Goal: Task Accomplishment & Management: Use online tool/utility

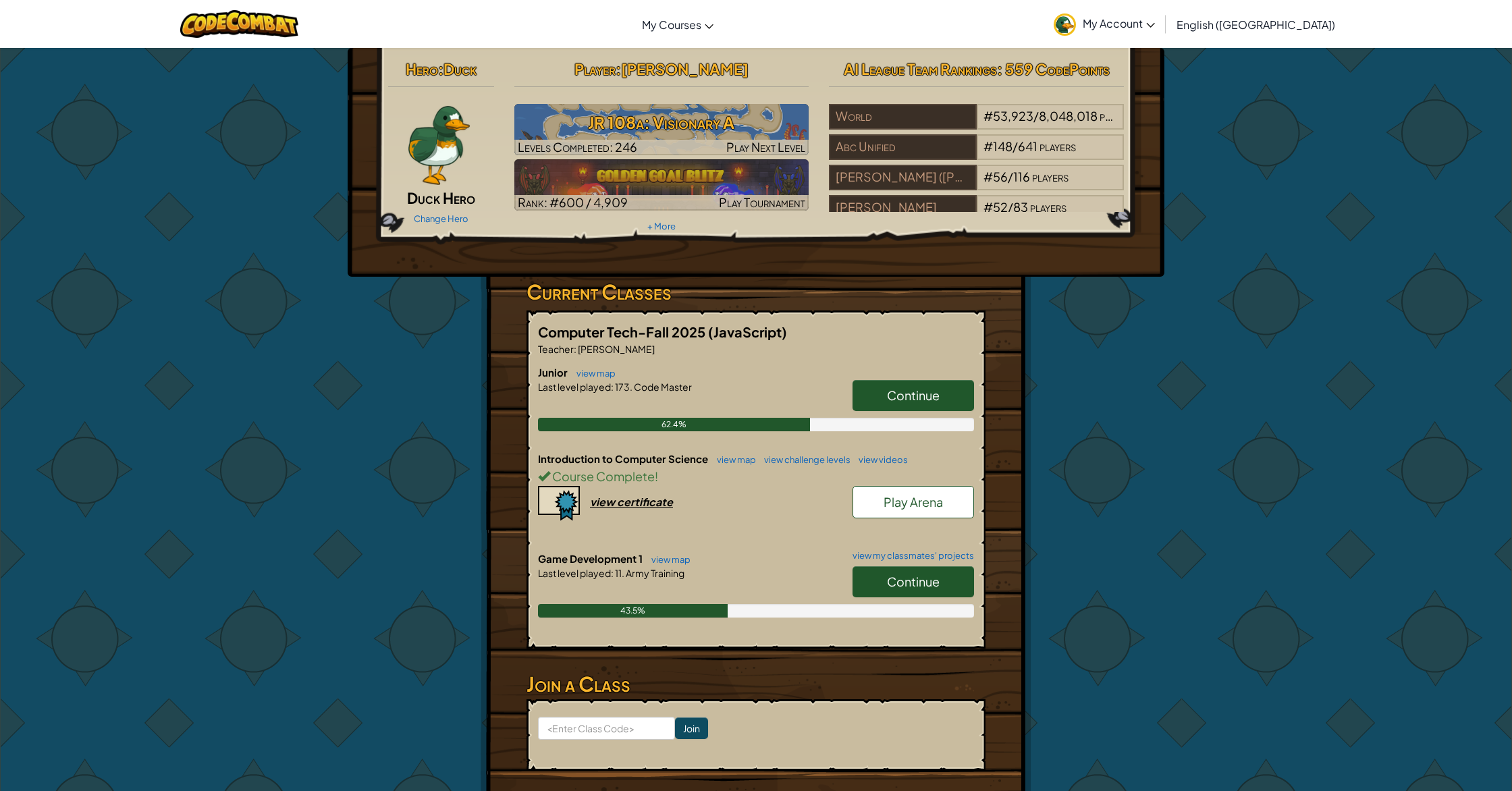
click at [940, 584] on link "Continue" at bounding box center [913, 581] width 121 height 31
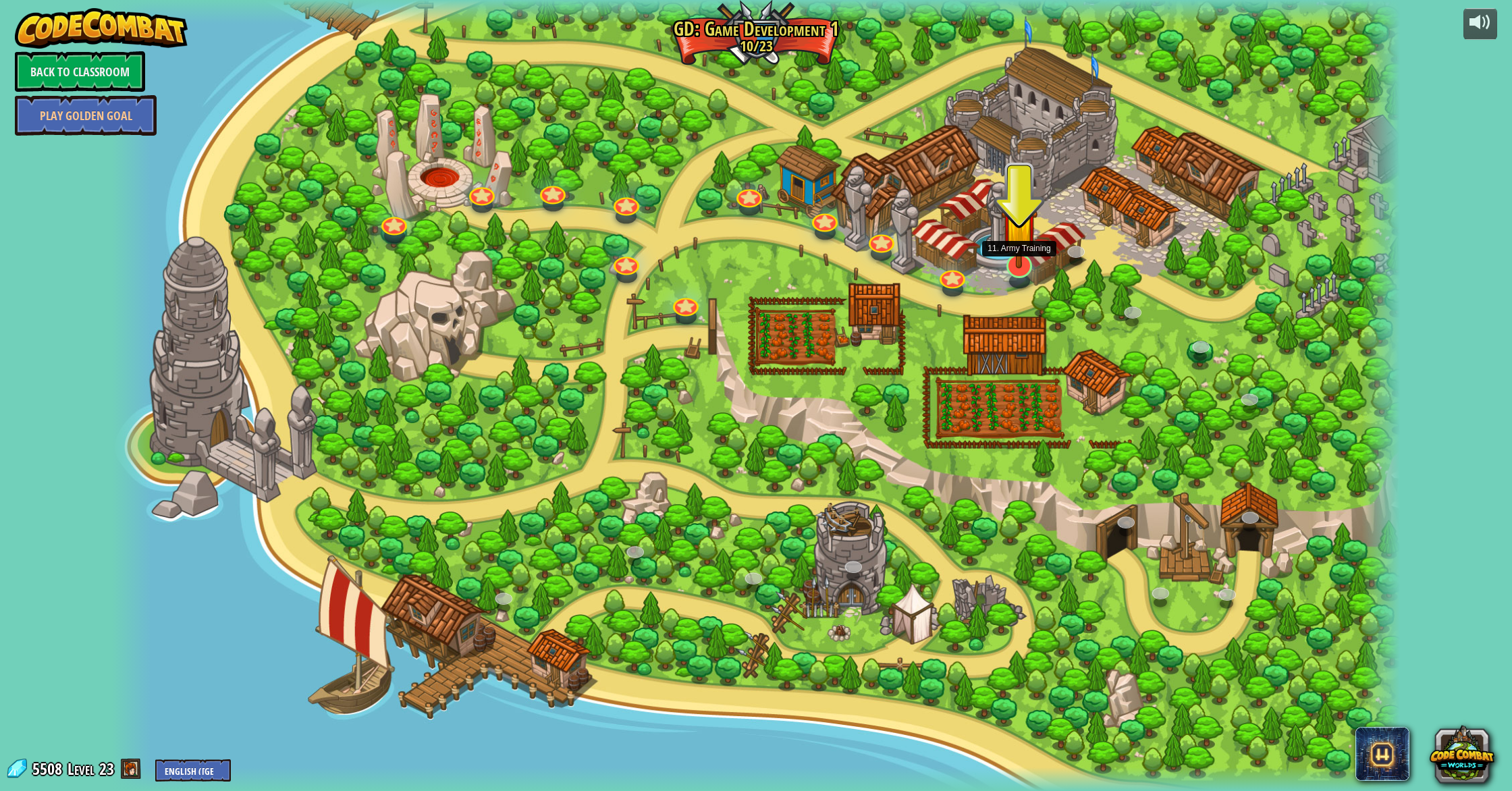
click at [1024, 261] on img at bounding box center [1020, 226] width 37 height 85
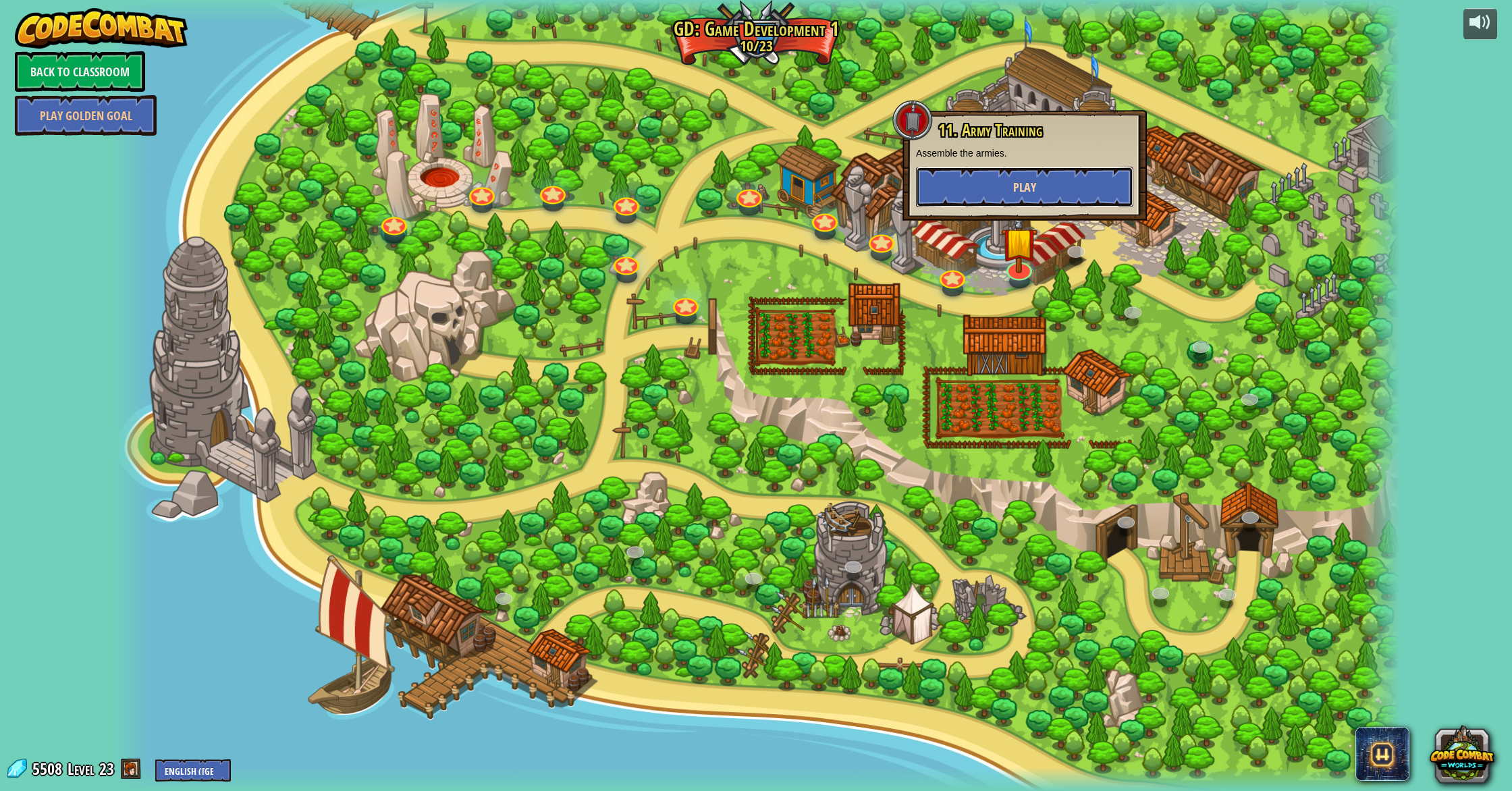
click at [1016, 191] on span "Play" at bounding box center [1024, 187] width 23 height 17
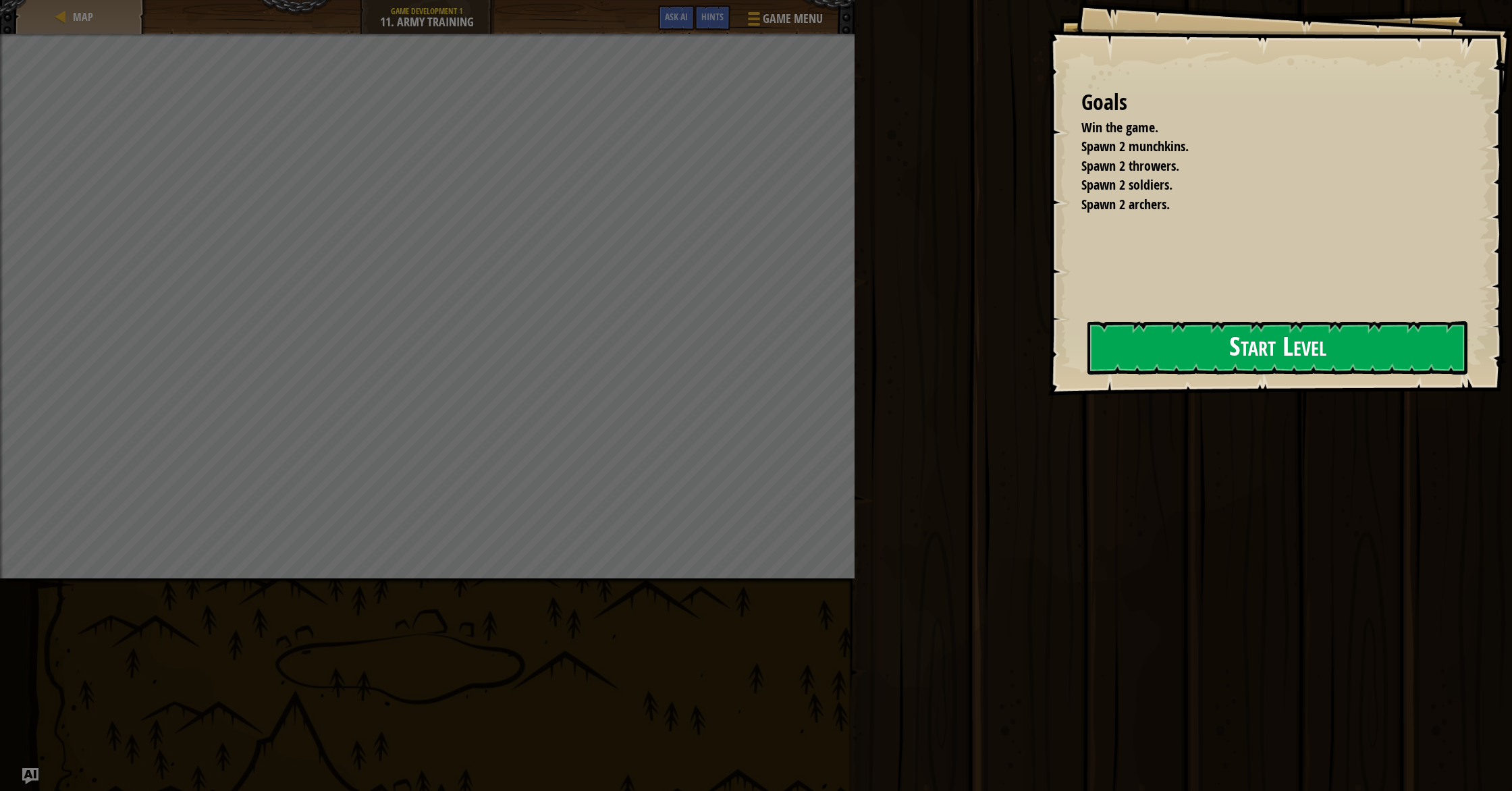
drag, startPoint x: 1045, startPoint y: 363, endPoint x: 1078, endPoint y: 363, distance: 33.0
click at [1057, 363] on div "Goals Win the game. Spawn 2 munchkins. Spawn 2 throwers. Spawn 2 soldiers. Spaw…" at bounding box center [1280, 198] width 464 height 396
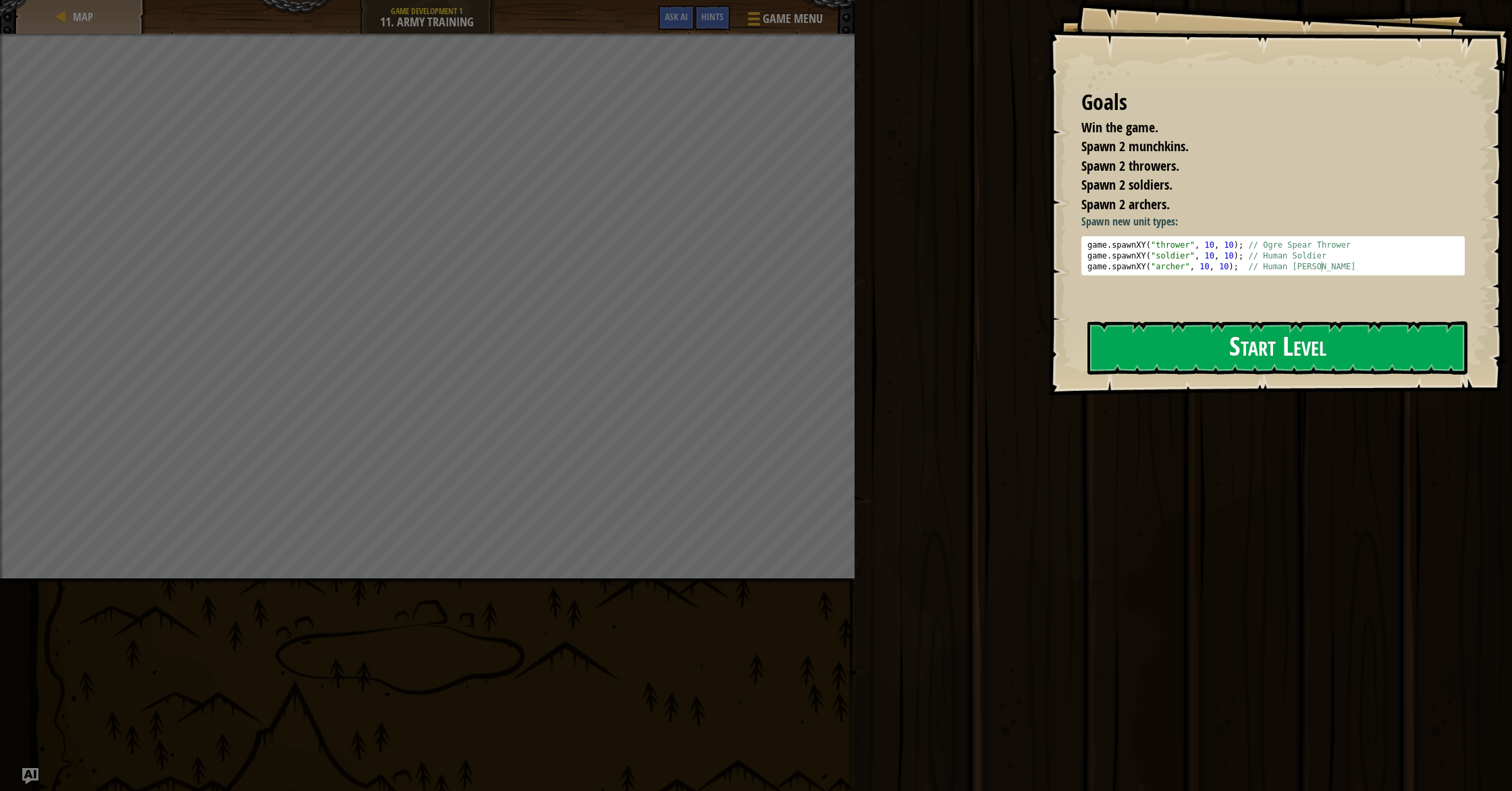
click at [1323, 345] on button "Start Level" at bounding box center [1277, 348] width 380 height 53
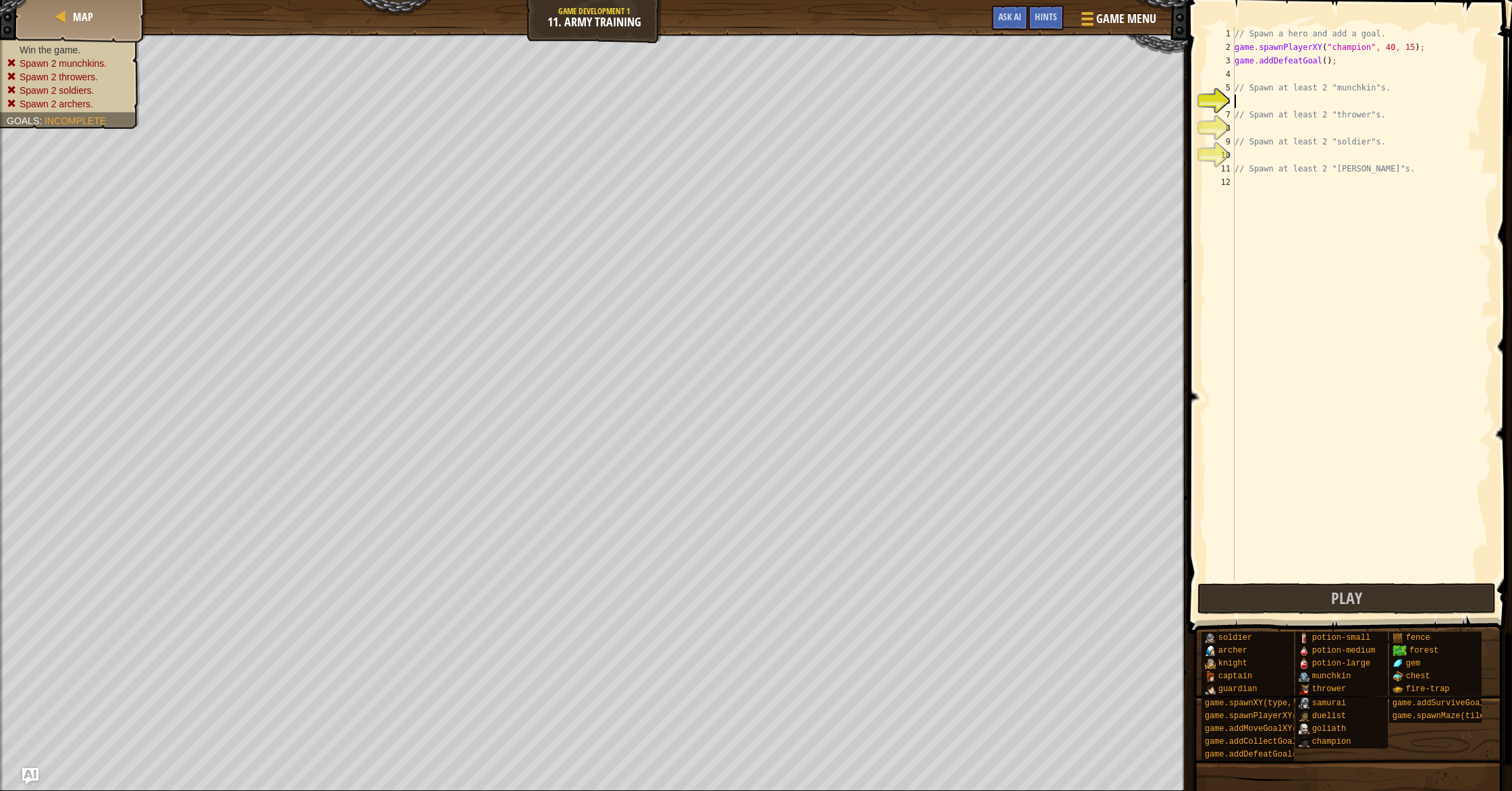
type textarea "s"
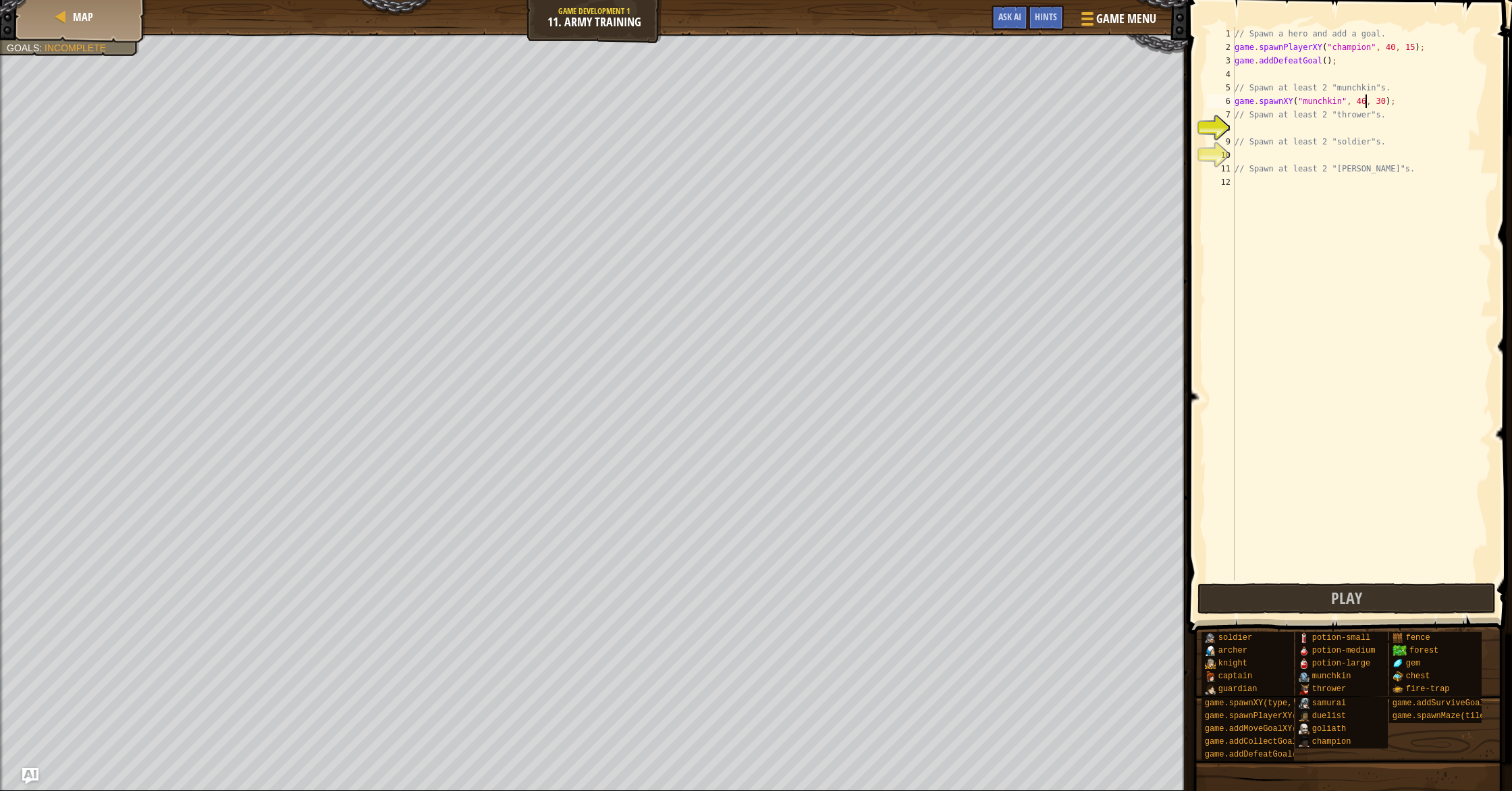
scroll to position [6, 10]
type textarea "game.spawnXY("munchkin", 46, 30);"
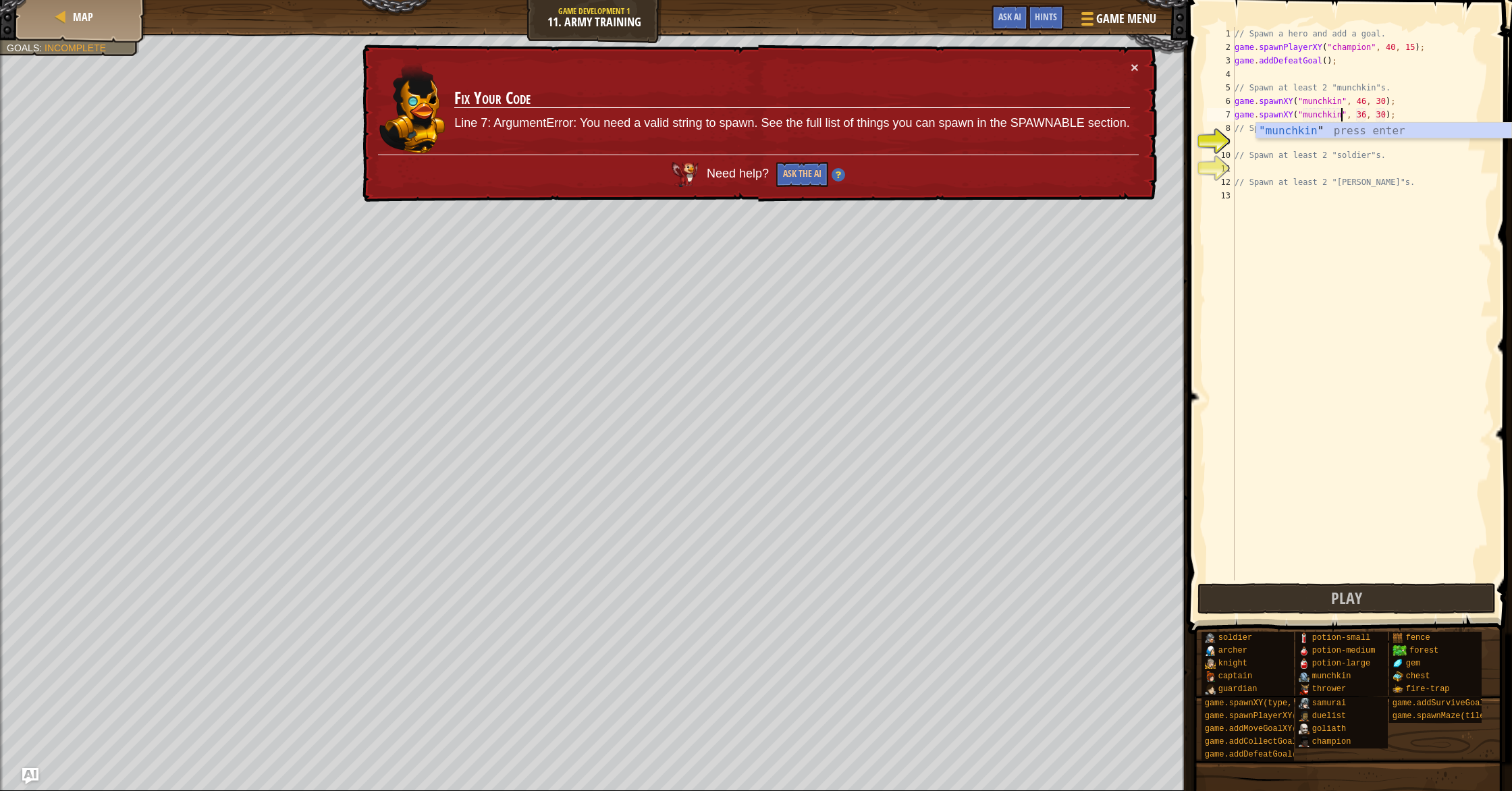
scroll to position [6, 9]
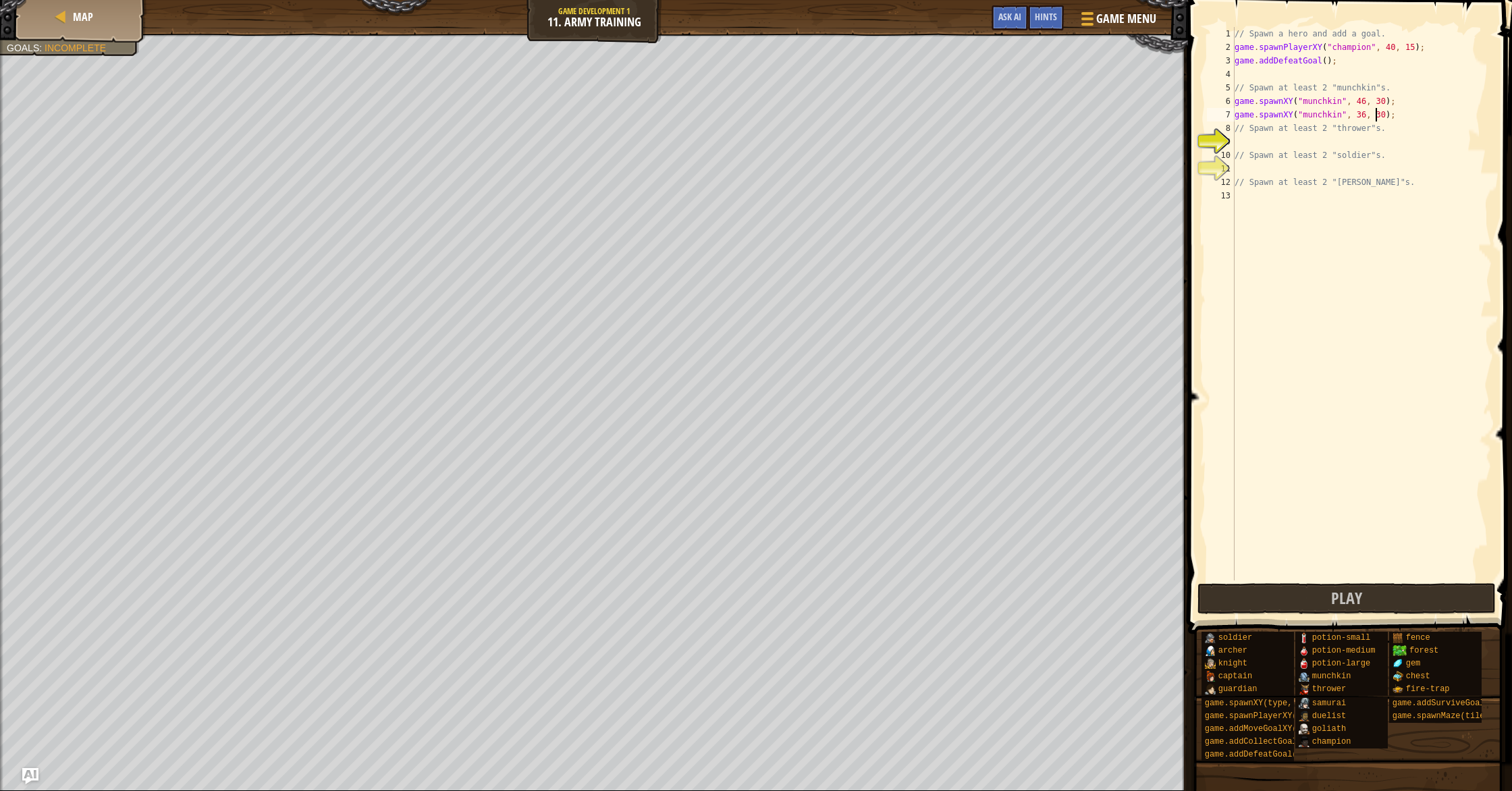
type textarea "// Spawn at least 2 "thrower"s."
type textarea "// Spawn at least 2 "soldier"s."
type textarea "game.spawnXY("thrower", 56, 40);"
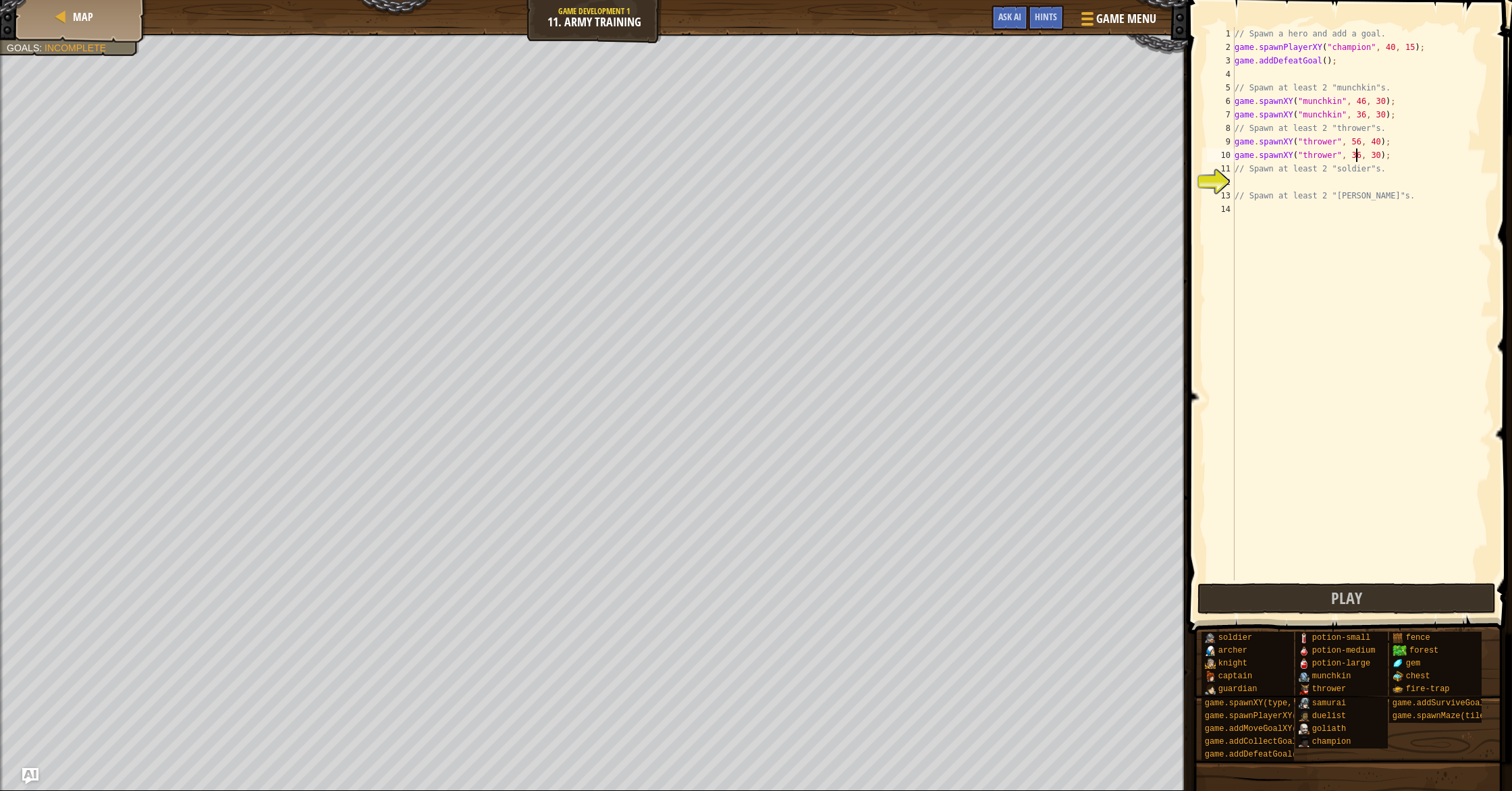
scroll to position [6, 10]
type textarea "// Spawn at least 2 "soldier"s."
type textarea "// Spawn at least 2 "[PERSON_NAME]"s."
type textarea "game.spawnXY("soldier", 46, 40);"
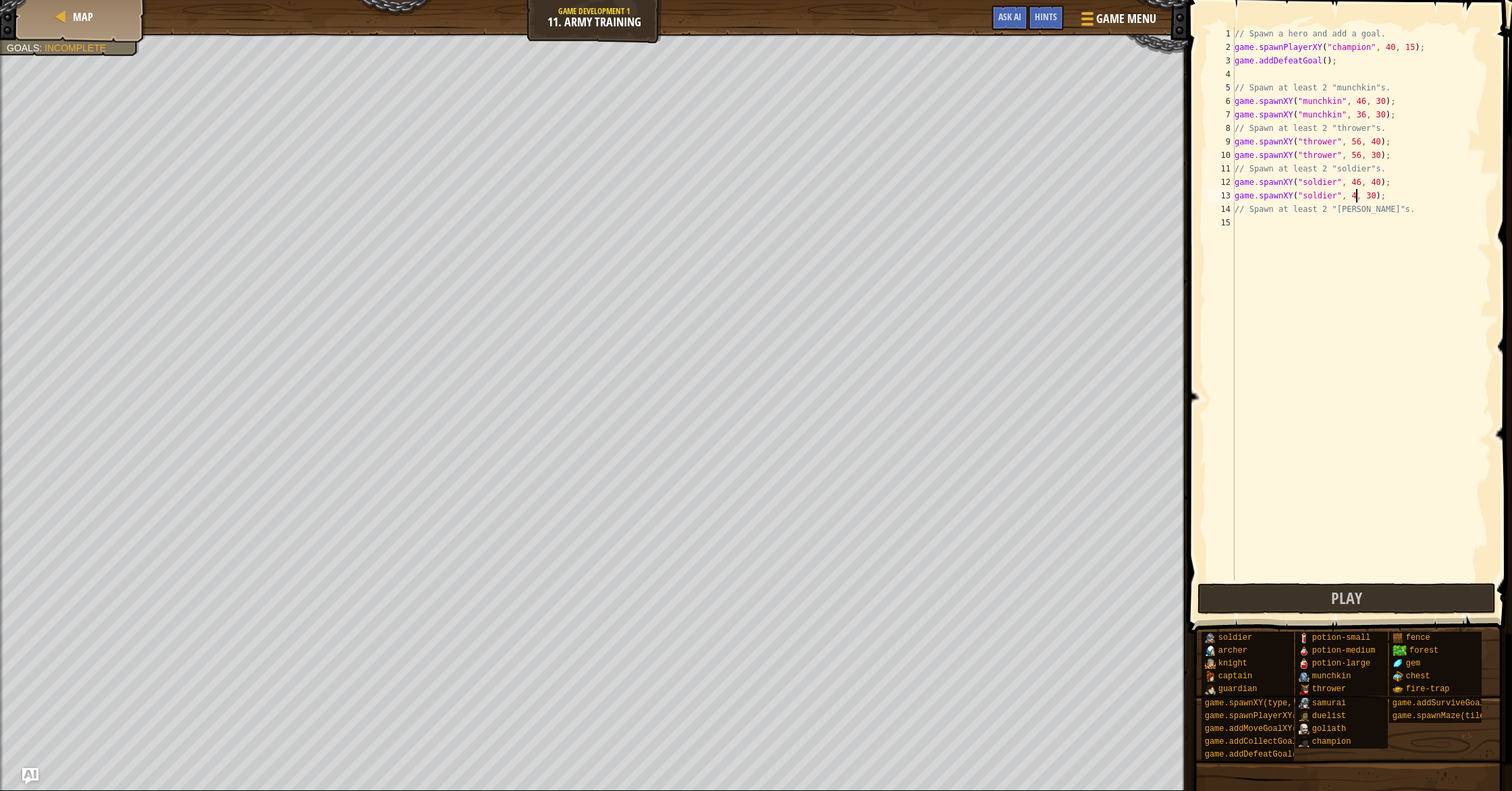
scroll to position [6, 10]
type textarea "// Spawn at least 2 "[PERSON_NAME]"s."
type textarea "game.spawnXY("[PERSON_NAME]", 30, 40);"
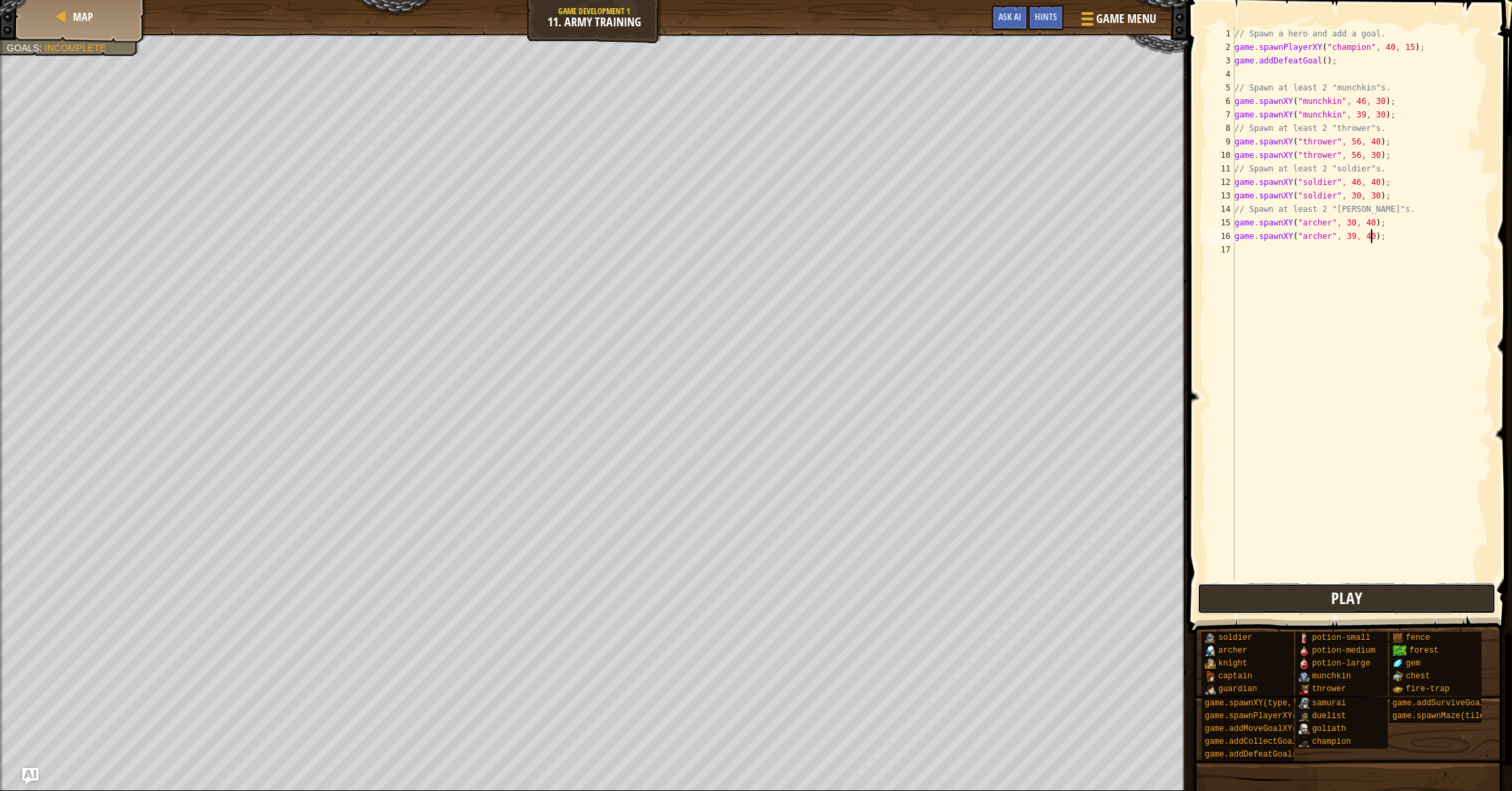
click at [1335, 604] on span "Play" at bounding box center [1346, 598] width 31 height 22
type textarea "game.spawnXY("[PERSON_NAME]", 39, 4WA0);"
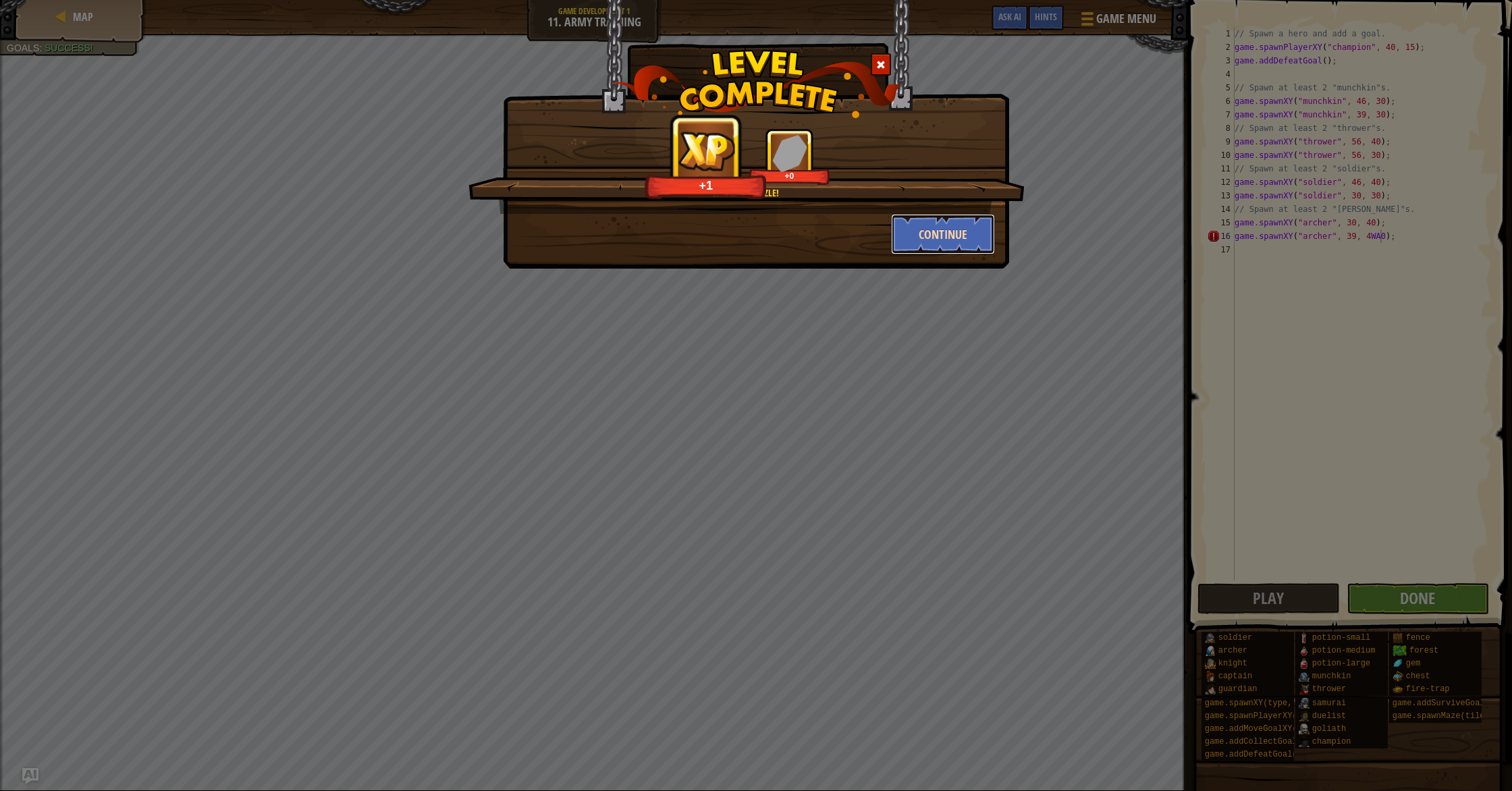
click at [939, 245] on button "Continue" at bounding box center [944, 234] width 105 height 40
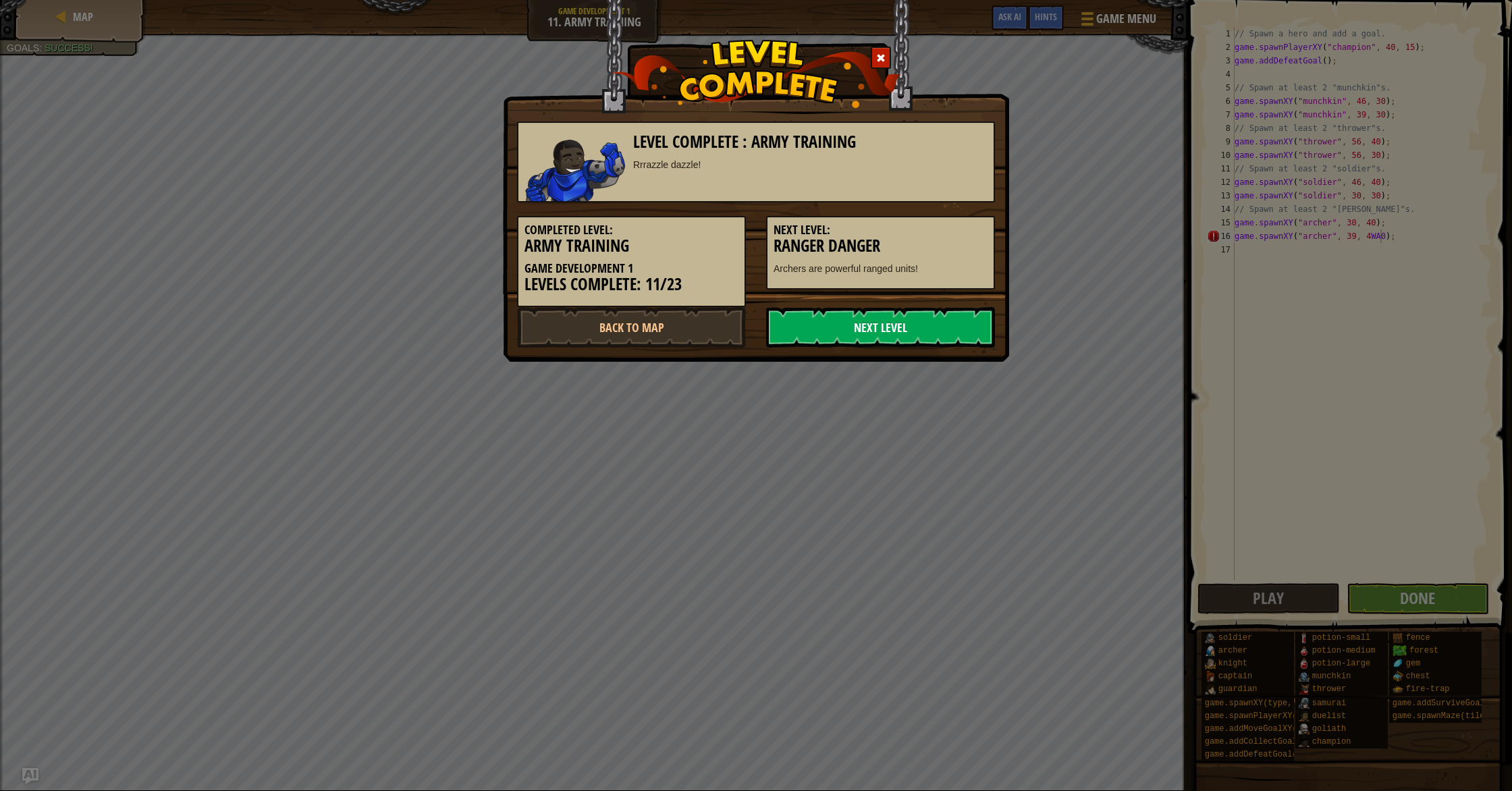
click at [879, 322] on link "Next Level" at bounding box center [881, 327] width 229 height 40
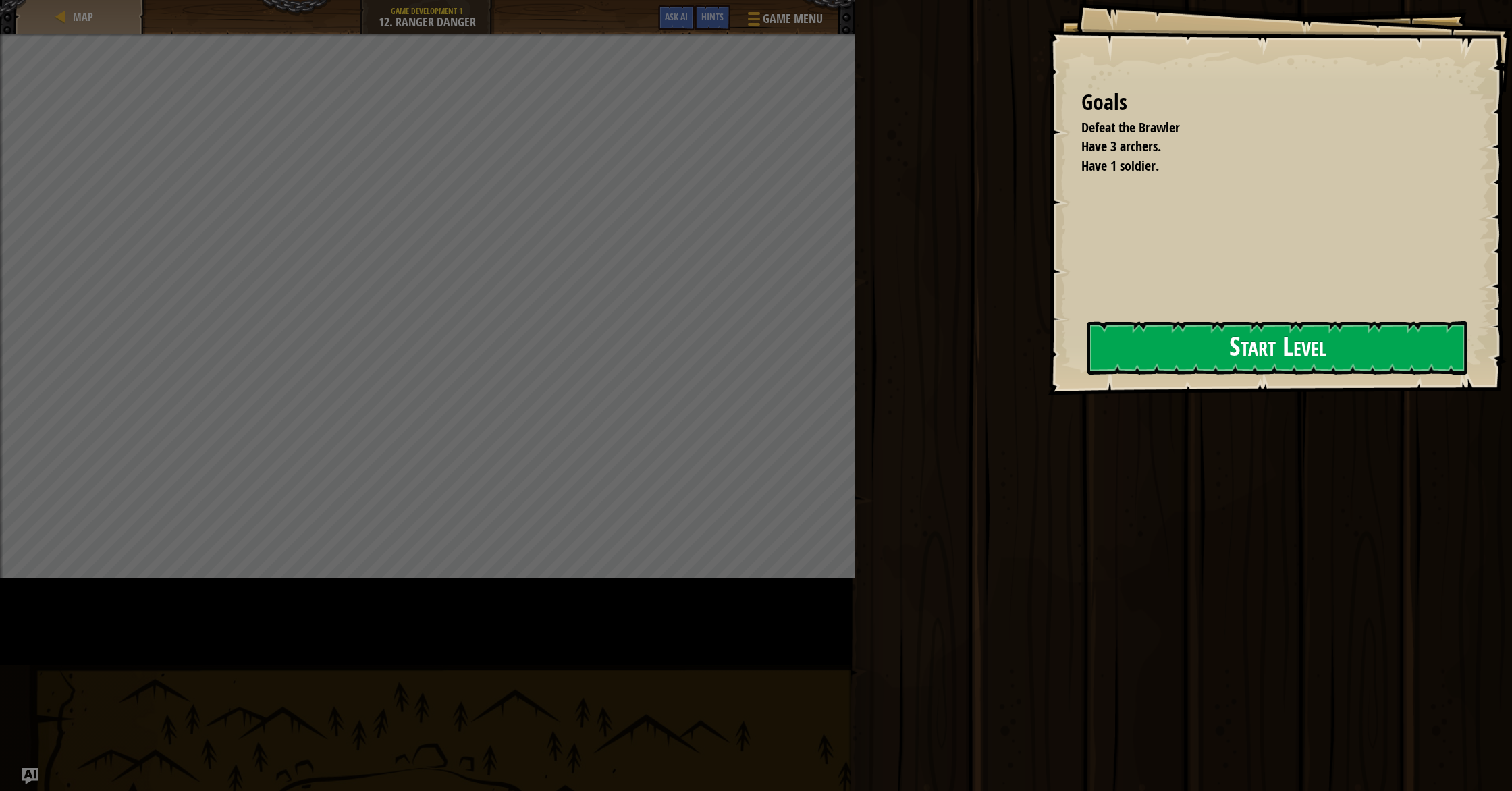
click at [1087, 369] on button "Start Level" at bounding box center [1277, 348] width 380 height 53
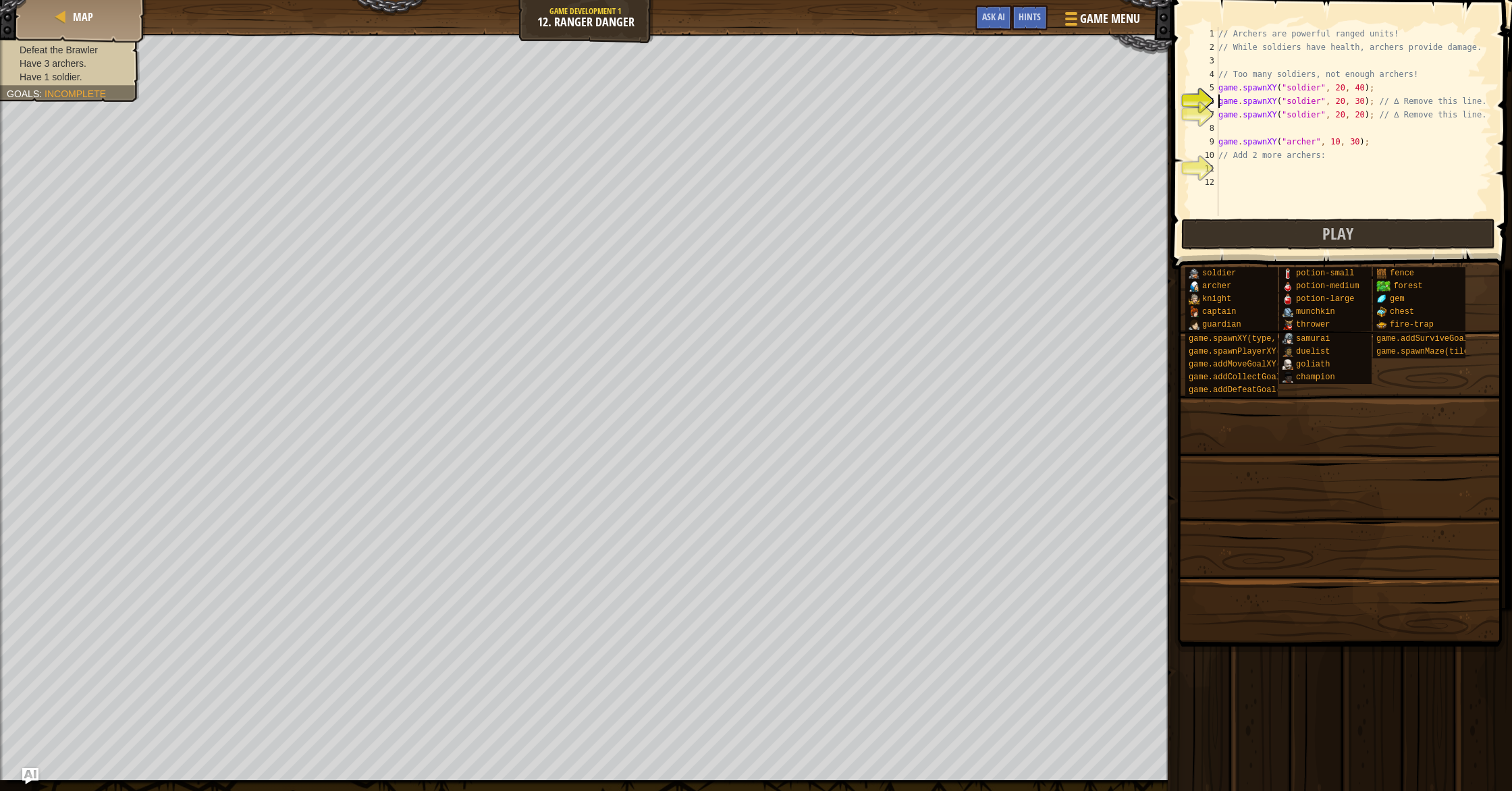
scroll to position [6, 0]
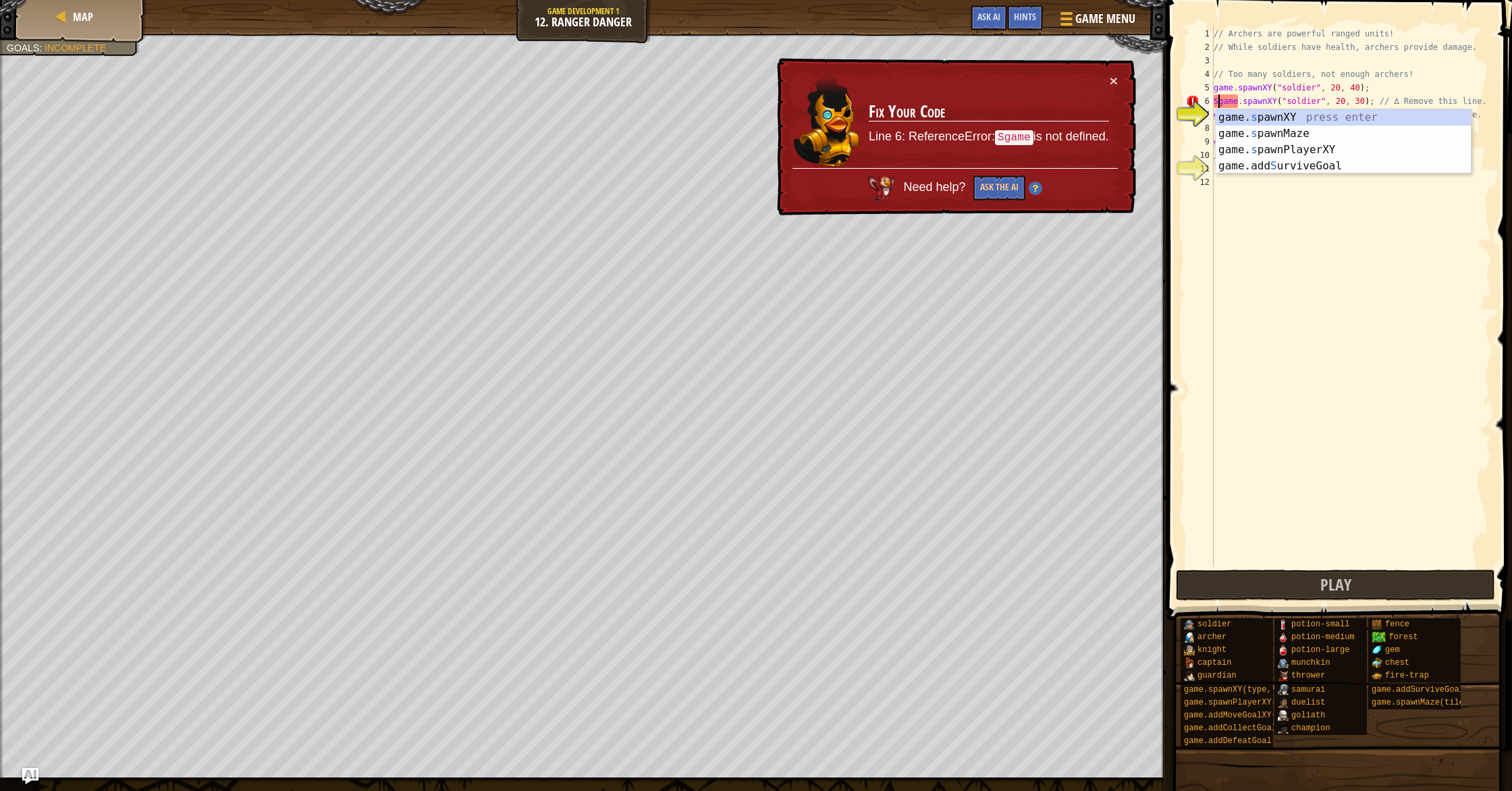
type textarea "game.spawnXY("soldier", 20, 30); // ∆ Remove this line."
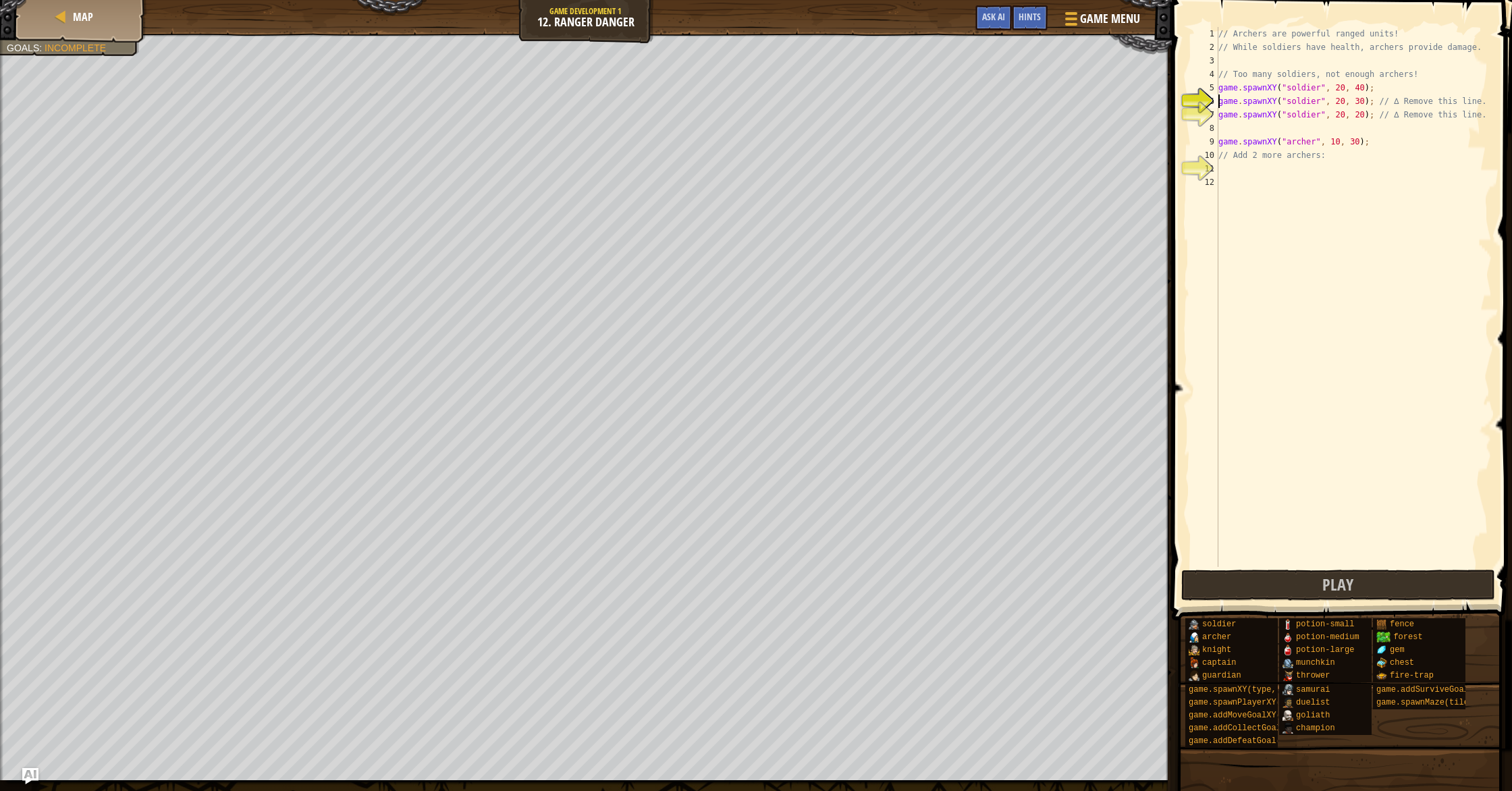
click at [1405, 236] on div "// Archers are powerful ranged units! // While soldiers have health, archers pr…" at bounding box center [1353, 310] width 276 height 567
click at [1344, 163] on div "// Archers are powerful ranged units! // While soldiers have health, archers pr…" at bounding box center [1353, 310] width 276 height 567
type textarea "game.spawnXY("[PERSON_NAME]", 46, 30);"
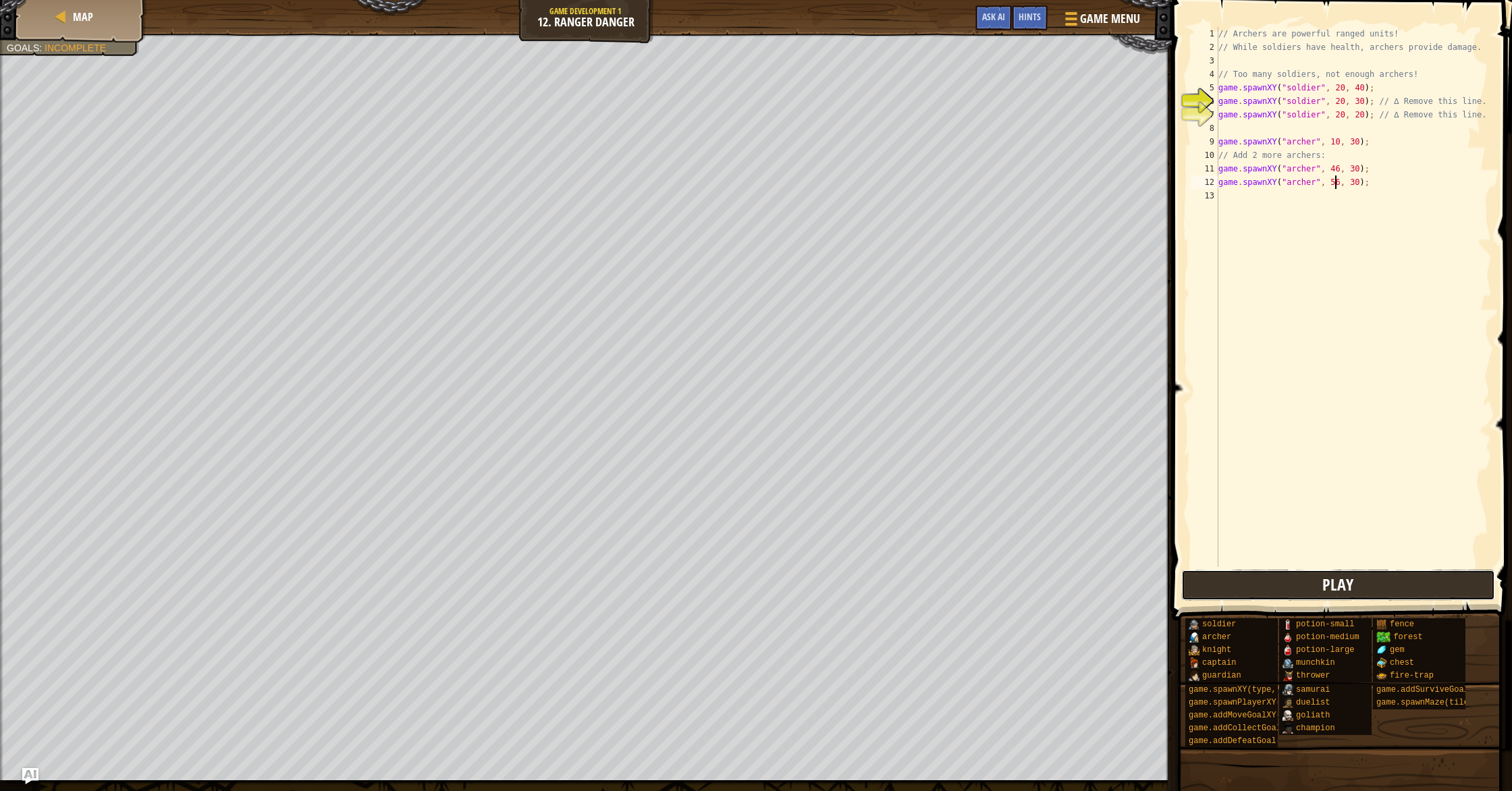
click at [1422, 586] on button "Play" at bounding box center [1338, 585] width 315 height 31
drag, startPoint x: 1377, startPoint y: 120, endPoint x: 1485, endPoint y: 109, distance: 108.6
click at [1485, 109] on div "// Archers are powerful ranged units! // While soldiers have health, archers pr…" at bounding box center [1353, 310] width 276 height 567
drag, startPoint x: 1490, startPoint y: 111, endPoint x: 1511, endPoint y: 112, distance: 21.0
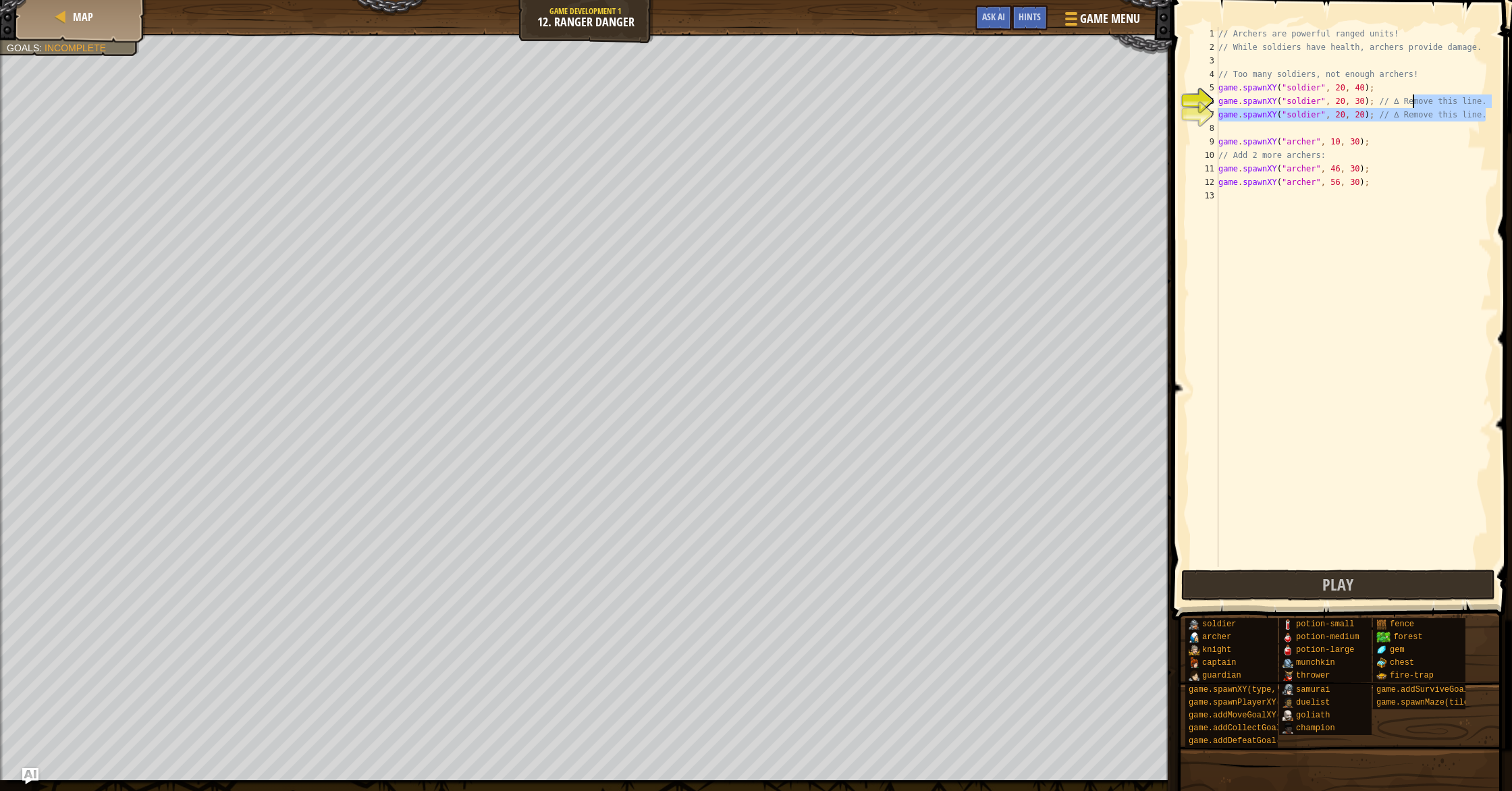
click at [1511, 112] on div "game.spawnXY("soldier", 20, 20); // ∆ Remove this line. 1 2 3 4 5 6 7 8 9 10 11…" at bounding box center [1340, 337] width 344 height 661
click at [1383, 100] on div "// Archers are powerful ranged units! // While soldiers have health, archers pr…" at bounding box center [1353, 310] width 276 height 567
drag, startPoint x: 1376, startPoint y: 103, endPoint x: 1485, endPoint y: 105, distance: 109.0
click at [1485, 105] on div "// Archers are powerful ranged units! // While soldiers have health, archers pr…" at bounding box center [1353, 310] width 276 height 567
type textarea "game.spawnXY("soldier", 20, 20); // ∆ Remove this line."
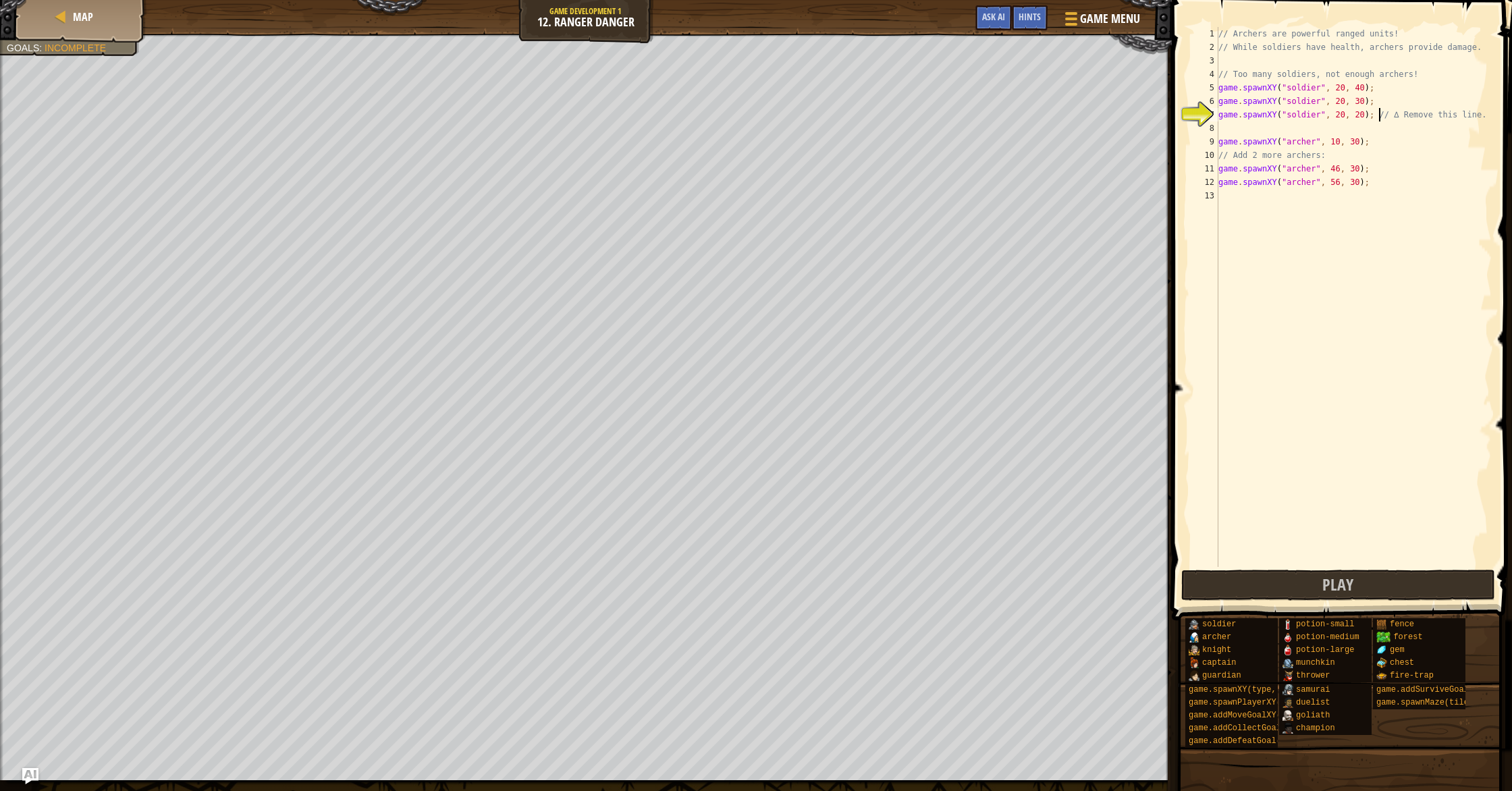
scroll to position [6, 0]
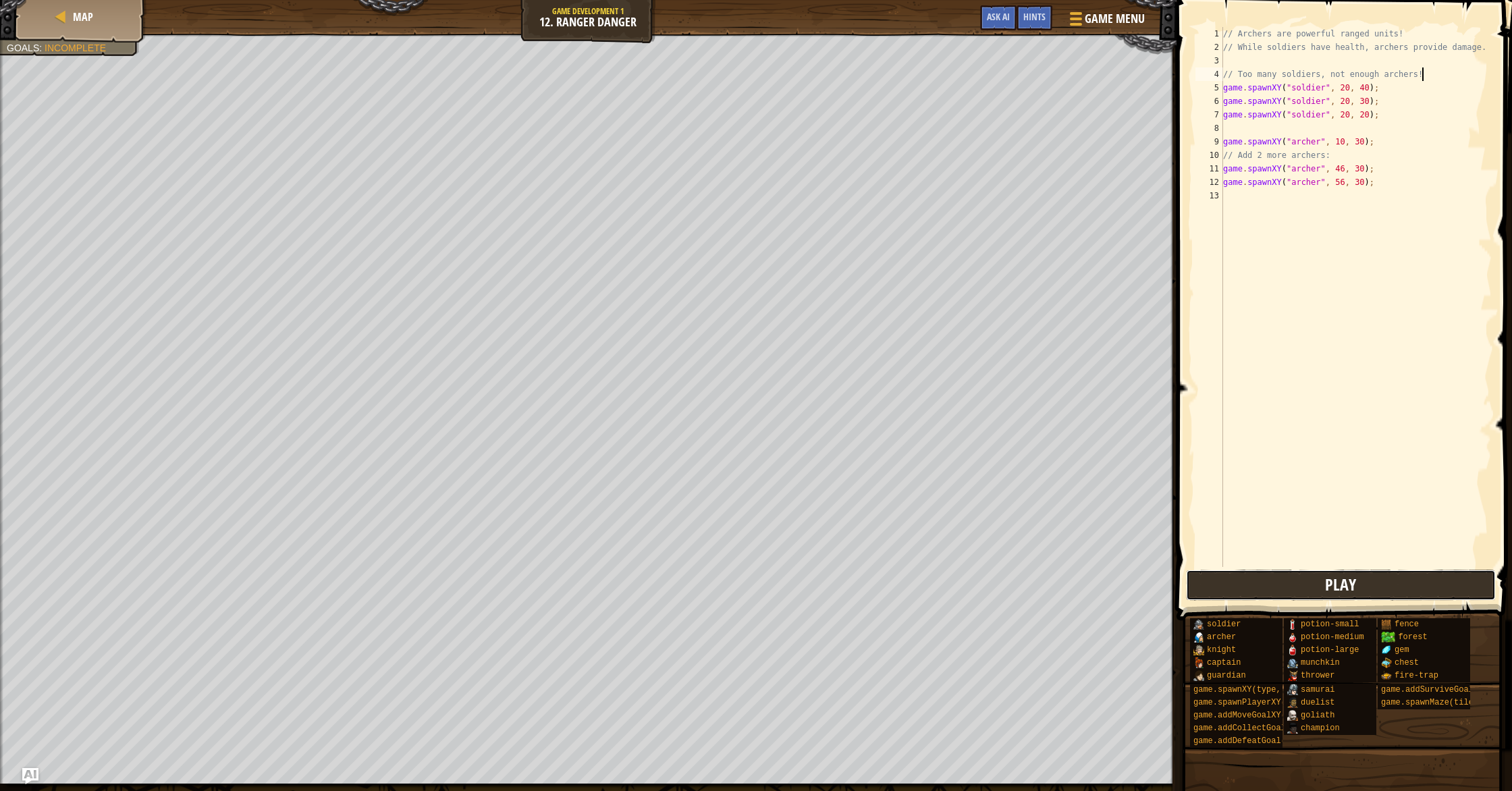
click at [1291, 580] on button "Play" at bounding box center [1341, 585] width 310 height 31
drag, startPoint x: 1400, startPoint y: 587, endPoint x: 1191, endPoint y: 601, distance: 209.5
click at [1400, 587] on button "Play" at bounding box center [1341, 585] width 310 height 31
type textarea "game.spawnXY("[PERSON_NAME]", 56, 30);"
click at [1397, 185] on div "// Archers are powerful ranged units! // While soldiers have health, archers pr…" at bounding box center [1356, 310] width 271 height 567
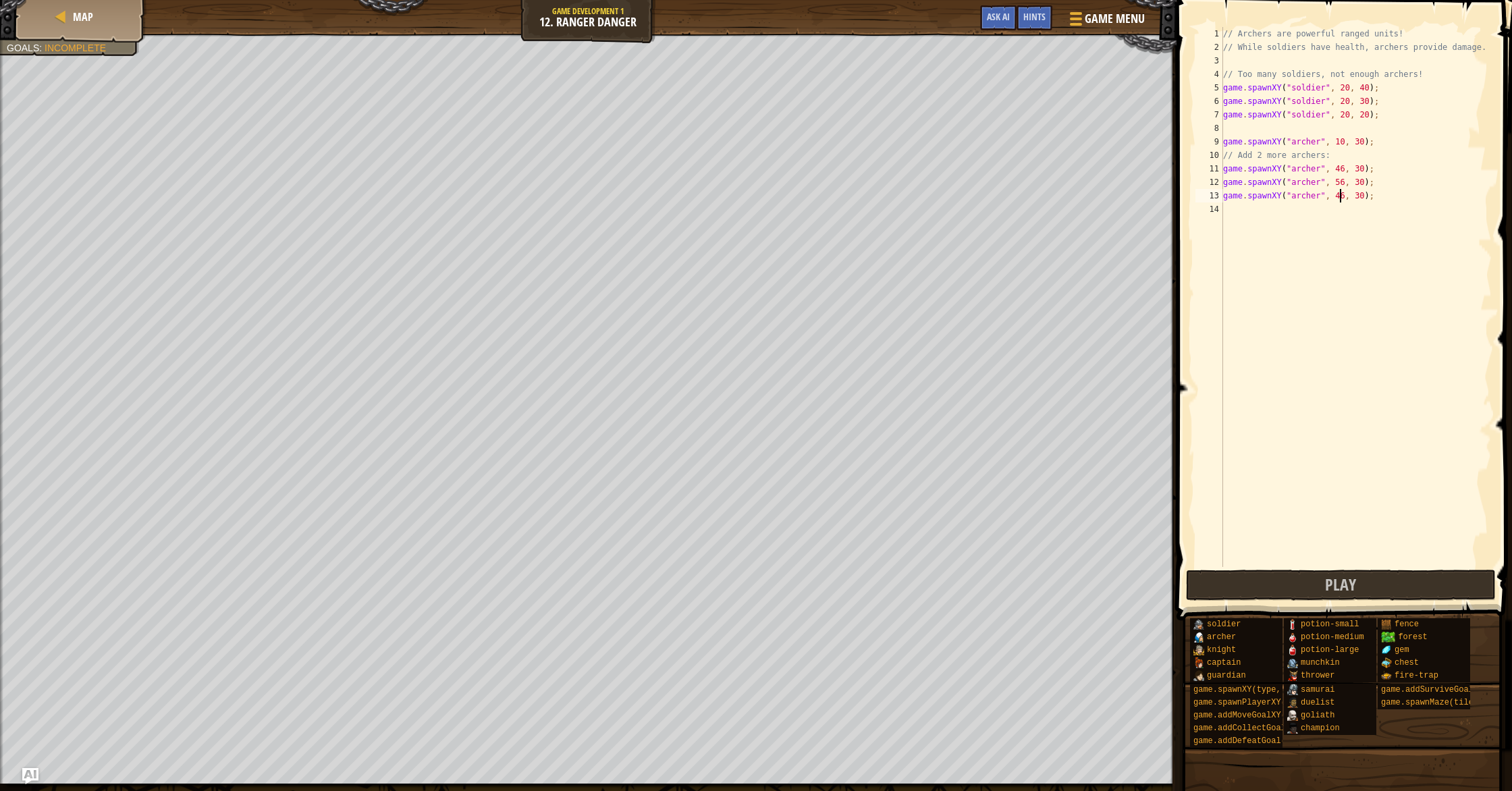
scroll to position [6, 10]
click at [1378, 584] on button "Play" at bounding box center [1341, 585] width 310 height 31
click at [1308, 117] on div "// Archers are powerful ranged units! // While soldiers have health, archers pr…" at bounding box center [1356, 310] width 271 height 567
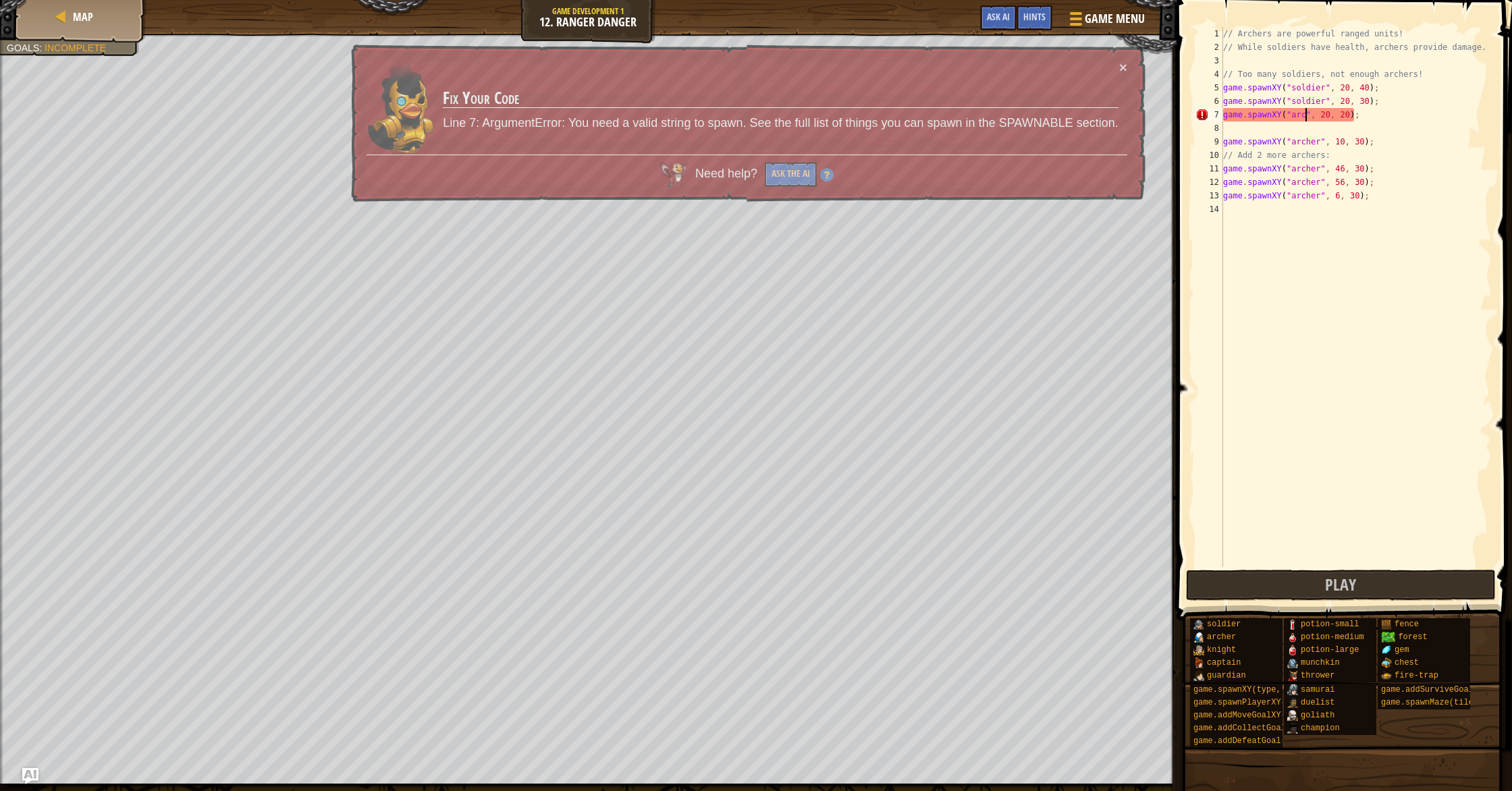
scroll to position [6, 7]
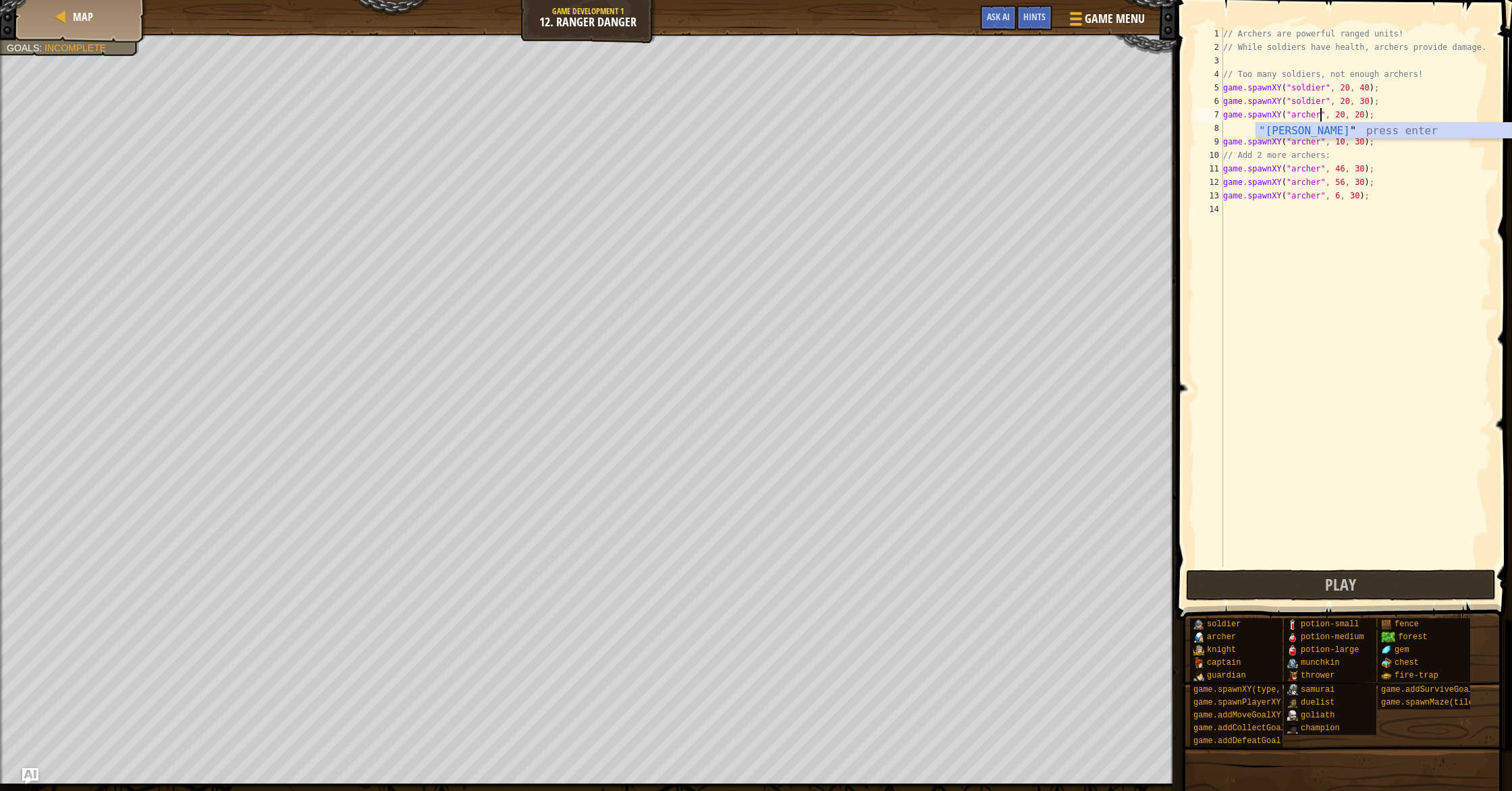
click at [1309, 104] on div "// Archers are powerful ranged units! // While soldiers have health, archers pr…" at bounding box center [1356, 310] width 271 height 567
click at [1305, 103] on div "// Archers are powerful ranged units! // While soldiers have health, archers pr…" at bounding box center [1356, 310] width 271 height 567
click at [1314, 85] on div "// Archers are powerful ranged units! // While soldiers have health, archers pr…" at bounding box center [1356, 310] width 271 height 567
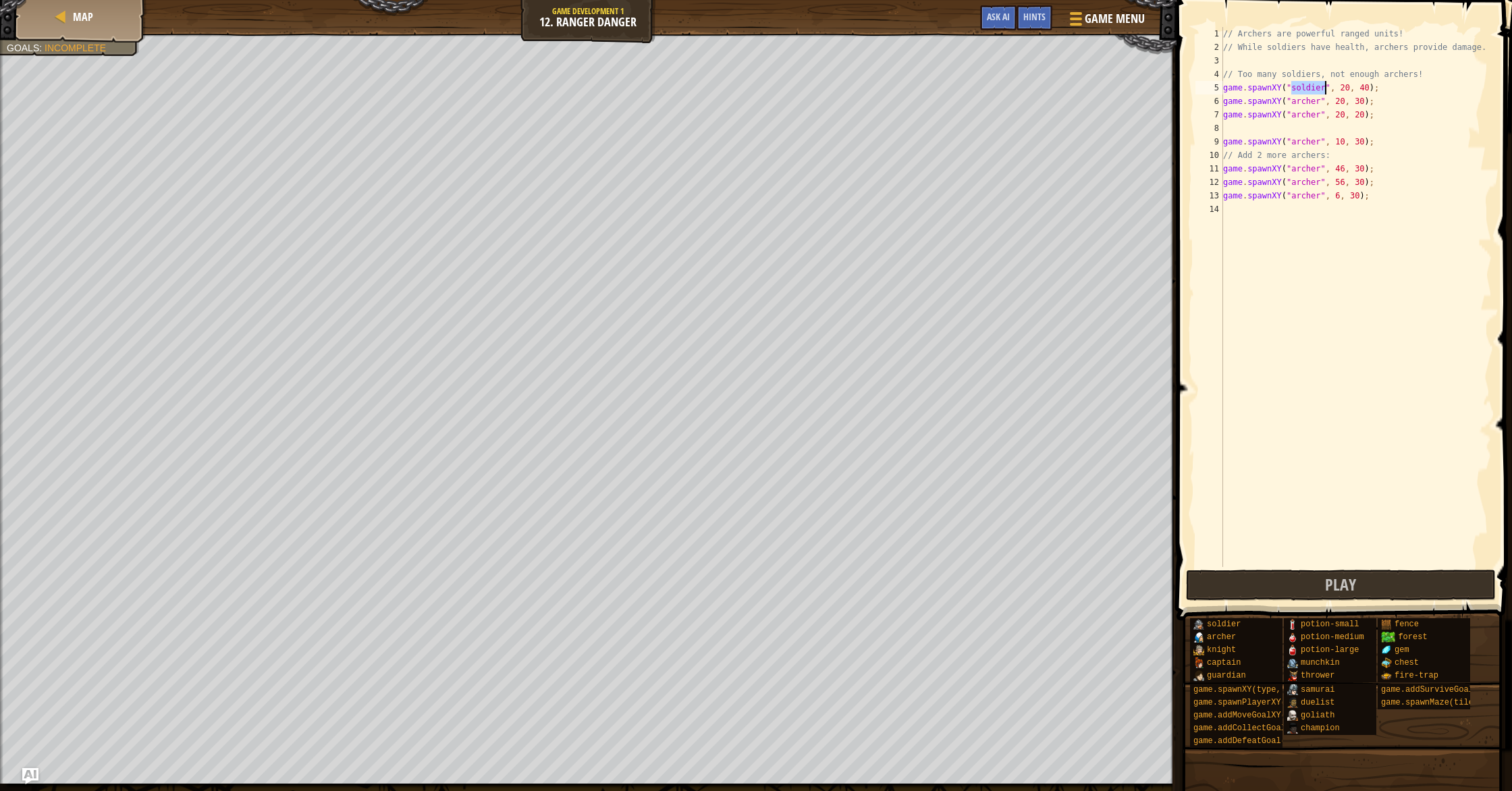
scroll to position [6, 6]
click at [1320, 106] on div ""ar [PERSON_NAME]" press enter" at bounding box center [1383, 120] width 255 height 49
click at [1373, 584] on button "Play" at bounding box center [1341, 585] width 310 height 31
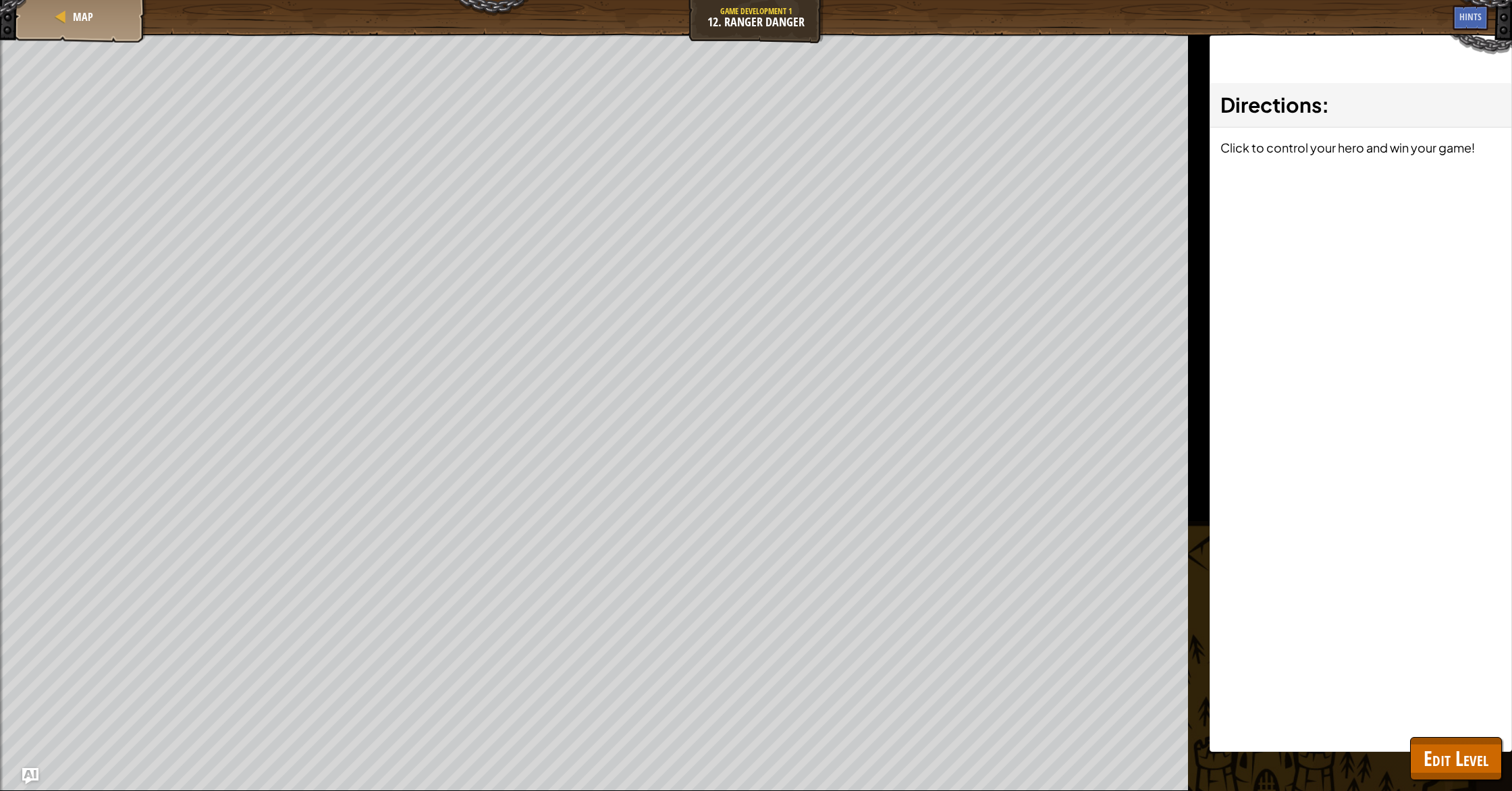
click at [1373, 584] on div "Directions : Click to control your hero and win your game!" at bounding box center [1361, 393] width 303 height 717
click at [1429, 771] on span "Edit Level" at bounding box center [1456, 758] width 65 height 28
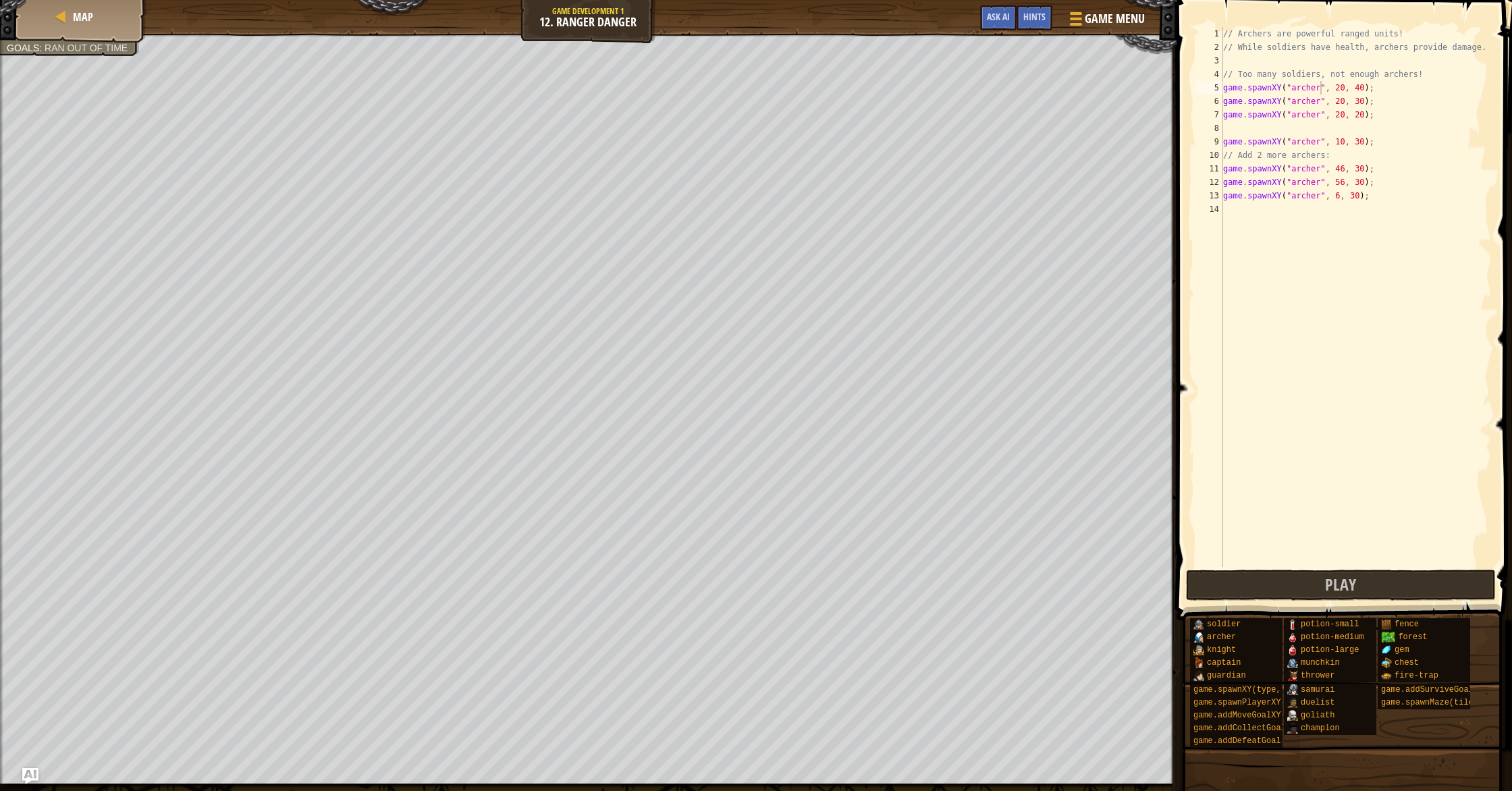
click at [1359, 85] on div "// Archers are powerful ranged units! // While soldiers have health, archers pr…" at bounding box center [1356, 310] width 271 height 567
type textarea "game.spawnXY("[PERSON_NAME]", 20, 20);"
type textarea "game.spawnXY("[PERSON_NAME]", 11, 30);"
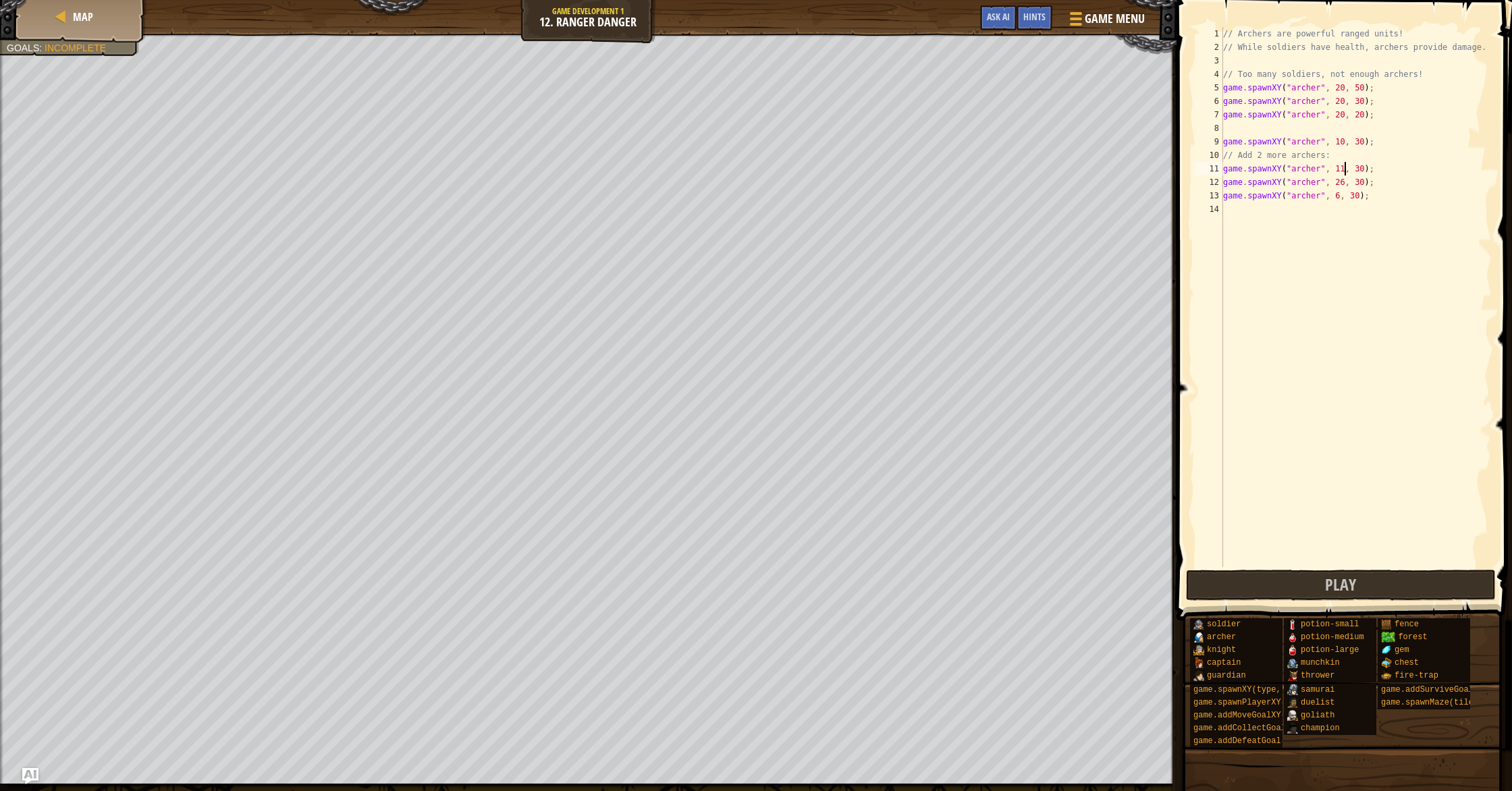
click at [1342, 566] on div "// Archers are powerful ranged units! // While soldiers have health, archers pr…" at bounding box center [1356, 310] width 271 height 567
click at [1352, 585] on span "Play" at bounding box center [1340, 584] width 31 height 22
type textarea "s"
click at [1338, 591] on span "Play" at bounding box center [1340, 584] width 31 height 22
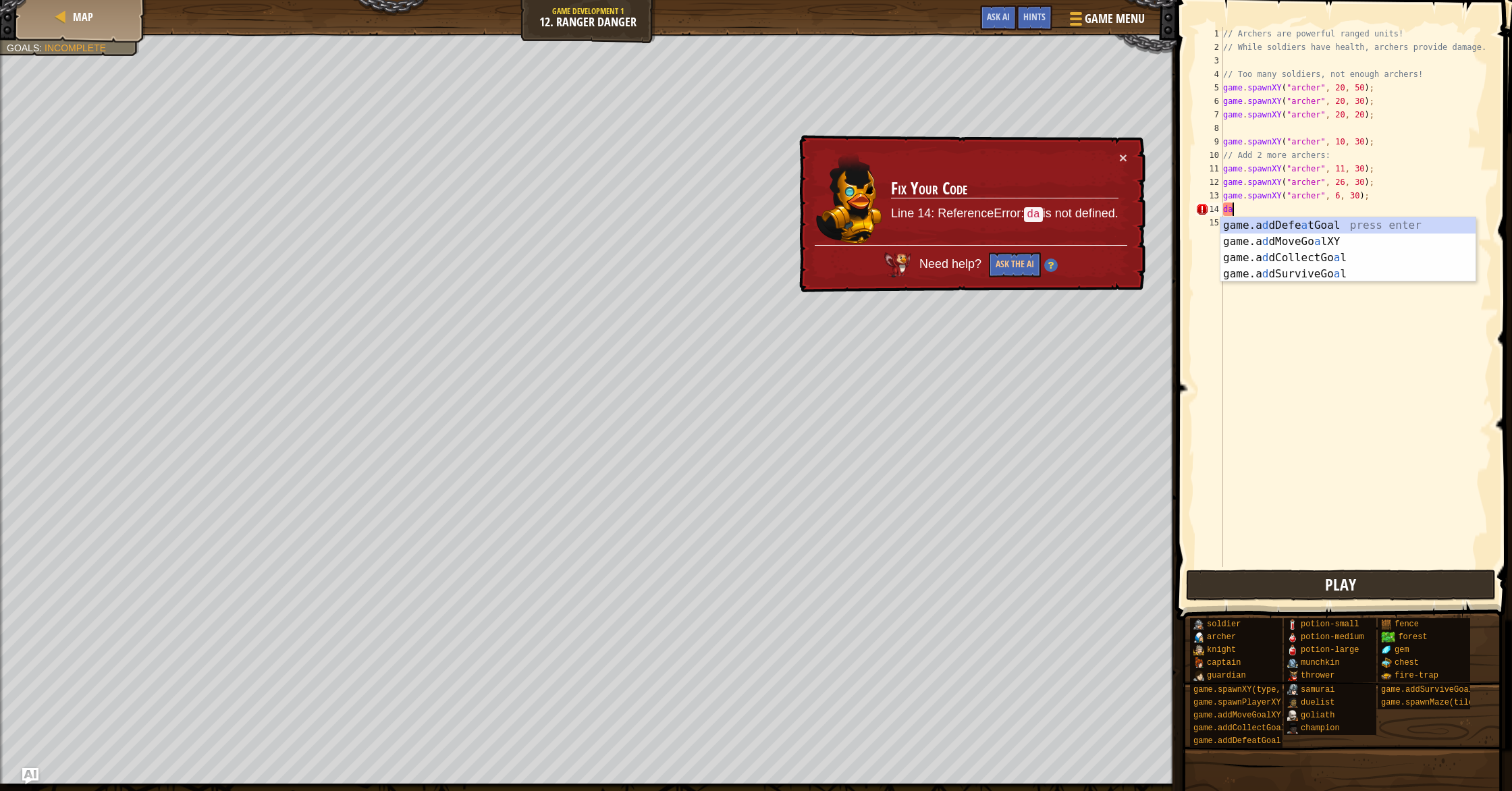
type textarea "d"
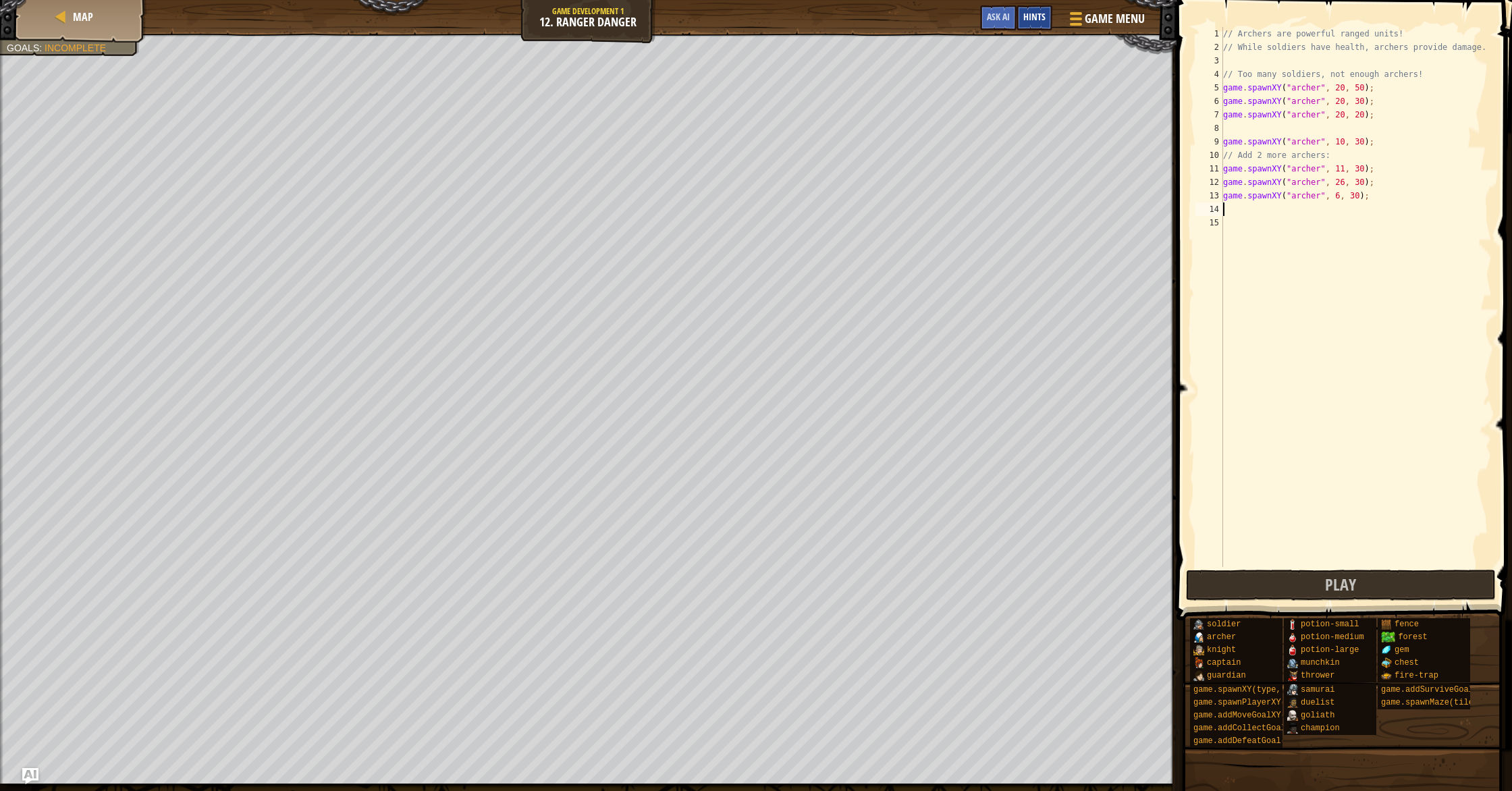
click at [1022, 17] on div "Hints" at bounding box center [1034, 17] width 36 height 25
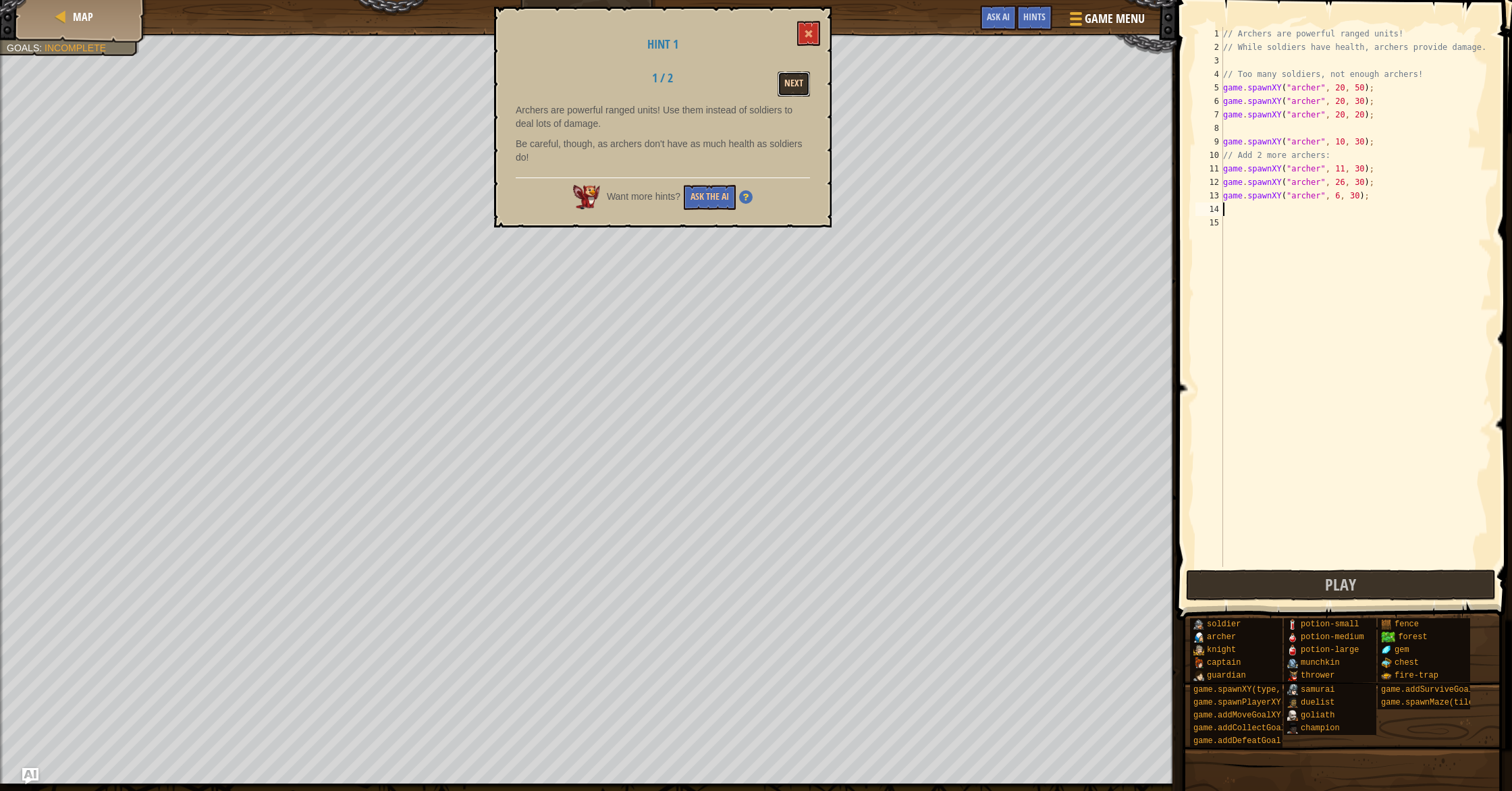
click at [800, 88] on button "Next" at bounding box center [793, 84] width 32 height 25
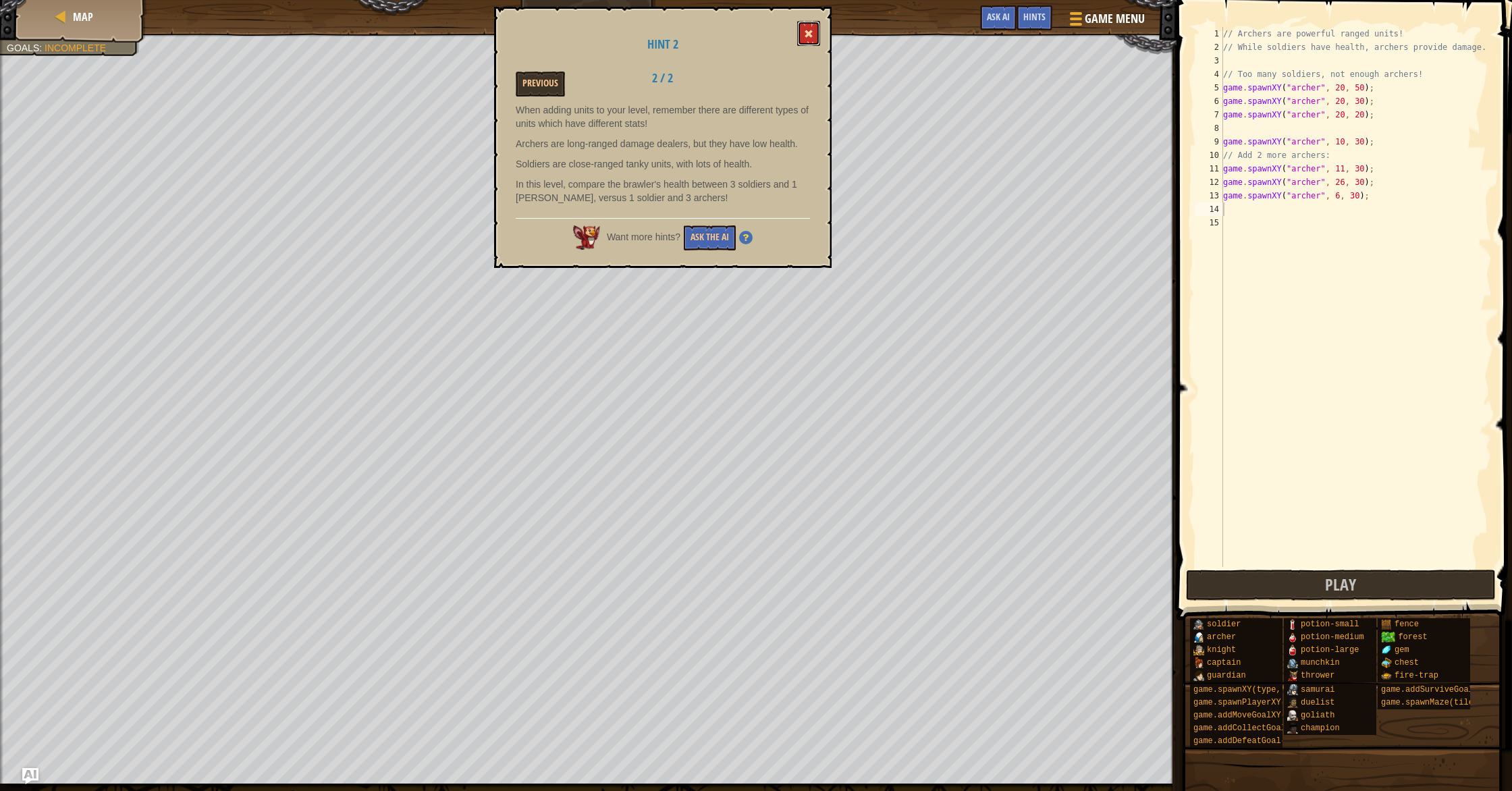
click at [804, 42] on button at bounding box center [809, 33] width 23 height 25
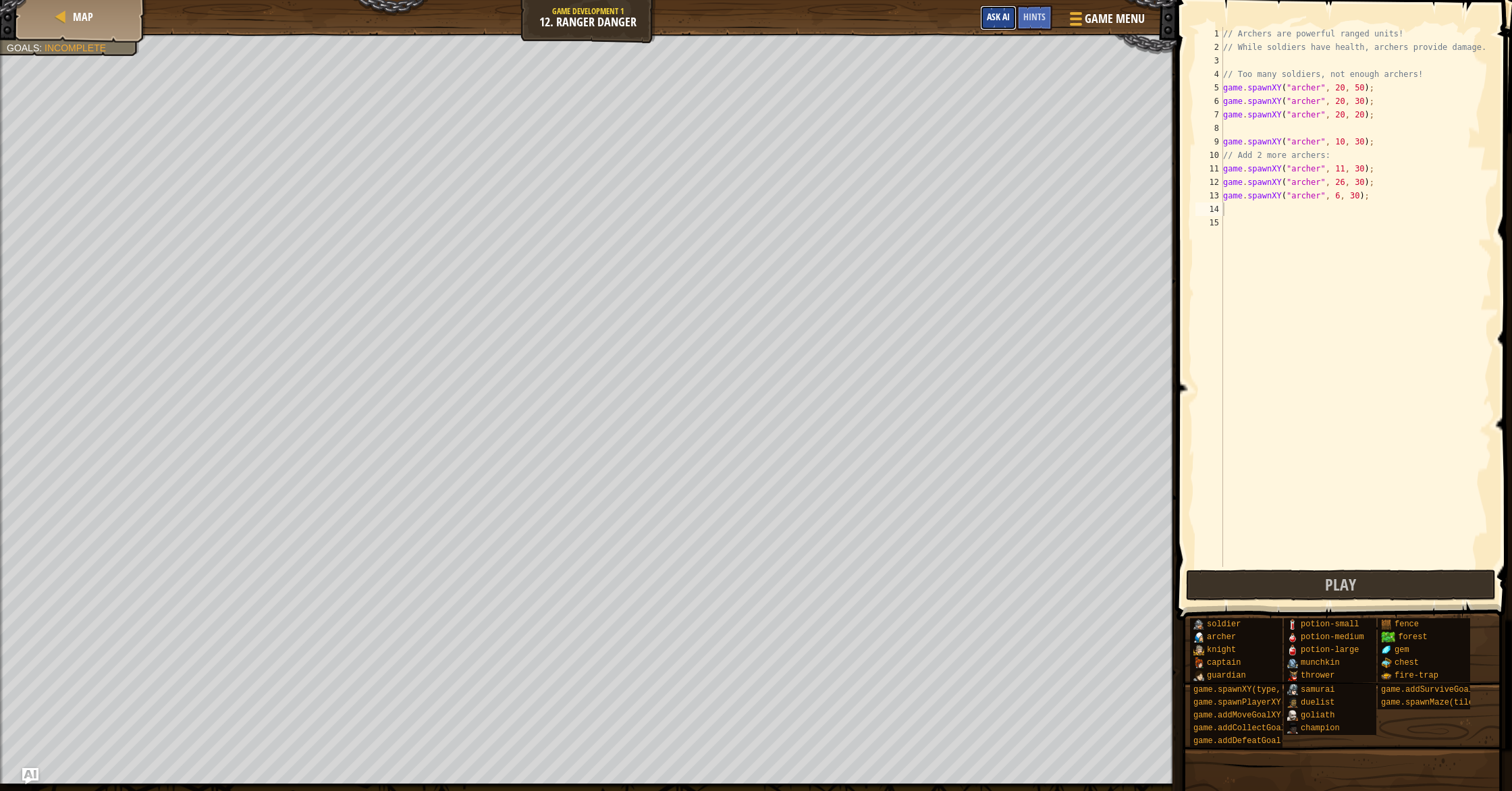
click at [988, 12] on span "Ask AI" at bounding box center [998, 16] width 23 height 13
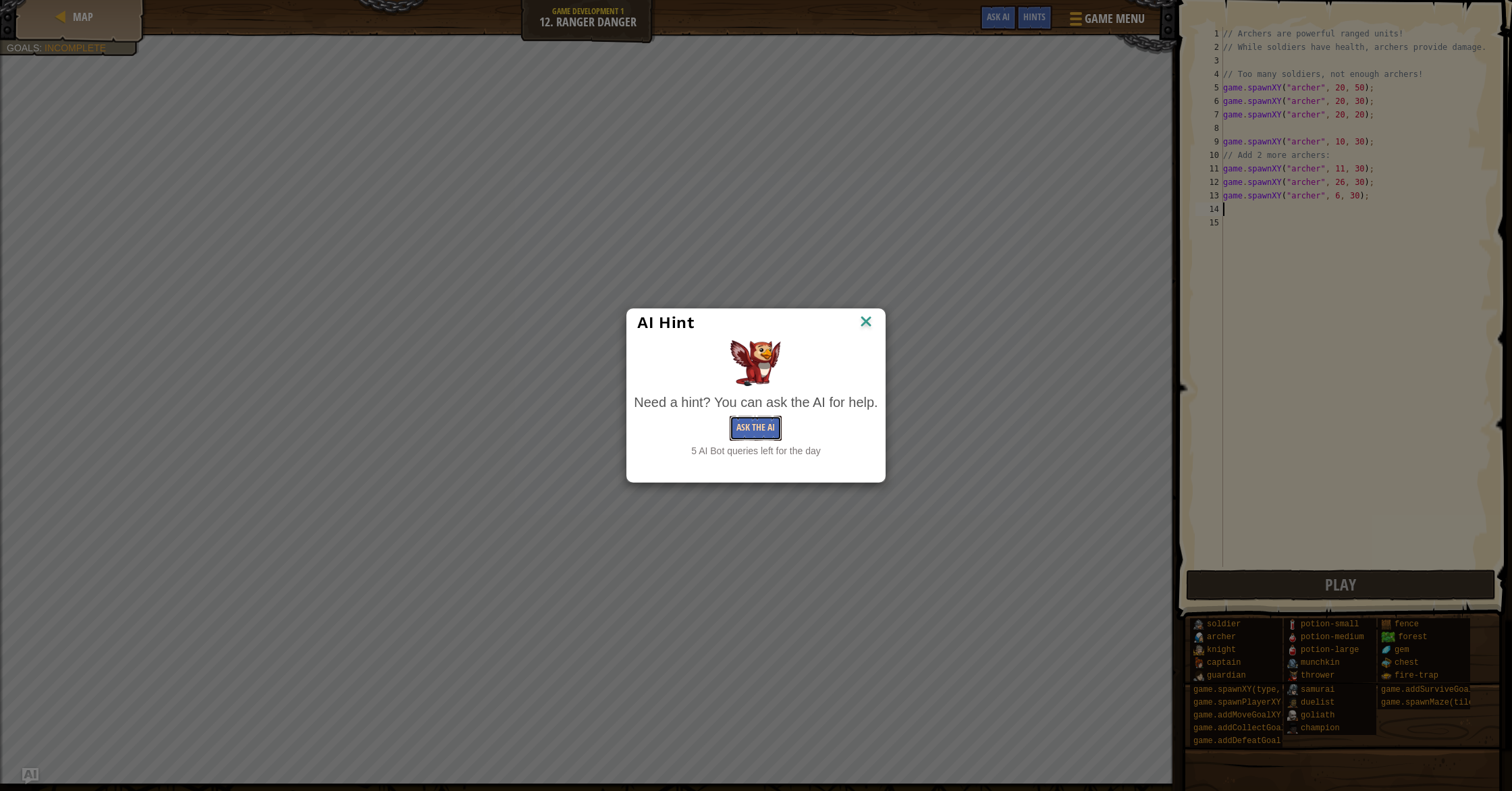
click at [743, 426] on button "Ask the AI" at bounding box center [755, 428] width 52 height 25
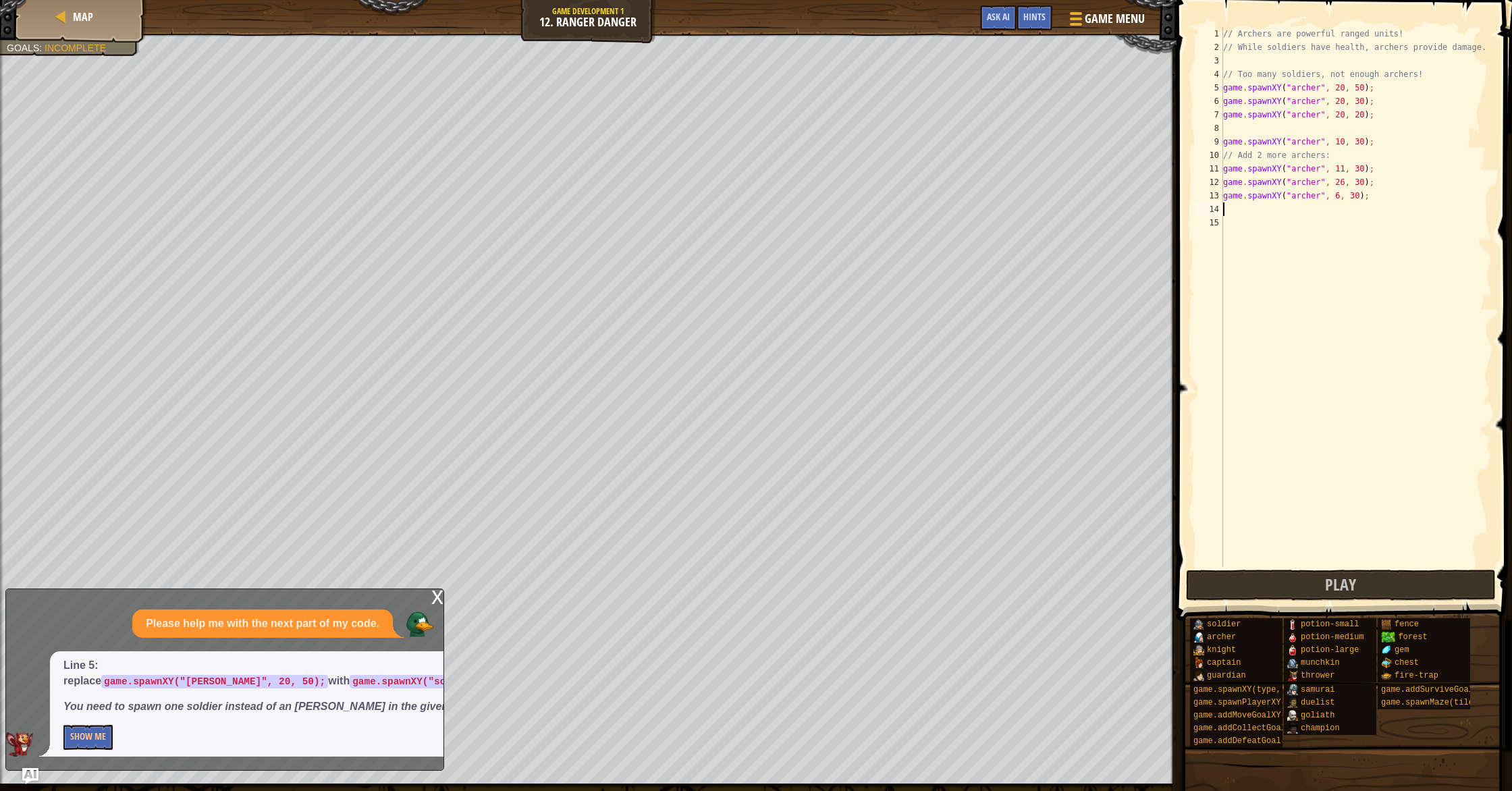
click at [62, 741] on div "Line 5: replace game.spawnXY("[PERSON_NAME]", 20, 50); with game.spawnXY("soldi…" at bounding box center [303, 704] width 505 height 106
click at [74, 739] on button "Show Me" at bounding box center [88, 737] width 49 height 25
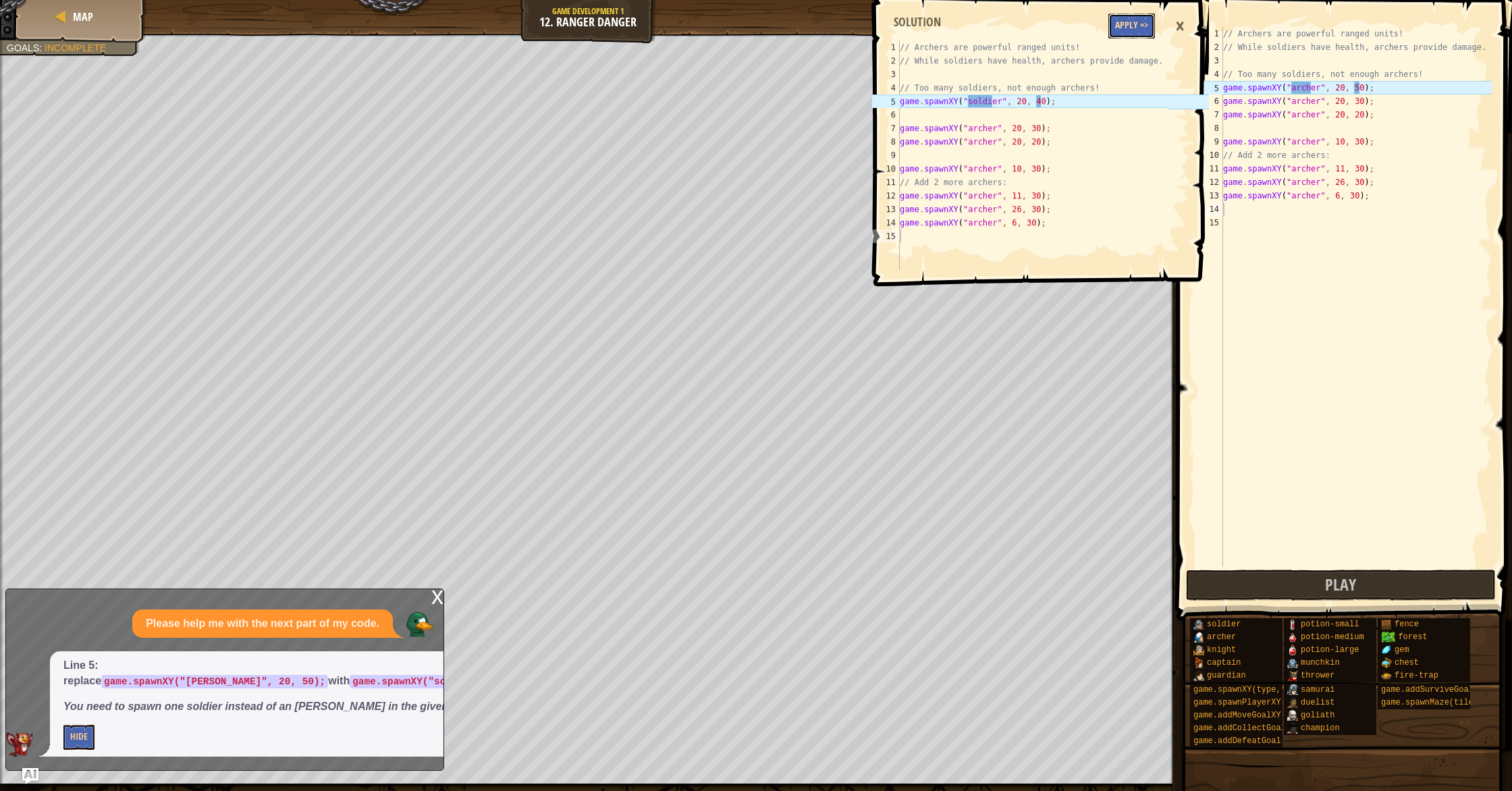
click at [1129, 19] on button "Apply =>" at bounding box center [1132, 25] width 46 height 25
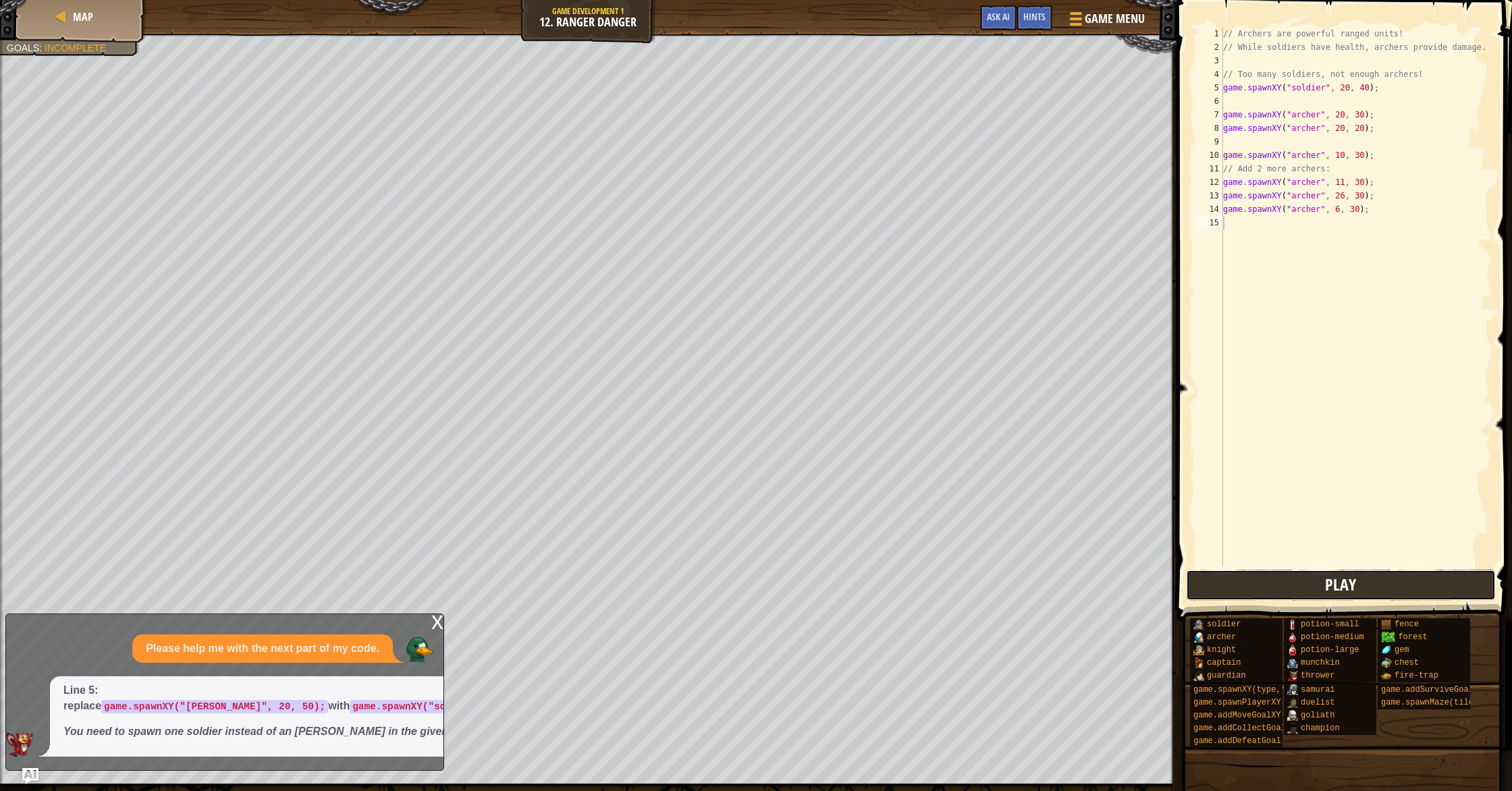
click at [1263, 575] on button "Play" at bounding box center [1341, 585] width 310 height 31
click at [1320, 219] on div "// Archers are powerful ranged units! // While soldiers have health, archers pr…" at bounding box center [1356, 310] width 271 height 567
click at [1341, 228] on div "// Archers are powerful ranged units! // While soldiers have health, archers pr…" at bounding box center [1356, 310] width 271 height 567
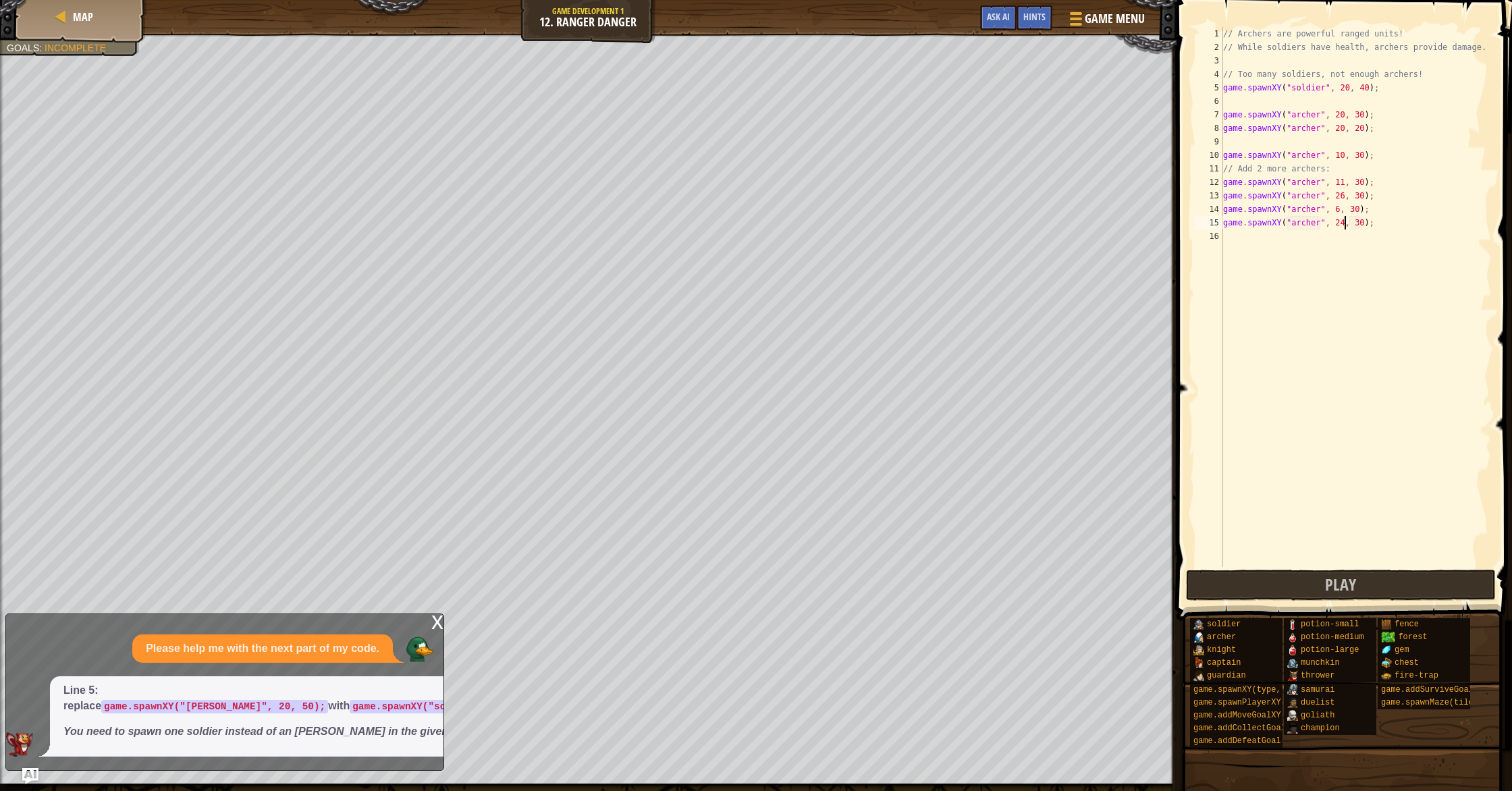
type textarea "game.spawnXY("[PERSON_NAME]", 23, 30);"
click at [1299, 578] on button "Play" at bounding box center [1341, 585] width 310 height 31
click at [1290, 117] on div "// Archers are powerful ranged units! // While soldiers have health, archers pr…" at bounding box center [1356, 310] width 271 height 567
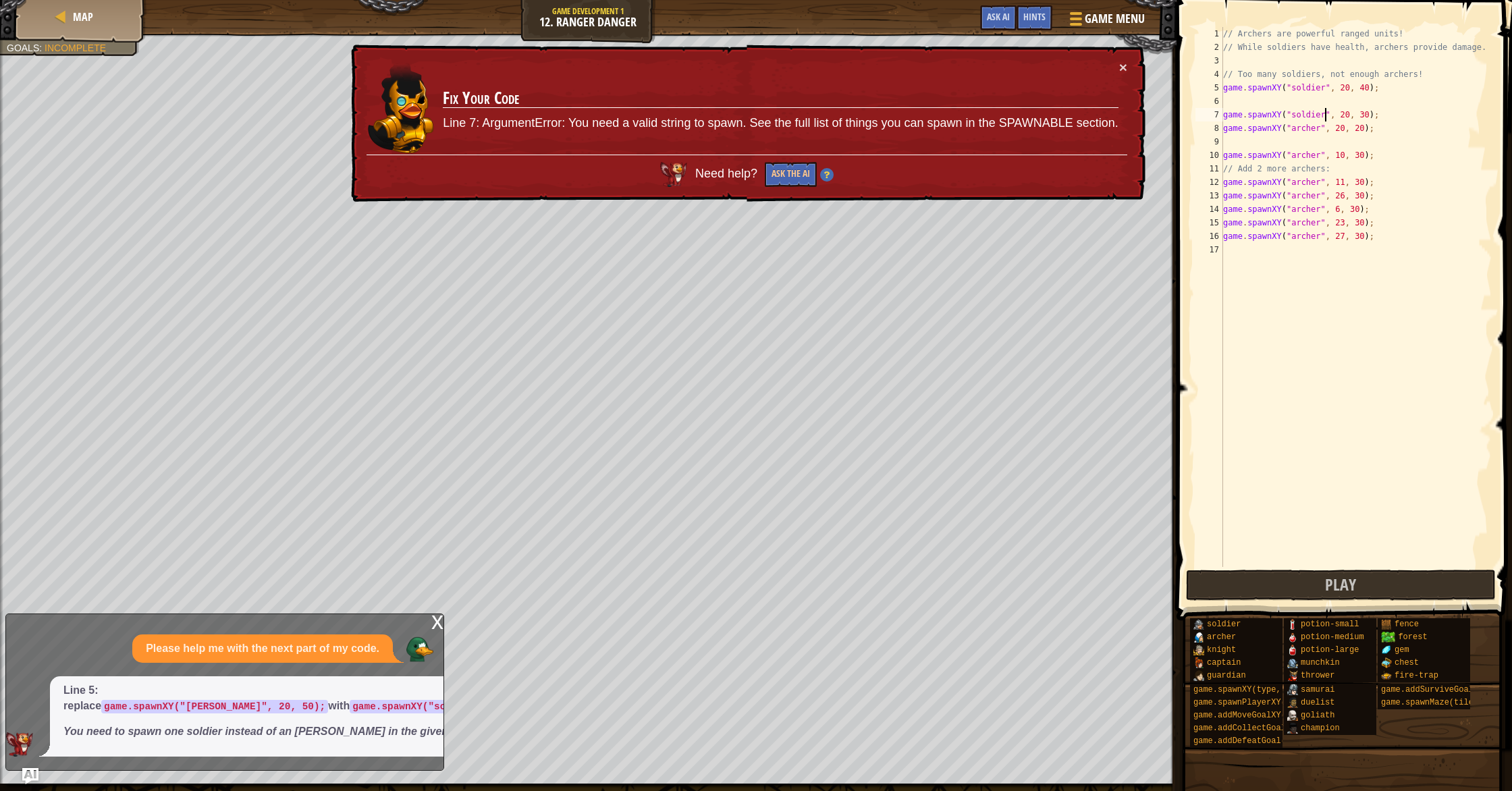
scroll to position [6, 4]
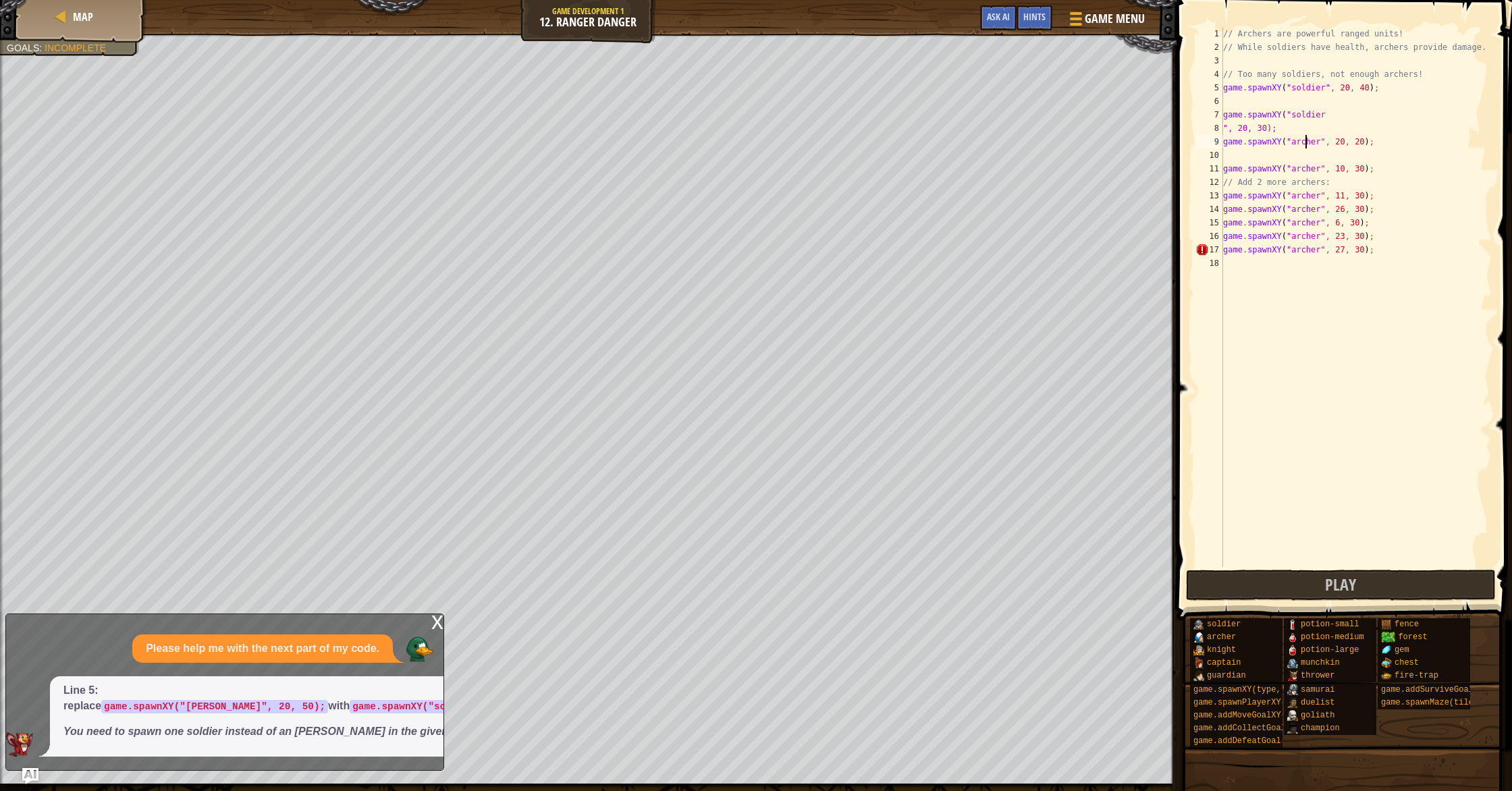
click at [1308, 143] on div "// Archers are powerful ranged units! // While soldiers have health, archers pr…" at bounding box center [1356, 310] width 271 height 567
click at [1313, 145] on div "// Archers are powerful ranged units! // While soldiers have health, archers pr…" at bounding box center [1356, 310] width 271 height 567
click at [1372, 595] on button "Play" at bounding box center [1341, 585] width 310 height 31
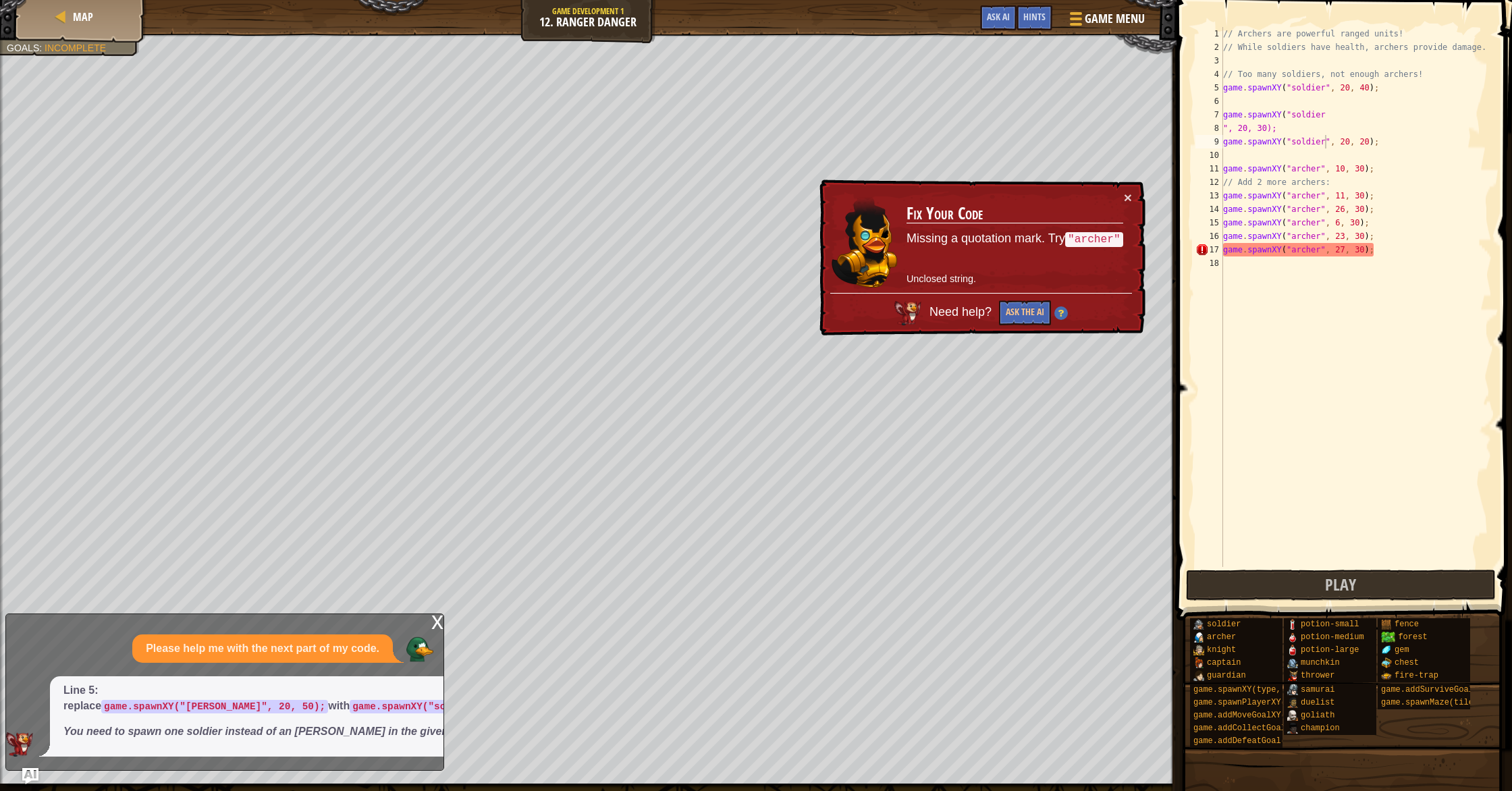
click at [1315, 249] on div "// Archers are powerful ranged units! // While soldiers have health, archers pr…" at bounding box center [1356, 310] width 271 height 567
click at [1305, 247] on div "// Archers are powerful ranged units! // While soldiers have health, archers pr…" at bounding box center [1356, 310] width 271 height 567
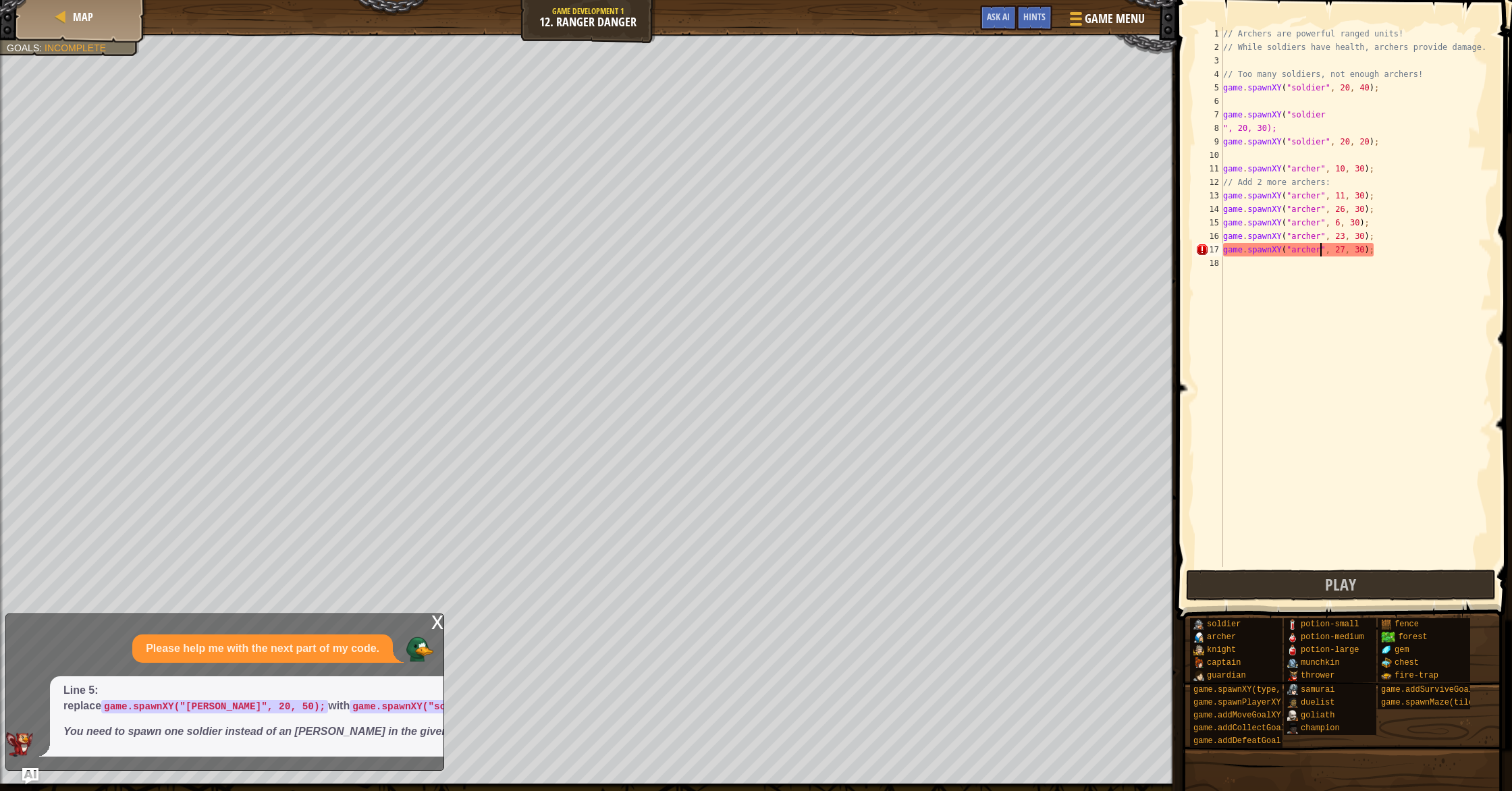
click at [1223, 132] on div "// Archers are powerful ranged units! // While soldiers have health, archers pr…" at bounding box center [1356, 310] width 271 height 567
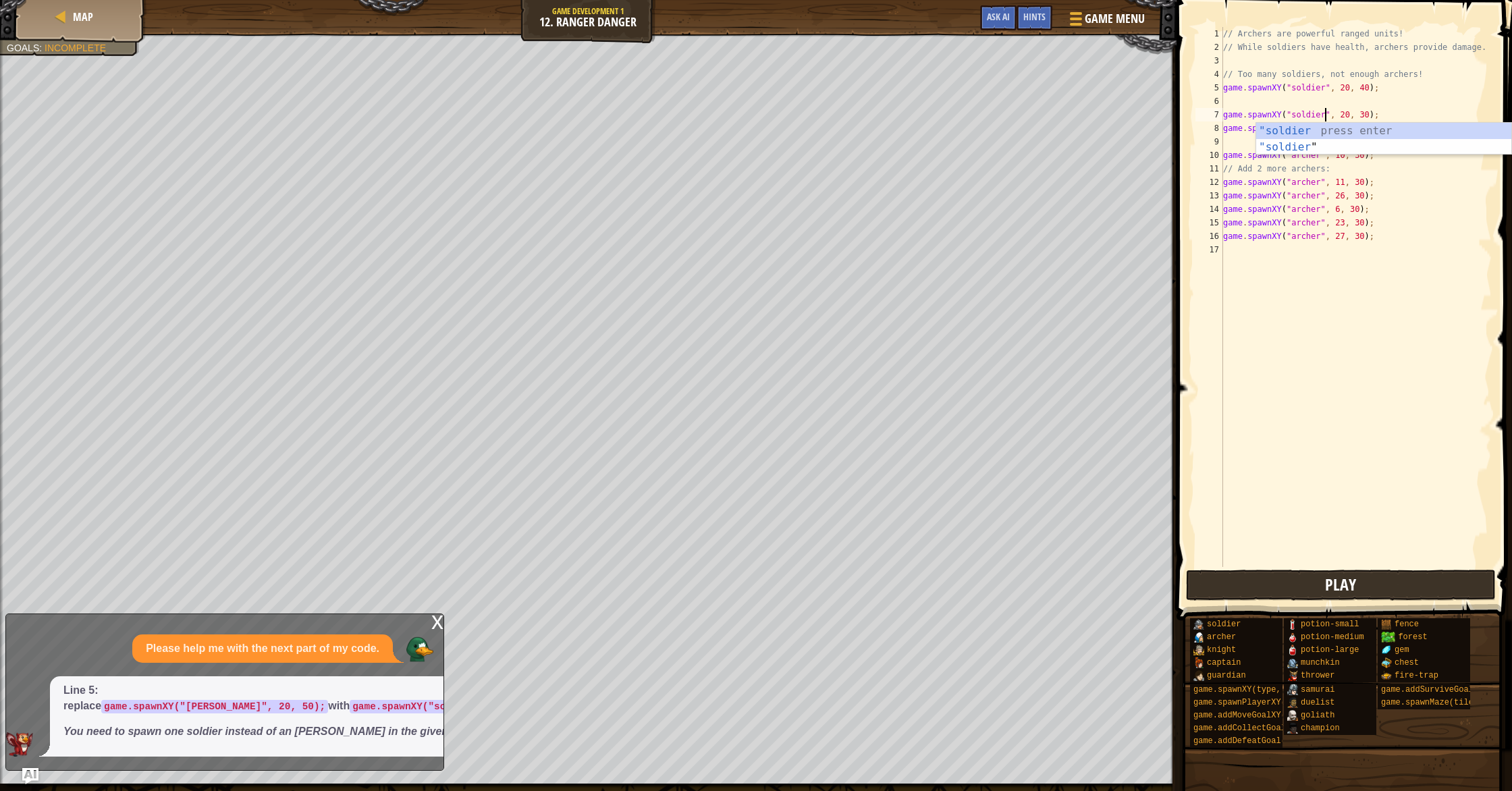
type textarea "game.spawnXY("soldier", 20, 30);"
click at [1320, 589] on button "Play" at bounding box center [1341, 585] width 310 height 31
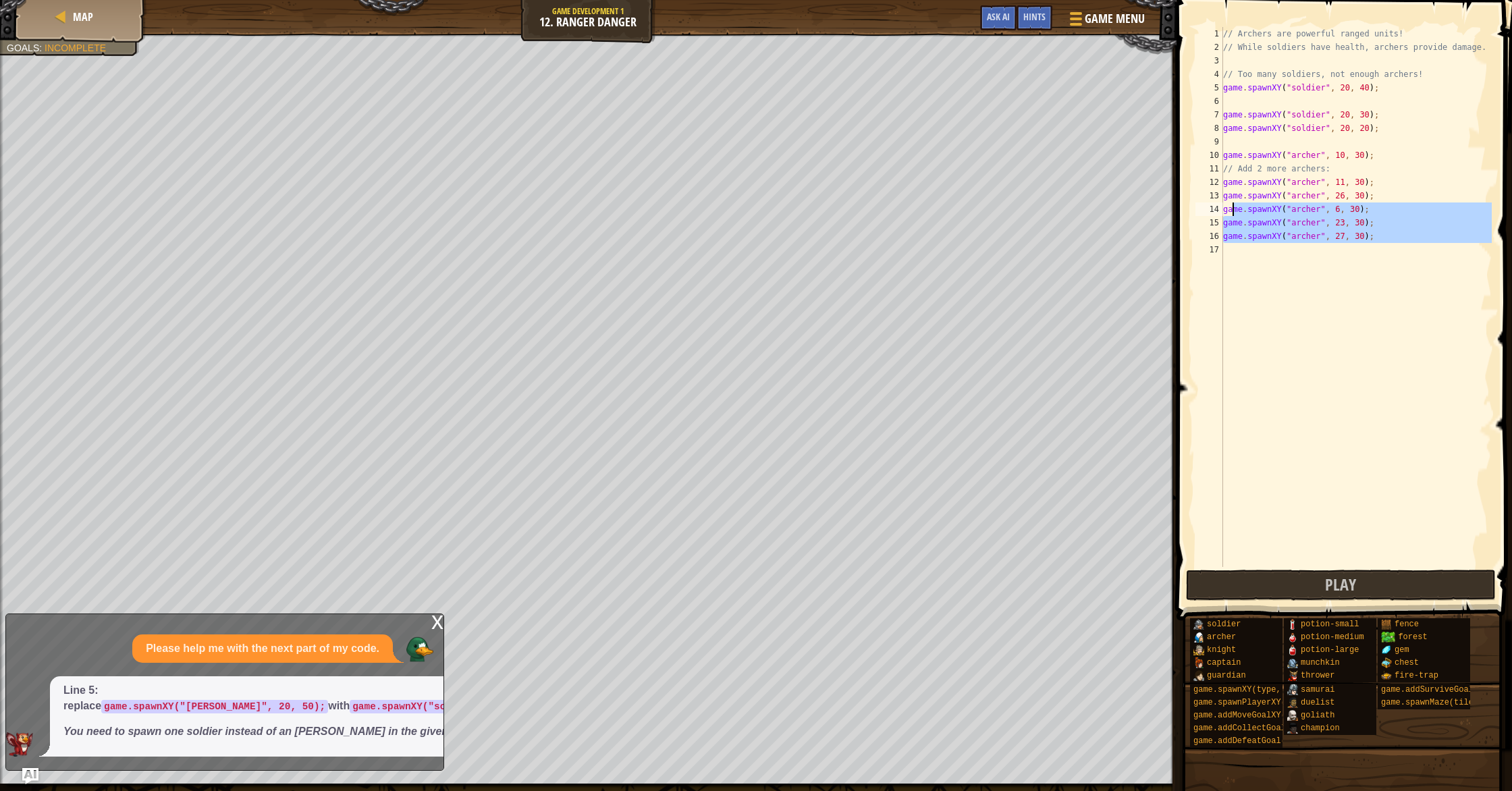
drag, startPoint x: 1424, startPoint y: 250, endPoint x: 1232, endPoint y: 210, distance: 196.1
click at [1233, 210] on div "// Archers are powerful ranged units! // While soldiers have health, archers pr…" at bounding box center [1356, 310] width 271 height 567
drag, startPoint x: 1233, startPoint y: 210, endPoint x: 1226, endPoint y: 210, distance: 7.0
click at [1226, 210] on div "// Archers are powerful ranged units! // While soldiers have health, archers pr…" at bounding box center [1356, 310] width 271 height 567
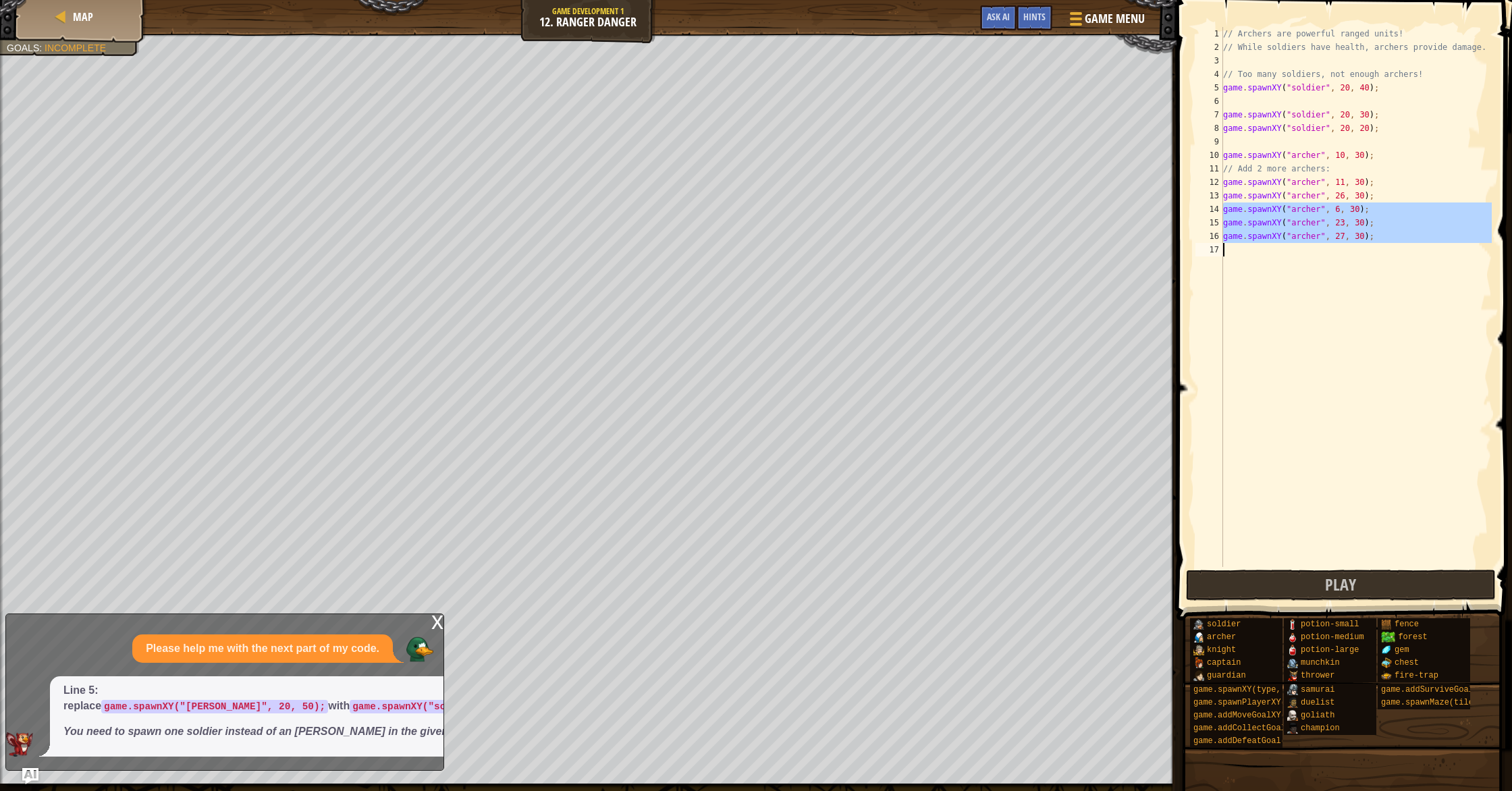
drag, startPoint x: 1221, startPoint y: 210, endPoint x: 1319, endPoint y: 248, distance: 105.1
click at [1319, 248] on div "game.spawnXY("[PERSON_NAME]", 6, 30); 1 2 3 4 5 6 7 8 9 10 11 12 13 14 15 16 17…" at bounding box center [1342, 297] width 299 height 540
type textarea "game.spawnXY("[PERSON_NAME]", 27, 30);"
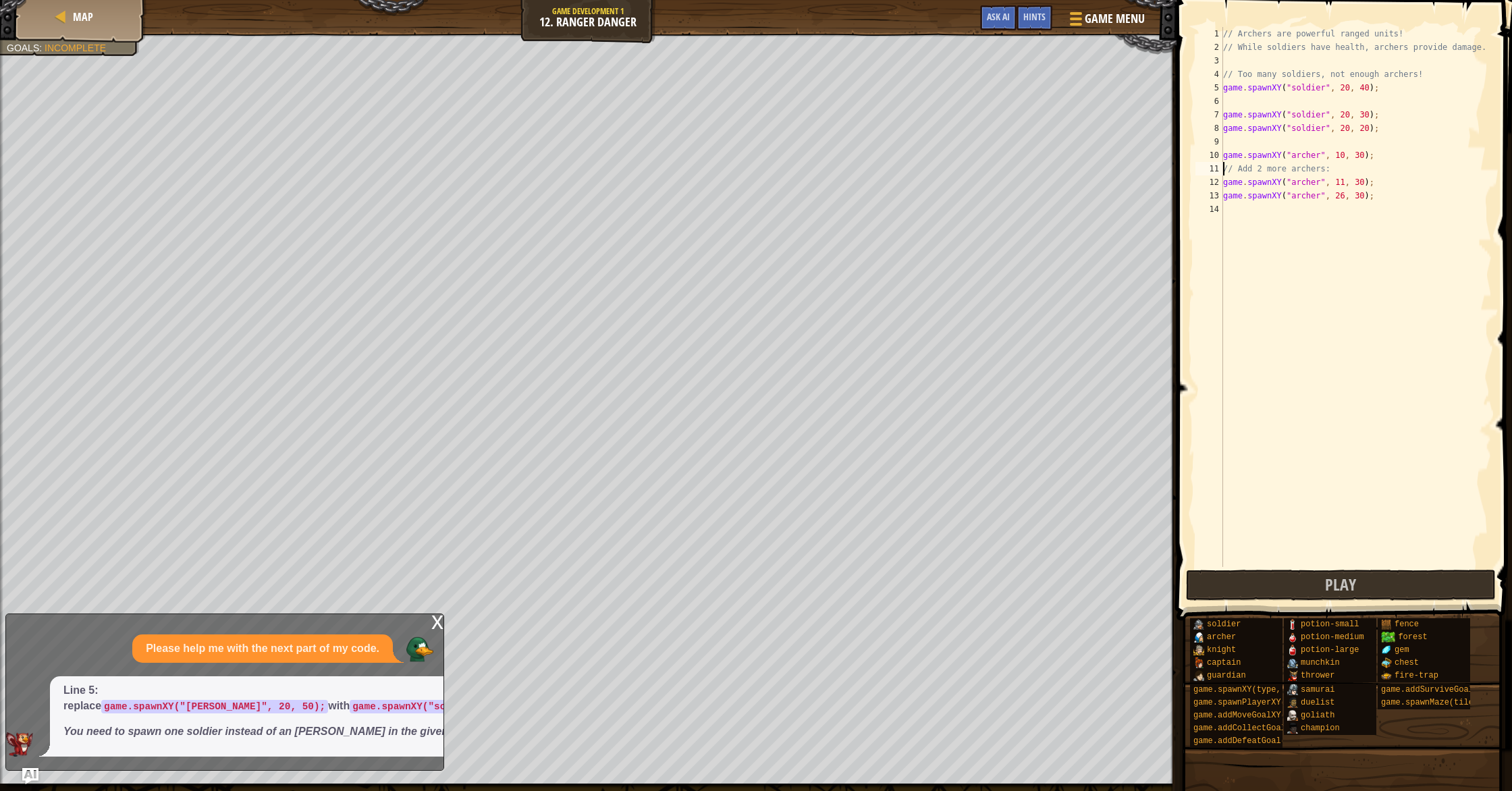
type textarea "game.spawnXY("[PERSON_NAME]", 10, 30);"
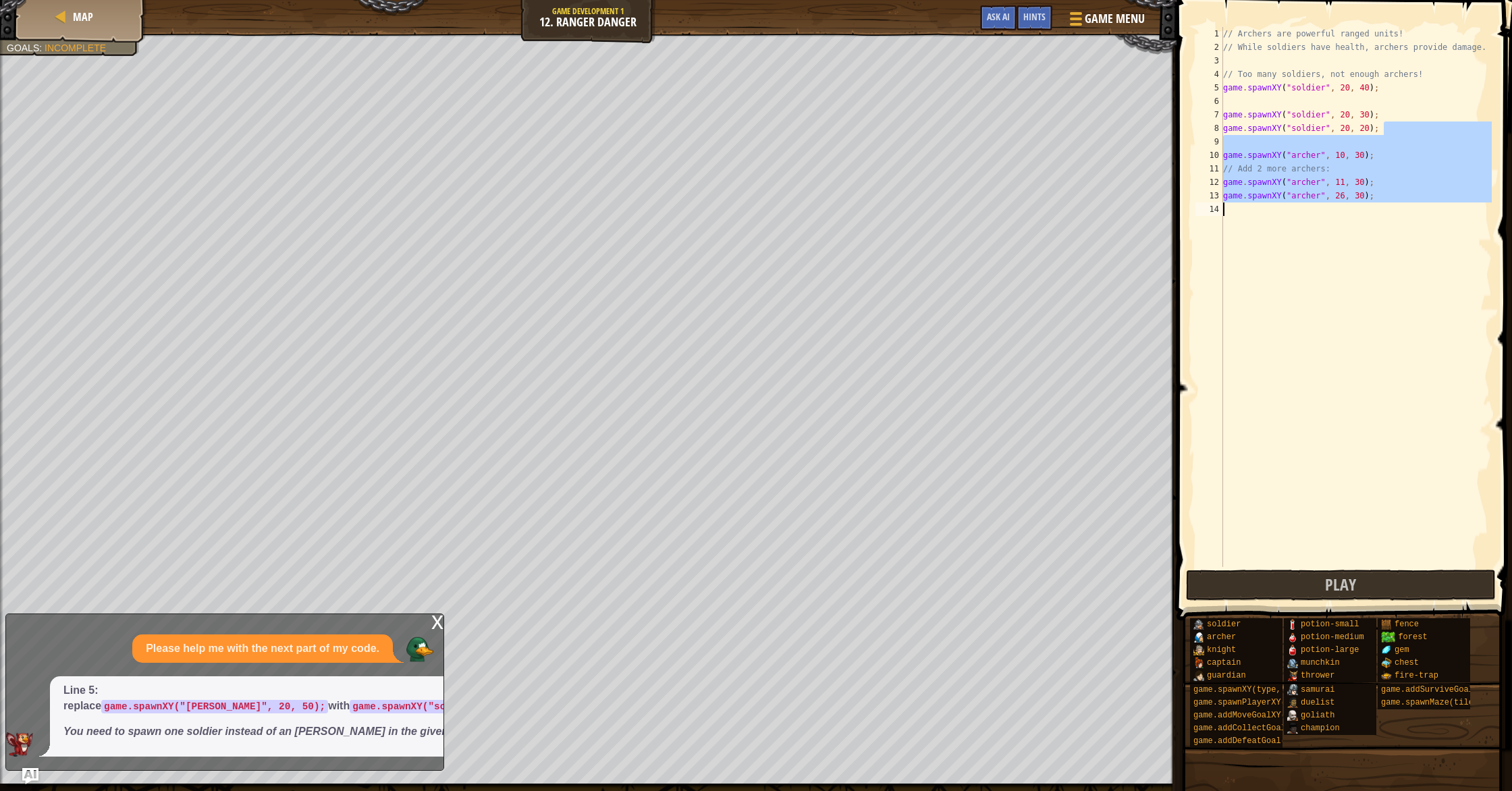
type textarea "game.spawnXY("soldier", 20, 20);"
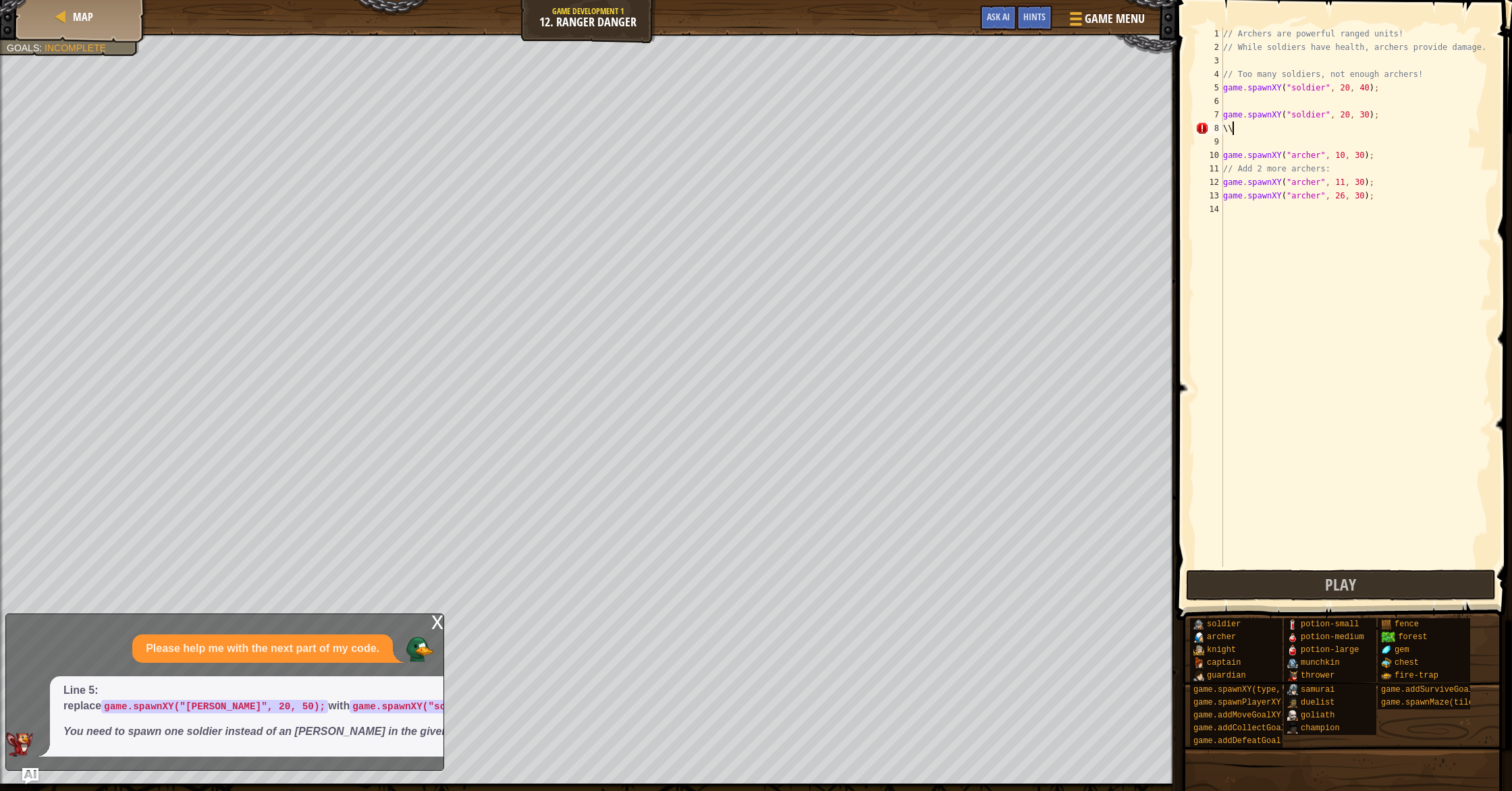
type textarea "\"
type textarea "game.spawnXY("soldier", 20, 30);"
click at [1453, 577] on button "Play" at bounding box center [1341, 585] width 310 height 31
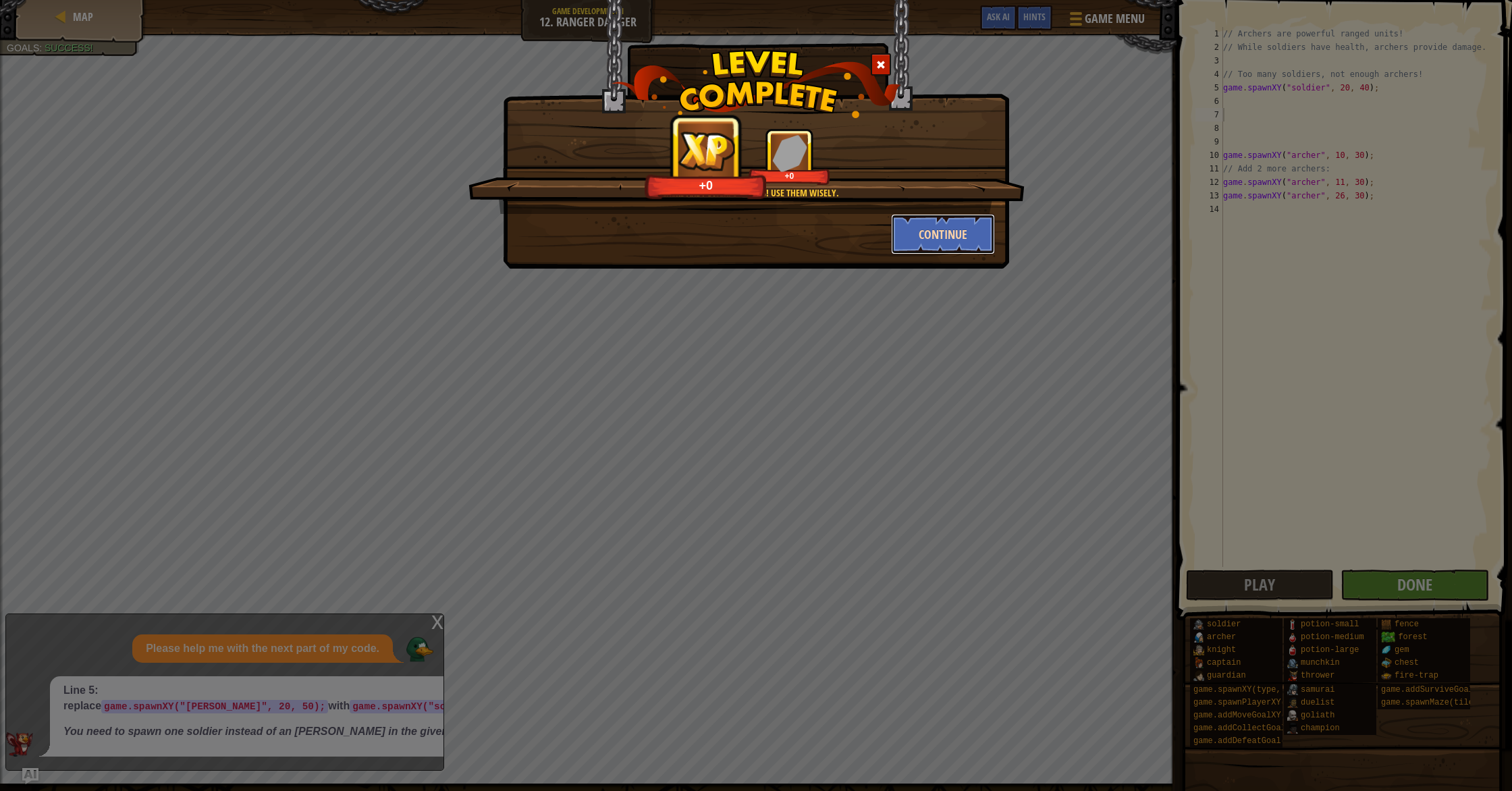
click at [931, 229] on button "Continue" at bounding box center [944, 234] width 105 height 40
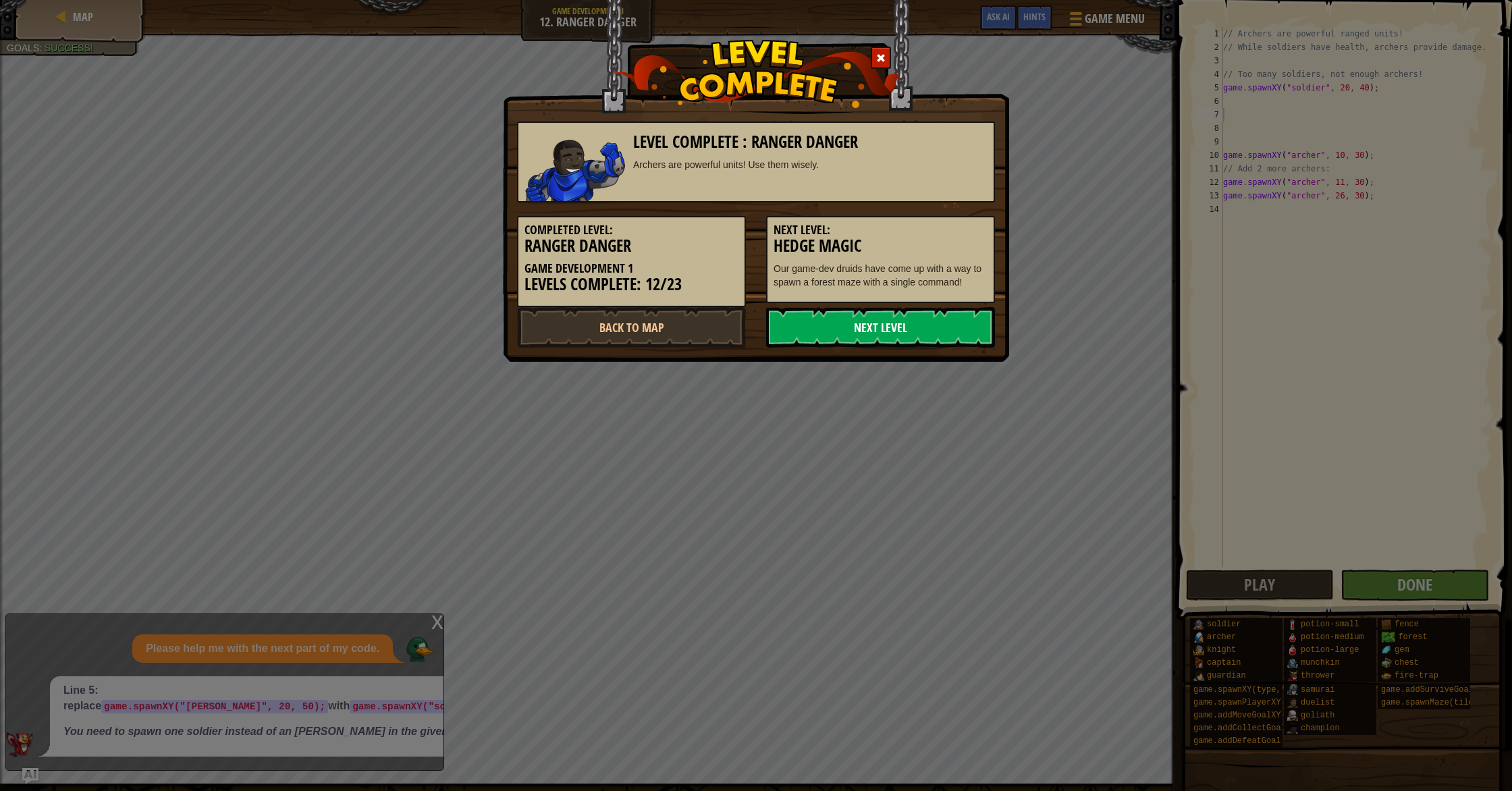
click at [887, 339] on link "Next Level" at bounding box center [881, 327] width 229 height 40
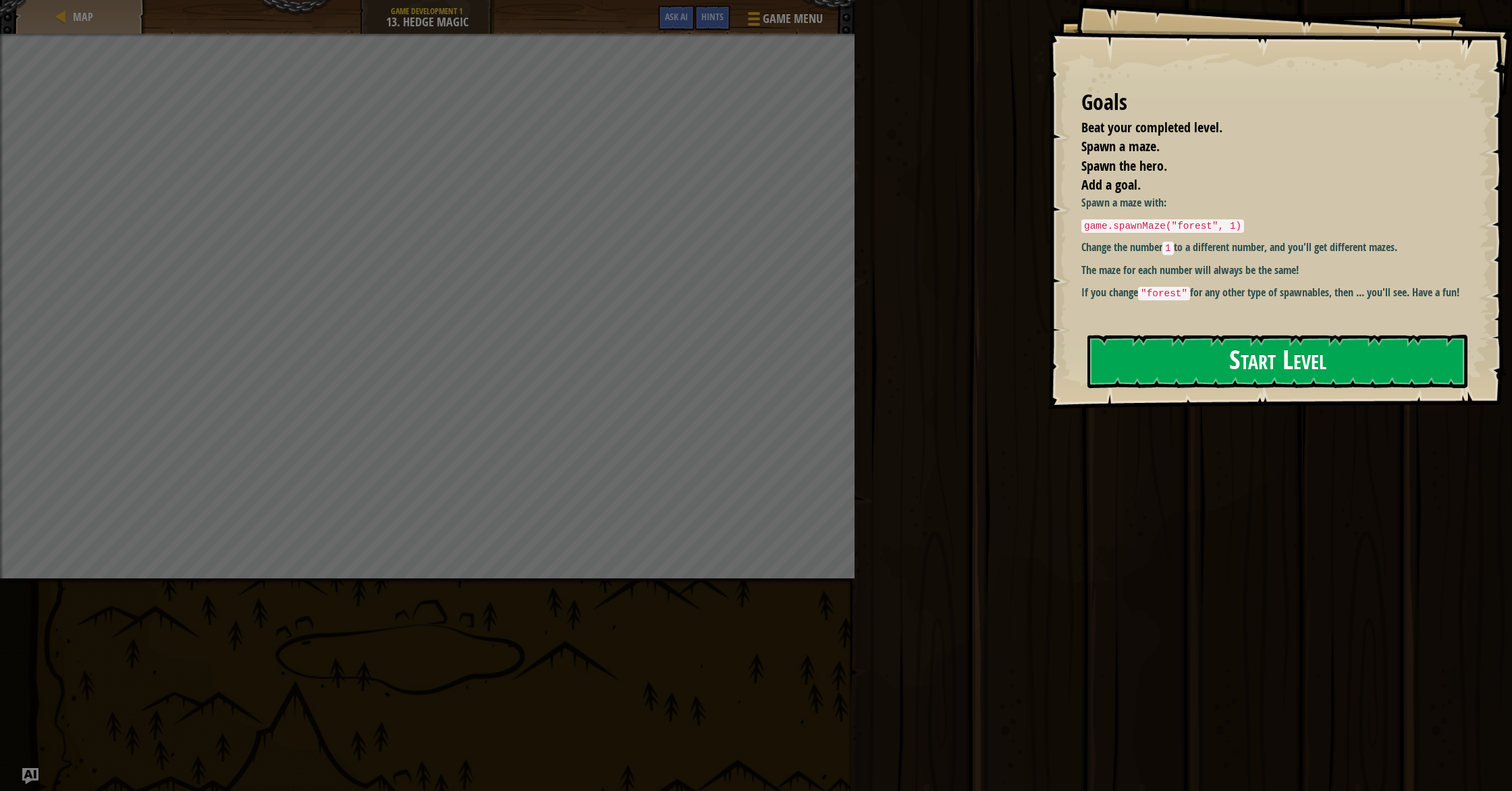
click at [1328, 365] on button "Start Level" at bounding box center [1277, 361] width 380 height 53
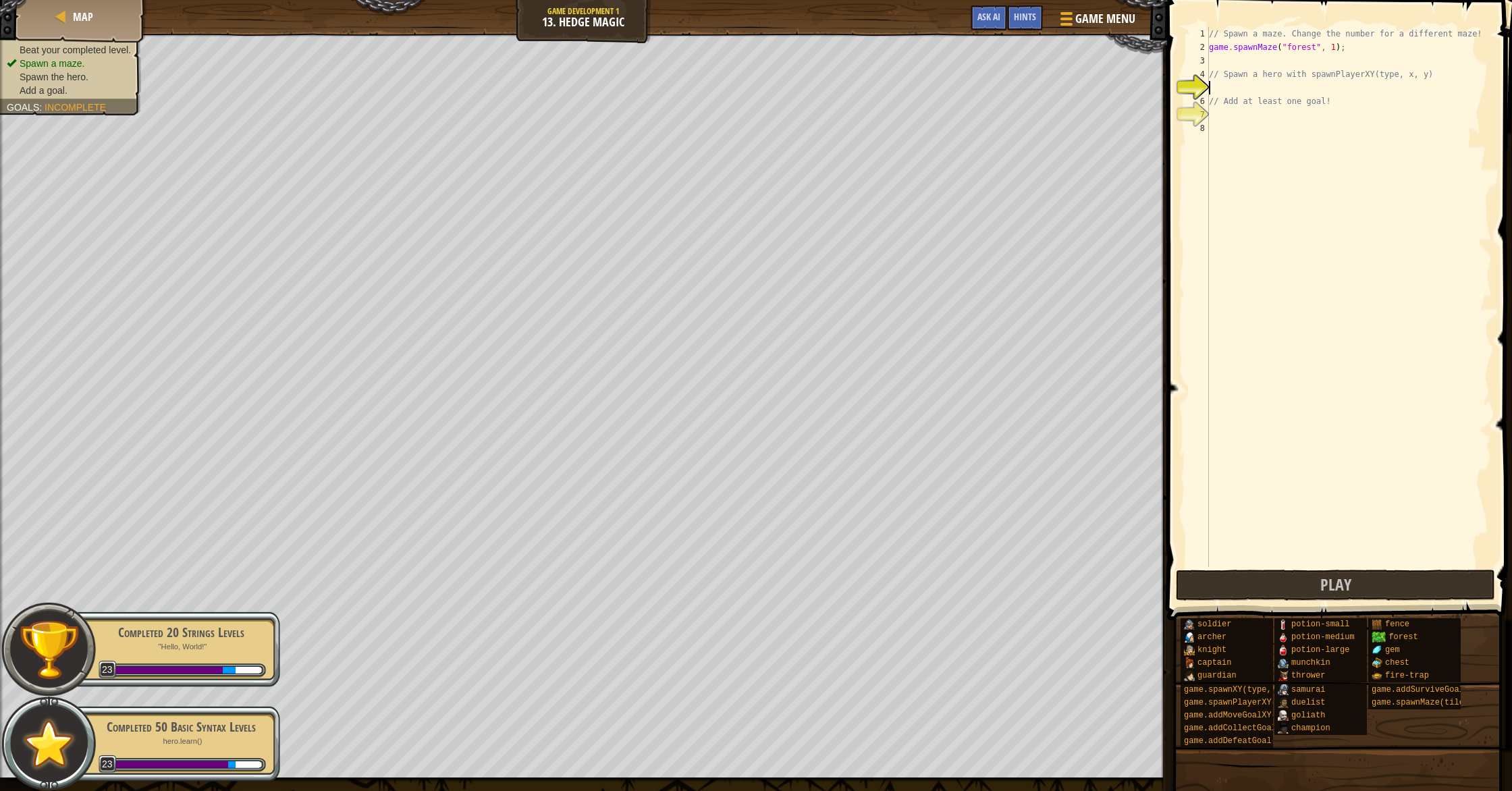
click at [1259, 59] on div "// Spawn a maze. Change the number for a different maze! game . spawnMaze ( "fo…" at bounding box center [1349, 310] width 285 height 567
click at [1328, 49] on div "// Spawn a maze. Change the number for a different maze! game . spawnMaze ( "fo…" at bounding box center [1349, 310] width 285 height 567
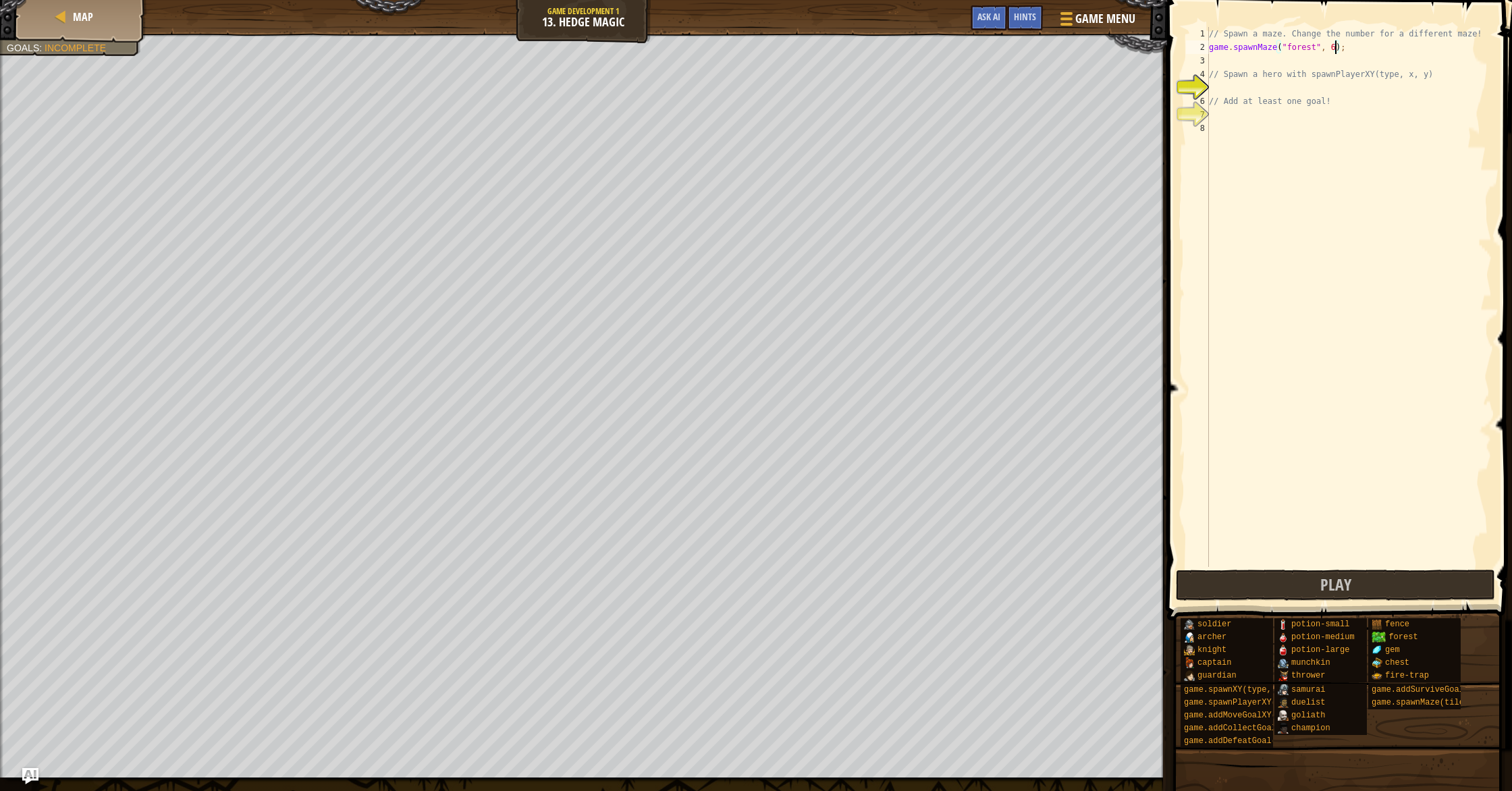
type textarea "game.spawnMaze("forest", 5);"
type textarea "// Spawn a hero with spawnPlayerXY(type, x, y)"
type textarea "// Add at least one goal!"
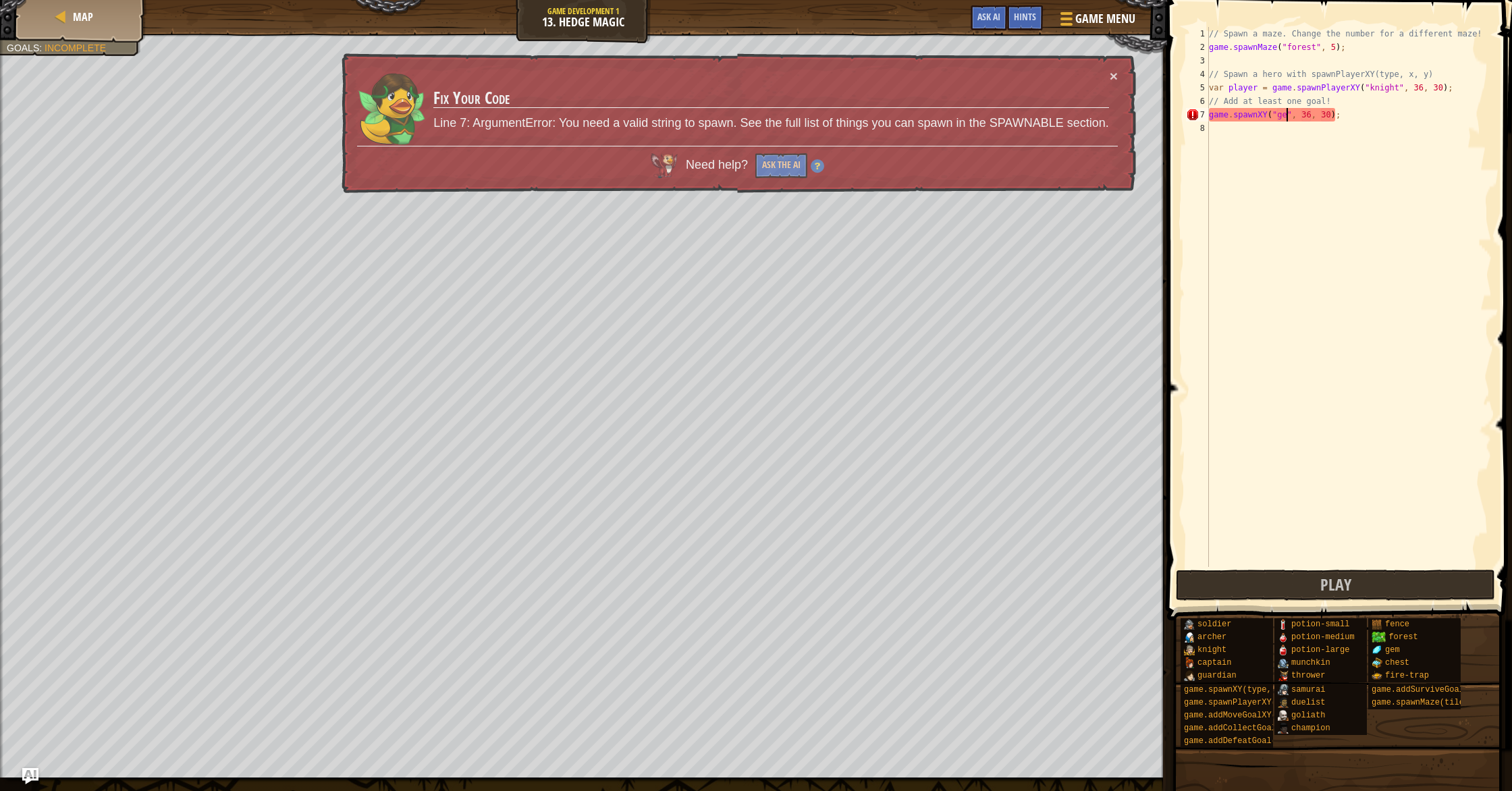
scroll to position [6, 7]
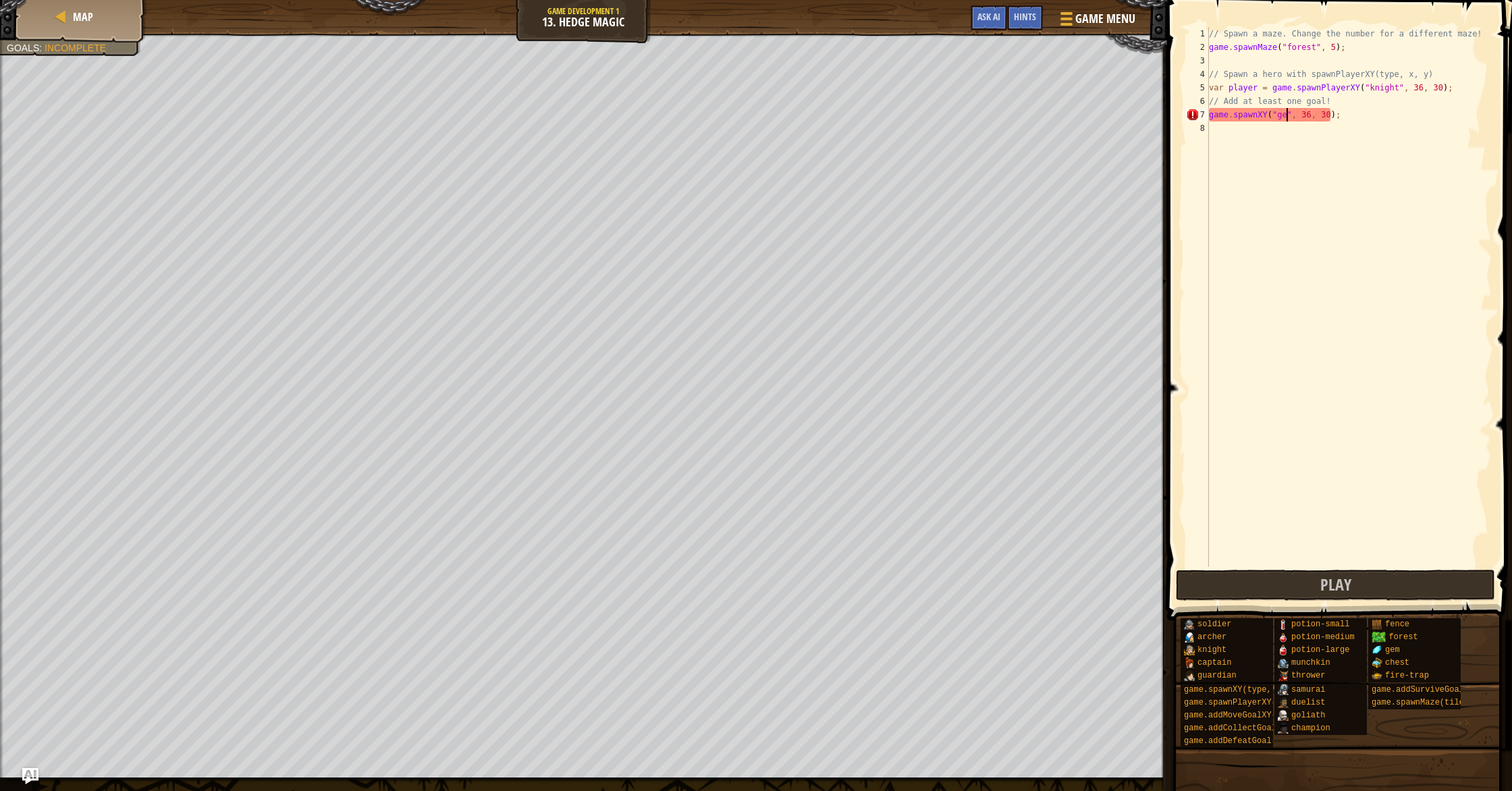
type textarea "game.spawnXY("gem", 36, 30);"
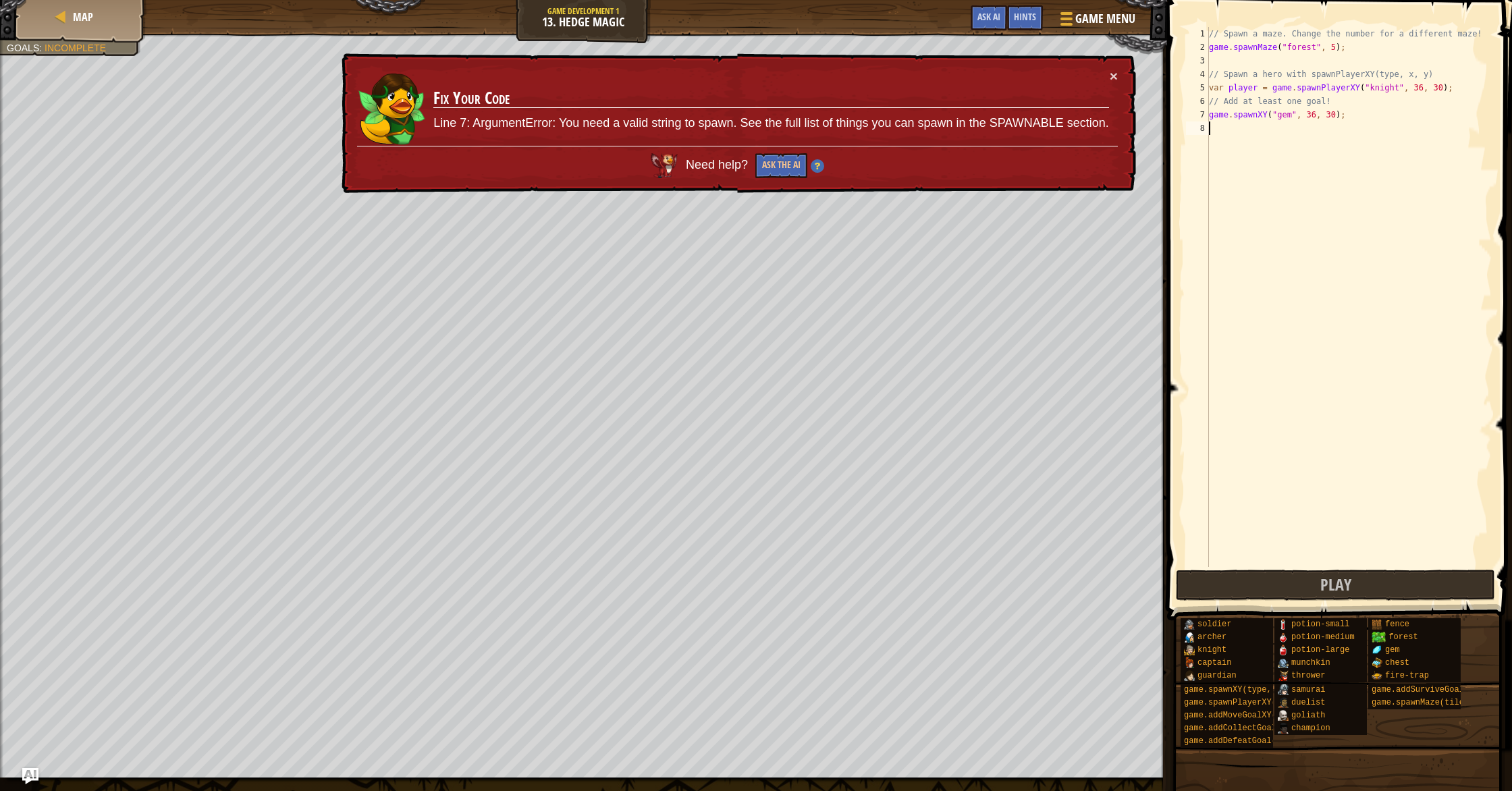
type textarea "game.spawnXY("gem", 36, 30);"
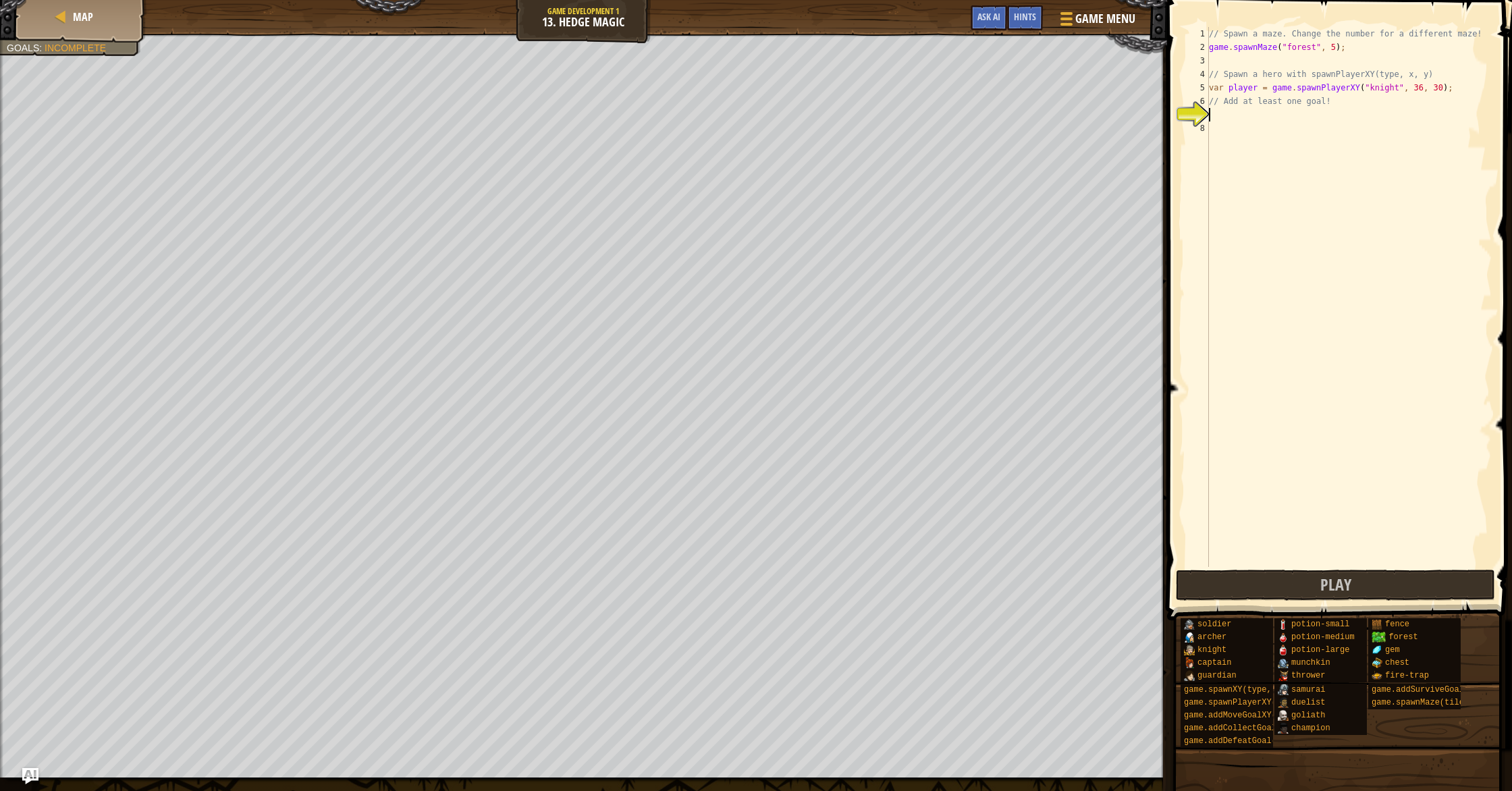
type textarea "g"
click at [1307, 116] on div "// Spawn a maze. Change the number for a different maze! game . spawnMaze ( "fo…" at bounding box center [1349, 310] width 285 height 567
type textarea "game.addCollectGoal(4);"
click at [1259, 131] on div "// Spawn a maze. Change the number for a different maze! game . spawnMaze ( "fo…" at bounding box center [1349, 310] width 285 height 567
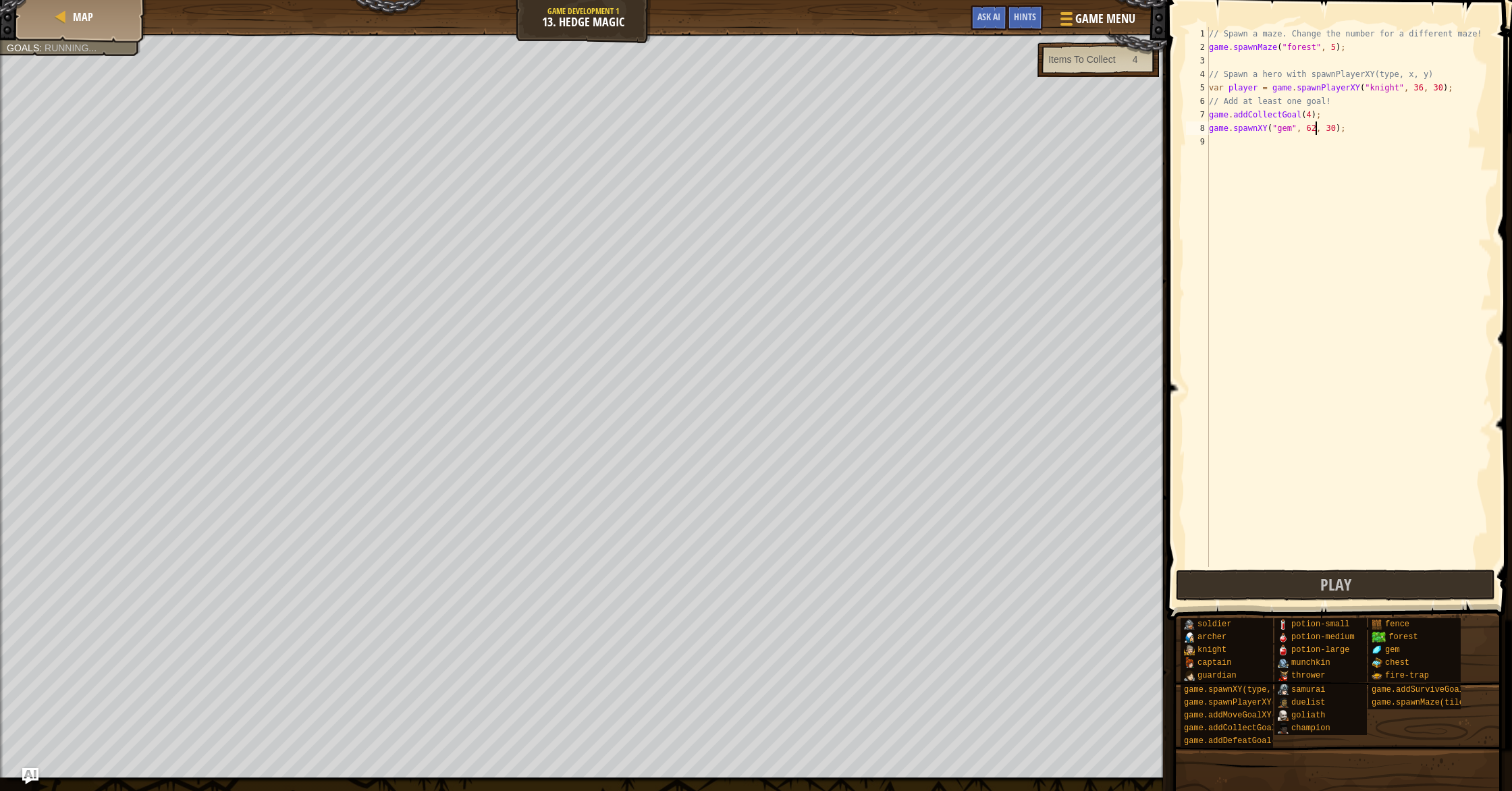
scroll to position [6, 9]
type textarea "game.spawnXY("gem", 62, 42);"
type textarea "g"
type textarea "game.spawnXY("gem", 62, 42);"
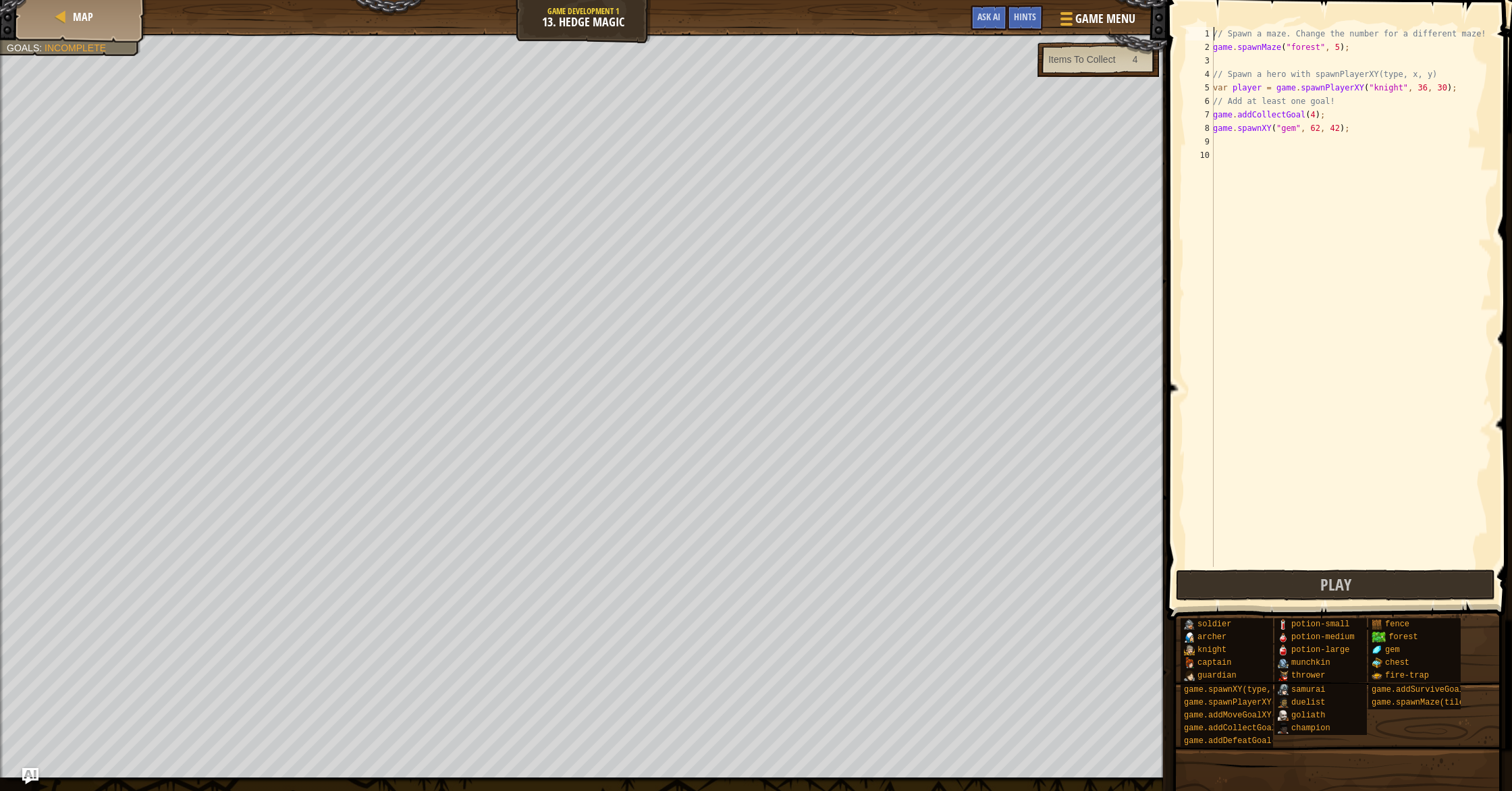
type textarea "game.spawnMaze("forest", 5);"
type textarea "game.spawnXY("gem", 62, 42);"
type textarea "game.spawnXY("gem", 62, 42);game.spawnXY("gem", 62, 42);"
type textarea "game.spawnXY("gem", 62, 42);"
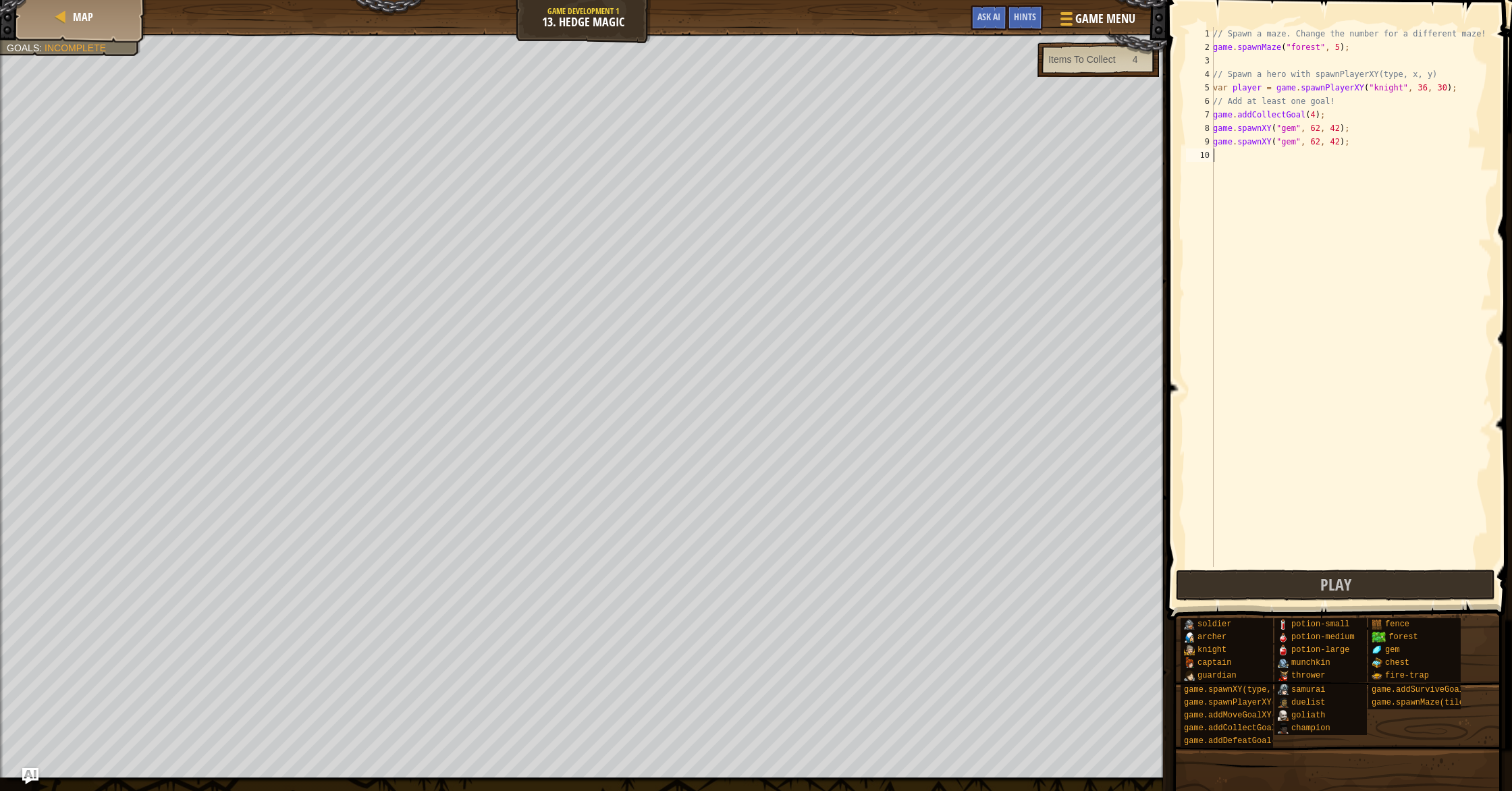
type textarea "game.spawnXY("gem", 62, 42);"
click at [1339, 572] on button "Play" at bounding box center [1335, 585] width 319 height 31
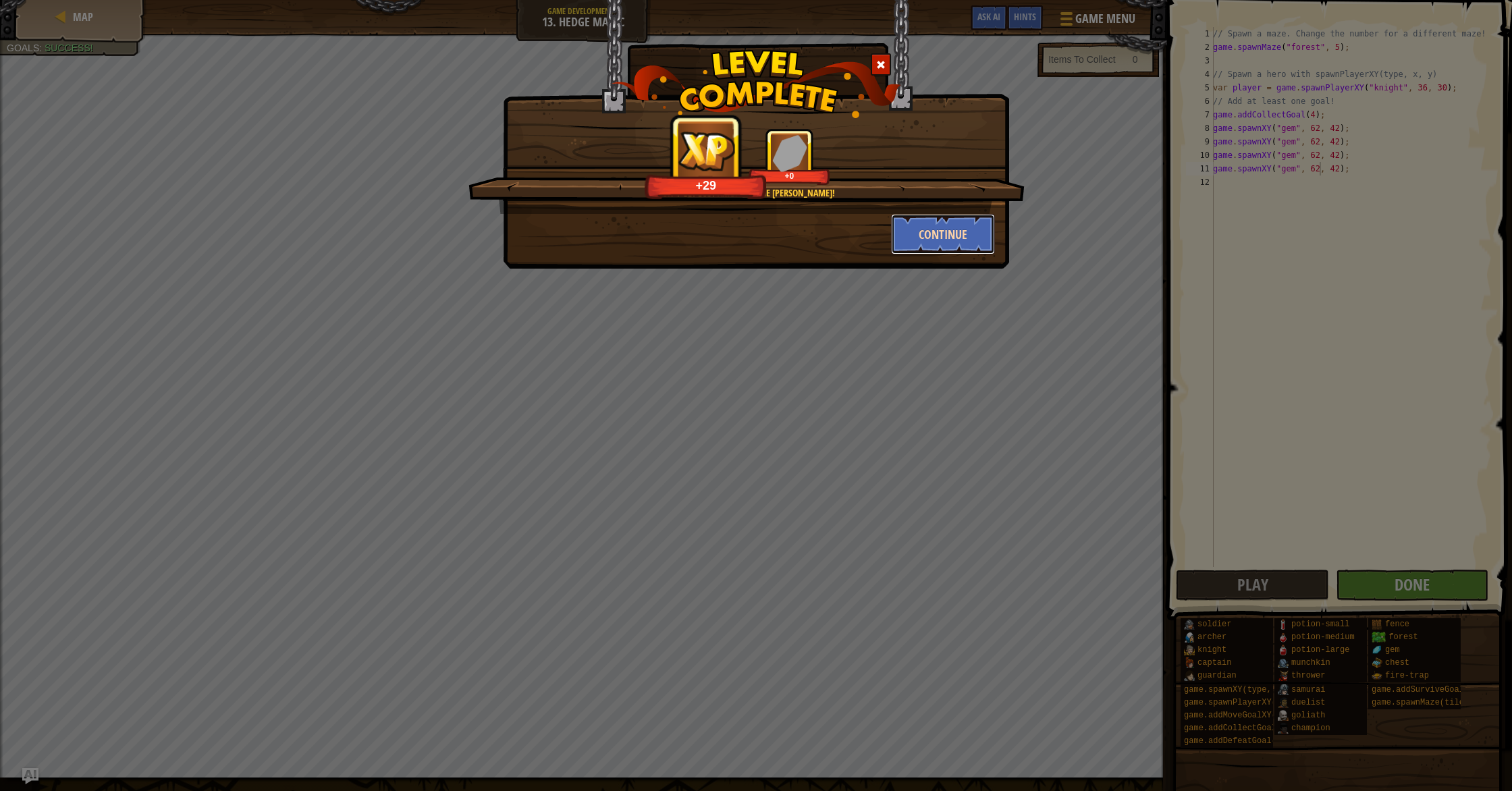
click at [935, 242] on button "Continue" at bounding box center [944, 234] width 105 height 40
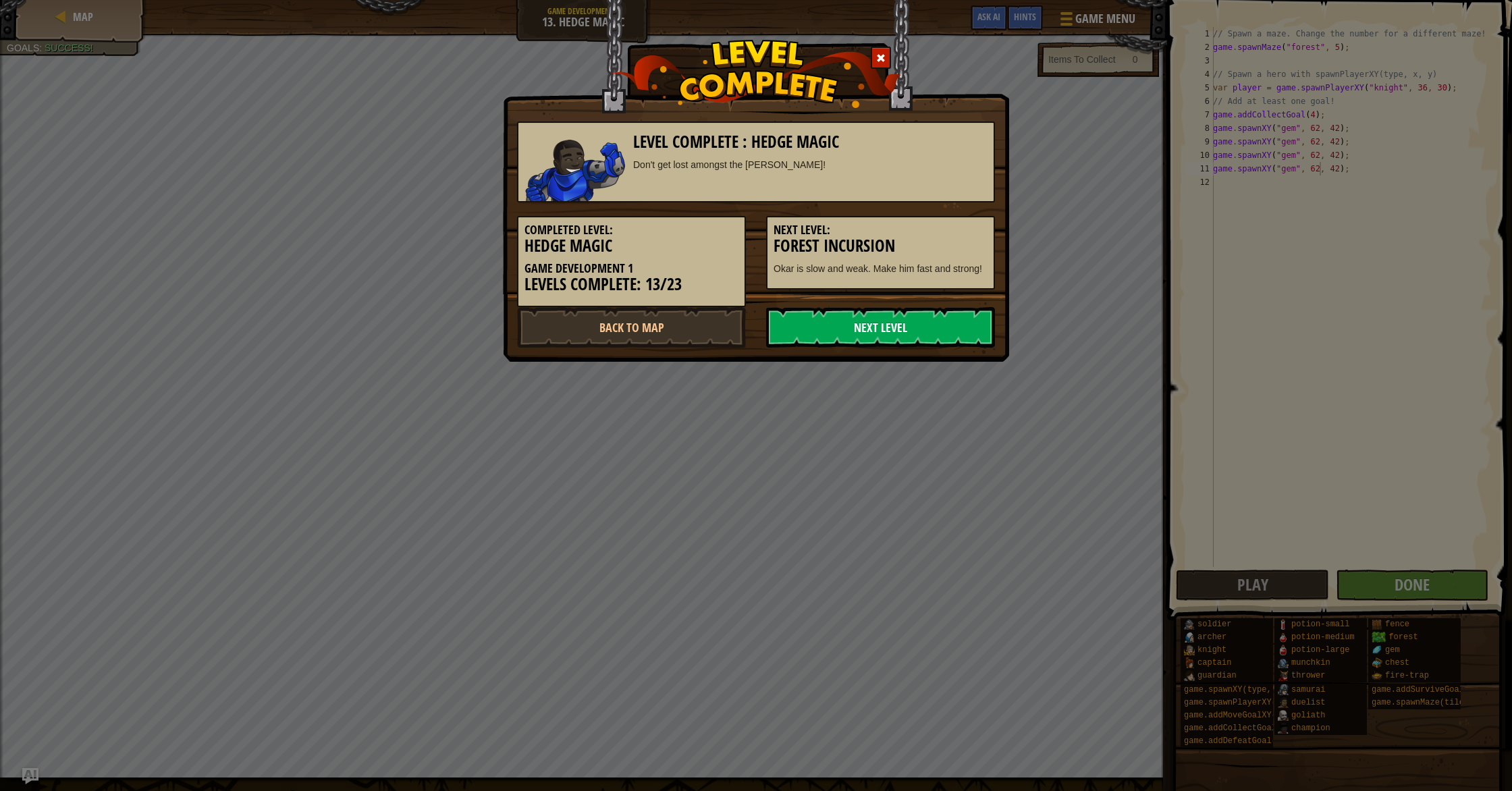
click at [951, 318] on link "Next Level" at bounding box center [881, 327] width 229 height 40
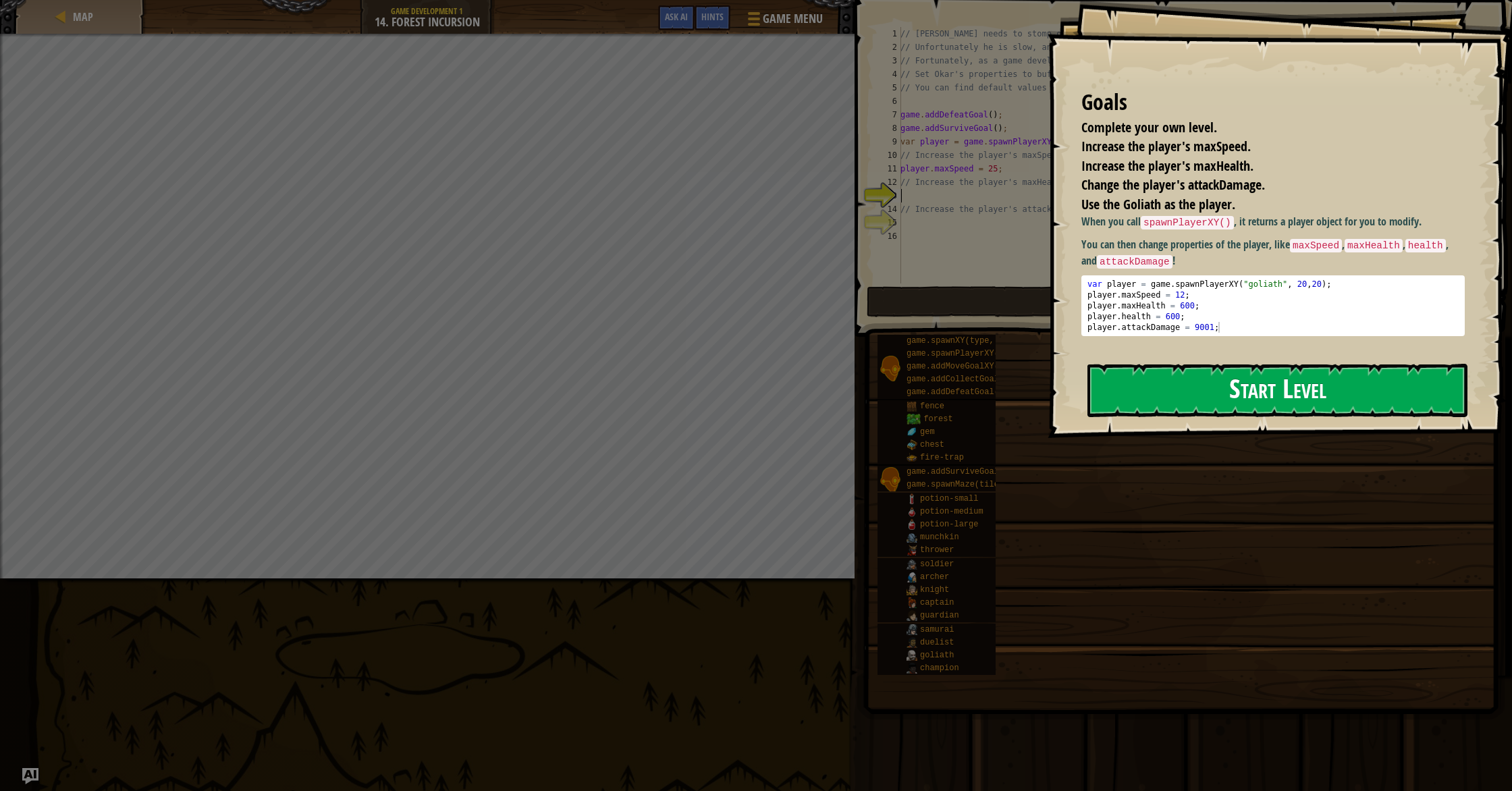
click at [1333, 402] on button "Start Level" at bounding box center [1277, 390] width 380 height 53
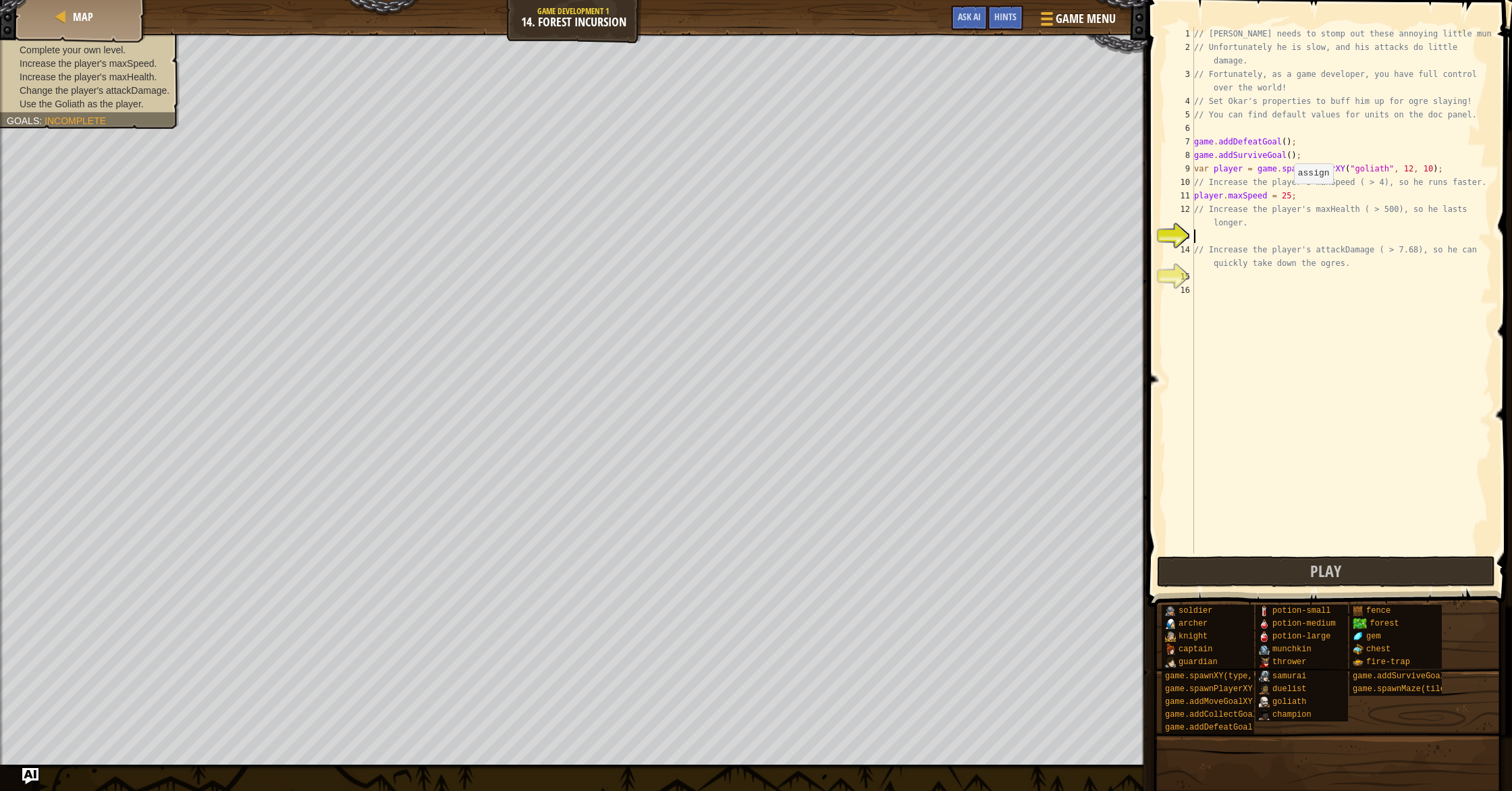
click at [1289, 196] on div "// [PERSON_NAME] needs to stomp out these annoying little munchkins! // Unfortu…" at bounding box center [1341, 303] width 300 height 554
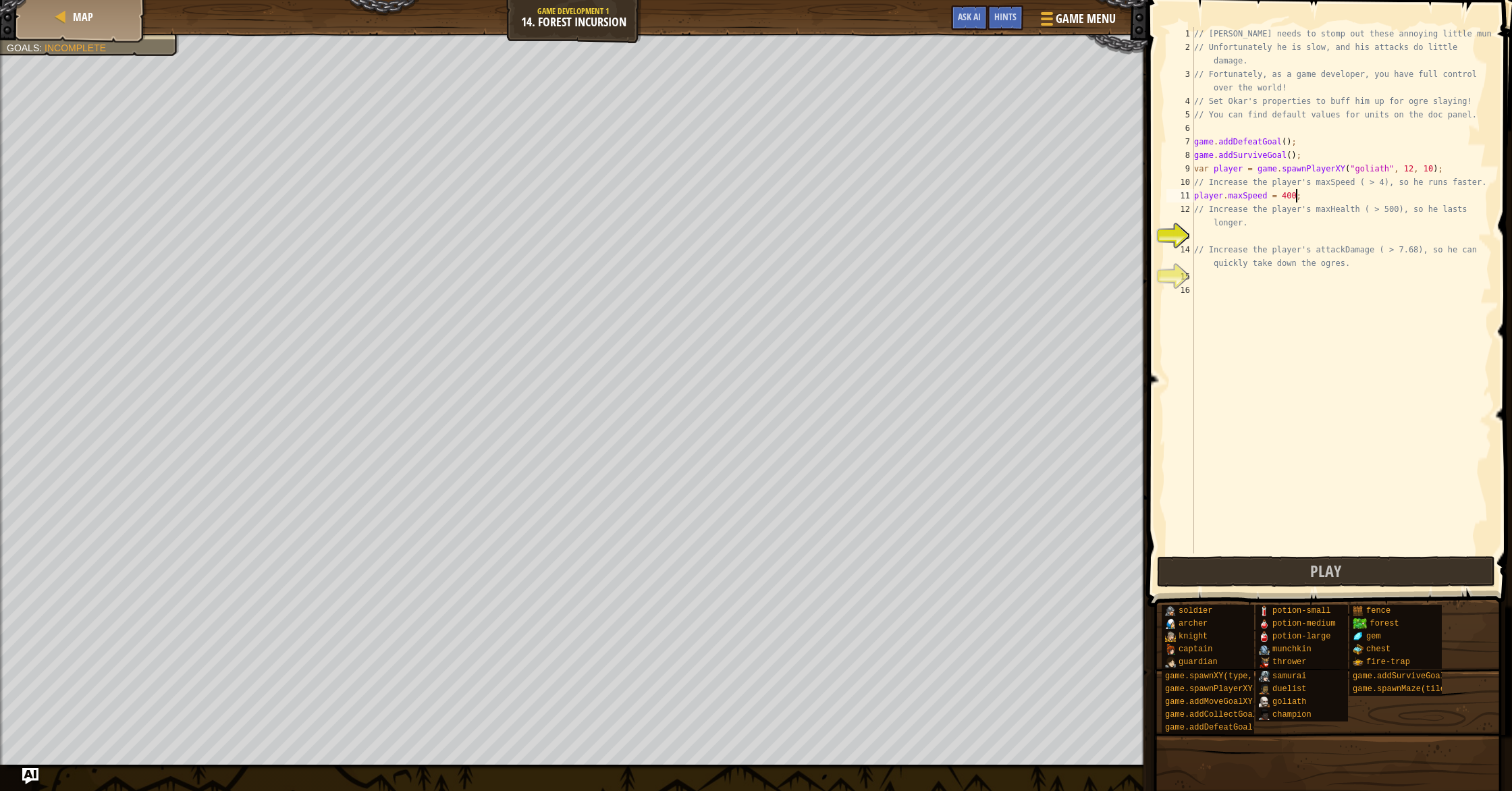
click at [1234, 228] on div "// [PERSON_NAME] needs to stomp out these annoying little munchkins! // Unfortu…" at bounding box center [1341, 303] width 300 height 554
type textarea "// Increase the player's maxHealth ( > 500), so he lasts longer."
click at [1236, 237] on div "// [PERSON_NAME] needs to stomp out these annoying little munchkins! // Unfortu…" at bounding box center [1341, 303] width 300 height 554
type textarea "o"
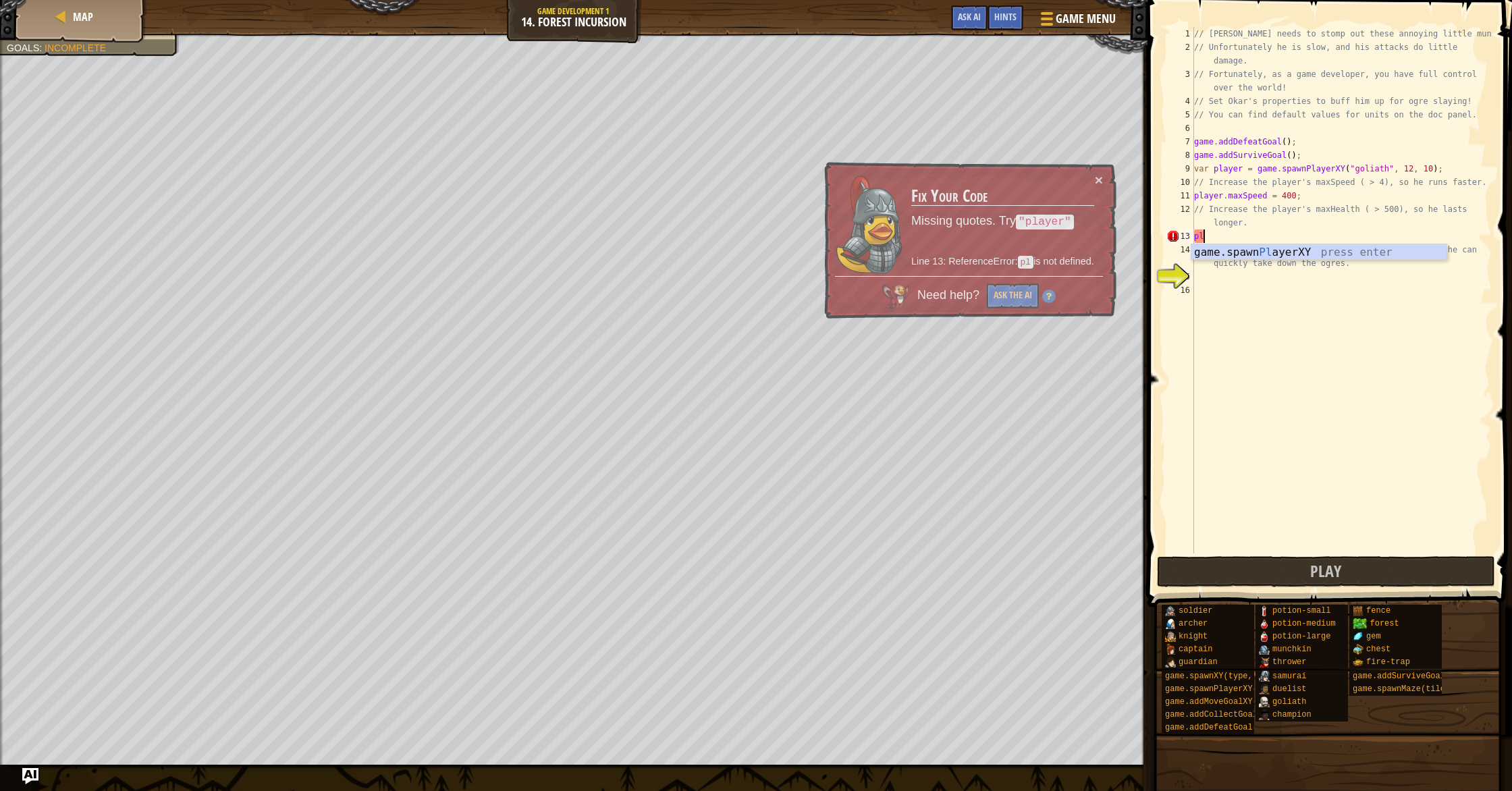
type textarea "p"
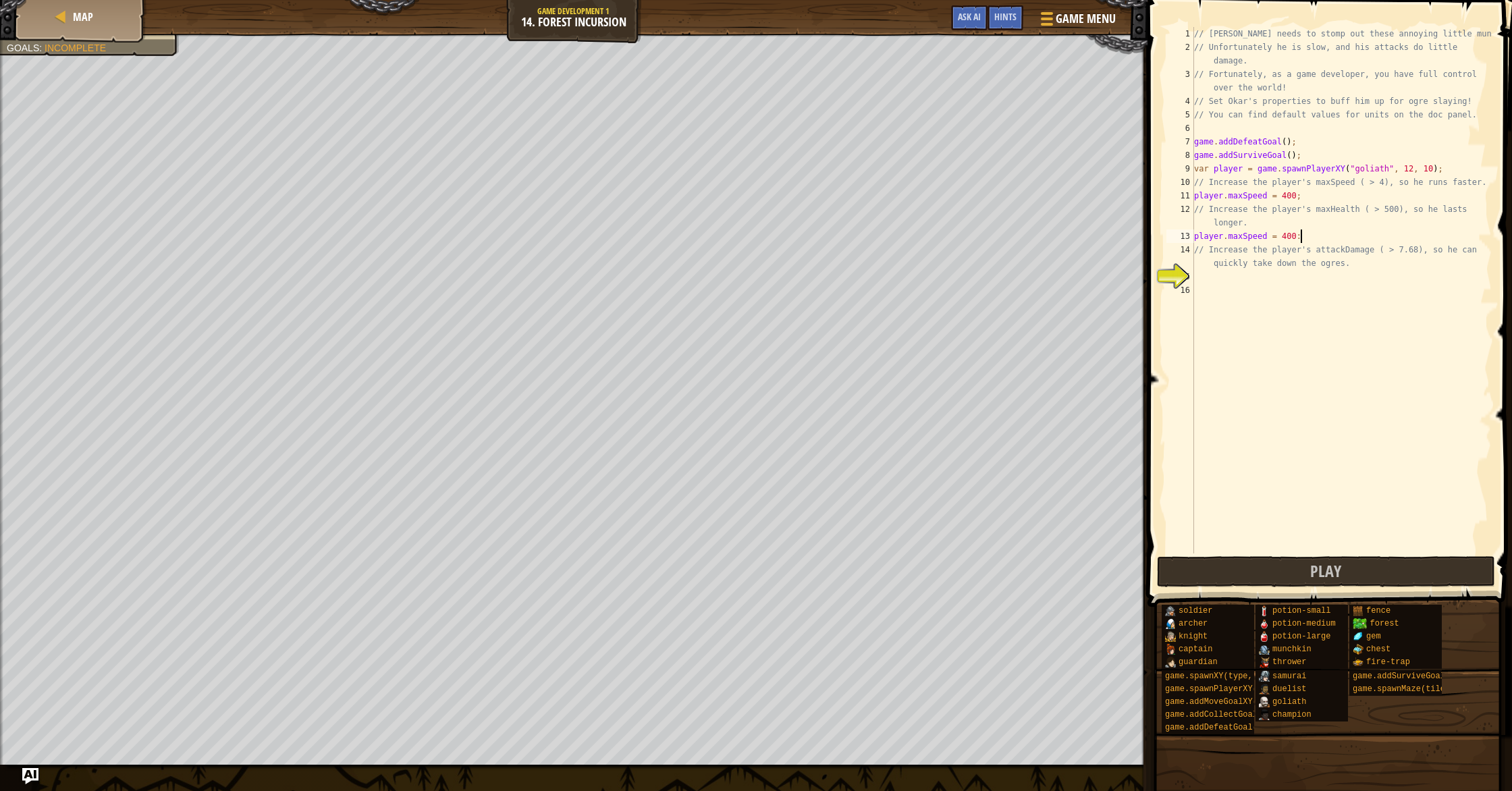
scroll to position [6, 8]
type textarea "player.maxHealth = 400:"
click at [1347, 291] on div "// [PERSON_NAME] needs to stomp out these annoying little munchkins! // Unfortu…" at bounding box center [1341, 303] width 300 height 554
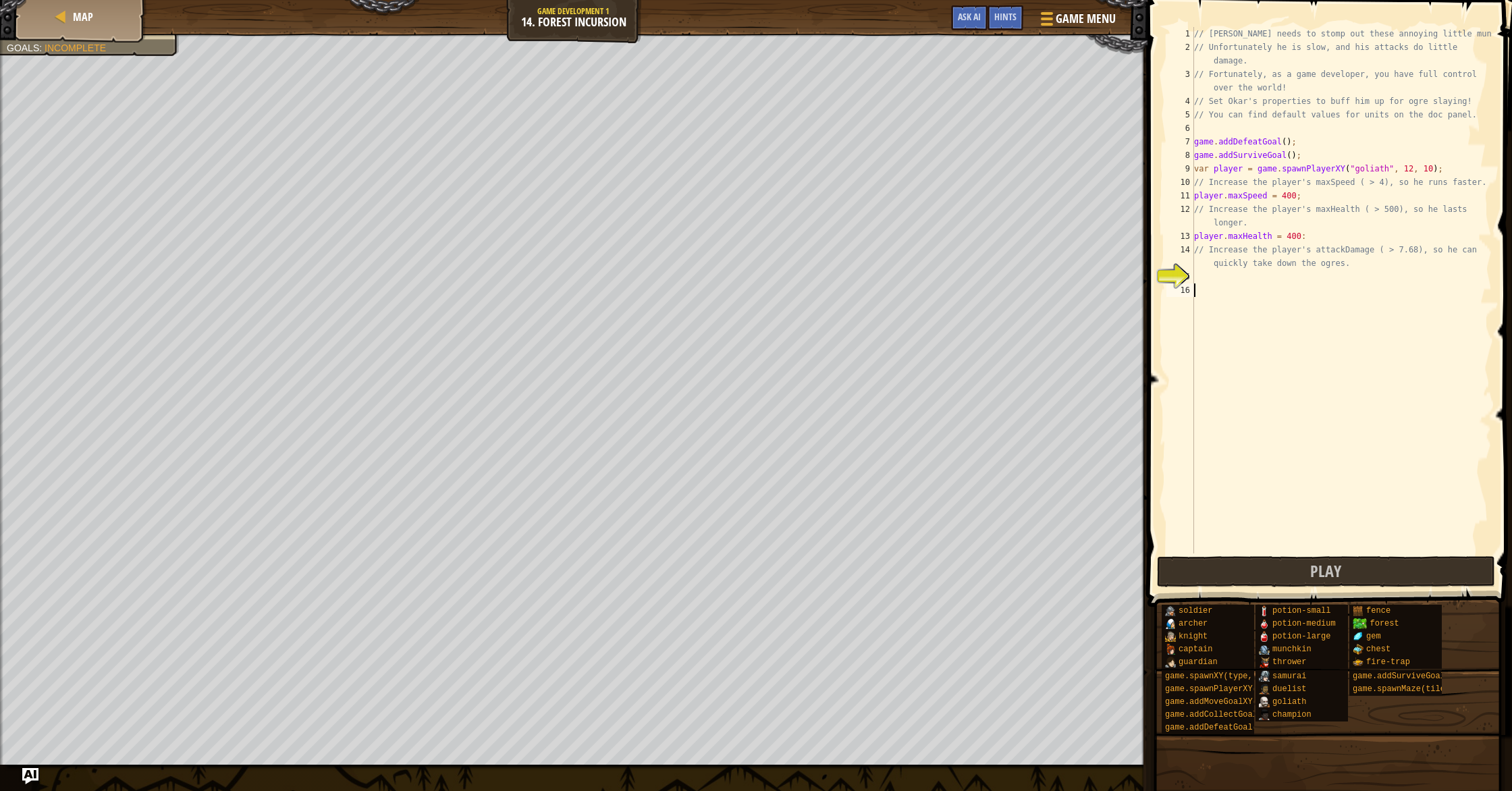
type textarea "s"
click at [1297, 567] on button "Play" at bounding box center [1326, 572] width 338 height 31
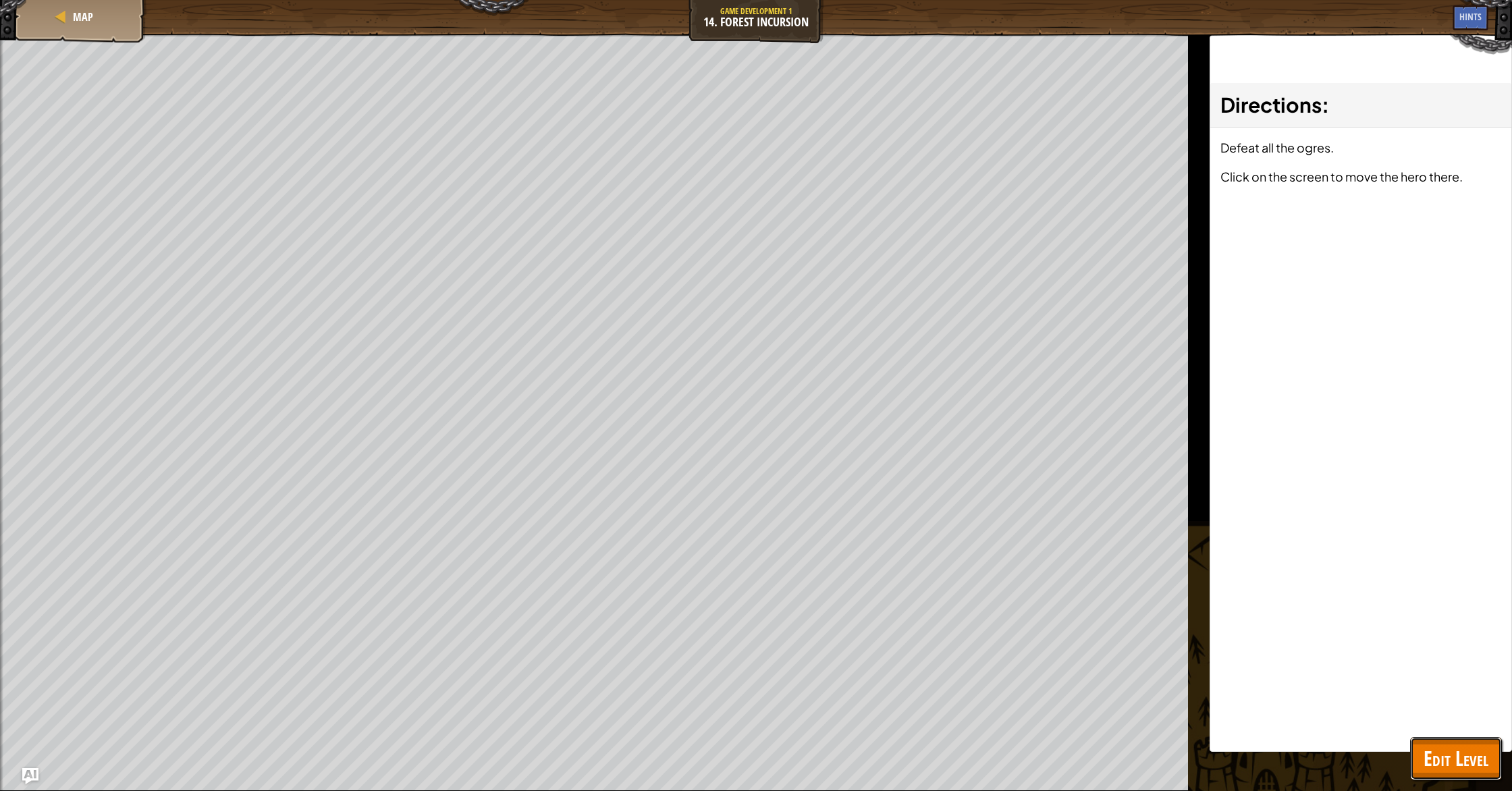
click at [1458, 776] on button "Edit Level" at bounding box center [1456, 759] width 92 height 43
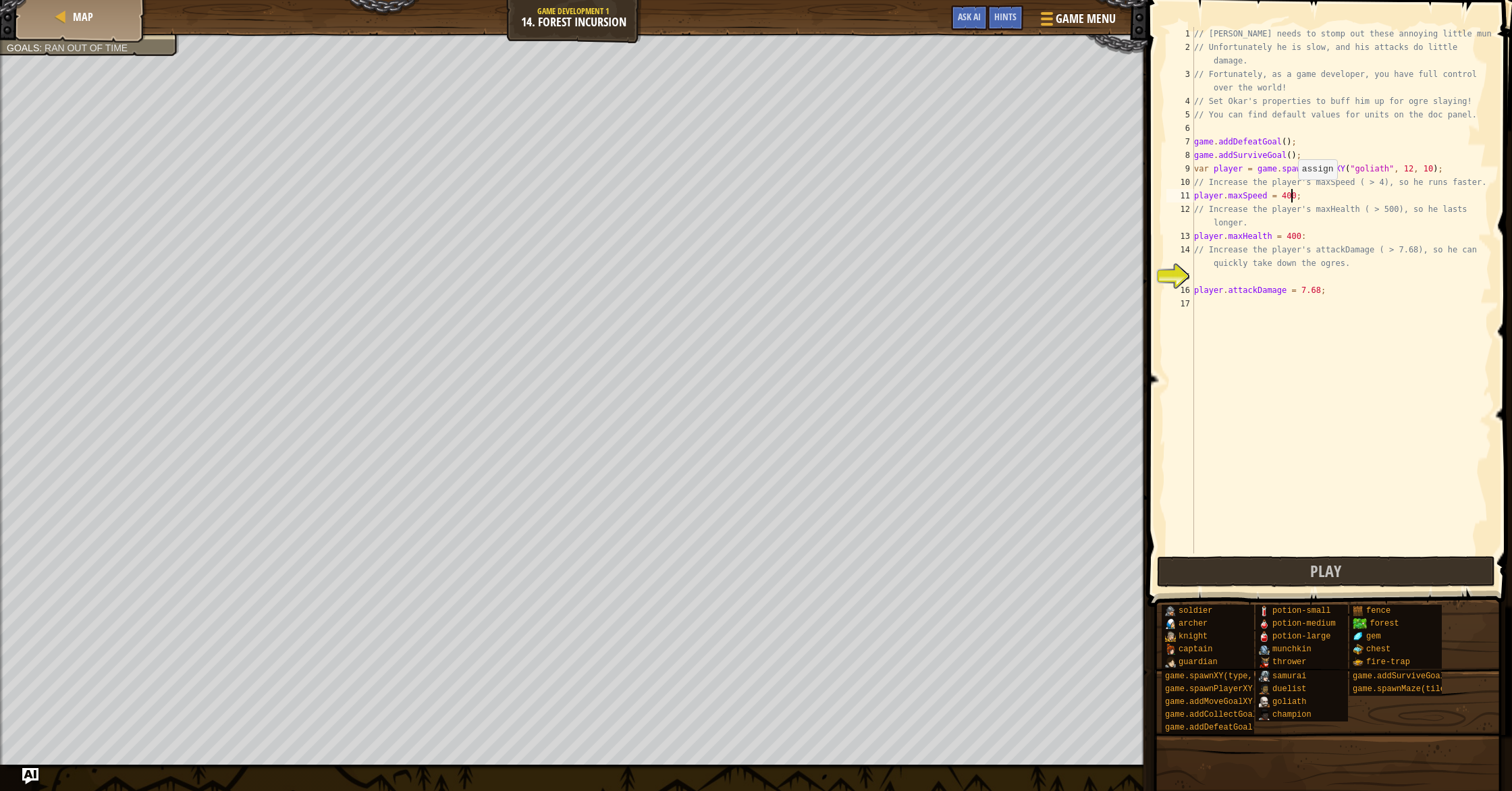
click at [1291, 193] on div "// [PERSON_NAME] needs to stomp out these annoying little munchkins! // Unfortu…" at bounding box center [1341, 303] width 300 height 554
click at [1407, 170] on div "// [PERSON_NAME] needs to stomp out these annoying little munchkins! // Unfortu…" at bounding box center [1341, 303] width 300 height 554
click at [1292, 202] on div "// [PERSON_NAME] needs to stomp out these annoying little munchkins! // Unfortu…" at bounding box center [1341, 303] width 300 height 554
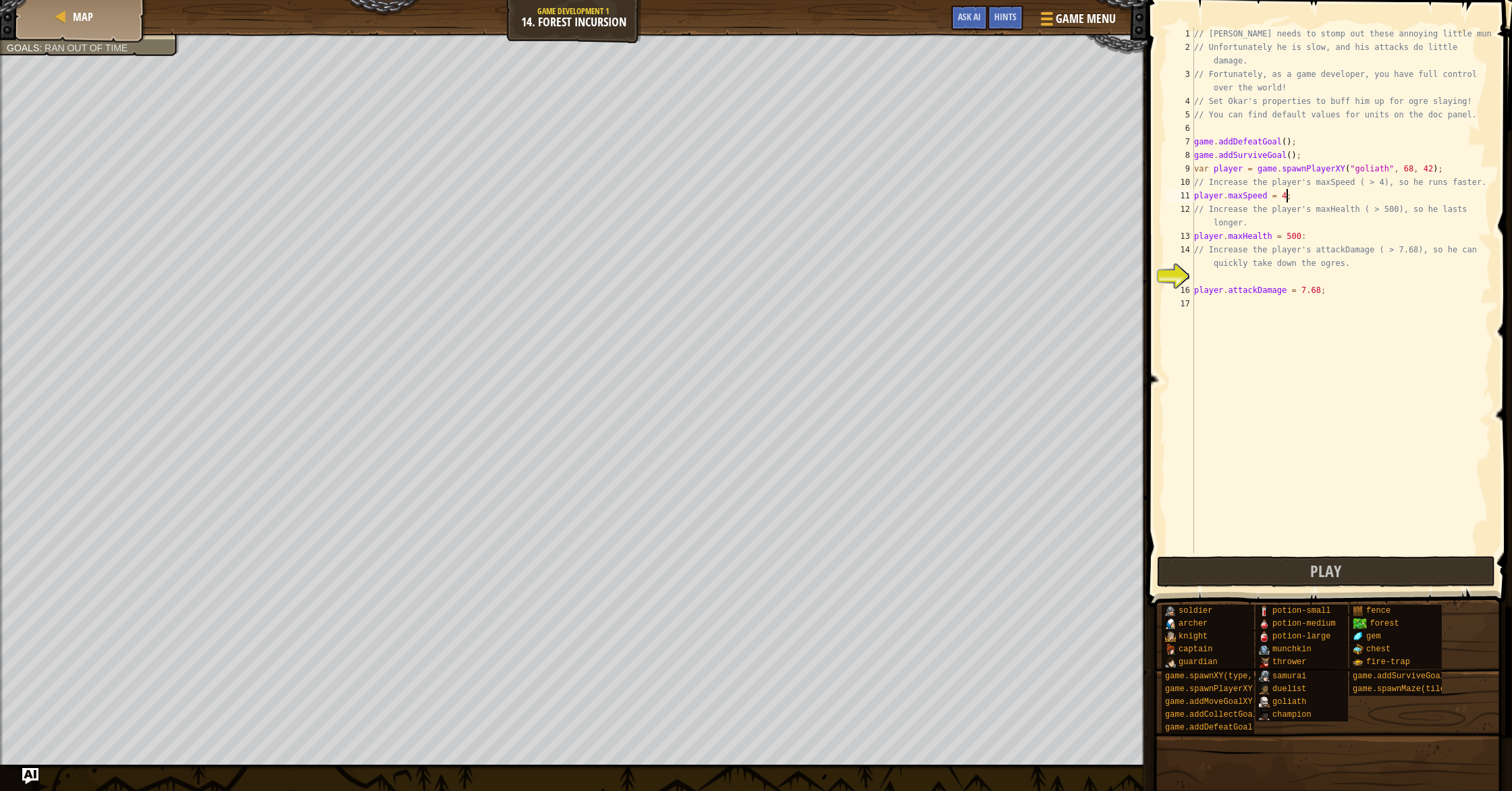
scroll to position [6, 7]
click at [1271, 565] on button "Play" at bounding box center [1326, 572] width 338 height 31
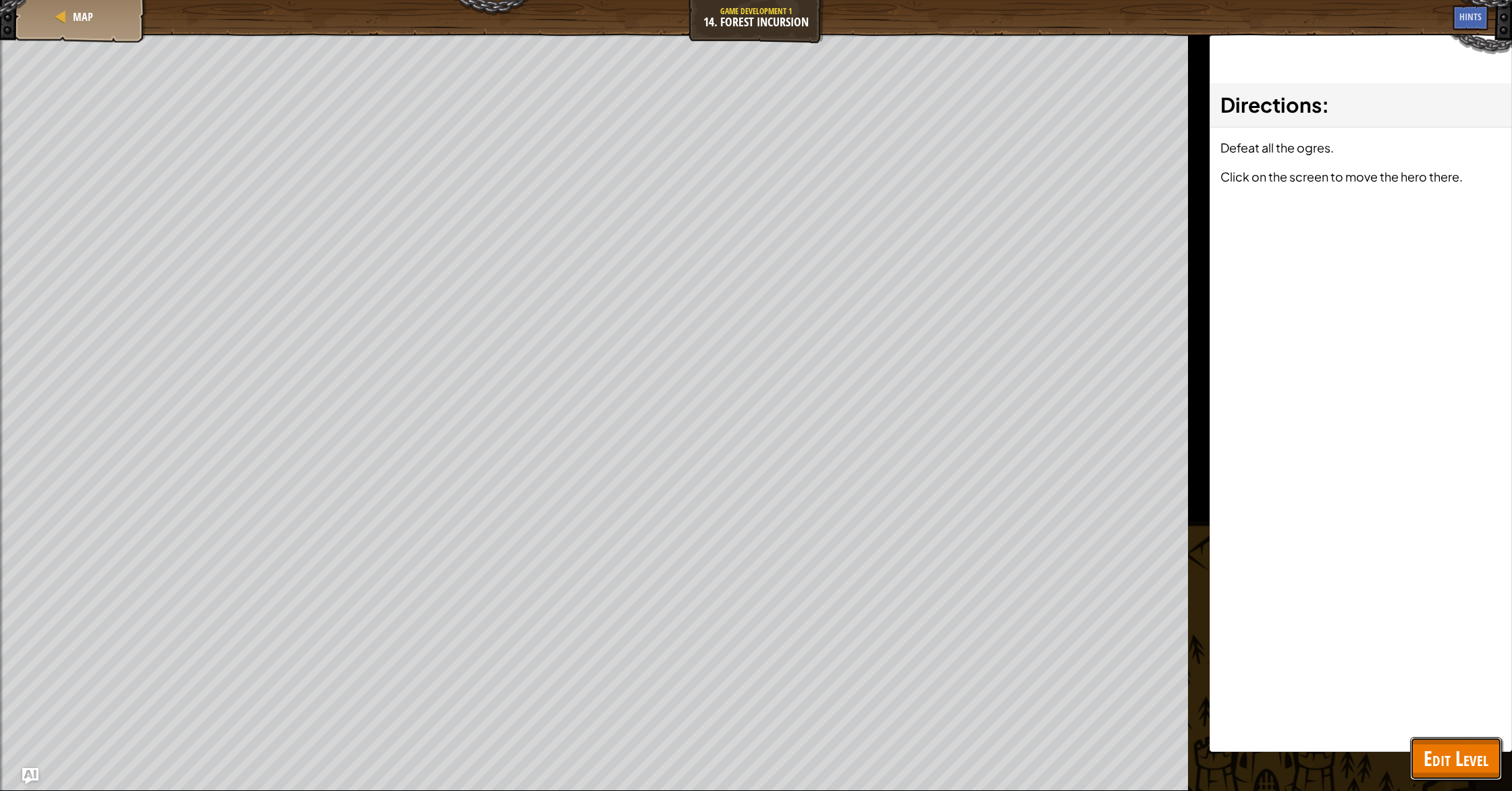
click at [1448, 774] on button "Edit Level" at bounding box center [1456, 759] width 92 height 43
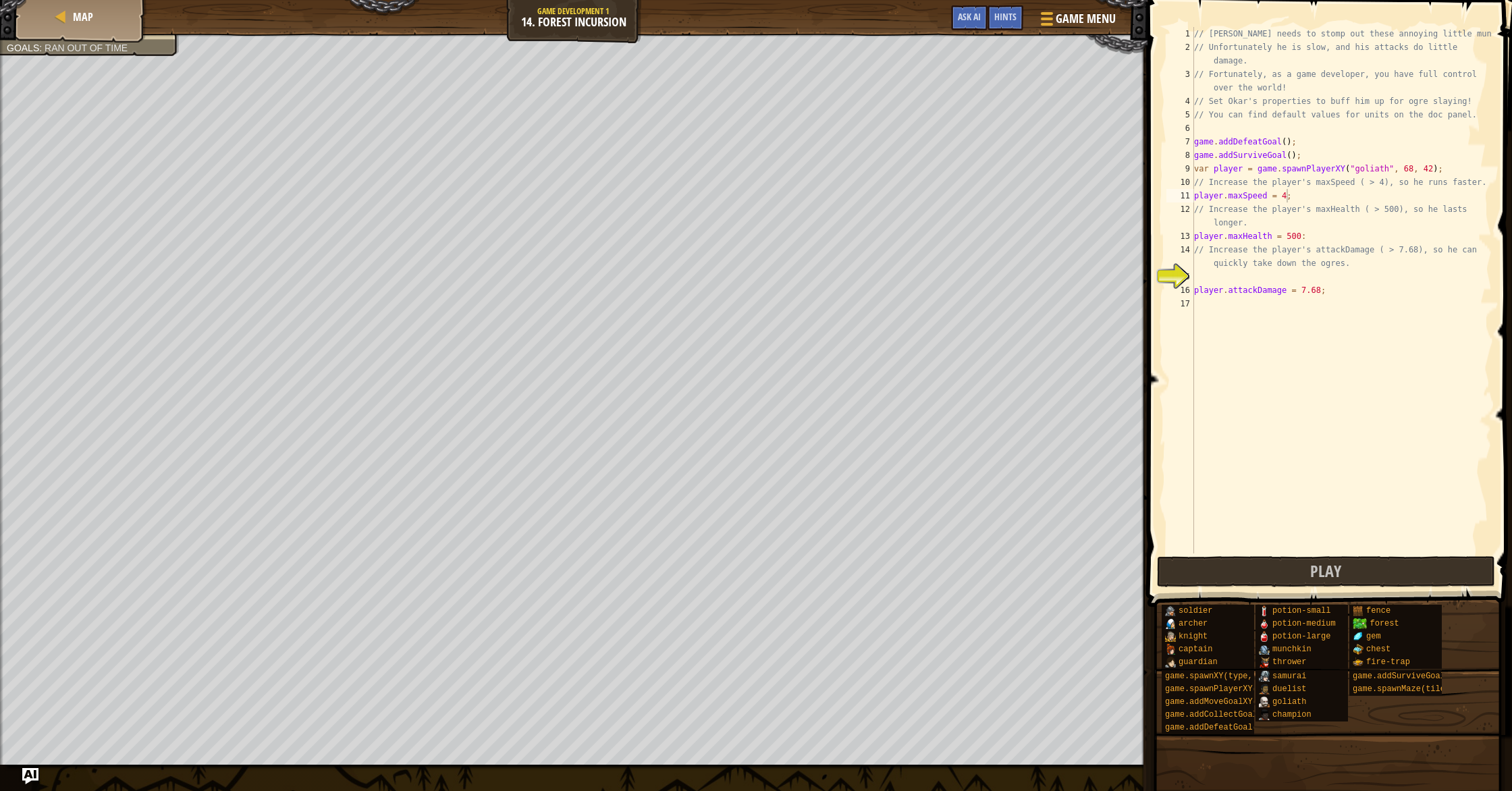
click at [1286, 144] on div "// [PERSON_NAME] needs to stomp out these annoying little munchkins! // Unfortu…" at bounding box center [1341, 303] width 300 height 554
click at [1293, 157] on div "// [PERSON_NAME] needs to stomp out these annoying little munchkins! // Unfortu…" at bounding box center [1341, 303] width 300 height 554
click at [1332, 571] on span "Play" at bounding box center [1326, 571] width 31 height 22
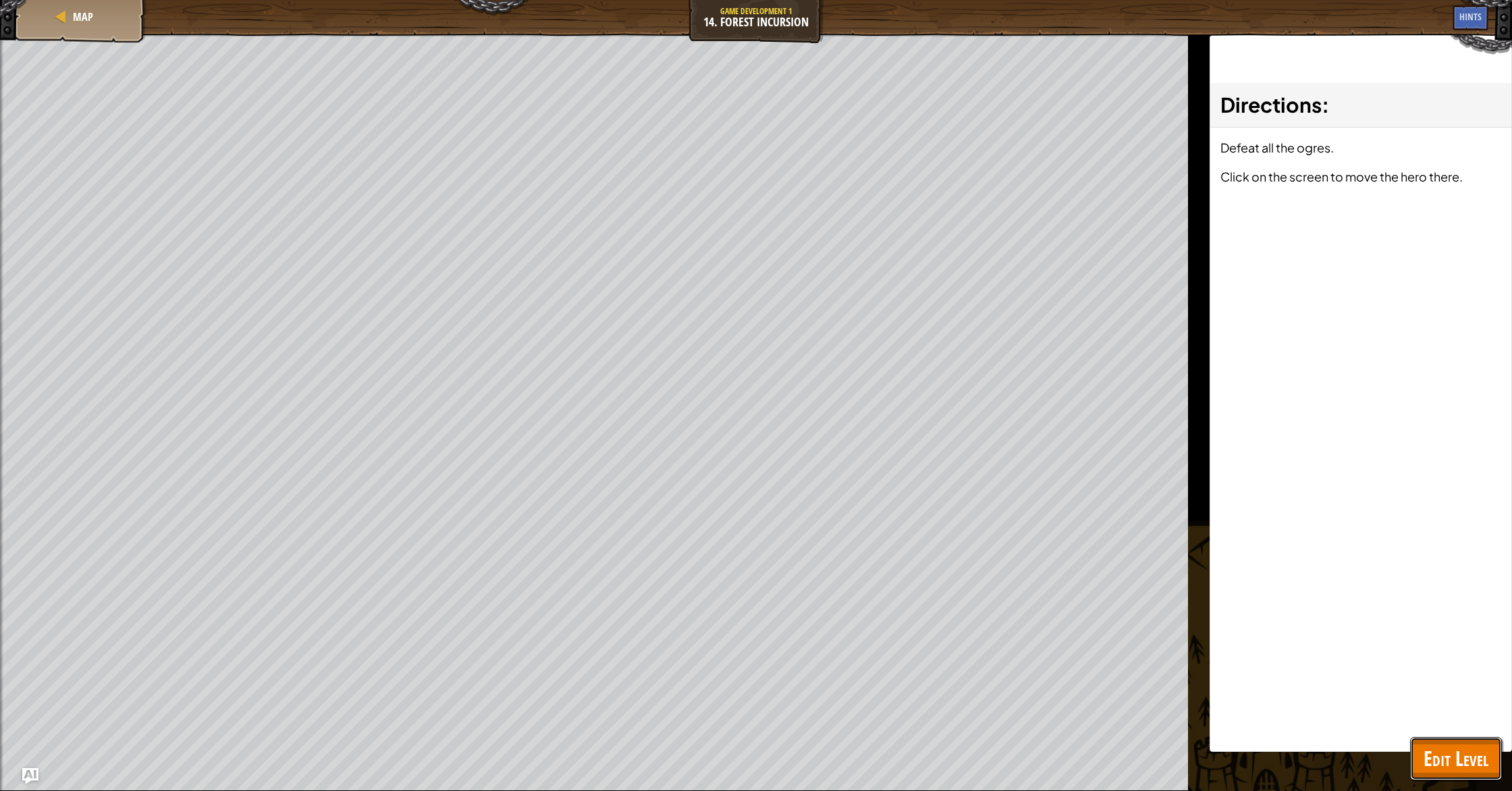
click at [1488, 779] on button "Edit Level" at bounding box center [1456, 759] width 92 height 43
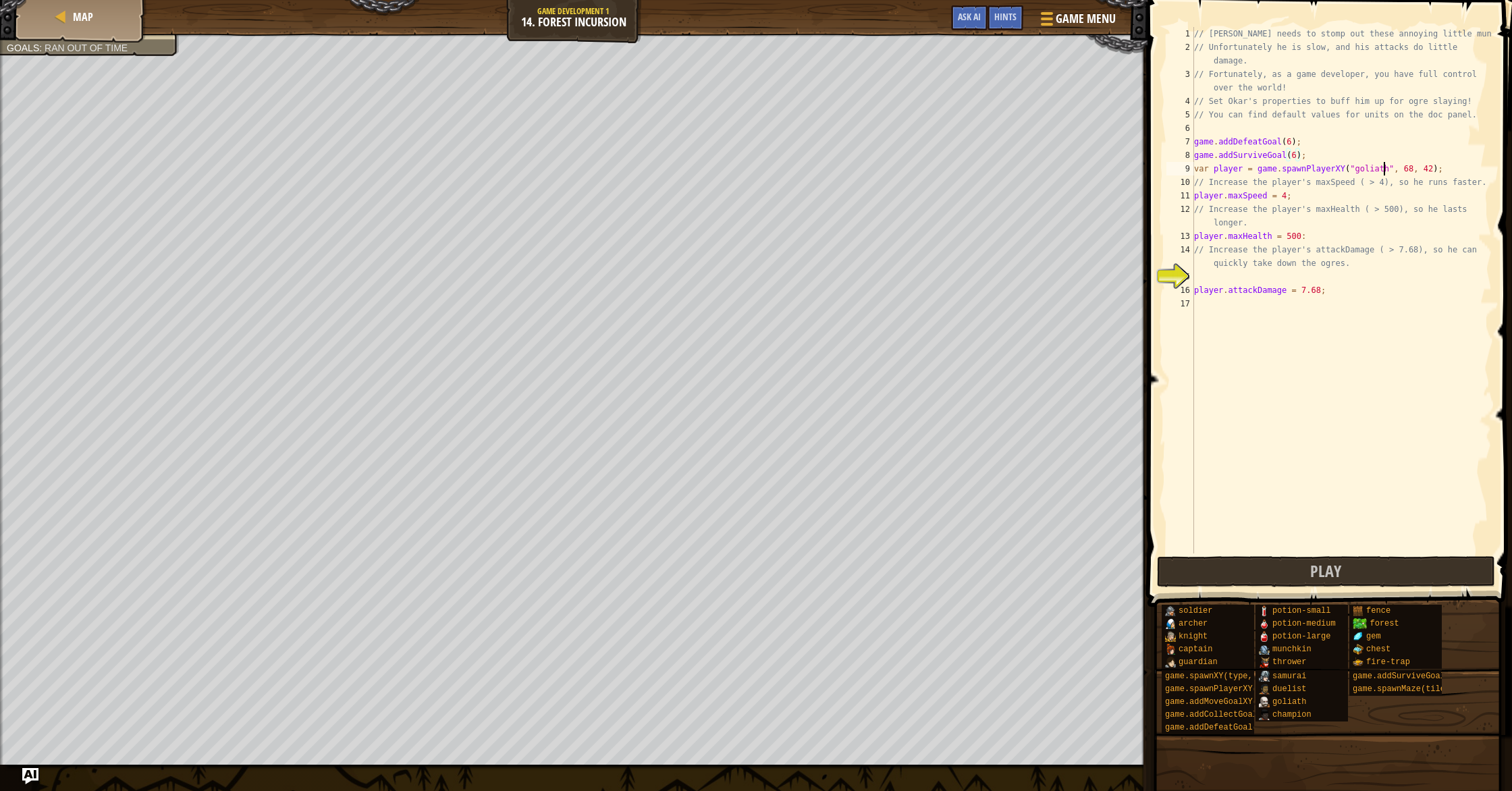
click at [1385, 172] on div "// [PERSON_NAME] needs to stomp out these annoying little munchkins! // Unfortu…" at bounding box center [1341, 303] width 300 height 554
click at [1407, 599] on span at bounding box center [1328, 791] width 355 height 400
click at [1374, 575] on button "Play" at bounding box center [1326, 572] width 338 height 31
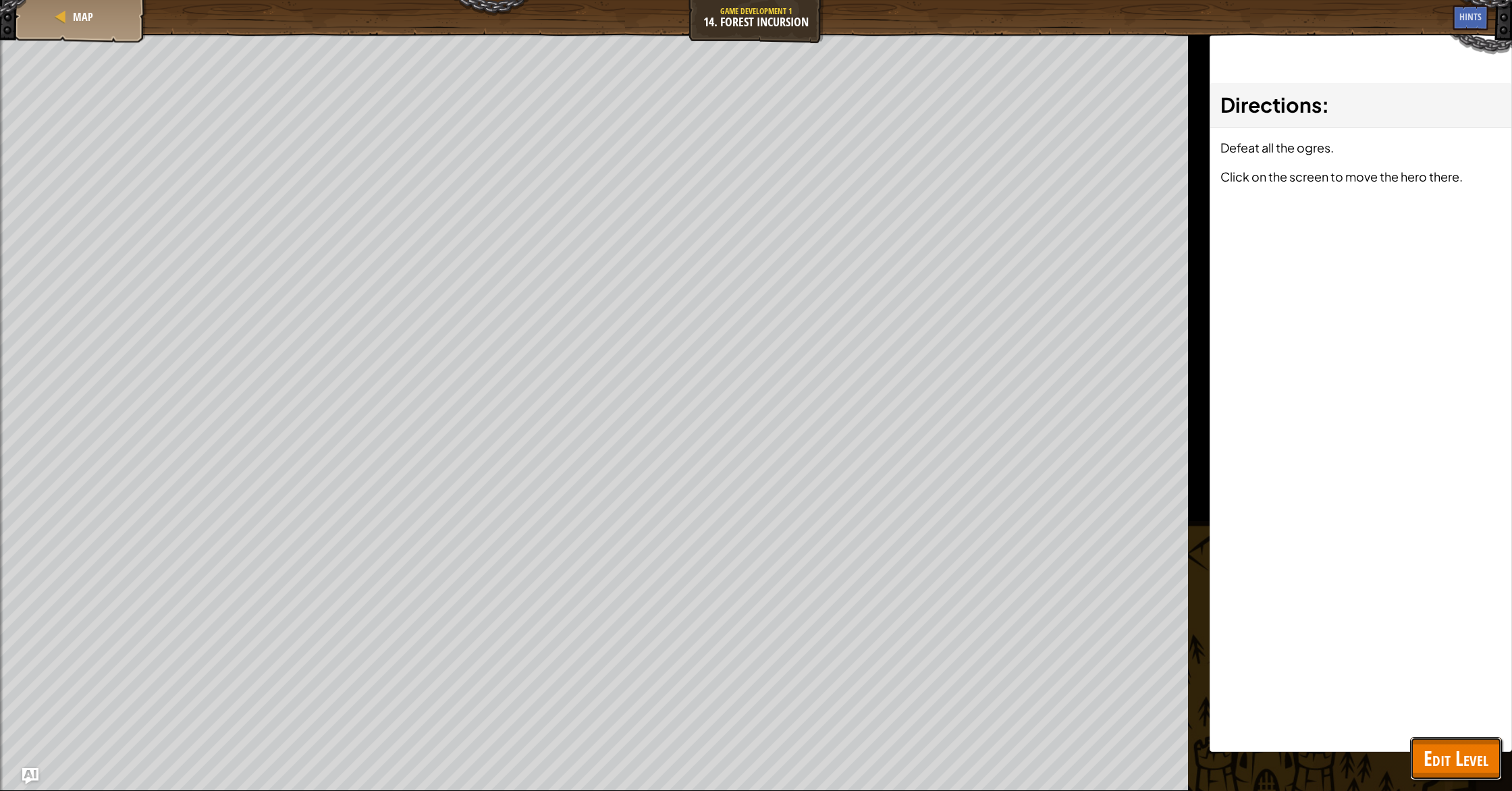
click at [1461, 760] on span "Edit Level" at bounding box center [1456, 758] width 65 height 28
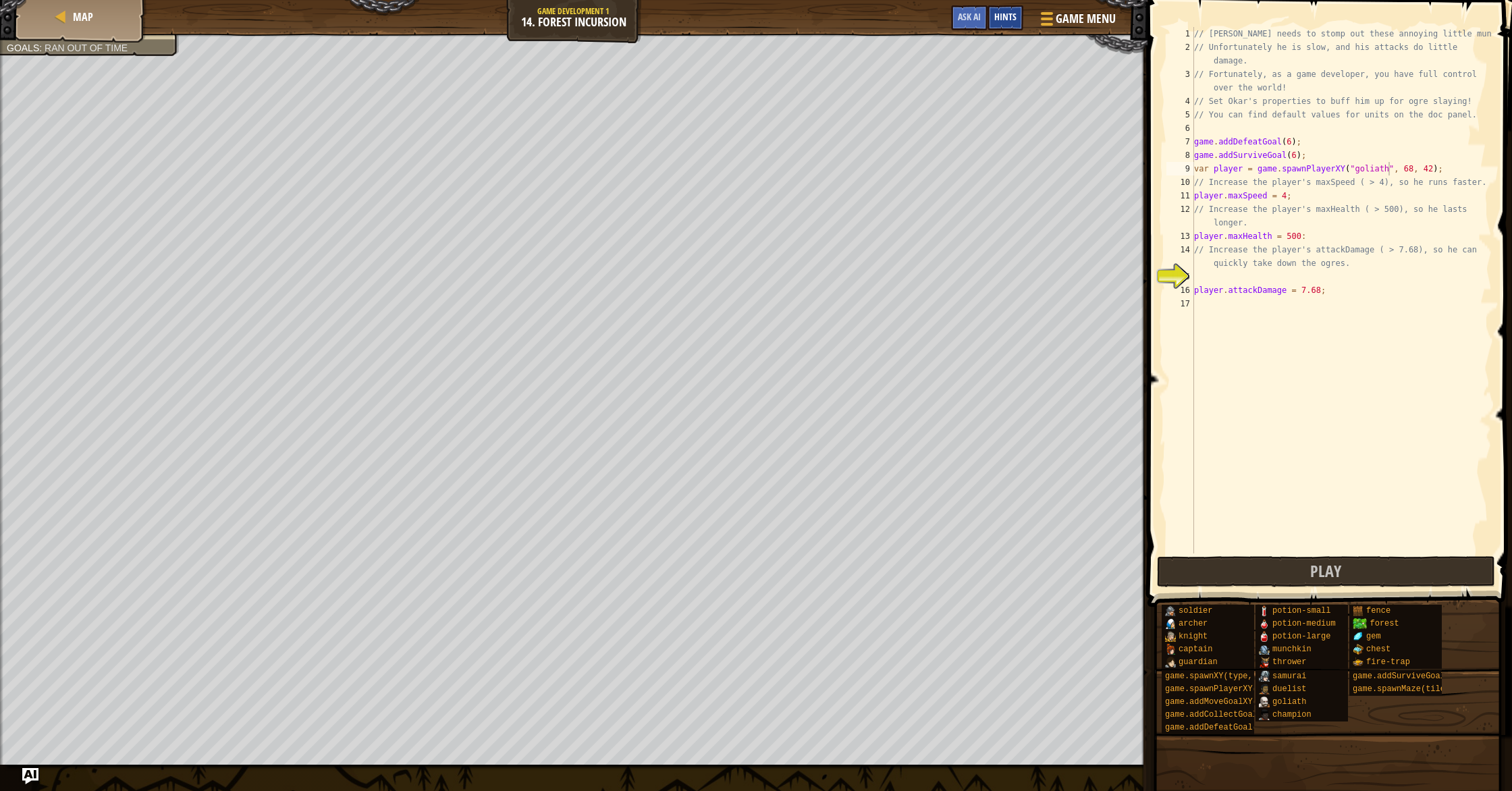
click at [1001, 19] on span "Hints" at bounding box center [1006, 16] width 22 height 13
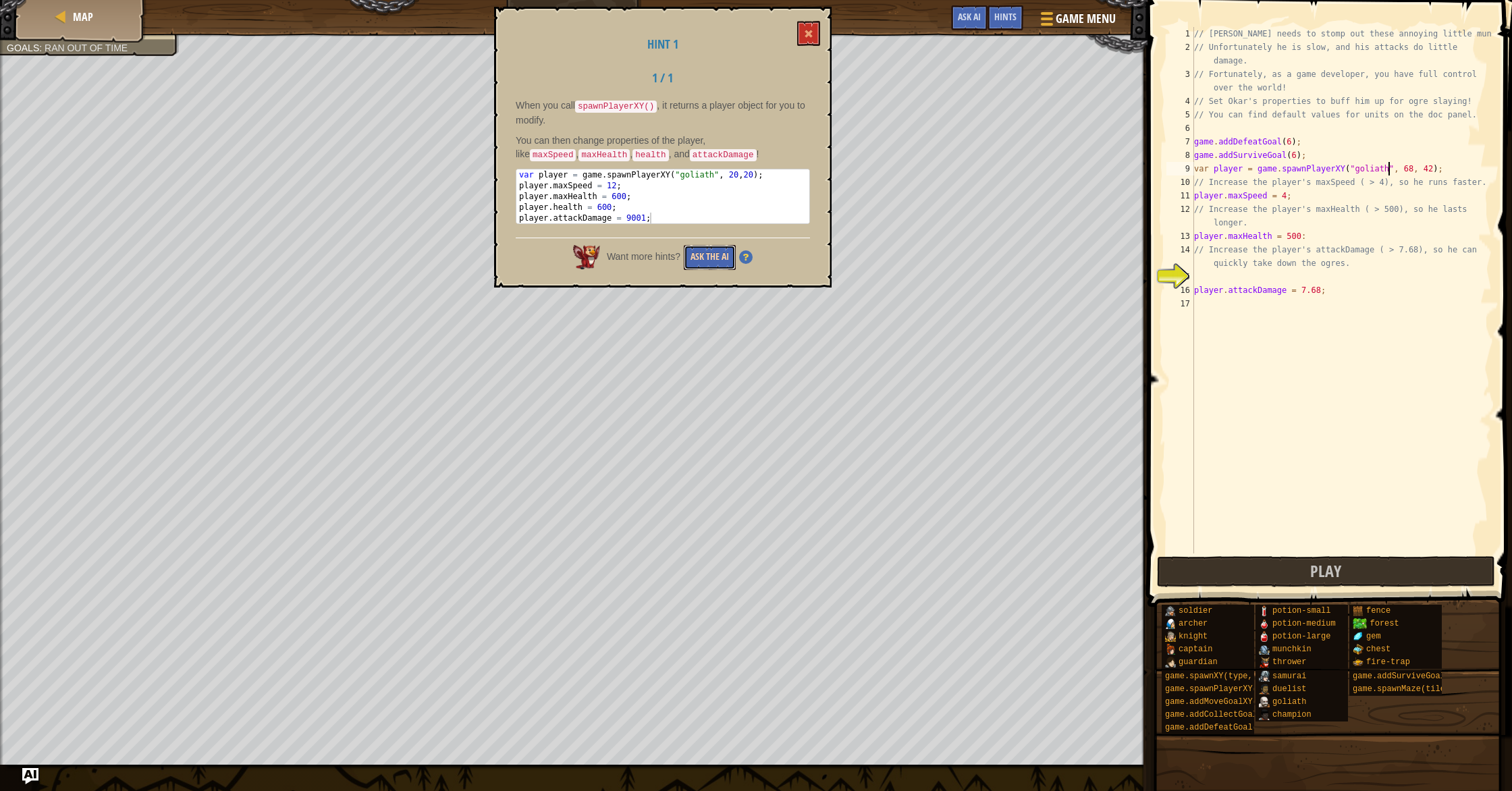
click at [714, 258] on button "Ask the AI" at bounding box center [709, 257] width 52 height 25
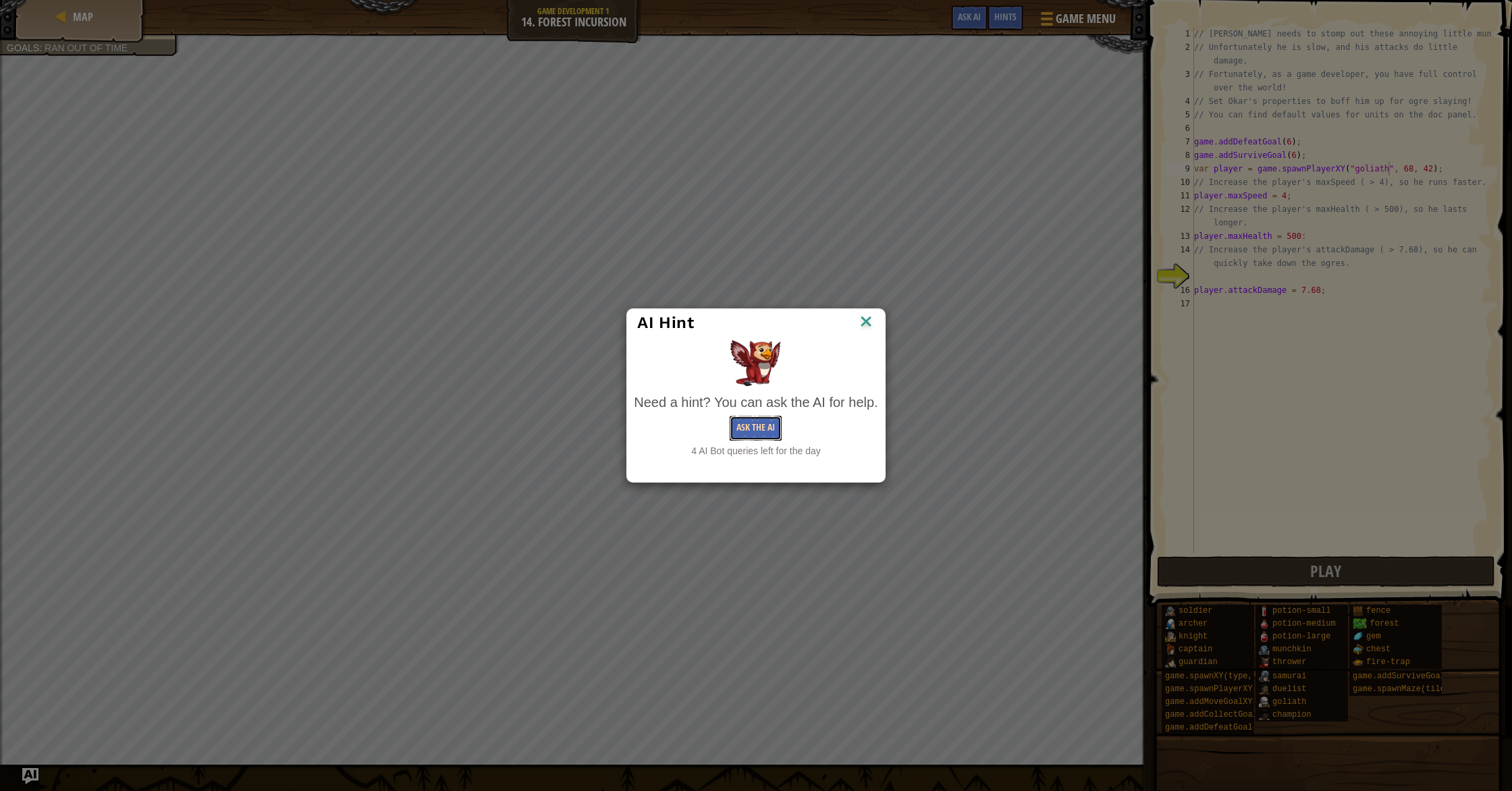
click at [753, 425] on button "Ask the AI" at bounding box center [755, 428] width 52 height 25
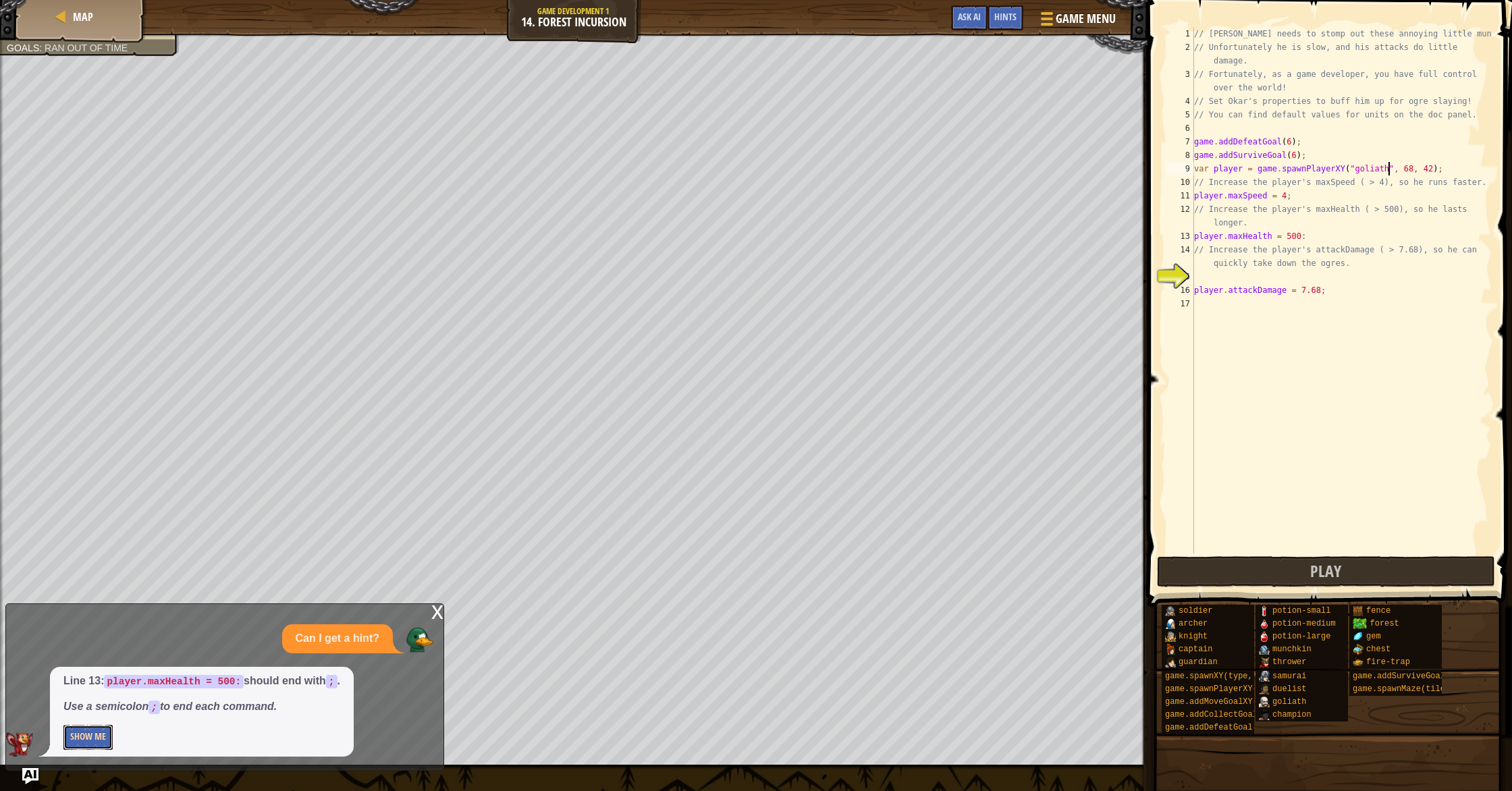
click at [65, 740] on button "Show Me" at bounding box center [88, 737] width 49 height 25
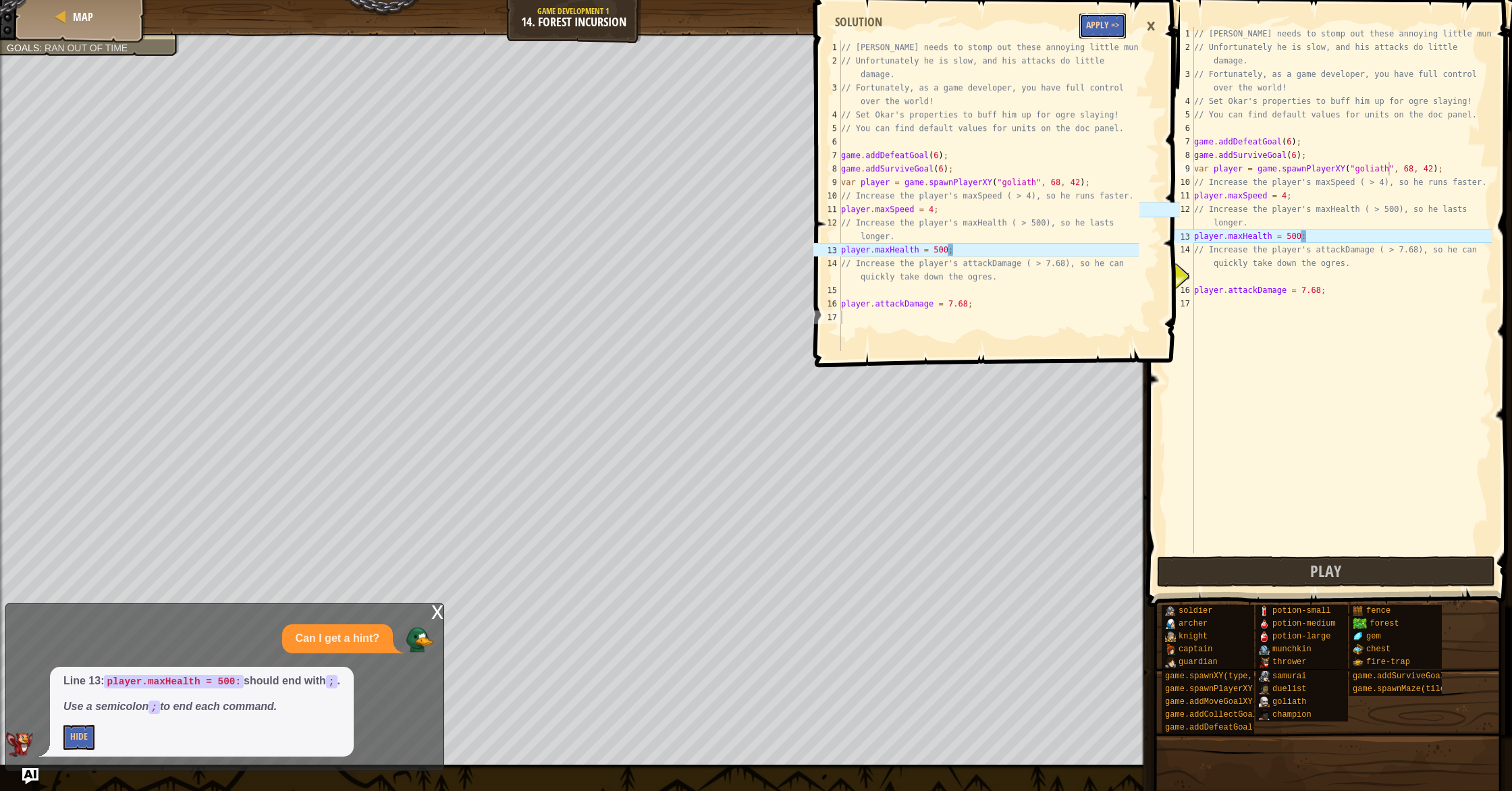
click at [1114, 24] on button "Apply =>" at bounding box center [1102, 25] width 46 height 25
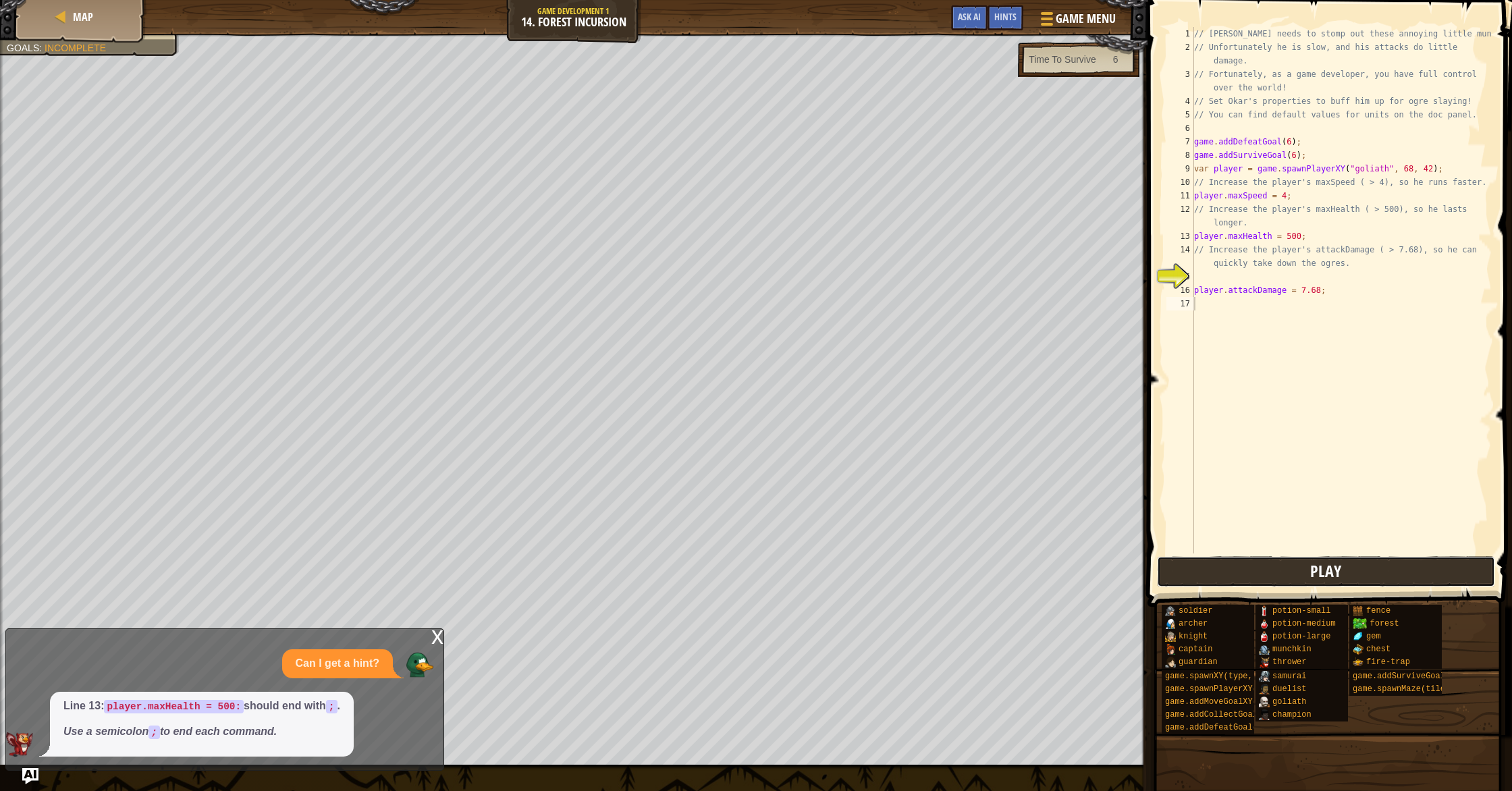
click at [1293, 580] on button "Play" at bounding box center [1326, 572] width 338 height 31
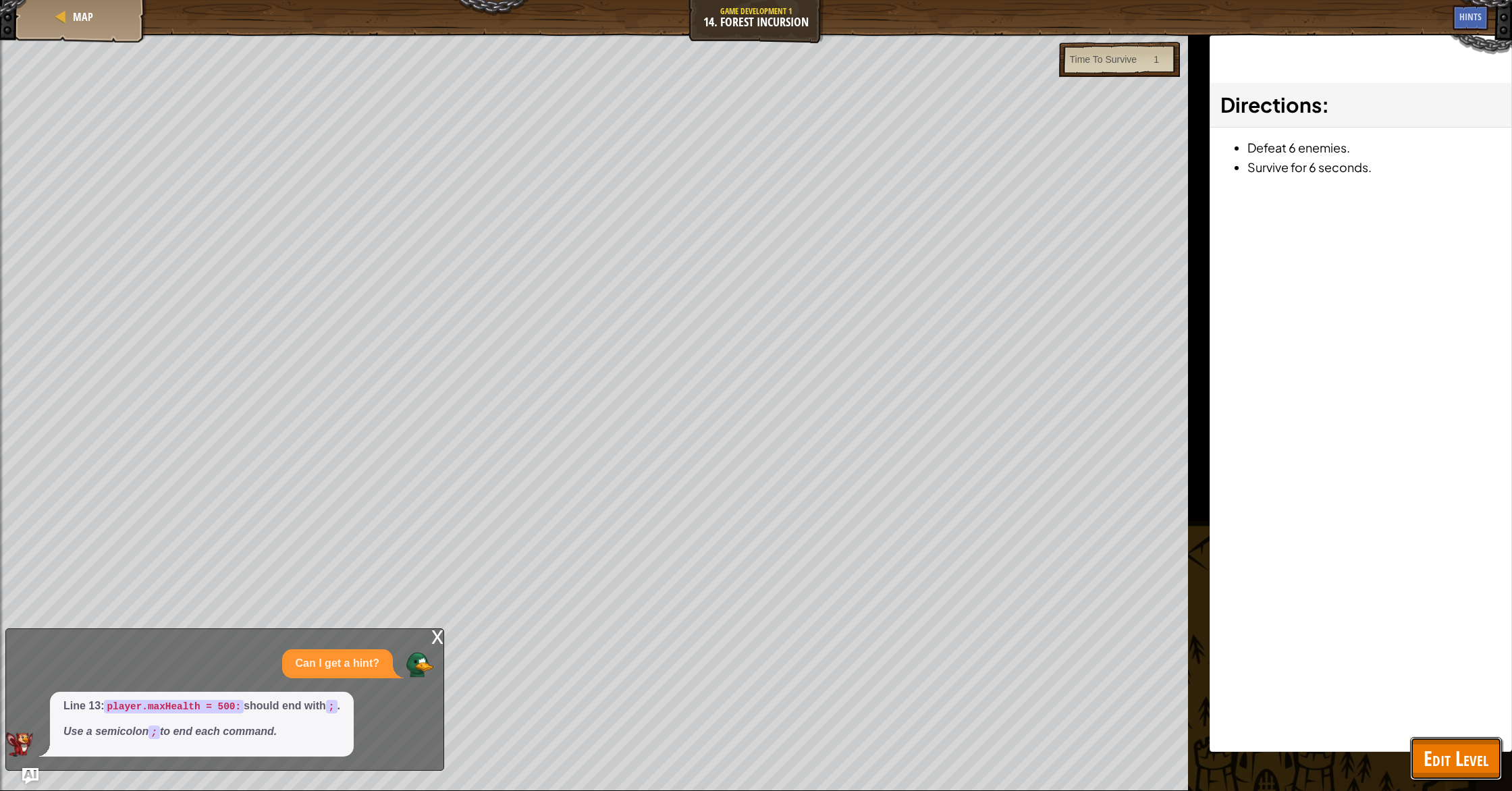
drag, startPoint x: 1454, startPoint y: 757, endPoint x: 1457, endPoint y: 751, distance: 6.7
click at [1456, 753] on span "Edit Level" at bounding box center [1456, 758] width 65 height 28
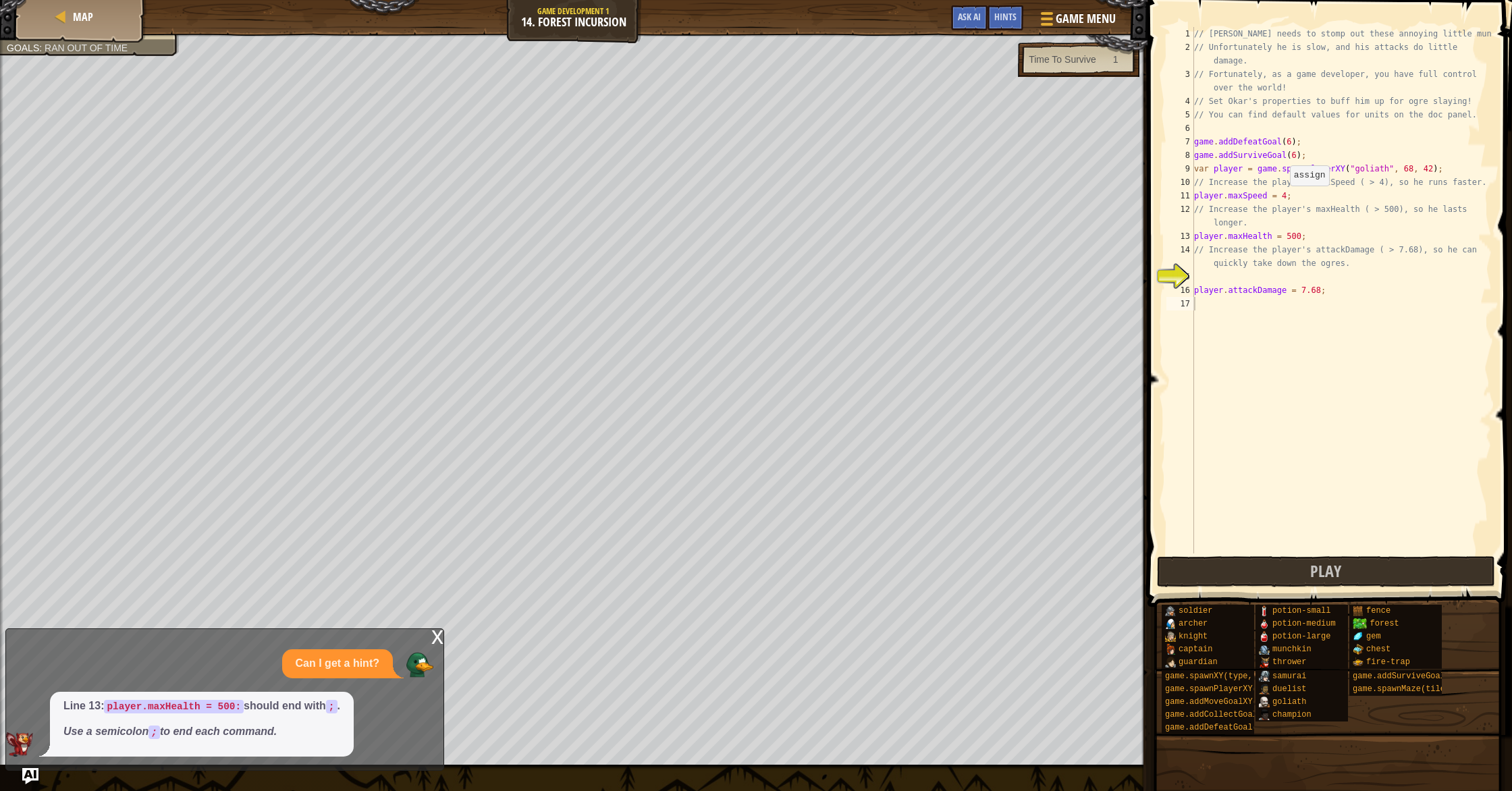
click at [1284, 199] on div "// [PERSON_NAME] needs to stomp out these annoying little munchkins! // Unfortu…" at bounding box center [1341, 303] width 300 height 554
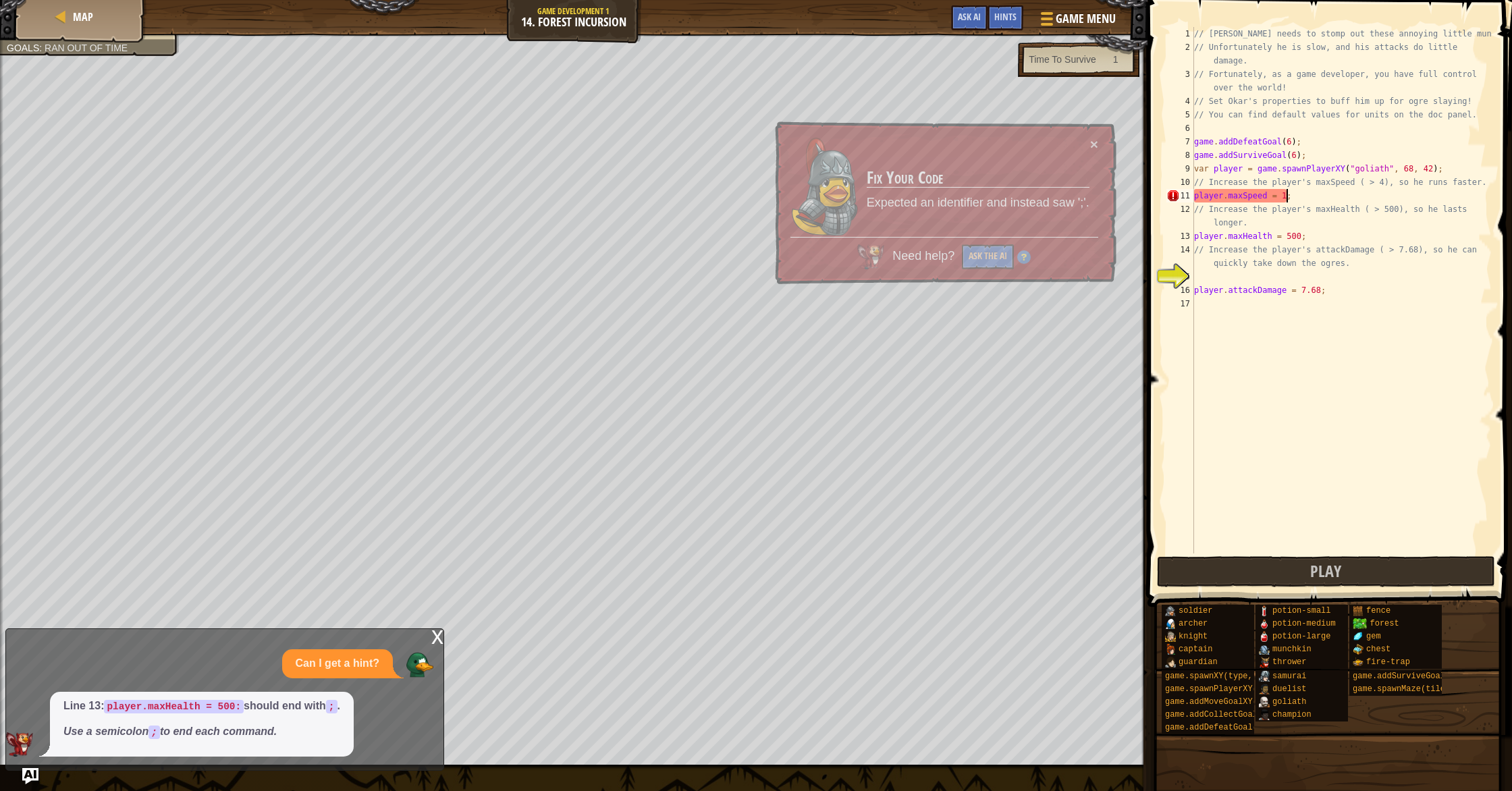
scroll to position [6, 7]
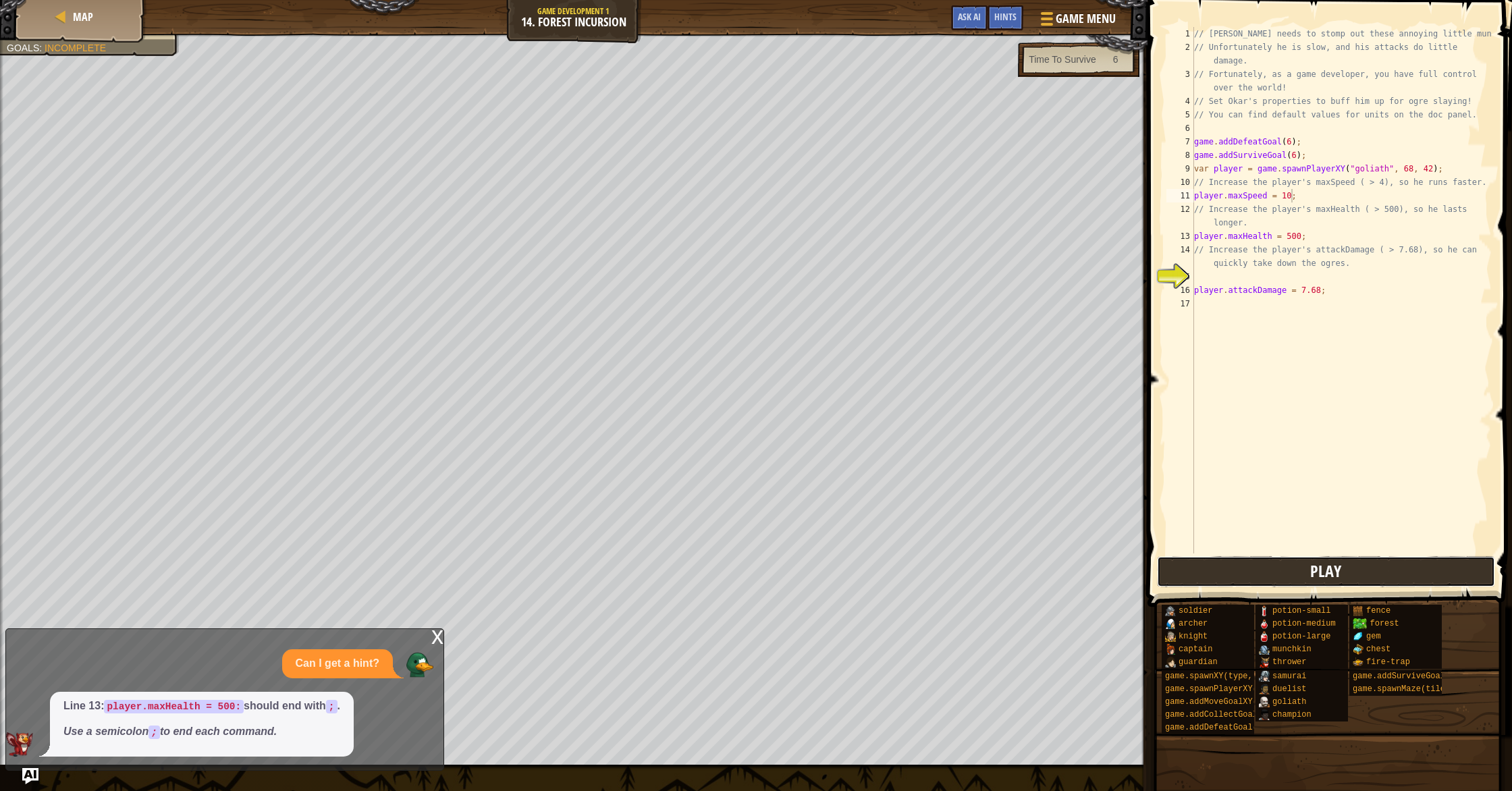
click at [1429, 563] on button "Play" at bounding box center [1326, 572] width 338 height 31
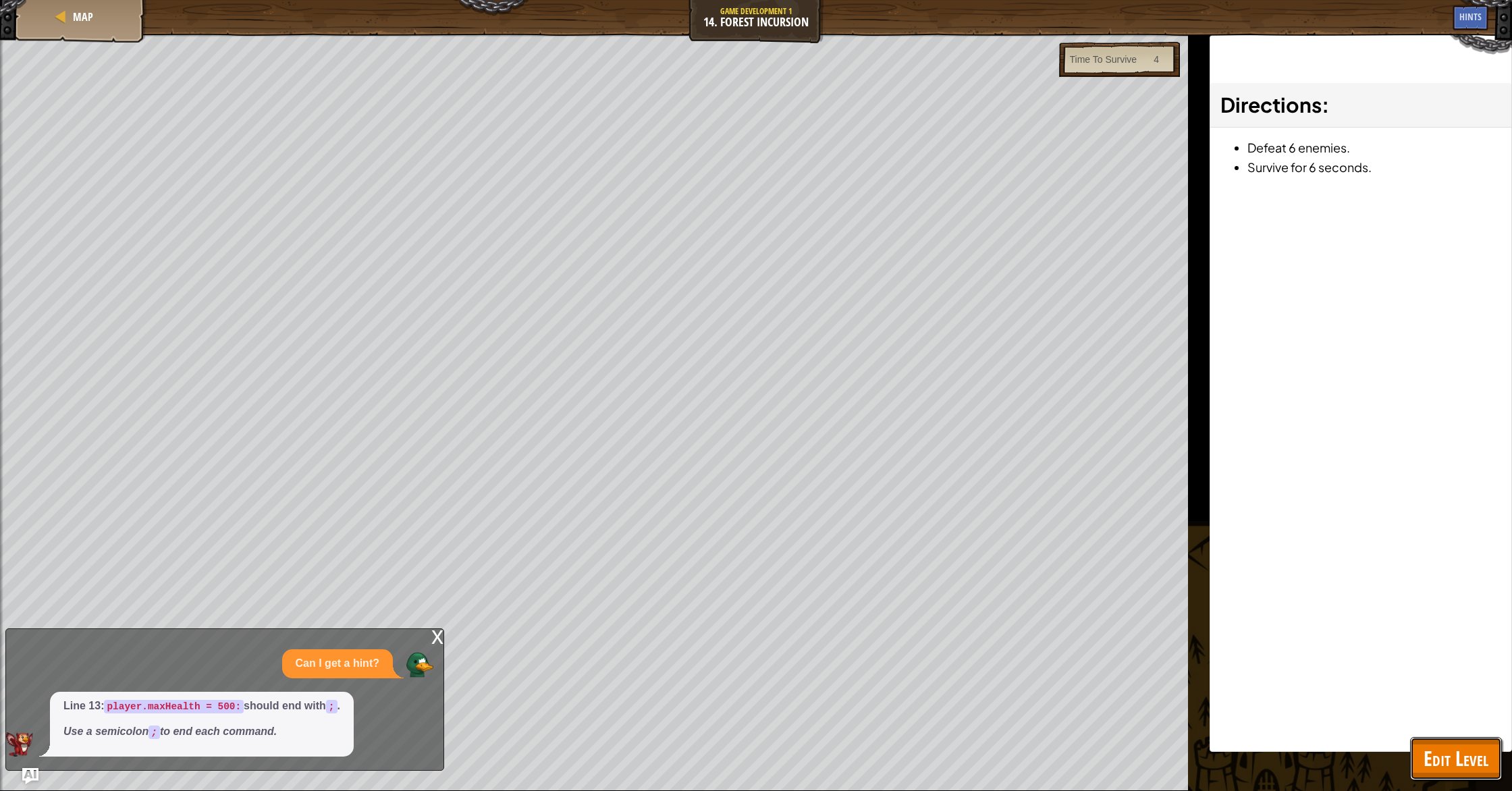
drag, startPoint x: 1471, startPoint y: 752, endPoint x: 1475, endPoint y: 744, distance: 8.9
click at [1472, 748] on span "Edit Level" at bounding box center [1456, 758] width 65 height 28
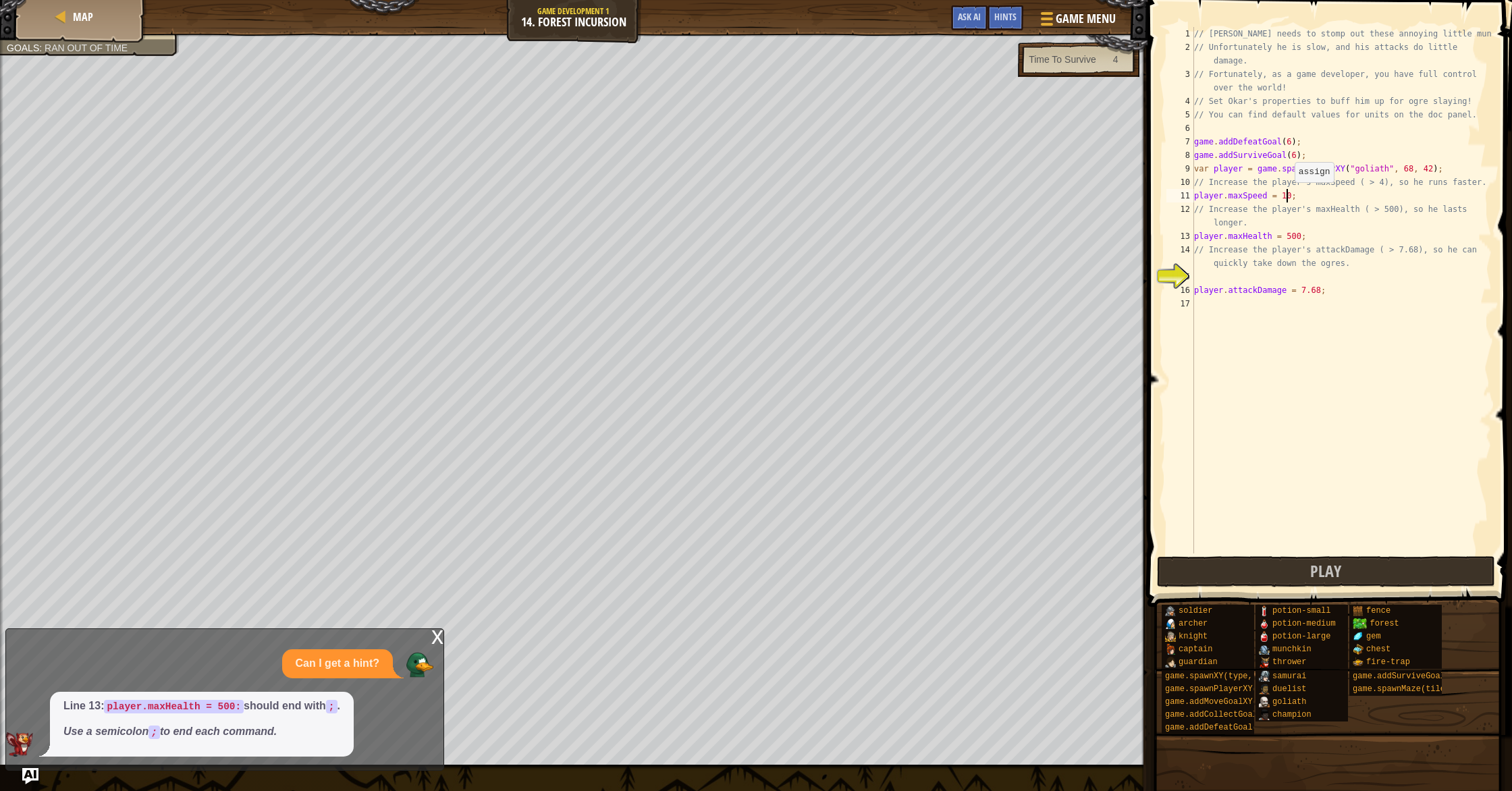
click at [1289, 195] on div "// [PERSON_NAME] needs to stomp out these annoying little munchkins! // Unfortu…" at bounding box center [1341, 303] width 300 height 554
drag, startPoint x: 1315, startPoint y: 554, endPoint x: 1313, endPoint y: 569, distance: 15.1
click at [1315, 555] on span at bounding box center [1331, 285] width 375 height 647
click at [1312, 572] on span "Play" at bounding box center [1326, 571] width 31 height 22
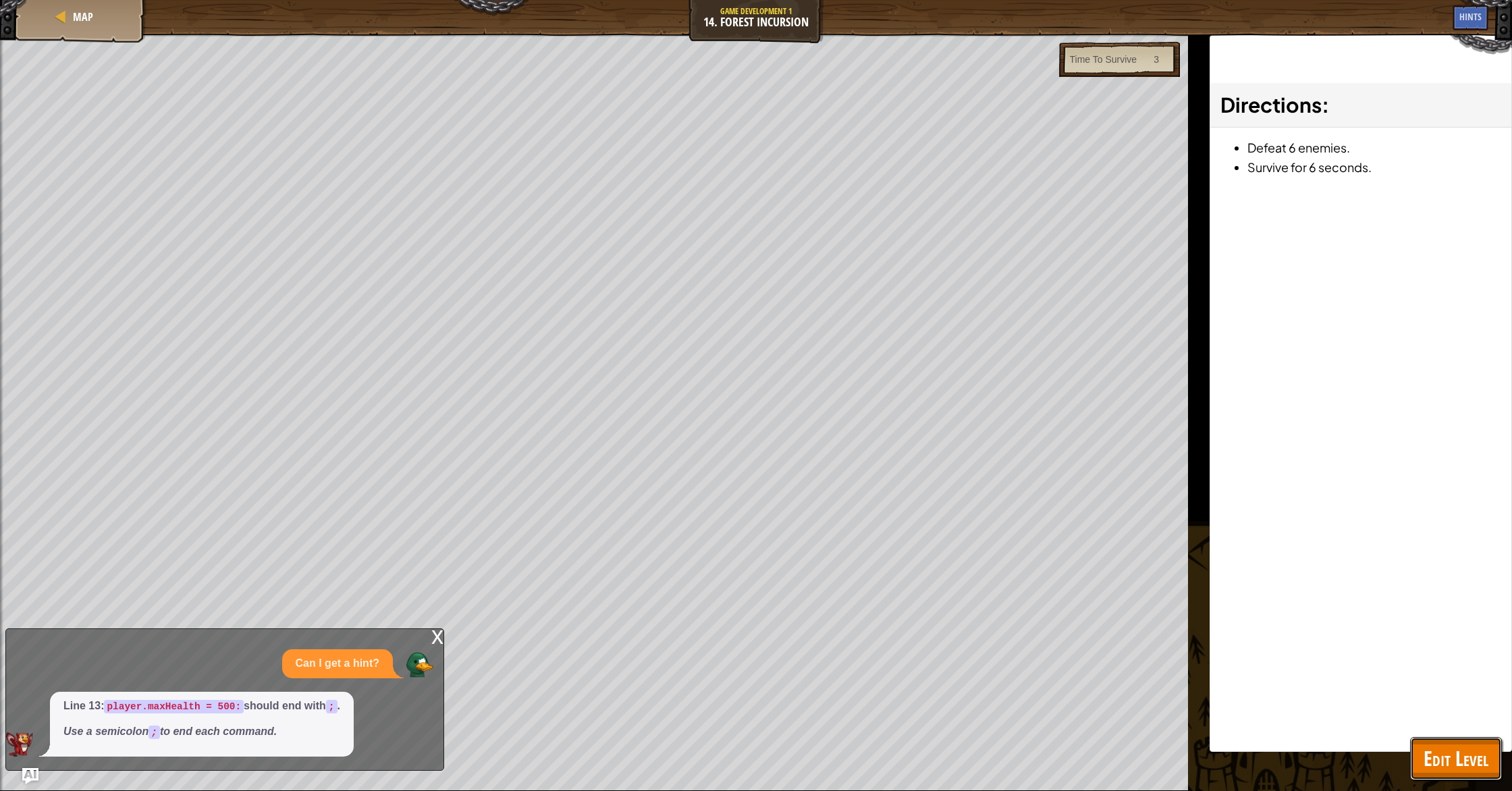
click at [1472, 741] on button "Edit Level" at bounding box center [1456, 759] width 92 height 43
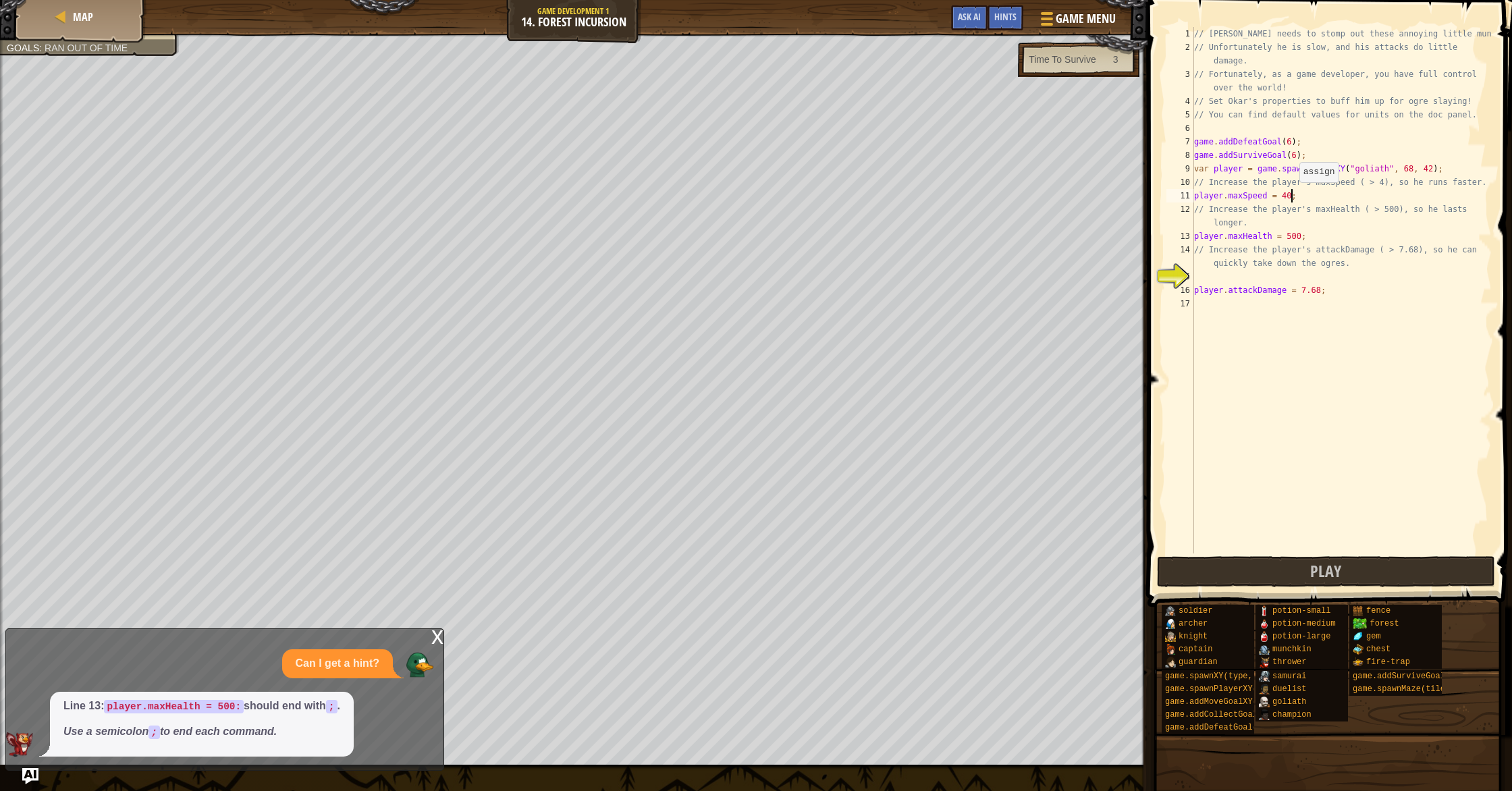
click at [1293, 196] on div "// [PERSON_NAME] needs to stomp out these annoying little munchkins! // Unfortu…" at bounding box center [1341, 303] width 300 height 554
click at [1406, 569] on button "Play" at bounding box center [1326, 572] width 338 height 31
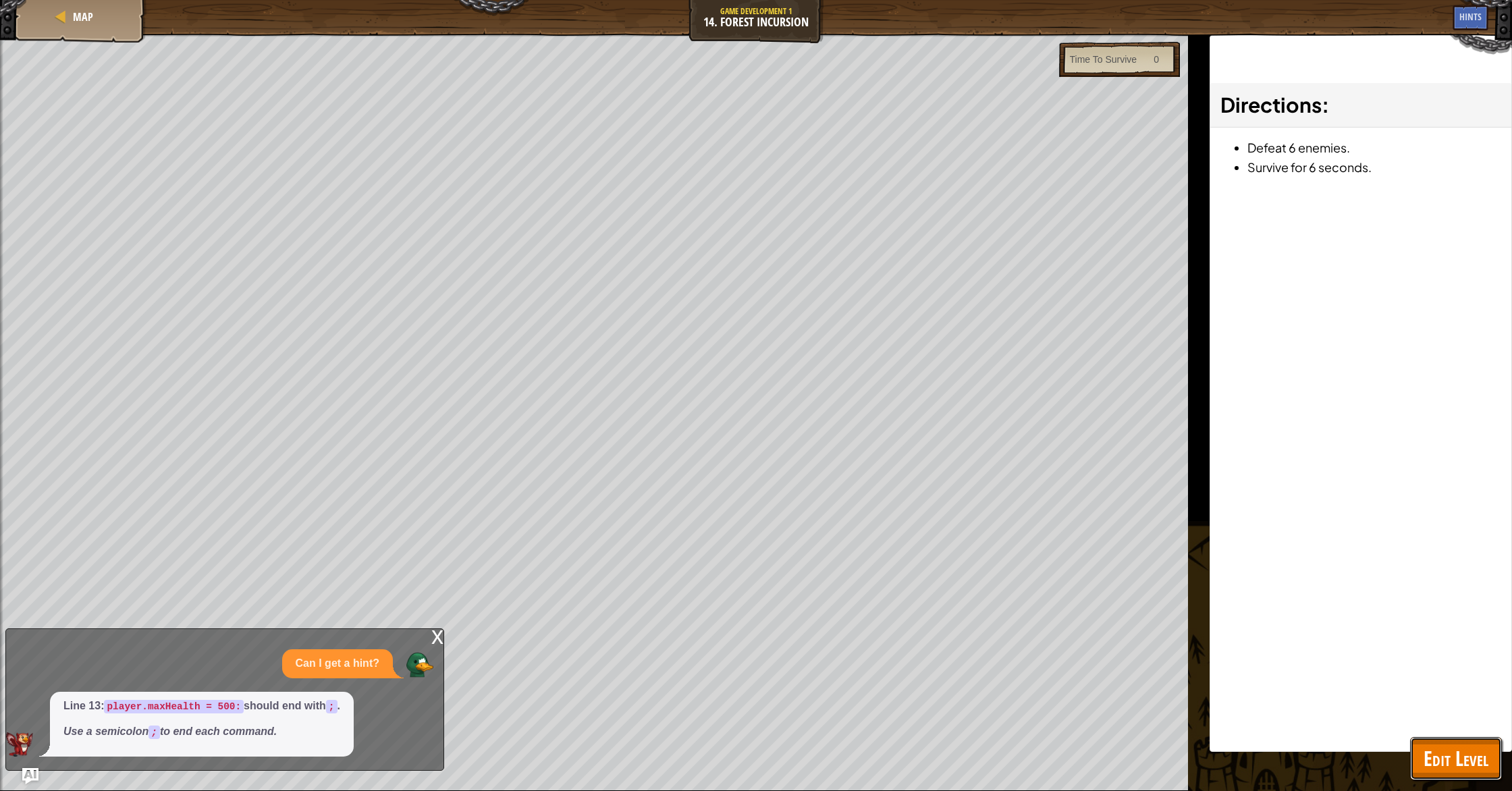
drag, startPoint x: 1482, startPoint y: 744, endPoint x: 1475, endPoint y: 714, distance: 30.8
click at [1481, 742] on button "Edit Level" at bounding box center [1456, 759] width 92 height 43
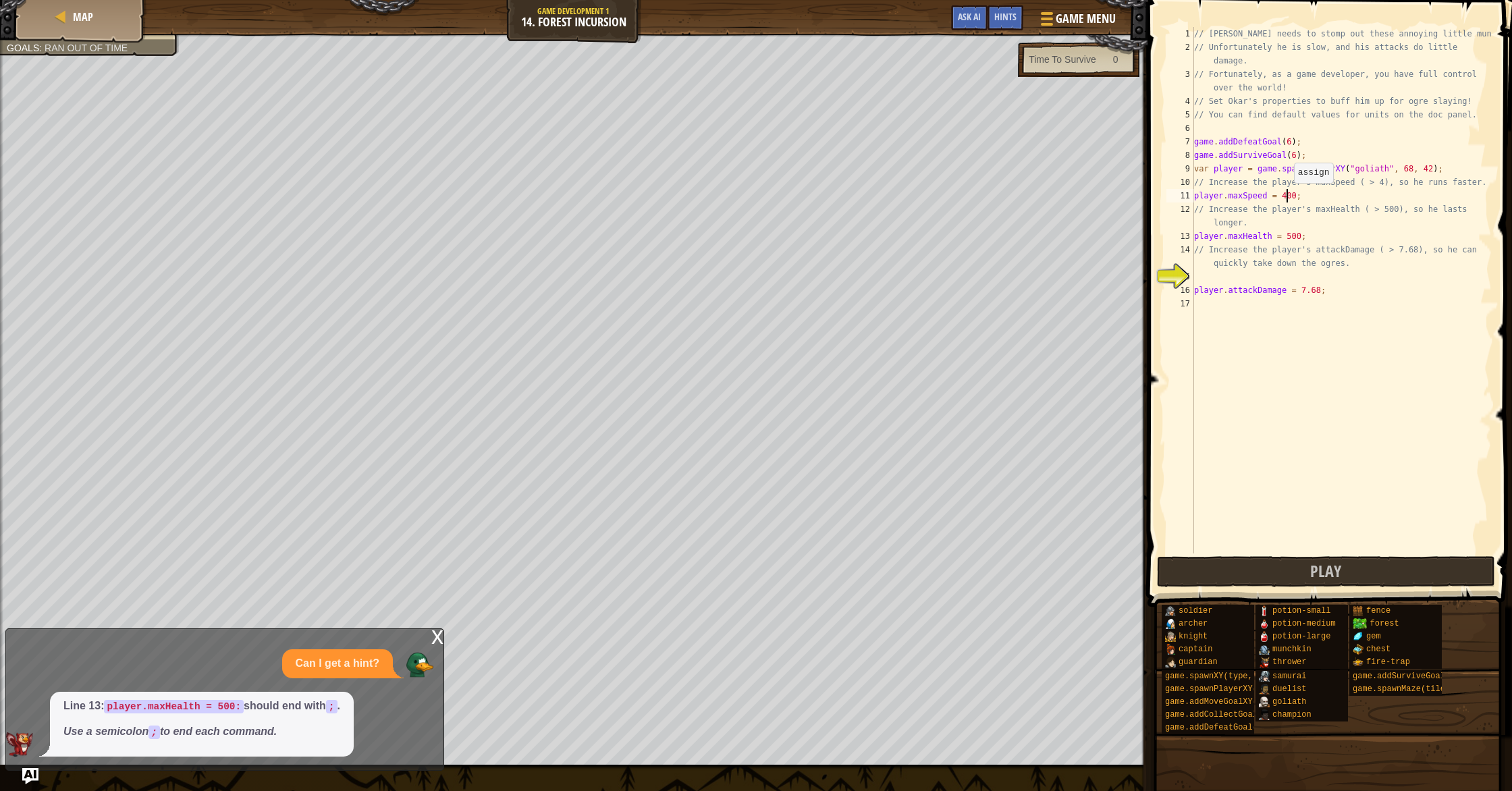
click at [1287, 196] on div "// [PERSON_NAME] needs to stomp out these annoying little munchkins! // Unfortu…" at bounding box center [1341, 303] width 300 height 554
click at [1402, 559] on button "Play" at bounding box center [1326, 572] width 338 height 31
click at [1294, 159] on div "// [PERSON_NAME] needs to stomp out these annoying little munchkins! // Unfortu…" at bounding box center [1341, 303] width 300 height 554
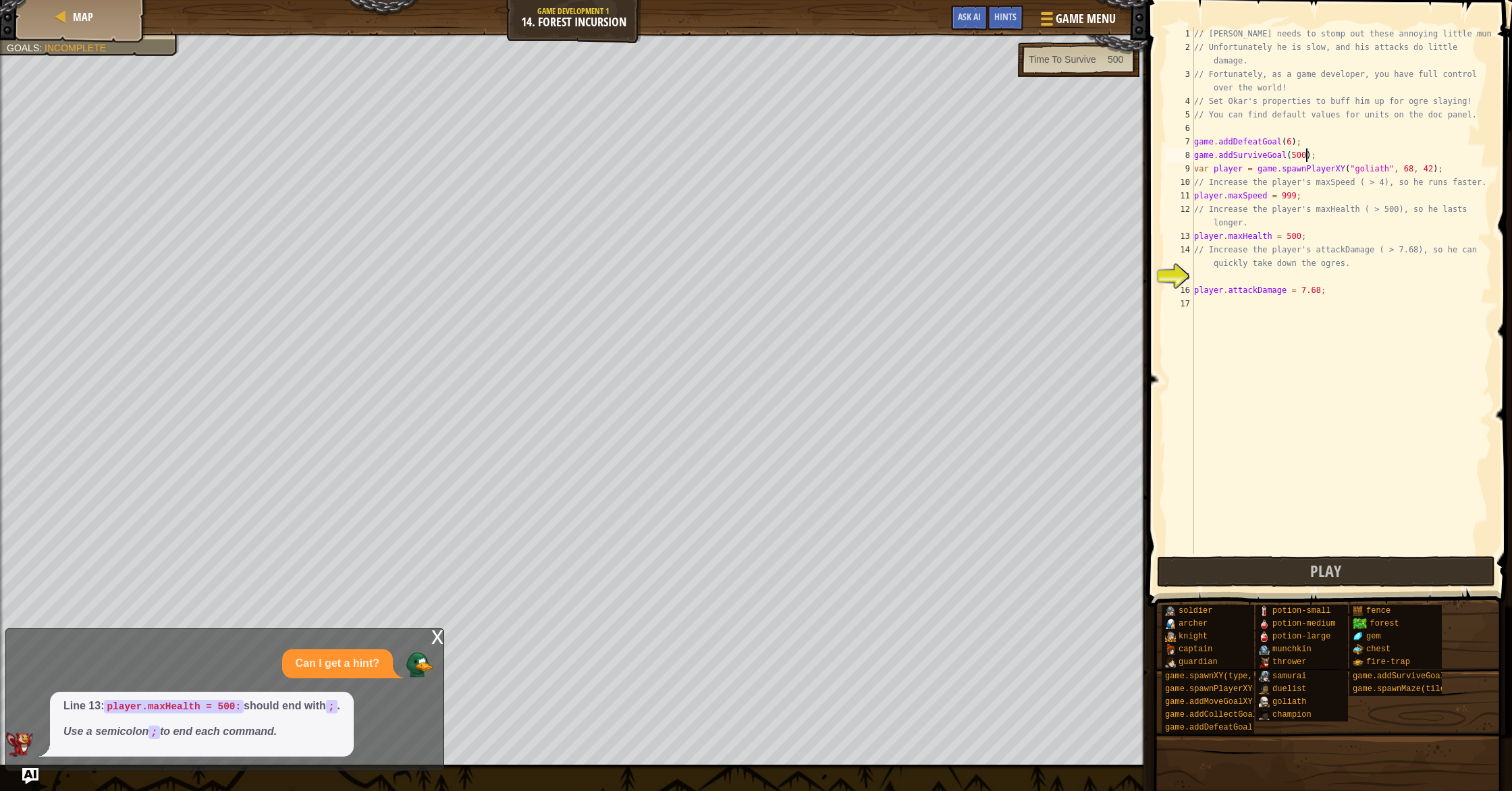
type textarea "game.addSurviveGoal(500);"
drag, startPoint x: 1355, startPoint y: 595, endPoint x: 1358, endPoint y: 575, distance: 20.2
click at [1357, 590] on div "Hints game.addSurviveGoal(500); 1 2 3 4 5 6 7 8 9 10 11 12 13 14 15 16 17 // Ok…" at bounding box center [1328, 392] width 368 height 784
click at [1360, 577] on button "Play" at bounding box center [1326, 572] width 338 height 31
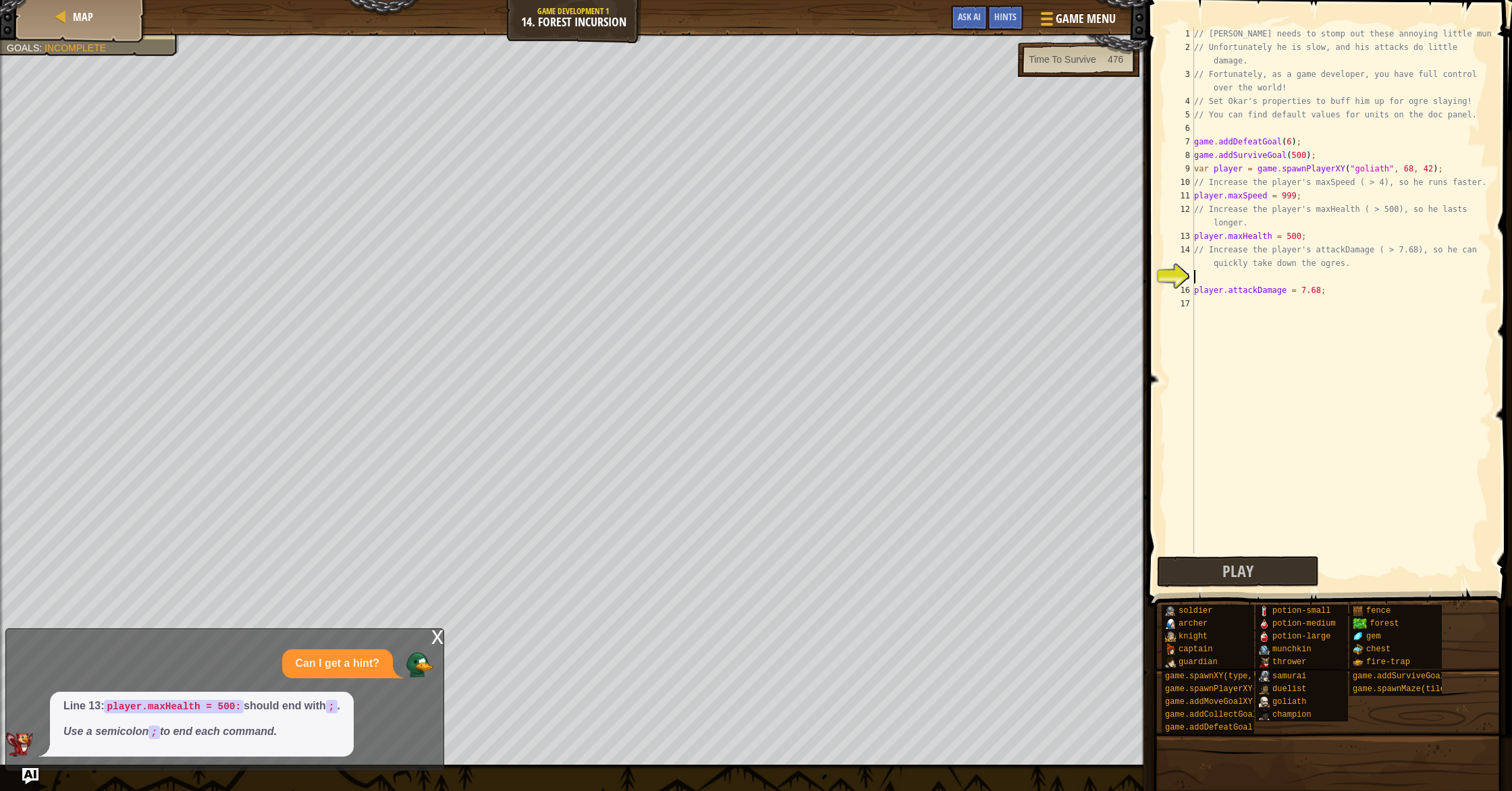
click at [1218, 279] on div "// [PERSON_NAME] needs to stomp out these annoying little munchkins! // Unfortu…" at bounding box center [1341, 303] width 300 height 554
click at [1191, 290] on div "16" at bounding box center [1180, 291] width 28 height 13
click at [1303, 569] on button "Play" at bounding box center [1326, 572] width 338 height 31
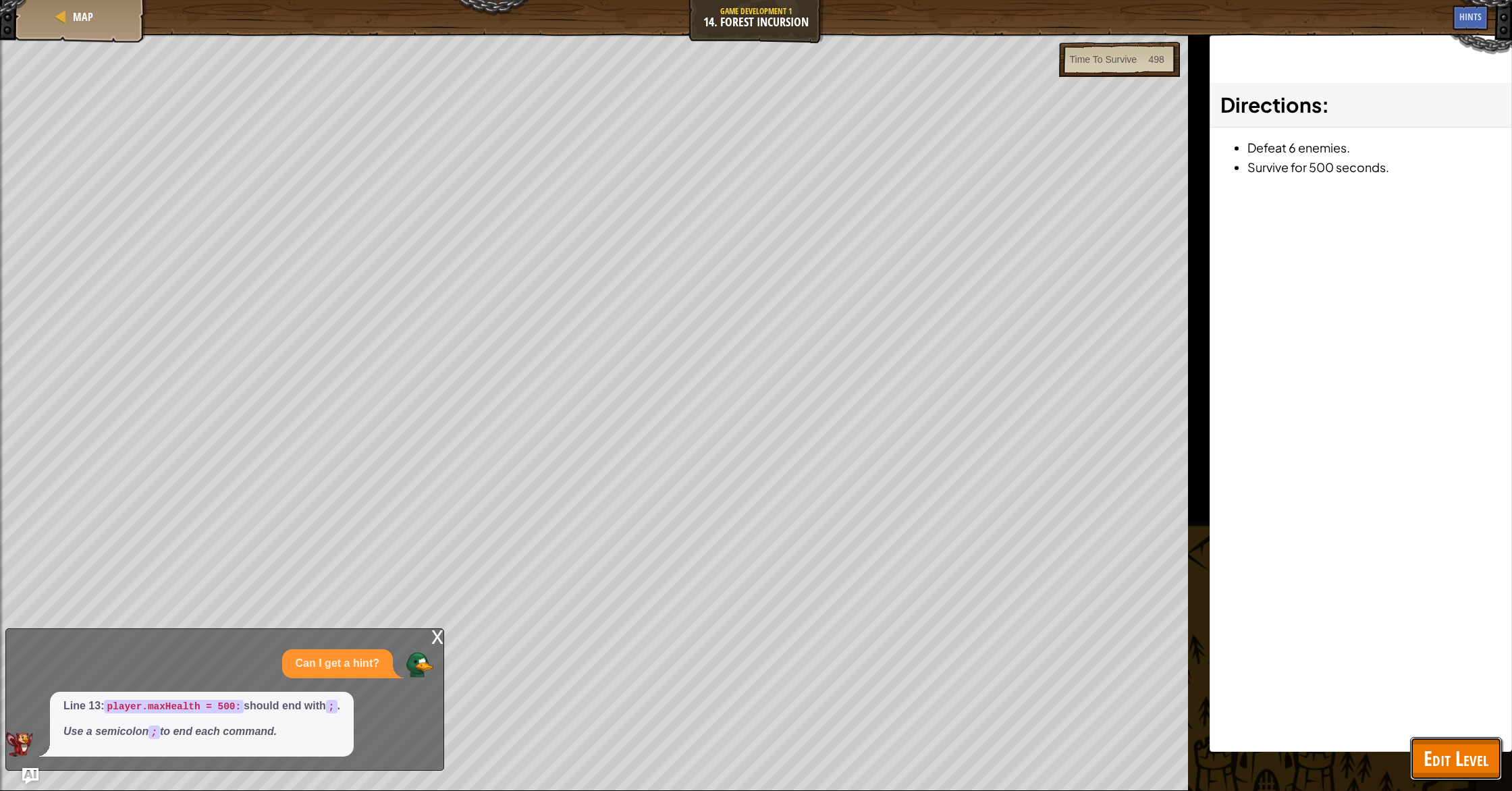
drag, startPoint x: 1472, startPoint y: 751, endPoint x: 1451, endPoint y: 723, distance: 35.0
click at [1472, 750] on span "Edit Level" at bounding box center [1456, 758] width 65 height 28
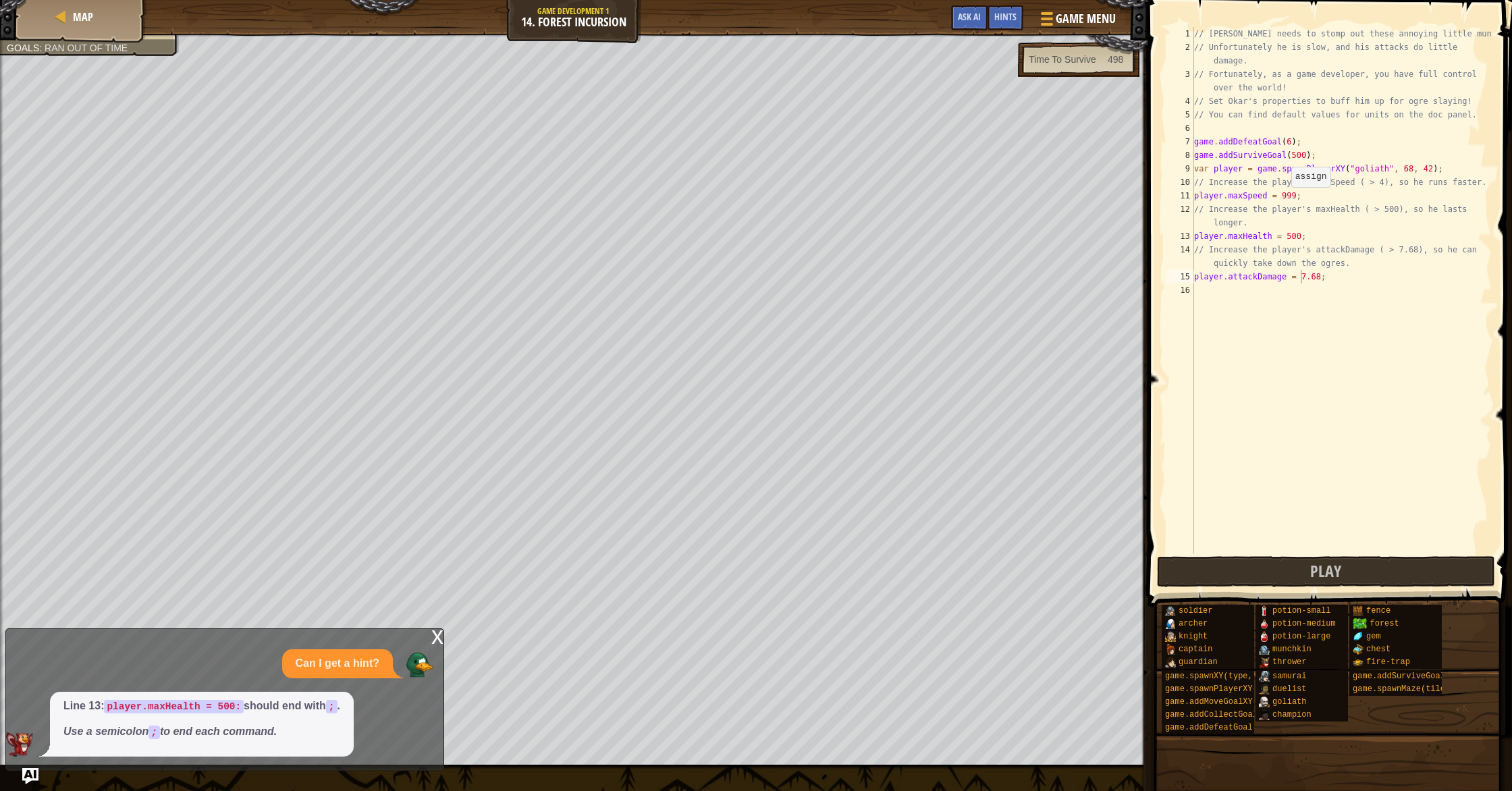
click at [1285, 199] on div "// [PERSON_NAME] needs to stomp out these annoying little munchkins! // Unfortu…" at bounding box center [1341, 303] width 300 height 554
click at [1376, 572] on button "Play" at bounding box center [1326, 572] width 338 height 31
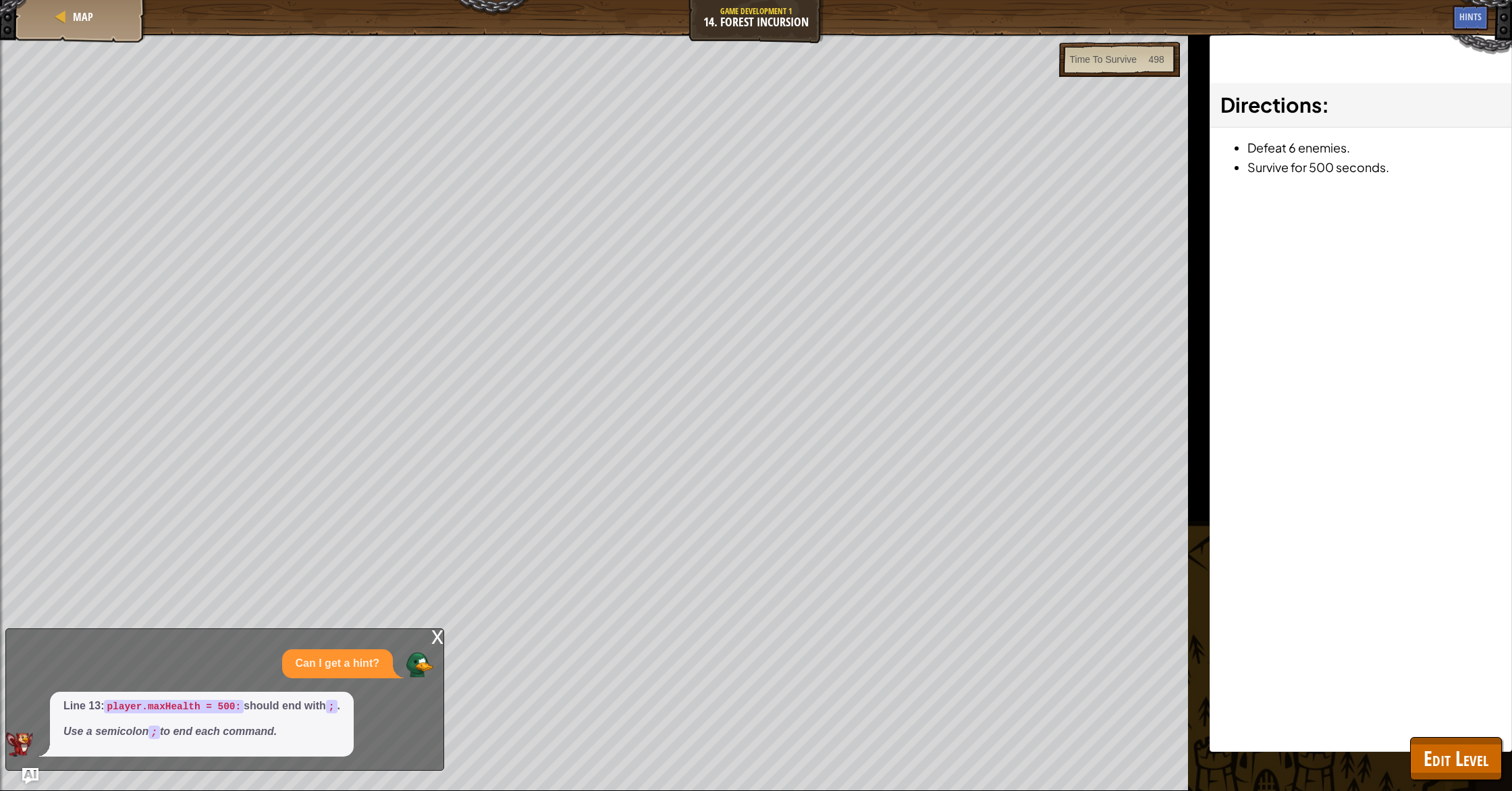
drag, startPoint x: 1493, startPoint y: 775, endPoint x: 1509, endPoint y: 781, distance: 17.1
click at [1511, 0] on html "Map Game Development 1 14. Forest Incursion Game Menu Done Hints Ask AI 1 2 3 4…" at bounding box center [756, 0] width 1512 height 0
drag, startPoint x: 1487, startPoint y: 771, endPoint x: 1370, endPoint y: 503, distance: 292.4
click at [1487, 759] on span "Edit Level" at bounding box center [1456, 758] width 65 height 28
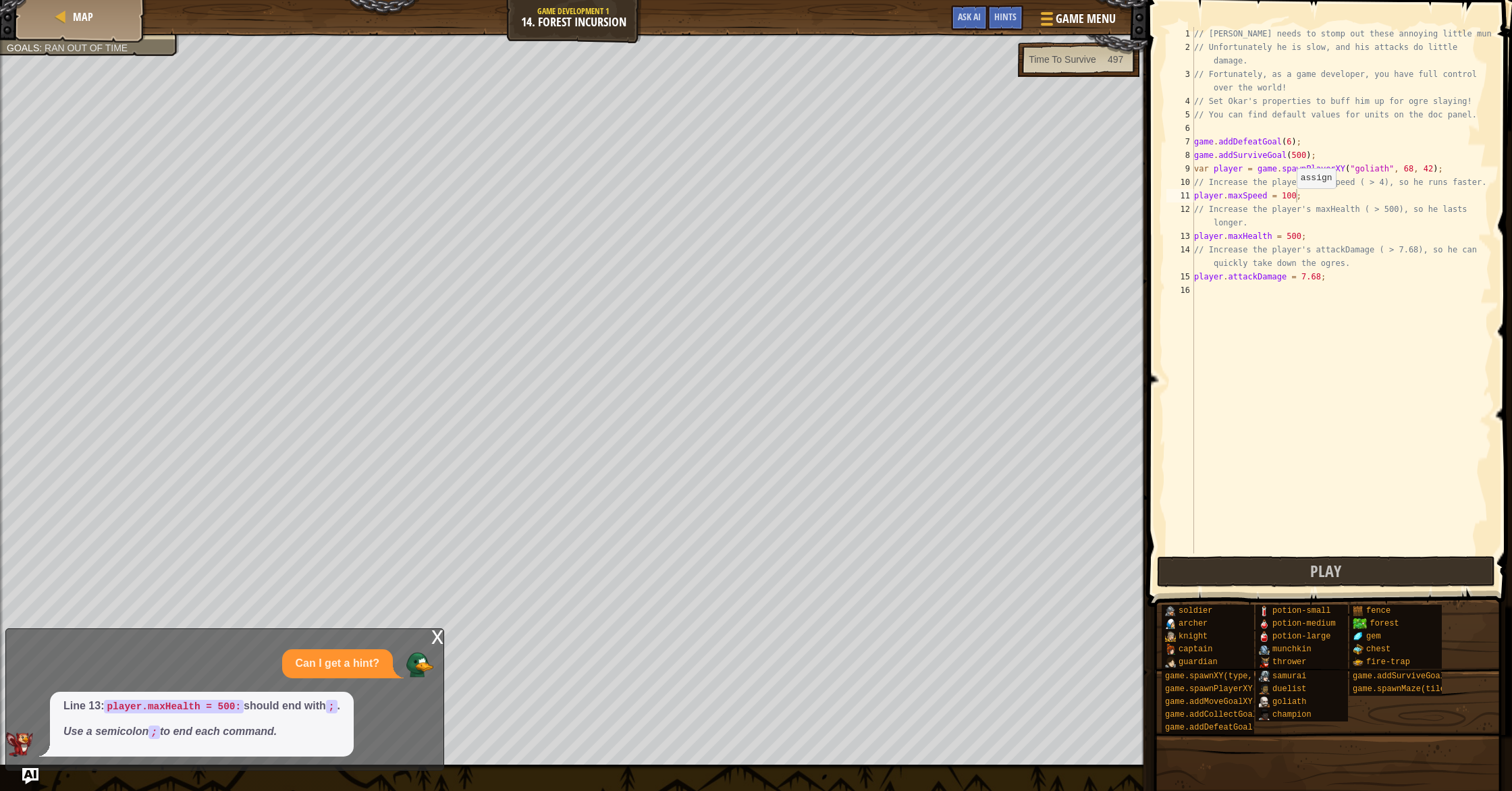
click at [1290, 201] on div "// [PERSON_NAME] needs to stomp out these annoying little munchkins! // Unfortu…" at bounding box center [1341, 303] width 300 height 554
click at [1290, 565] on button "Play" at bounding box center [1326, 572] width 338 height 31
click at [977, 7] on button "Ask AI" at bounding box center [969, 17] width 37 height 25
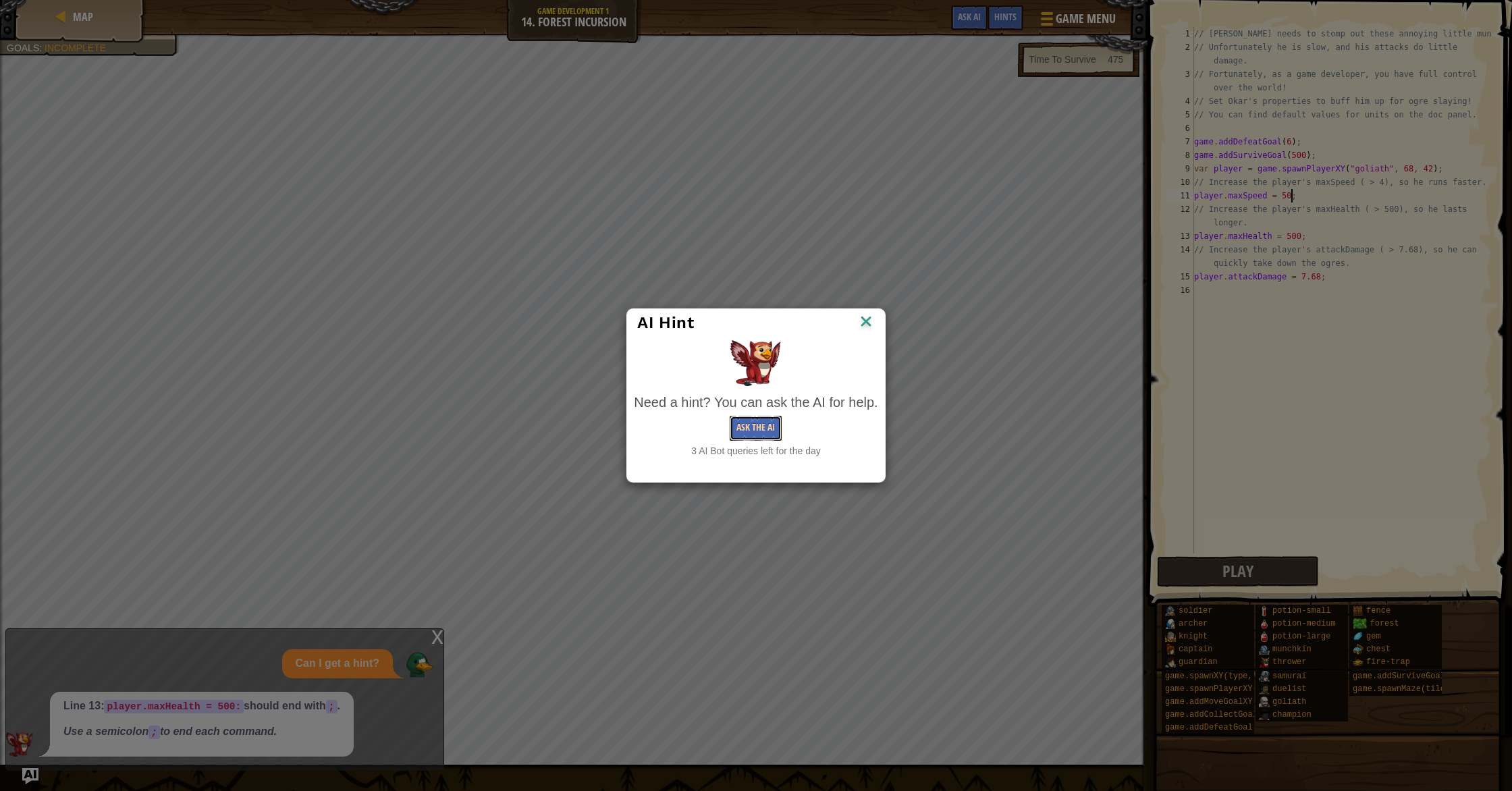
click at [780, 419] on button "Ask the AI" at bounding box center [755, 428] width 52 height 25
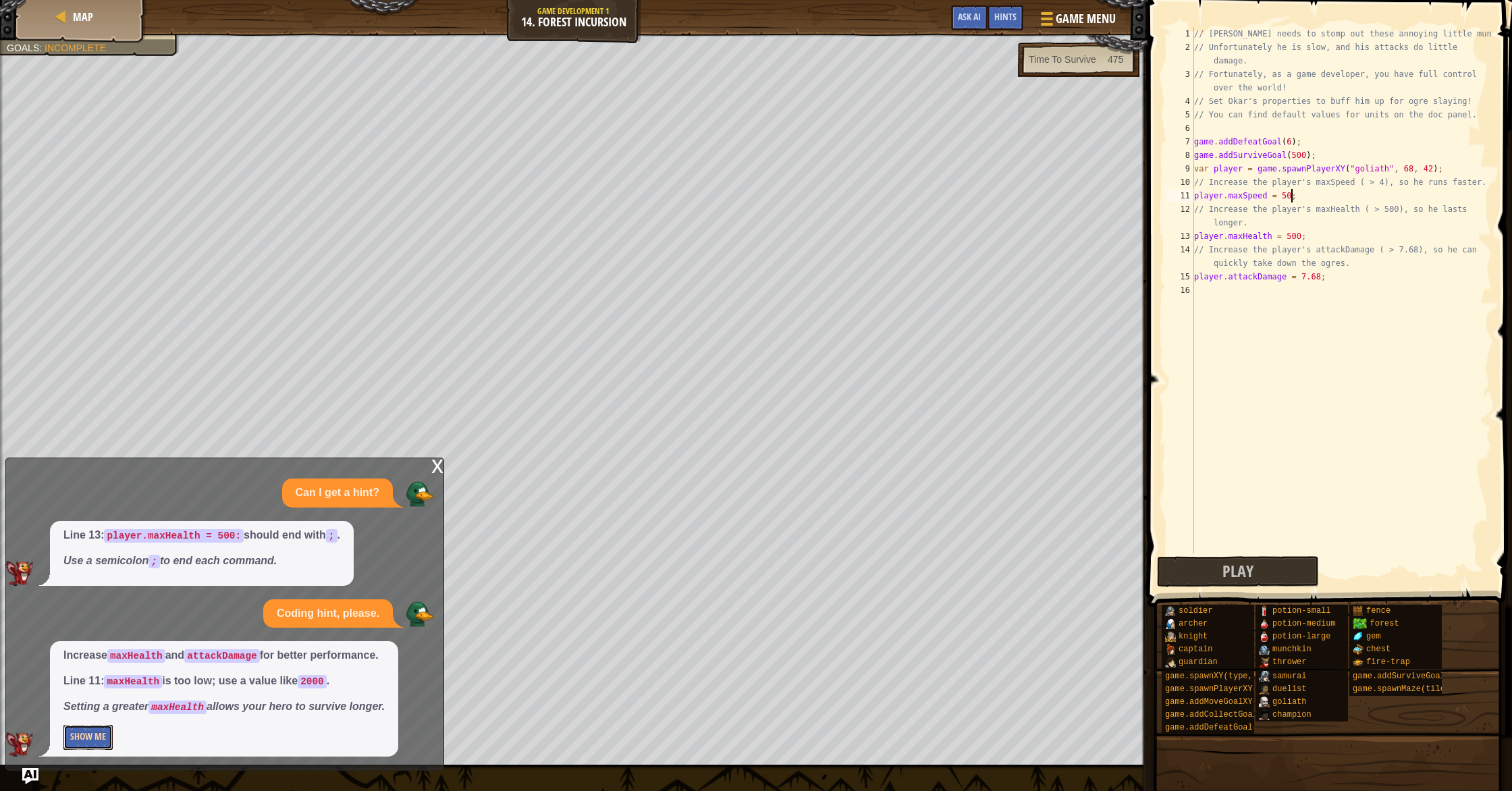
click at [102, 738] on button "Show Me" at bounding box center [88, 737] width 49 height 25
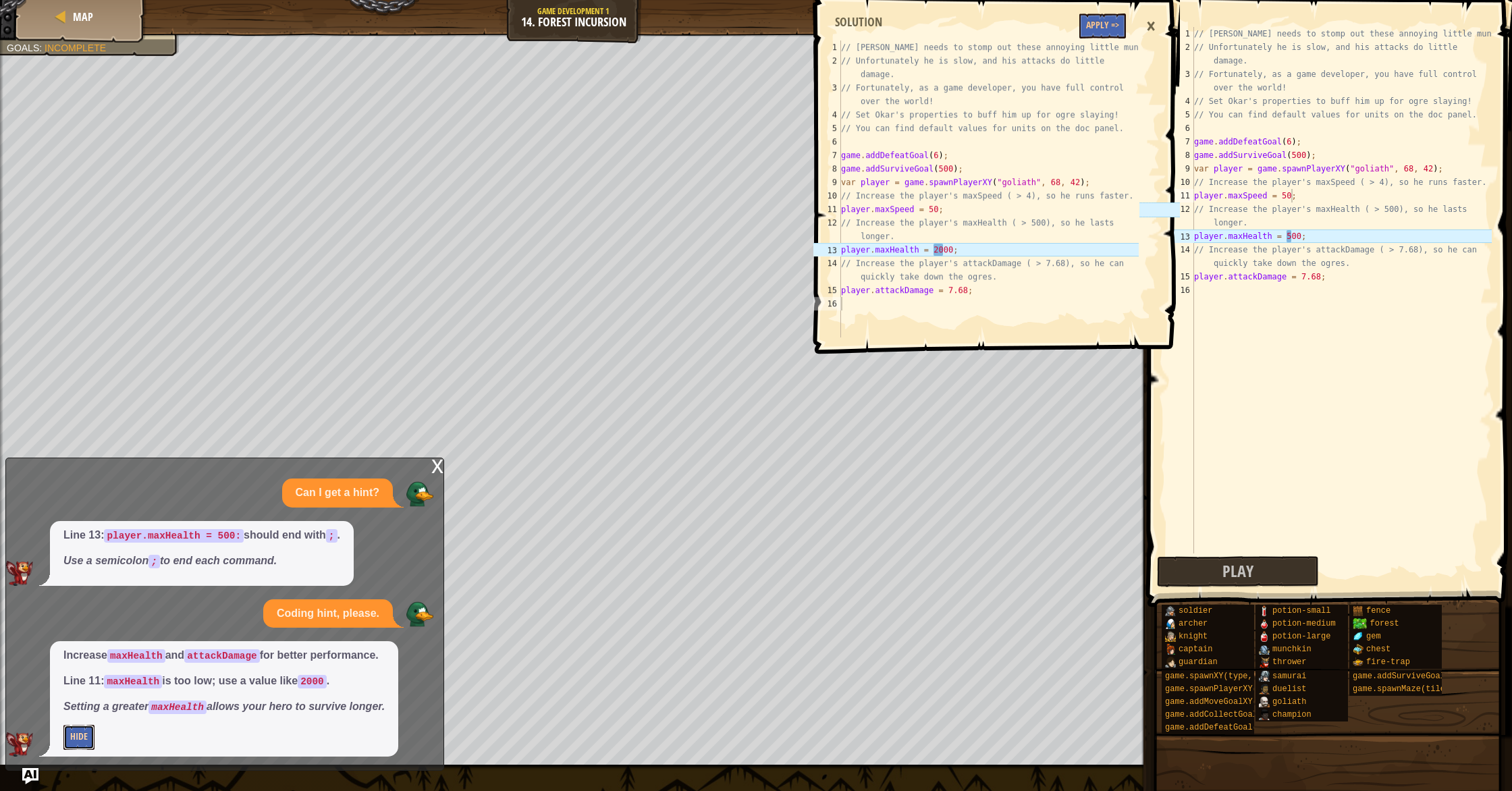
click at [73, 734] on button "Hide" at bounding box center [79, 737] width 31 height 25
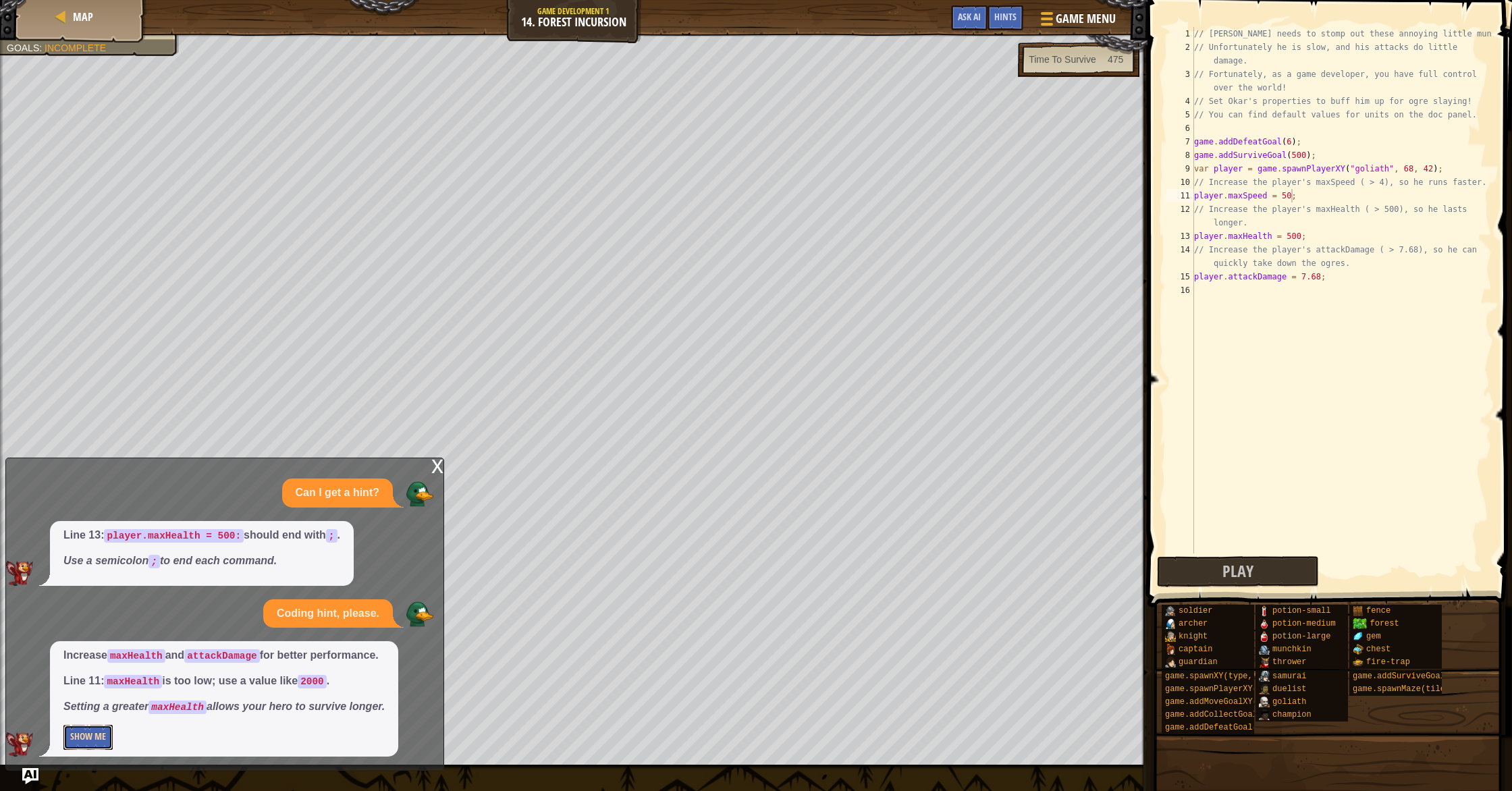
click at [69, 742] on button "Show Me" at bounding box center [88, 737] width 49 height 25
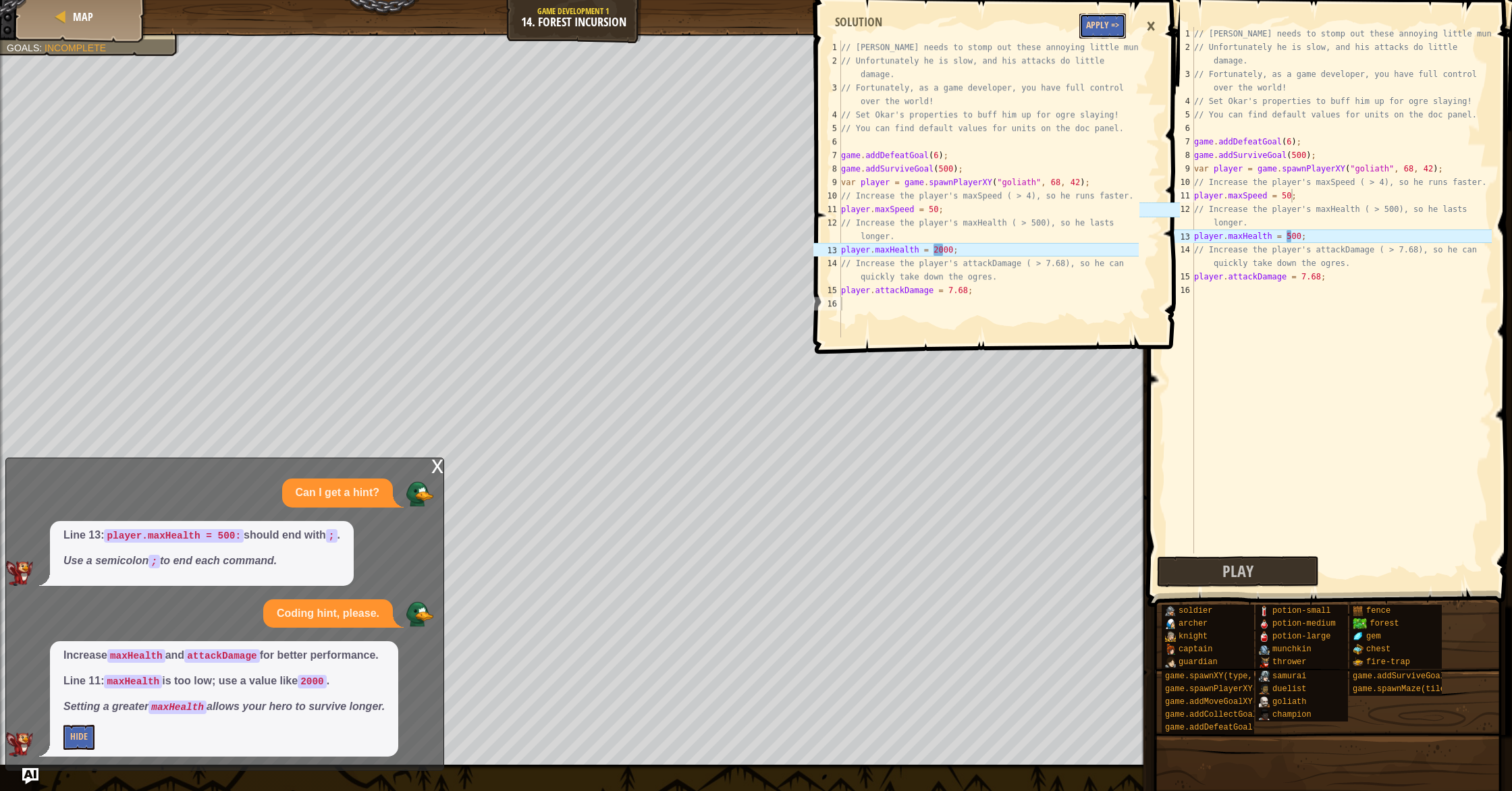
click at [1091, 34] on button "Apply =>" at bounding box center [1102, 25] width 46 height 25
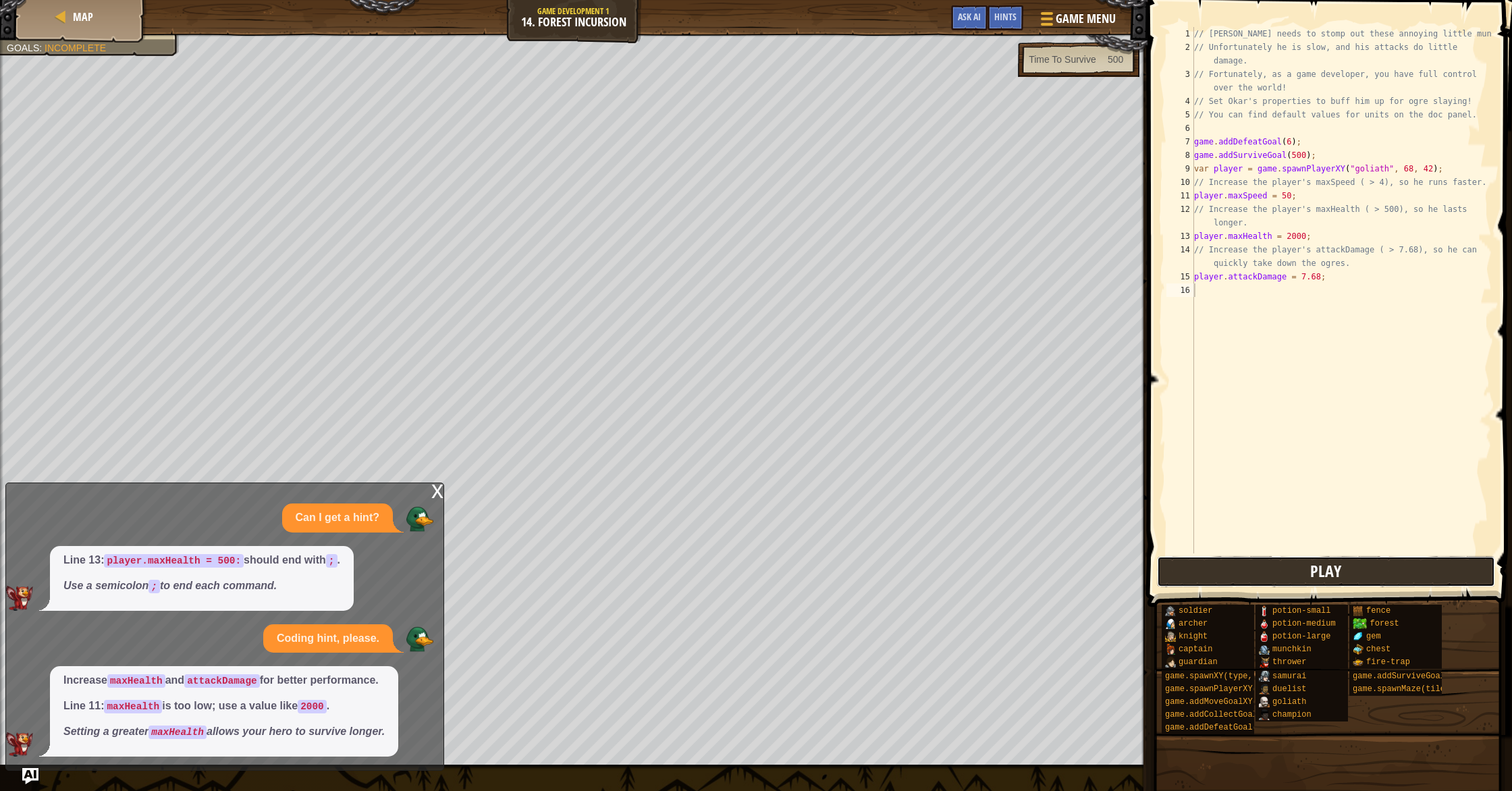
click at [1312, 582] on button "Play" at bounding box center [1326, 572] width 338 height 31
click at [1185, 584] on button "Play" at bounding box center [1238, 572] width 162 height 31
click at [1302, 243] on div "// [PERSON_NAME] needs to stomp out these annoying little munchkins! // Unfortu…" at bounding box center [1341, 303] width 300 height 554
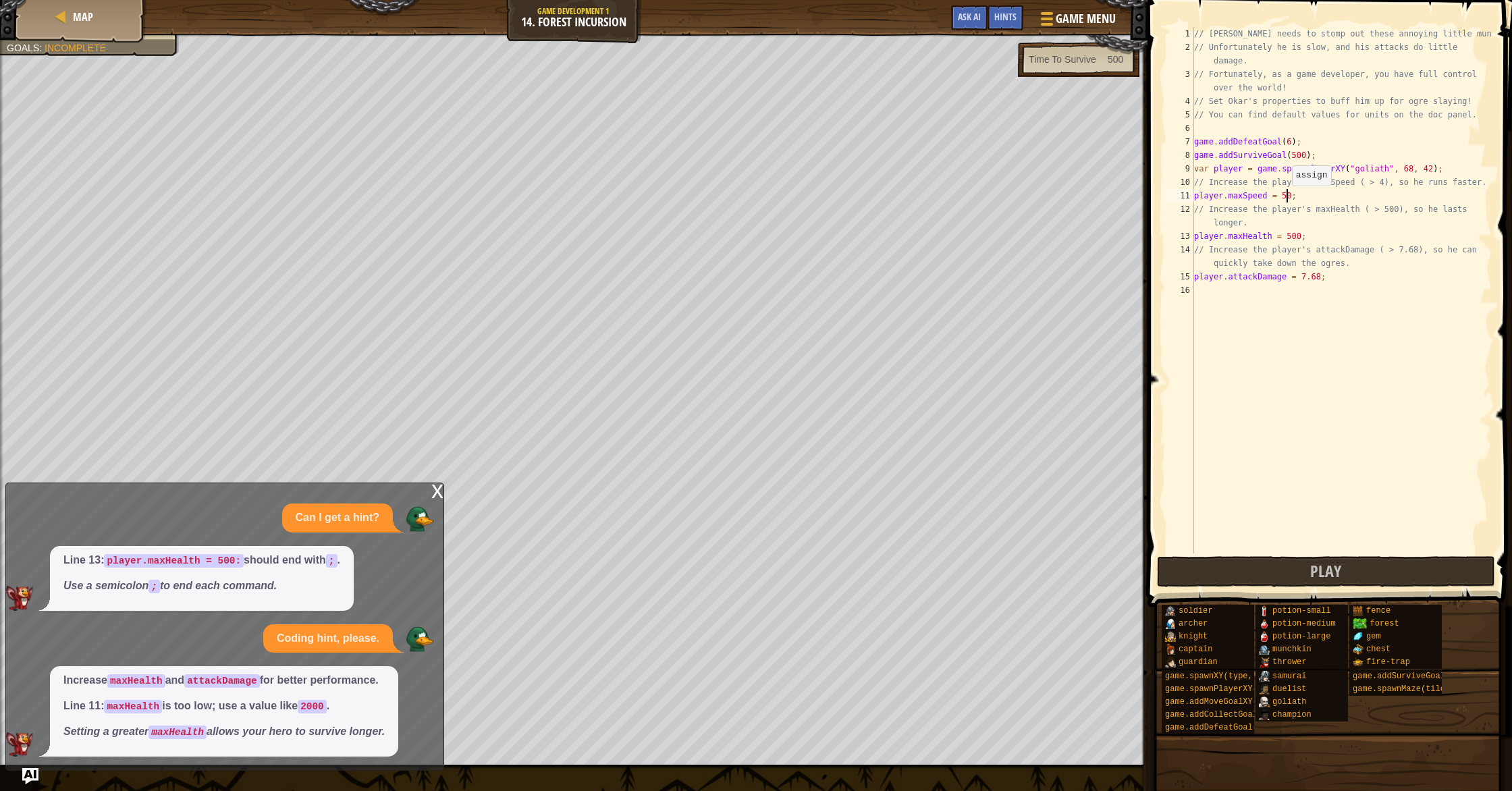
click at [1285, 198] on div "// [PERSON_NAME] needs to stomp out these annoying little munchkins! // Unfortu…" at bounding box center [1341, 303] width 300 height 554
click at [1343, 570] on button "Play" at bounding box center [1326, 572] width 338 height 31
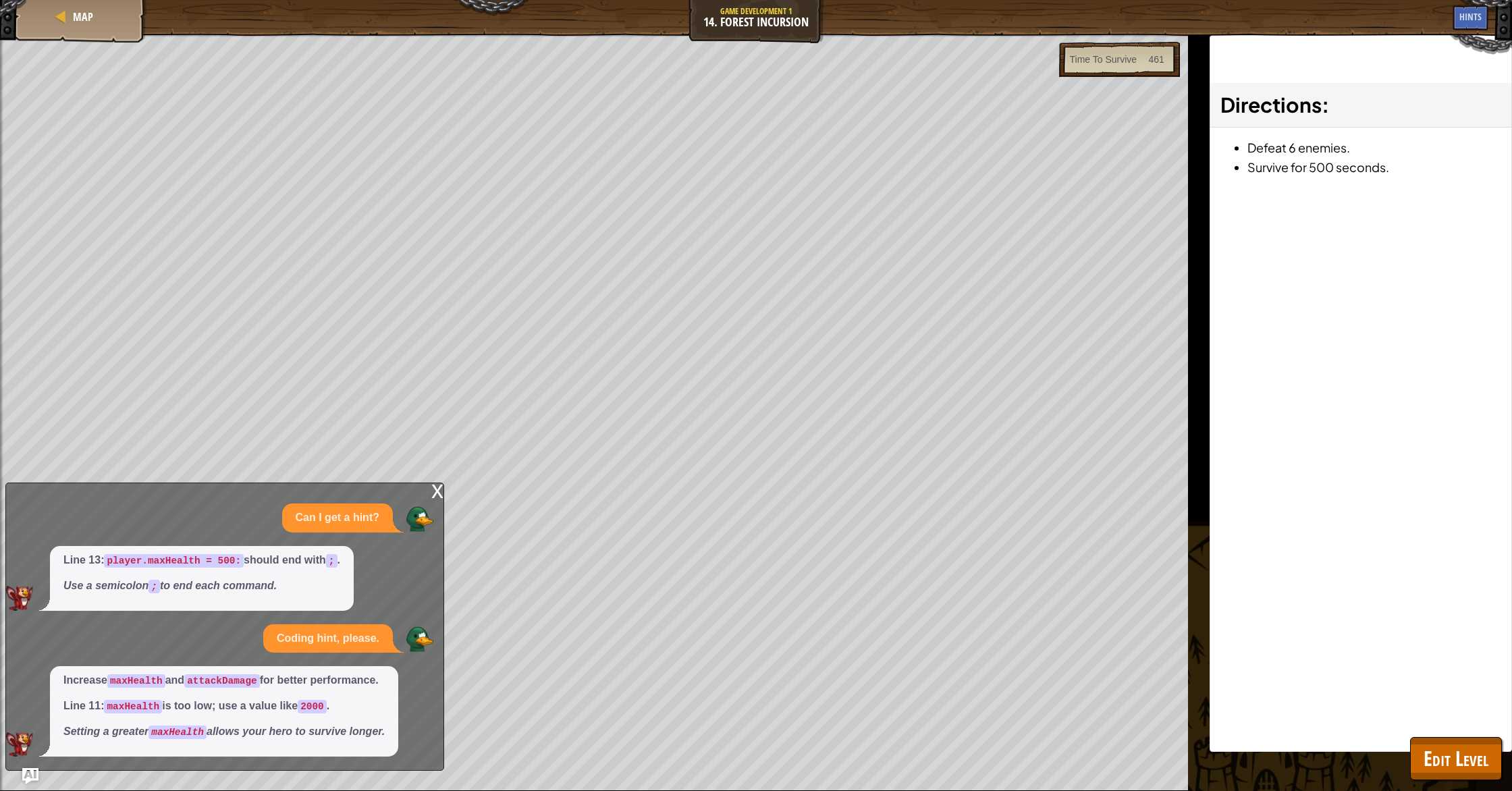
click at [437, 497] on div "x" at bounding box center [437, 490] width 12 height 13
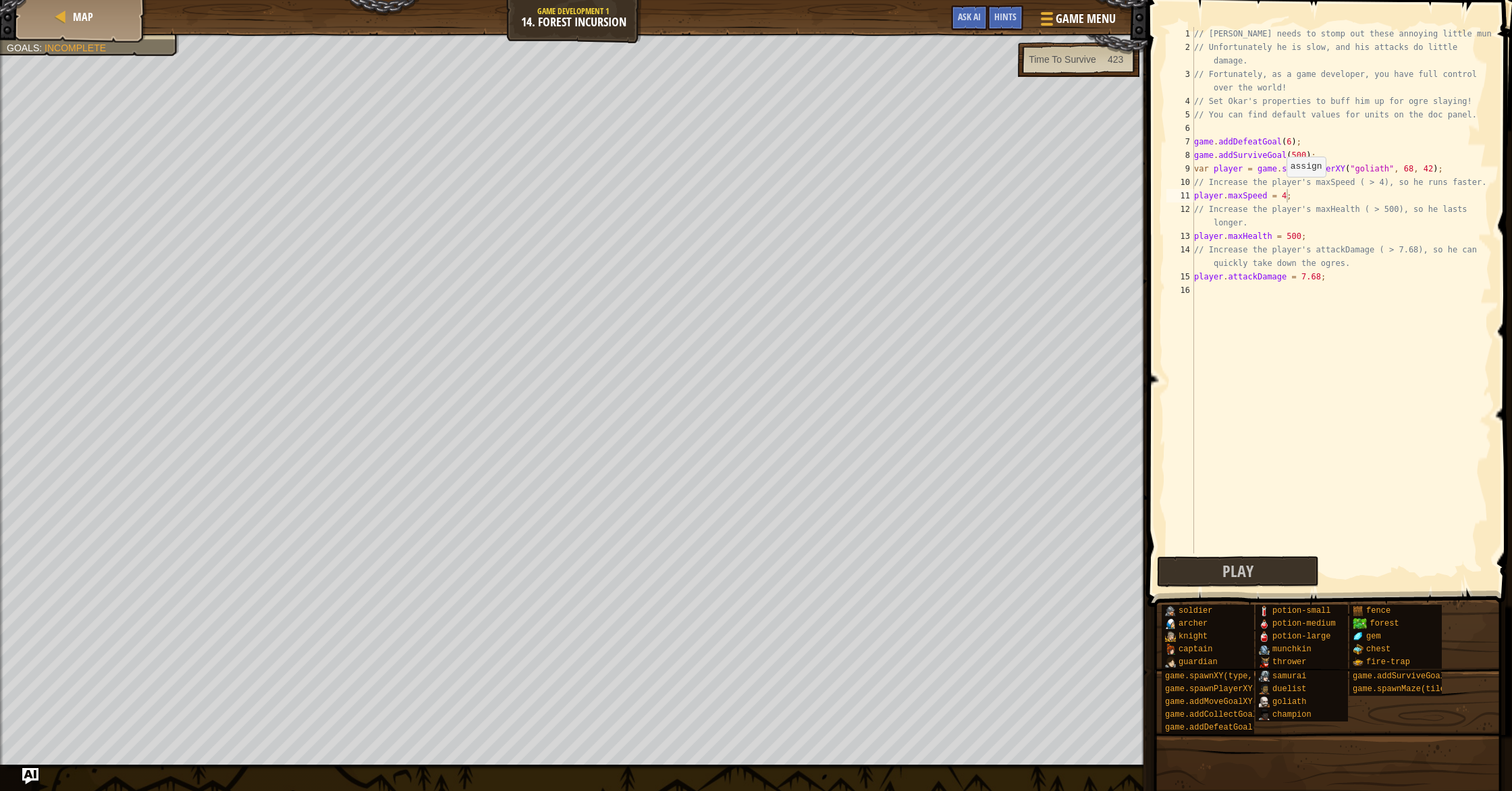
click at [1281, 190] on div "// [PERSON_NAME] needs to stomp out these annoying little munchkins! // Unfortu…" at bounding box center [1341, 303] width 300 height 554
click at [1293, 247] on div "// [PERSON_NAME] needs to stomp out these annoying little munchkins! // Unfortu…" at bounding box center [1341, 303] width 300 height 554
click at [1294, 240] on div "// [PERSON_NAME] needs to stomp out these annoying little munchkins! // Unfortu…" at bounding box center [1341, 303] width 300 height 554
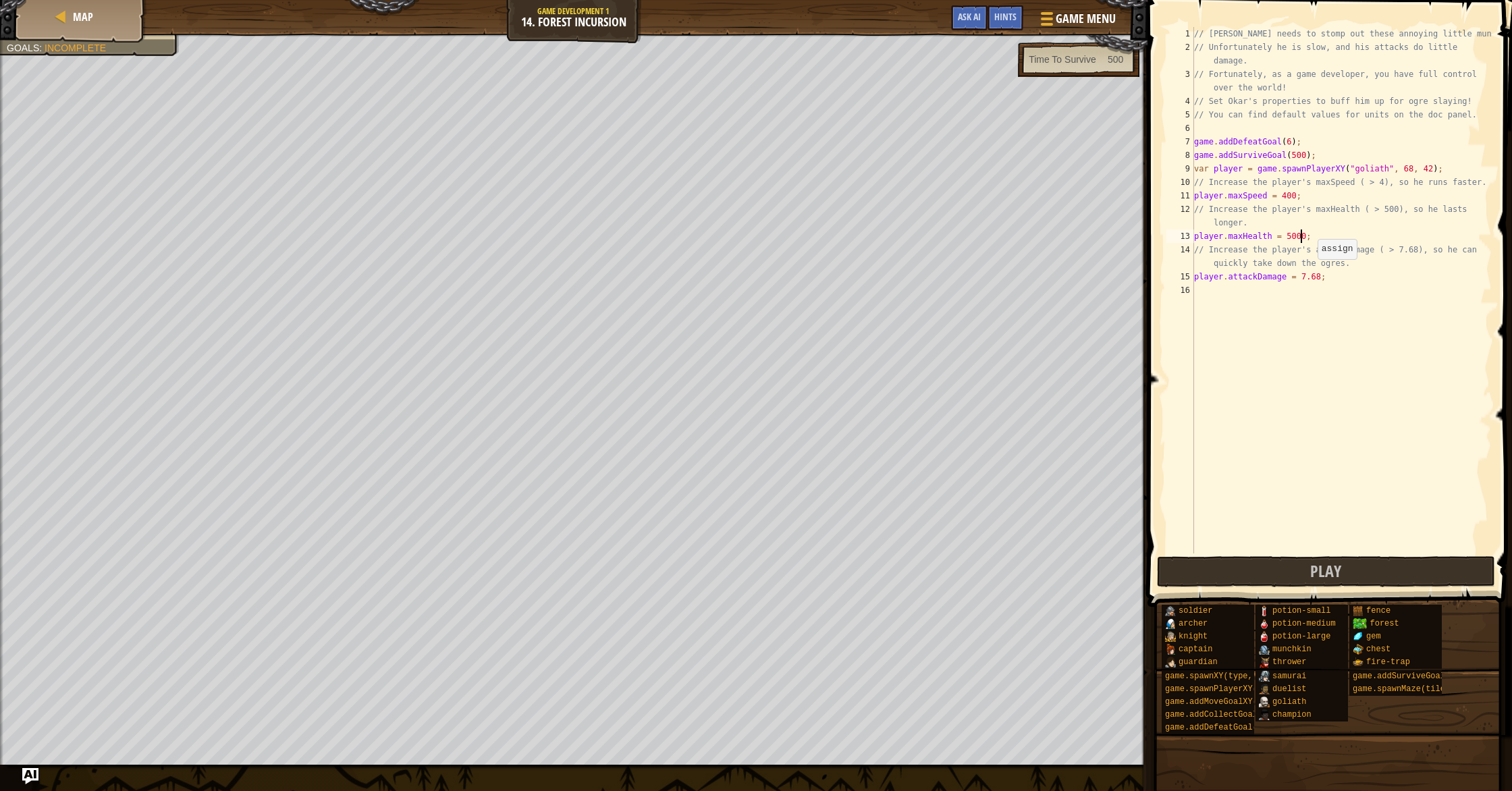
click at [1316, 277] on div "// [PERSON_NAME] needs to stomp out these annoying little munchkins! // Unfortu…" at bounding box center [1341, 303] width 300 height 554
click at [1299, 277] on div "// [PERSON_NAME] needs to stomp out these annoying little munchkins! // Unfortu…" at bounding box center [1341, 303] width 300 height 554
type textarea "player.attackDamage = 26.68;"
click at [1202, 548] on div "// [PERSON_NAME] needs to stomp out these annoying little munchkins! // Unfortu…" at bounding box center [1341, 303] width 300 height 554
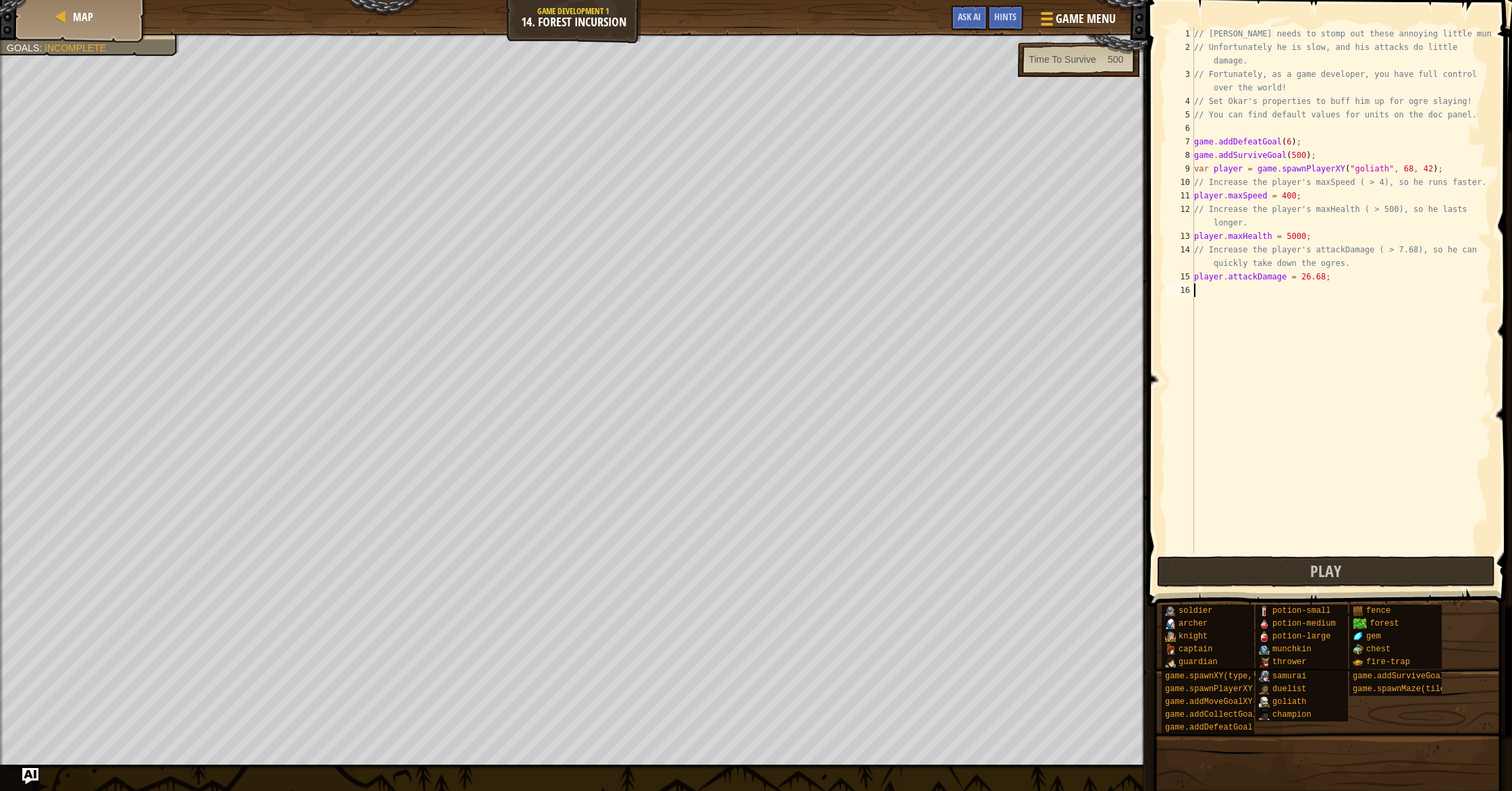
scroll to position [6, 0]
click at [1228, 563] on button "Play" at bounding box center [1326, 572] width 338 height 31
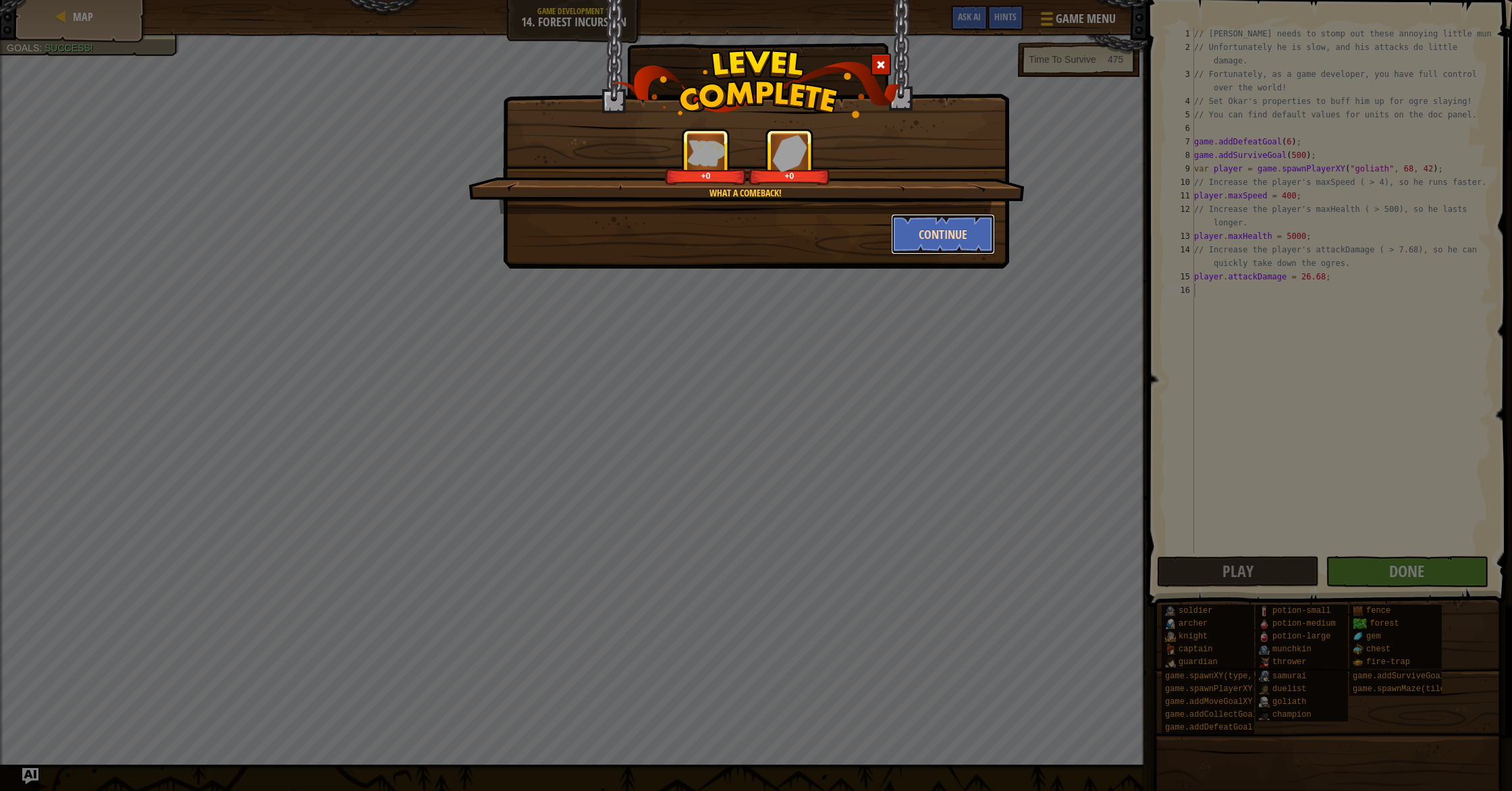
click at [916, 246] on button "Continue" at bounding box center [944, 234] width 105 height 40
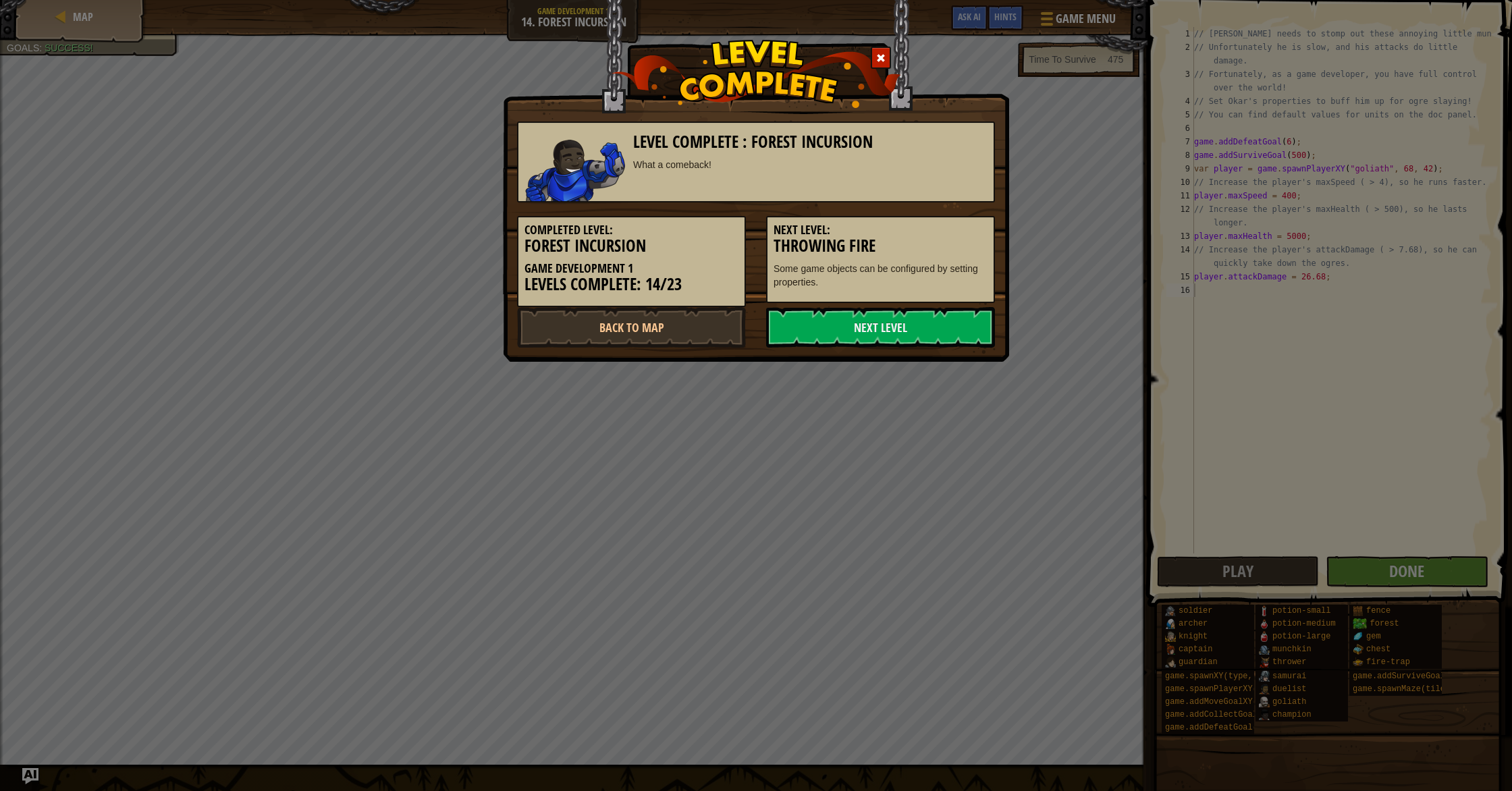
click at [887, 356] on div "Level Complete : Forest Incursion What a comeback! Completed Level: Forest Incu…" at bounding box center [756, 181] width 506 height 362
click at [914, 328] on link "Next Level" at bounding box center [881, 327] width 229 height 40
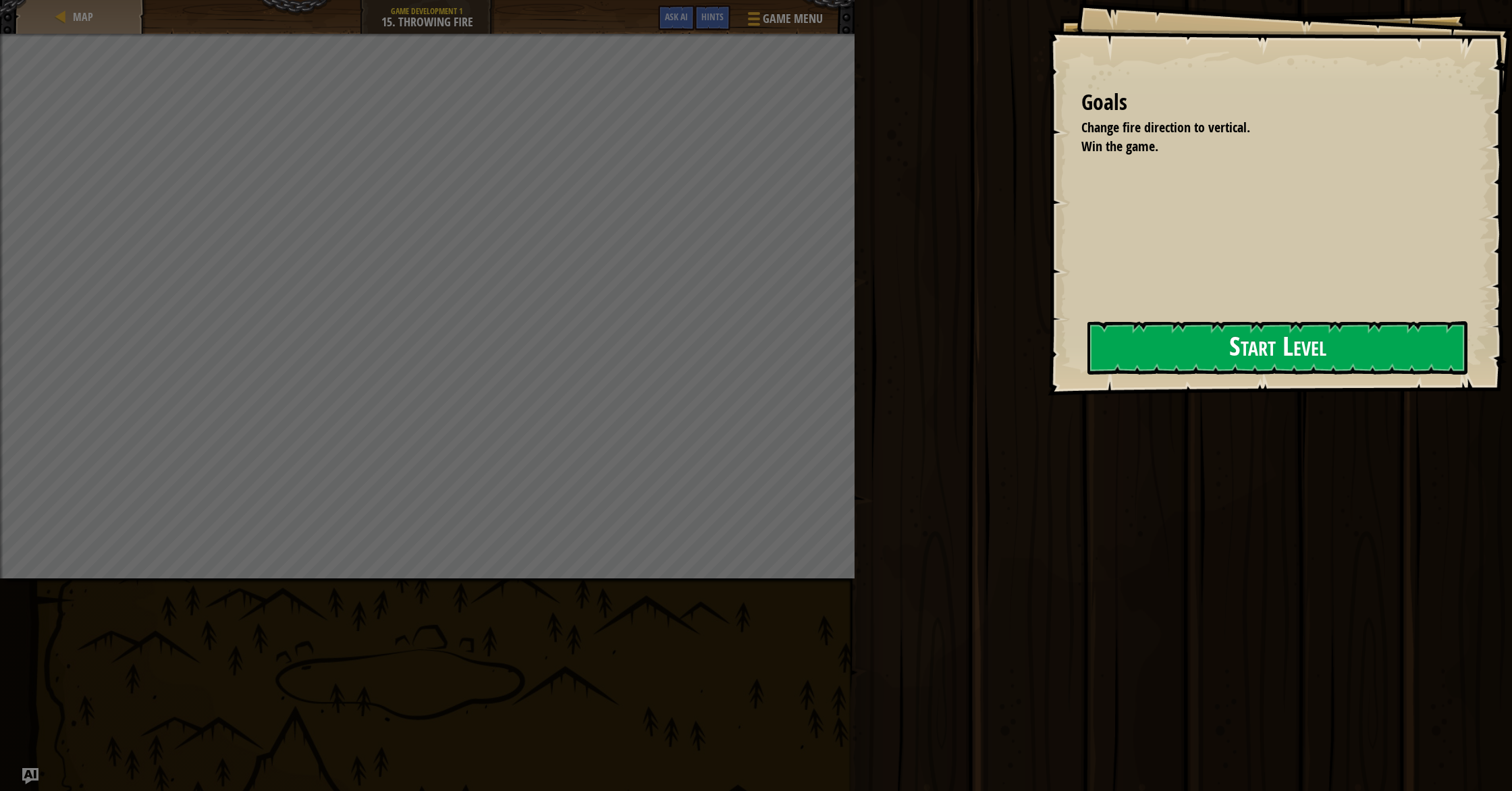
click at [1174, 348] on button "Start Level" at bounding box center [1277, 348] width 380 height 53
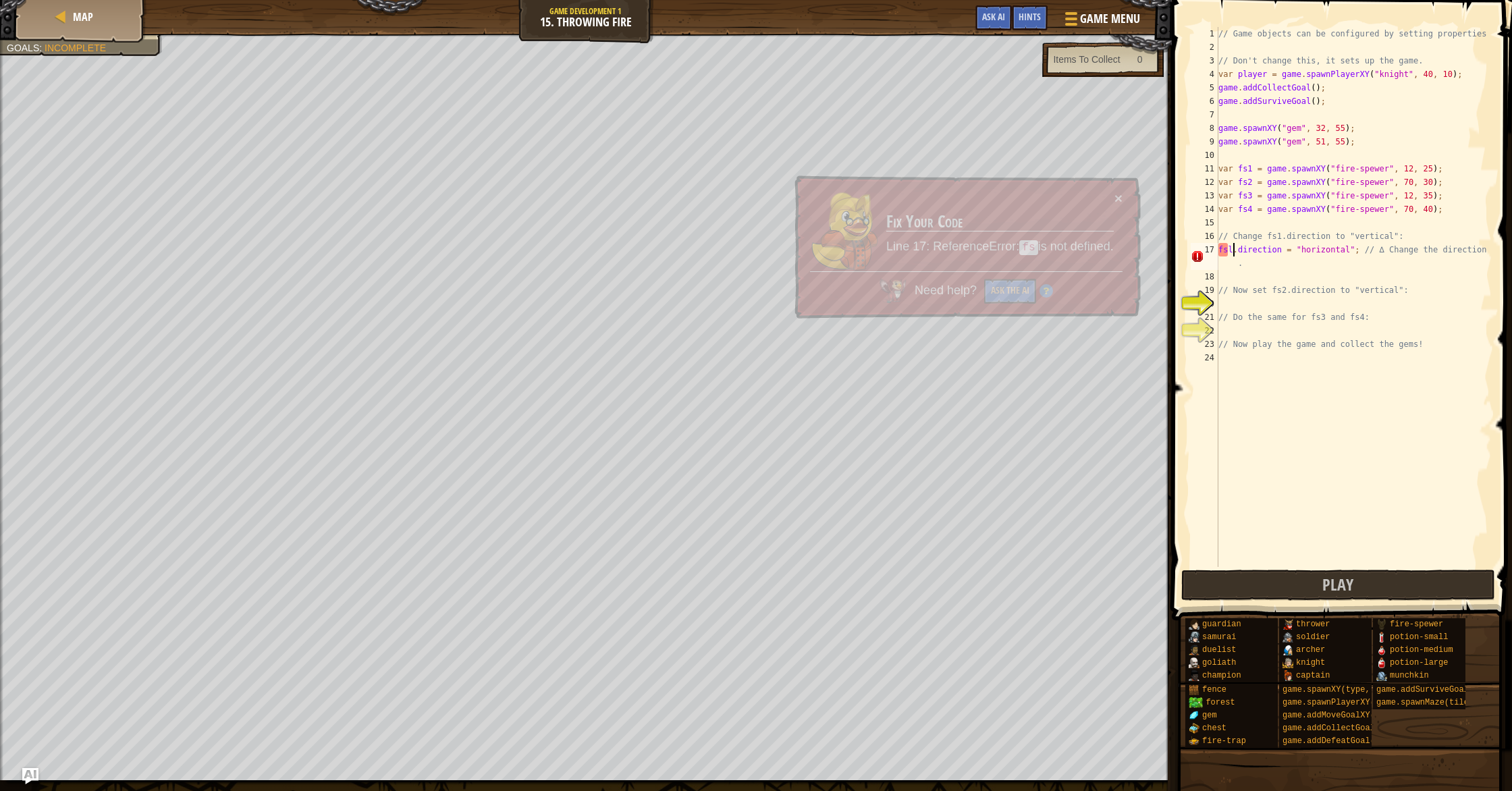
scroll to position [6, 1]
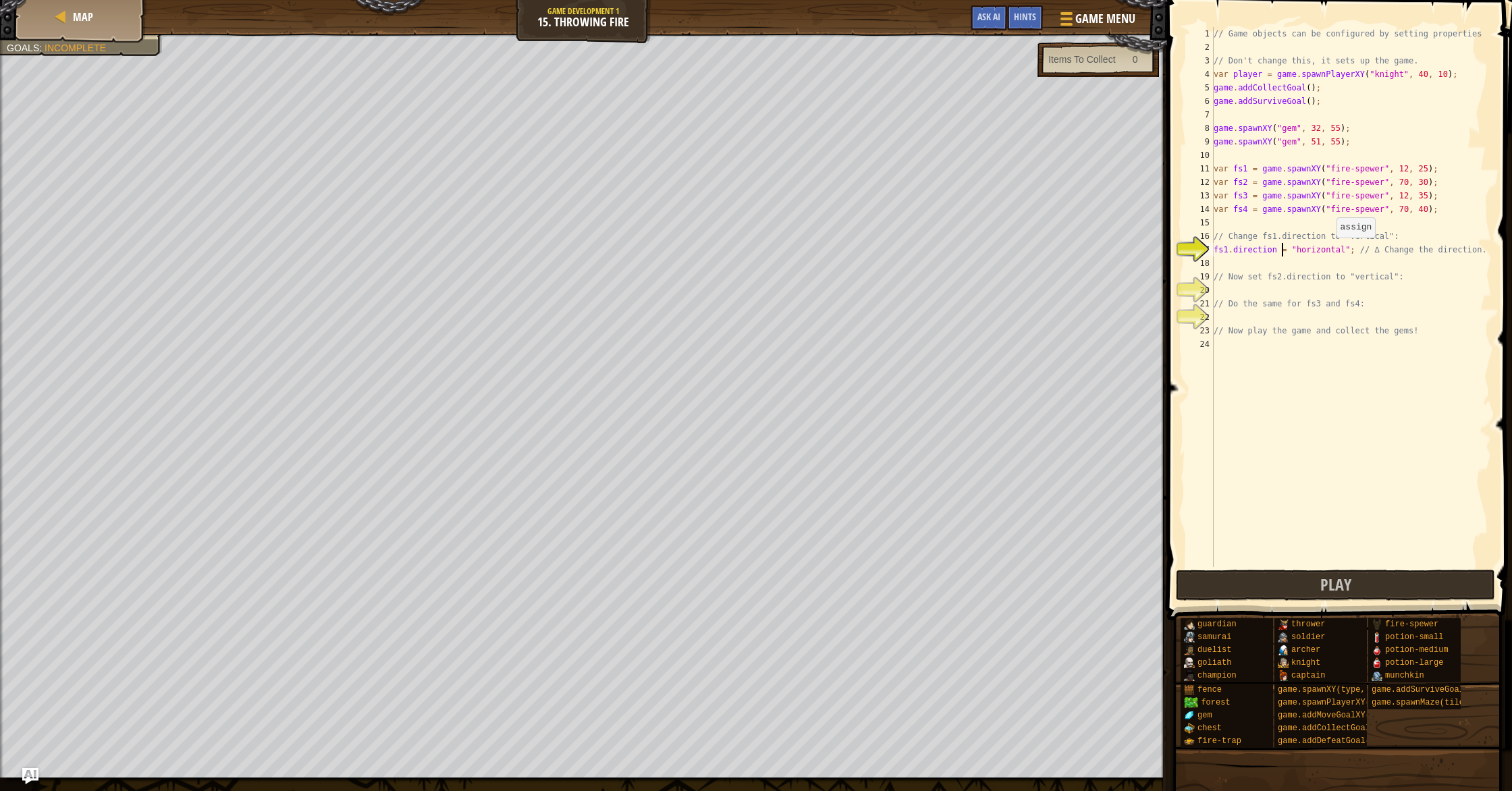
click at [1330, 251] on div "// Game objects can be configured by setting properties // Don't change this, i…" at bounding box center [1351, 310] width 281 height 567
click at [1329, 250] on div "// Game objects can be configured by setting properties // Don't change this, i…" at bounding box center [1351, 310] width 281 height 567
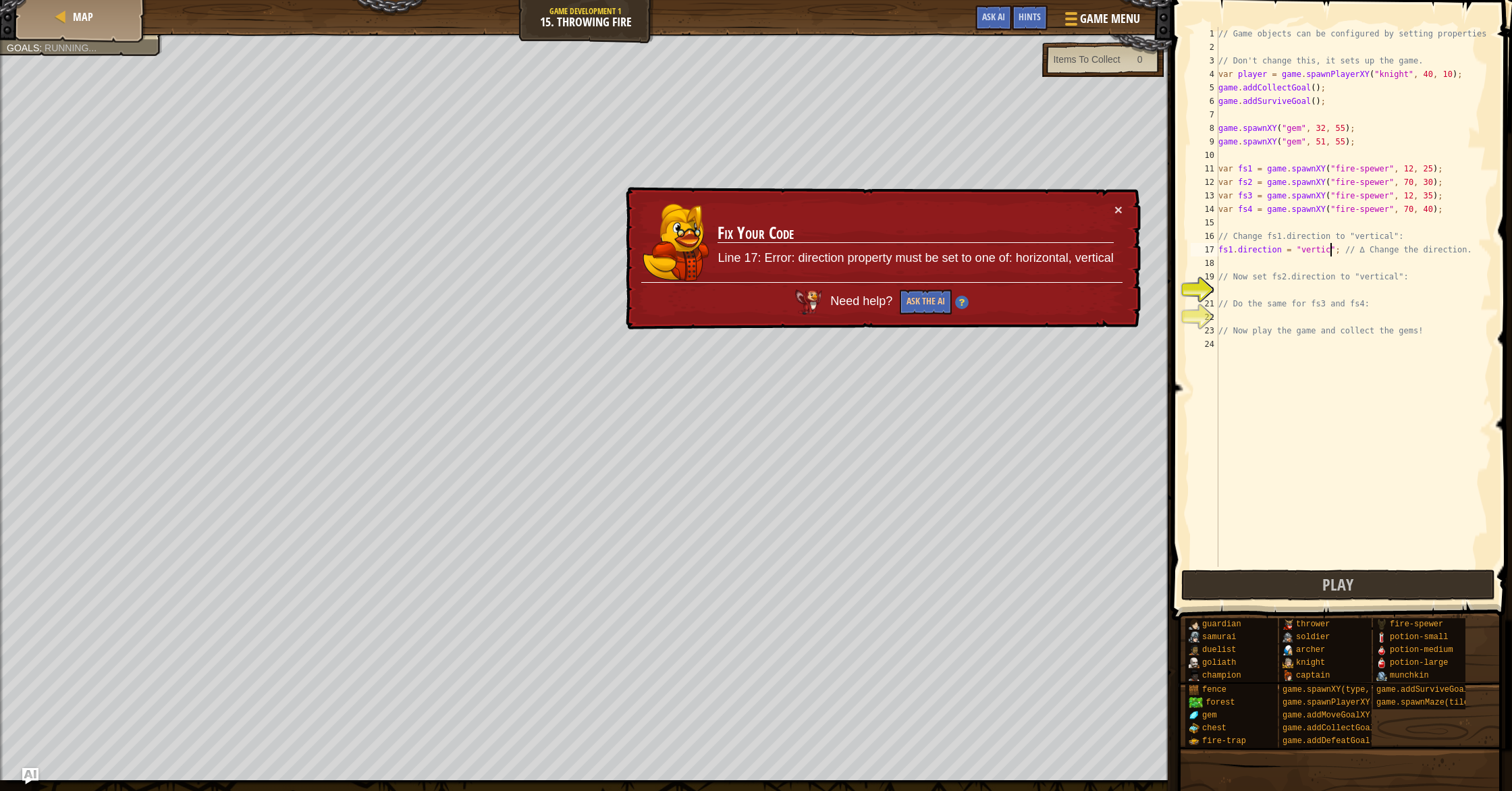
type textarea "fs1.direction = "vertical"; // ∆ Change the direction."
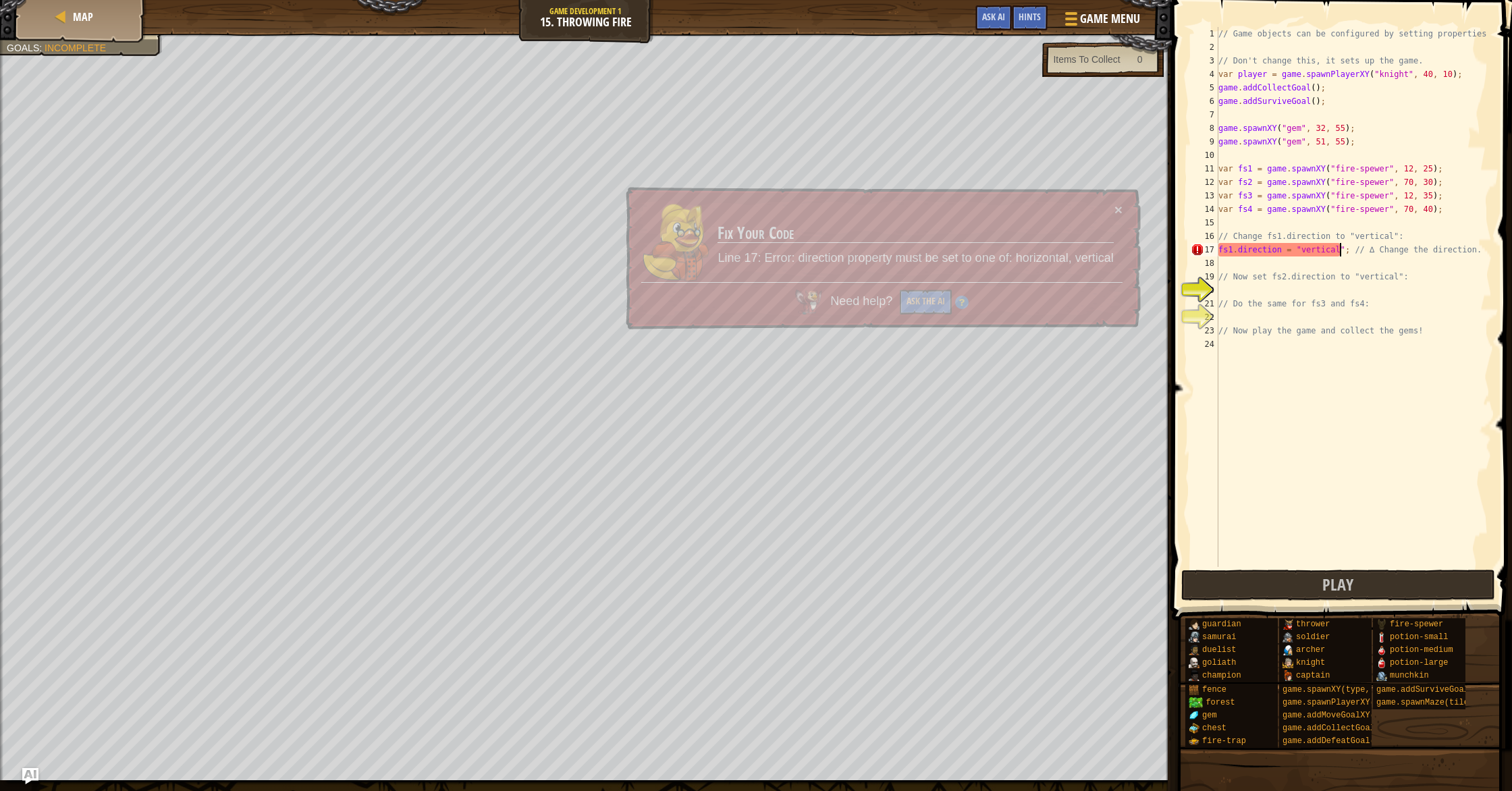
scroll to position [6, 10]
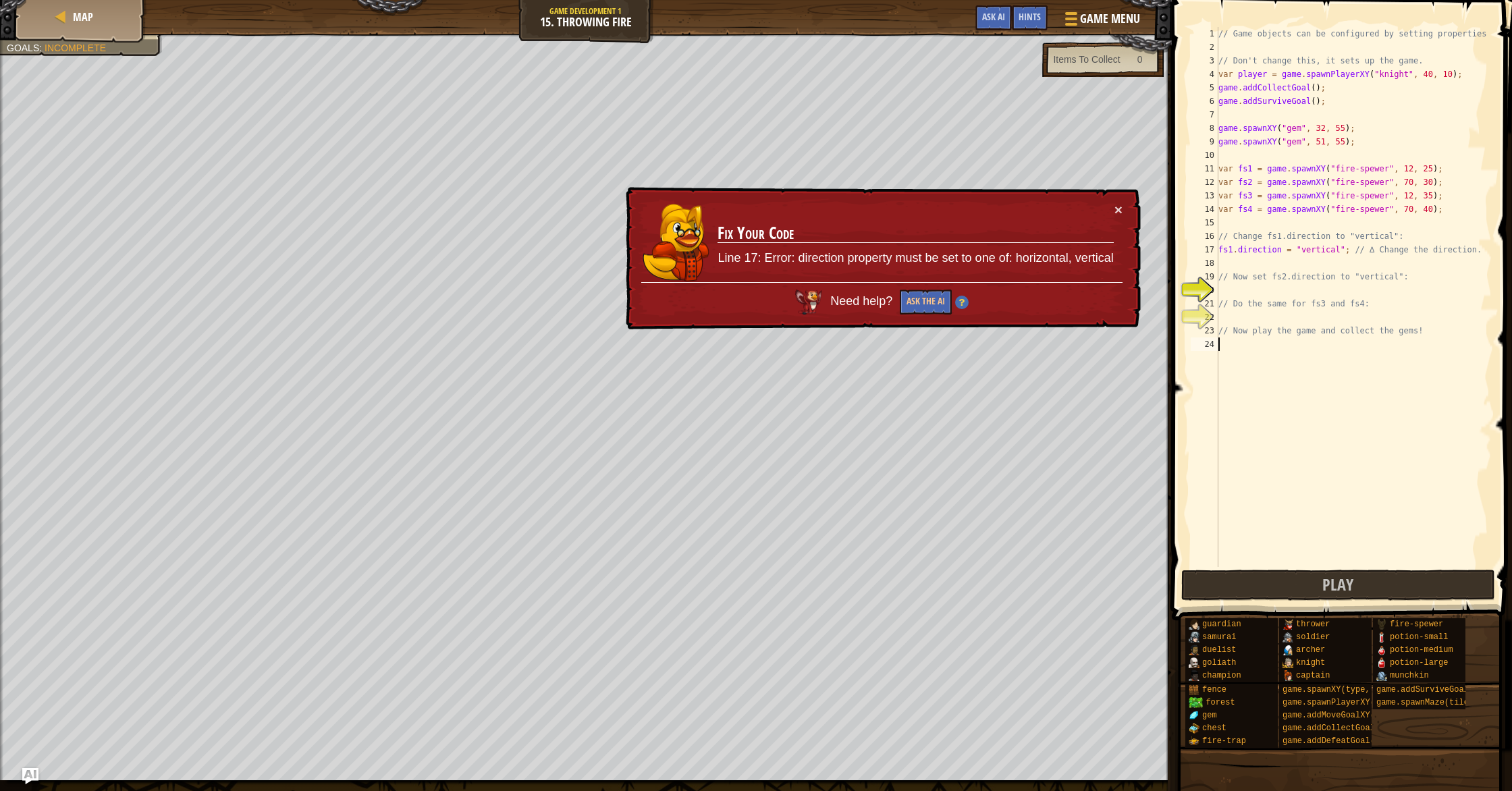
click at [1397, 366] on div "// Game objects can be configured by setting properties // Don't change this, i…" at bounding box center [1353, 310] width 276 height 567
click at [1326, 250] on div "// Game objects can be configured by setting properties // Don't change this, i…" at bounding box center [1353, 310] width 276 height 567
click at [1326, 254] on div "// Game objects can be configured by setting properties // Don't change this, i…" at bounding box center [1353, 310] width 276 height 567
drag, startPoint x: 1485, startPoint y: 246, endPoint x: 1364, endPoint y: 250, distance: 121.1
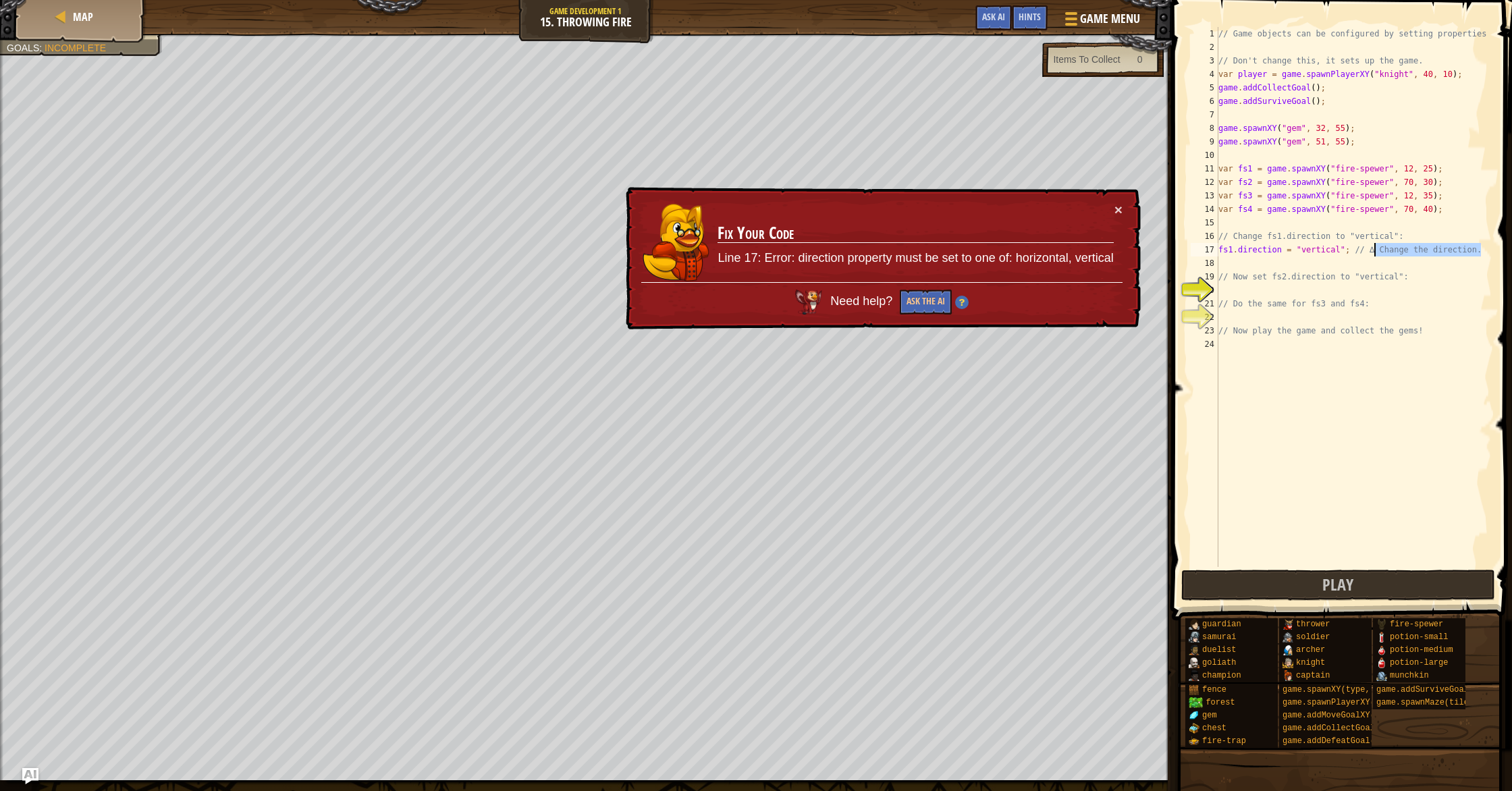
click at [1364, 250] on div "// Game objects can be configured by setting properties // Don't change this, i…" at bounding box center [1353, 310] width 276 height 567
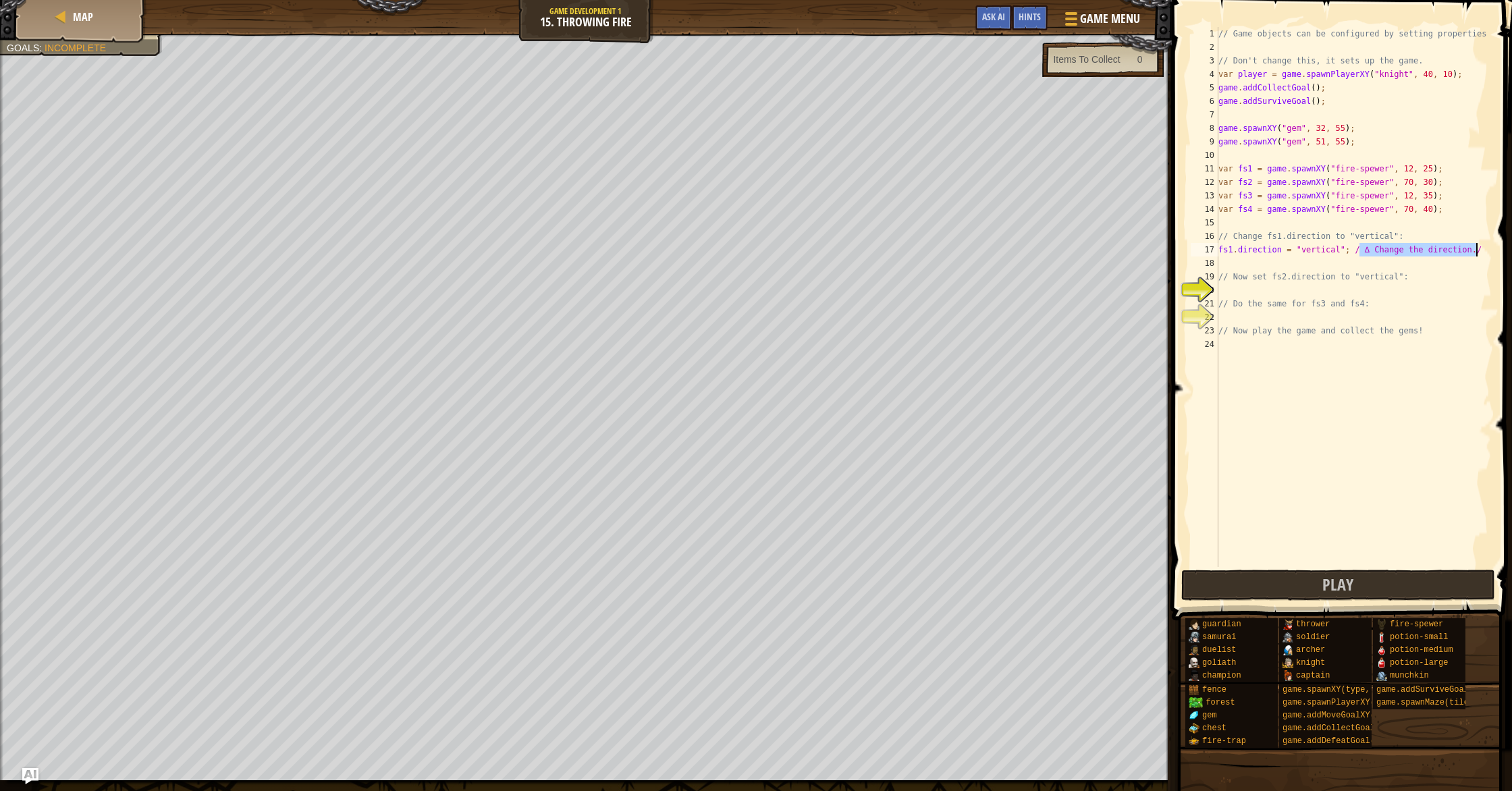
click at [1487, 249] on div "// Game objects can be configured by setting properties // Don't change this, i…" at bounding box center [1353, 310] width 276 height 567
drag, startPoint x: 1448, startPoint y: 254, endPoint x: 1351, endPoint y: 252, distance: 97.0
click at [1351, 252] on div "// Game objects can be configured by setting properties // Don't change this, i…" at bounding box center [1353, 310] width 276 height 567
click at [1414, 282] on div "// Game objects can be configured by setting properties // Don't change this, i…" at bounding box center [1353, 310] width 276 height 567
type textarea "// Now set fs2.direction to "vertical":"
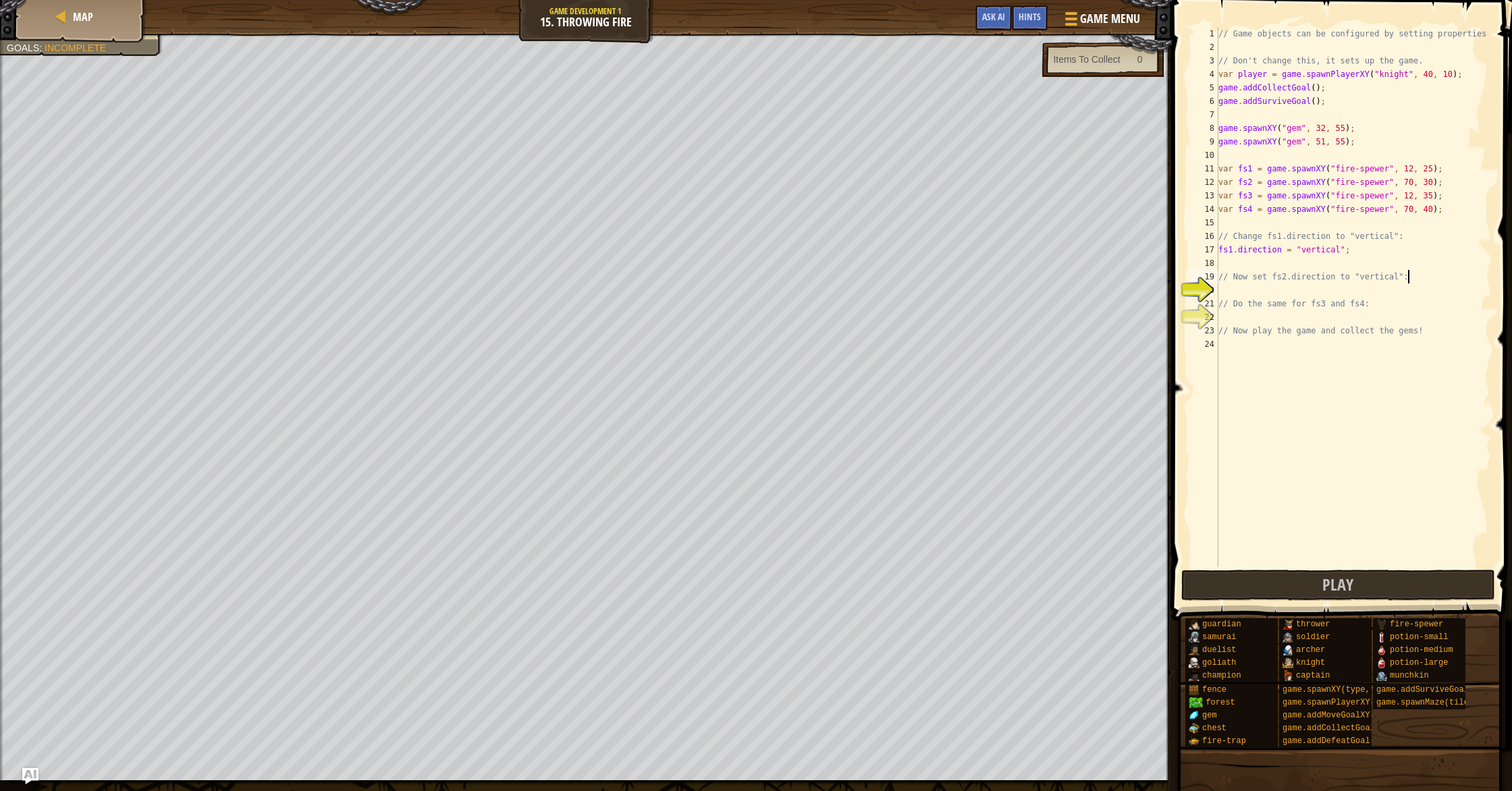
click at [1281, 292] on div "// Game objects can be configured by setting properties // Don't change this, i…" at bounding box center [1353, 310] width 276 height 567
type textarea "// Do the same for fs3 and fs4:"
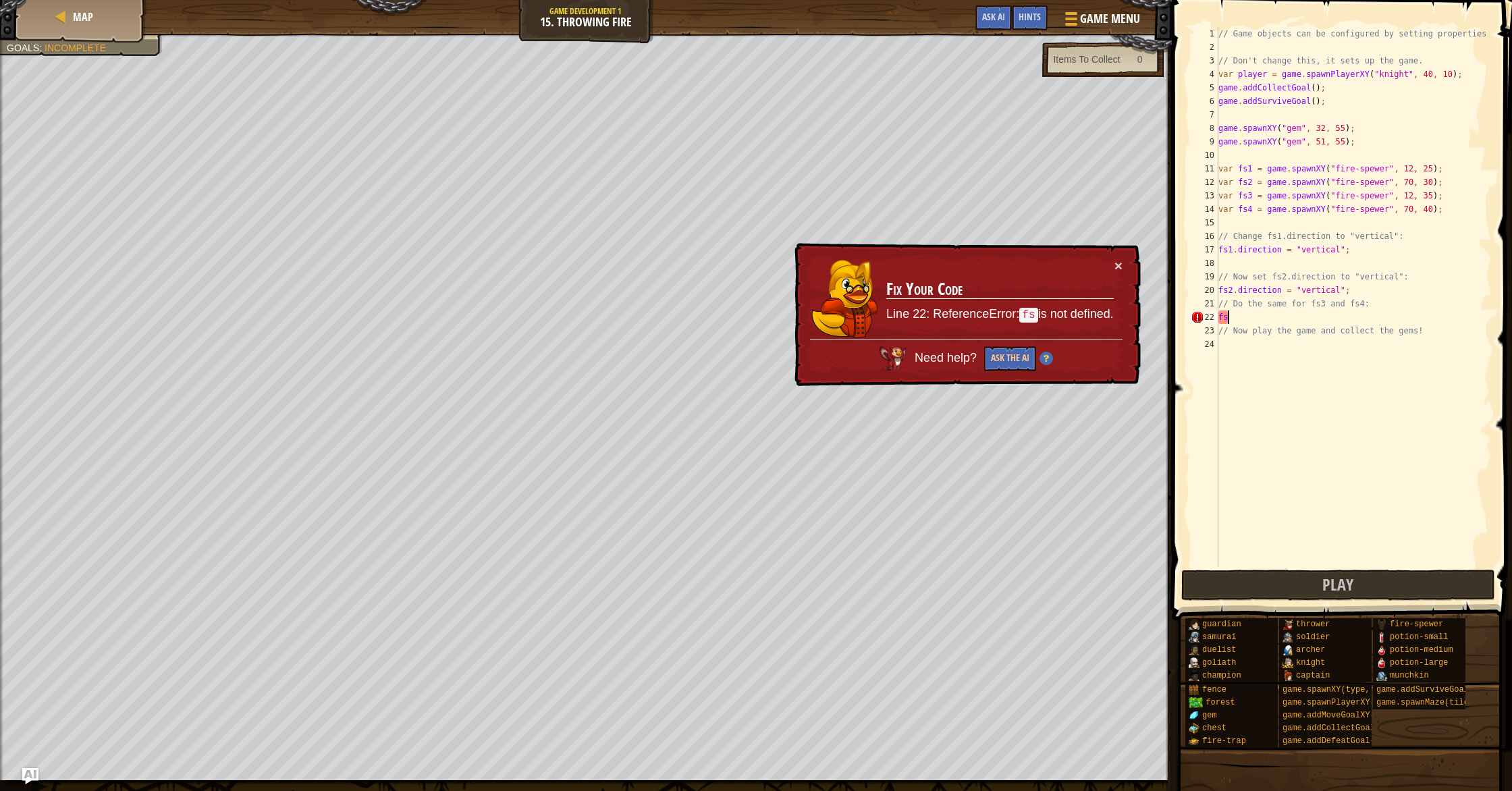
scroll to position [6, 1]
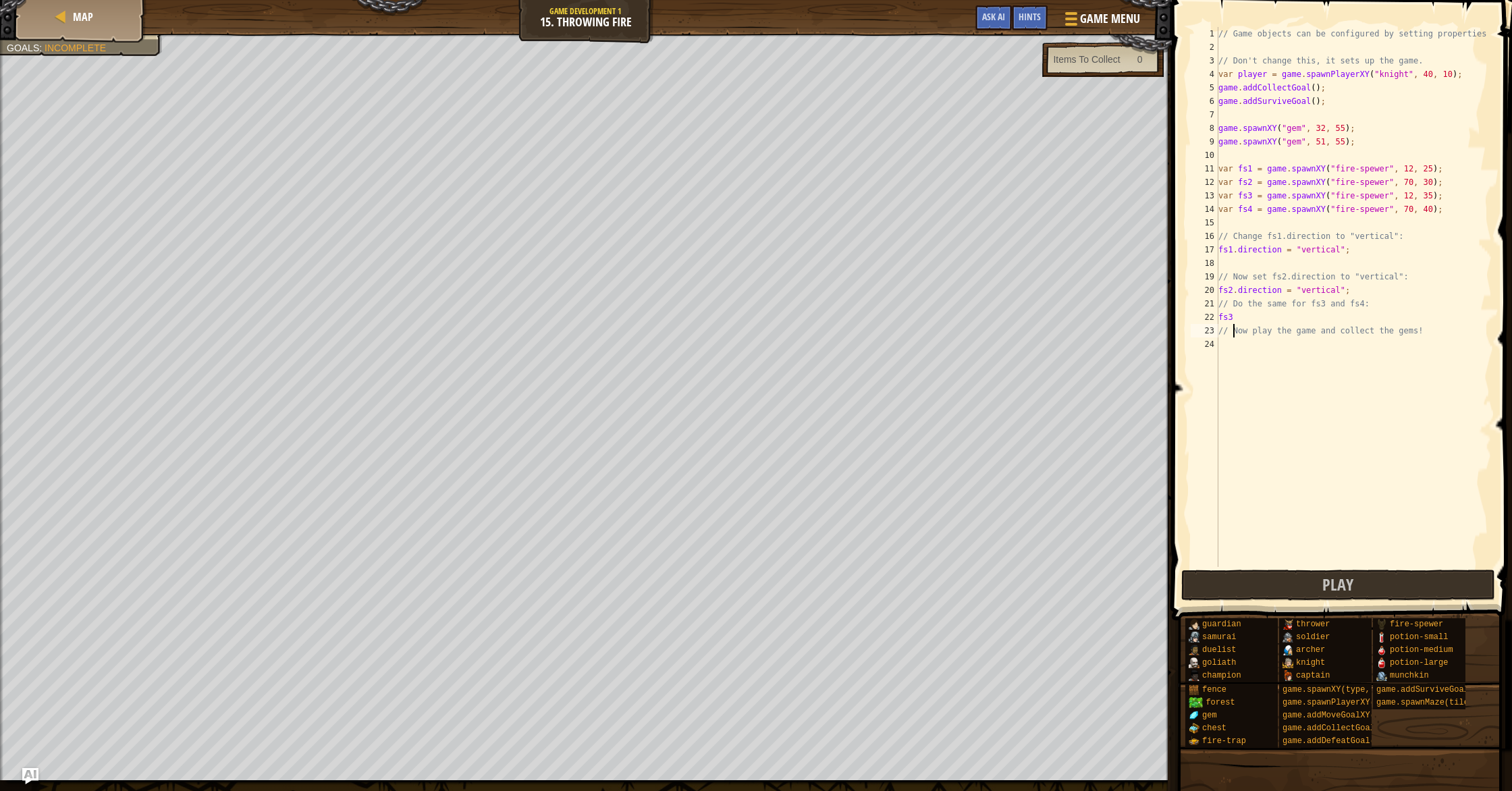
type textarea "fs3"
click at [1243, 320] on div "// Game objects can be configured by setting properties // Don't change this, i…" at bounding box center [1353, 310] width 276 height 567
drag, startPoint x: 1297, startPoint y: 602, endPoint x: 1305, endPoint y: 587, distance: 17.0
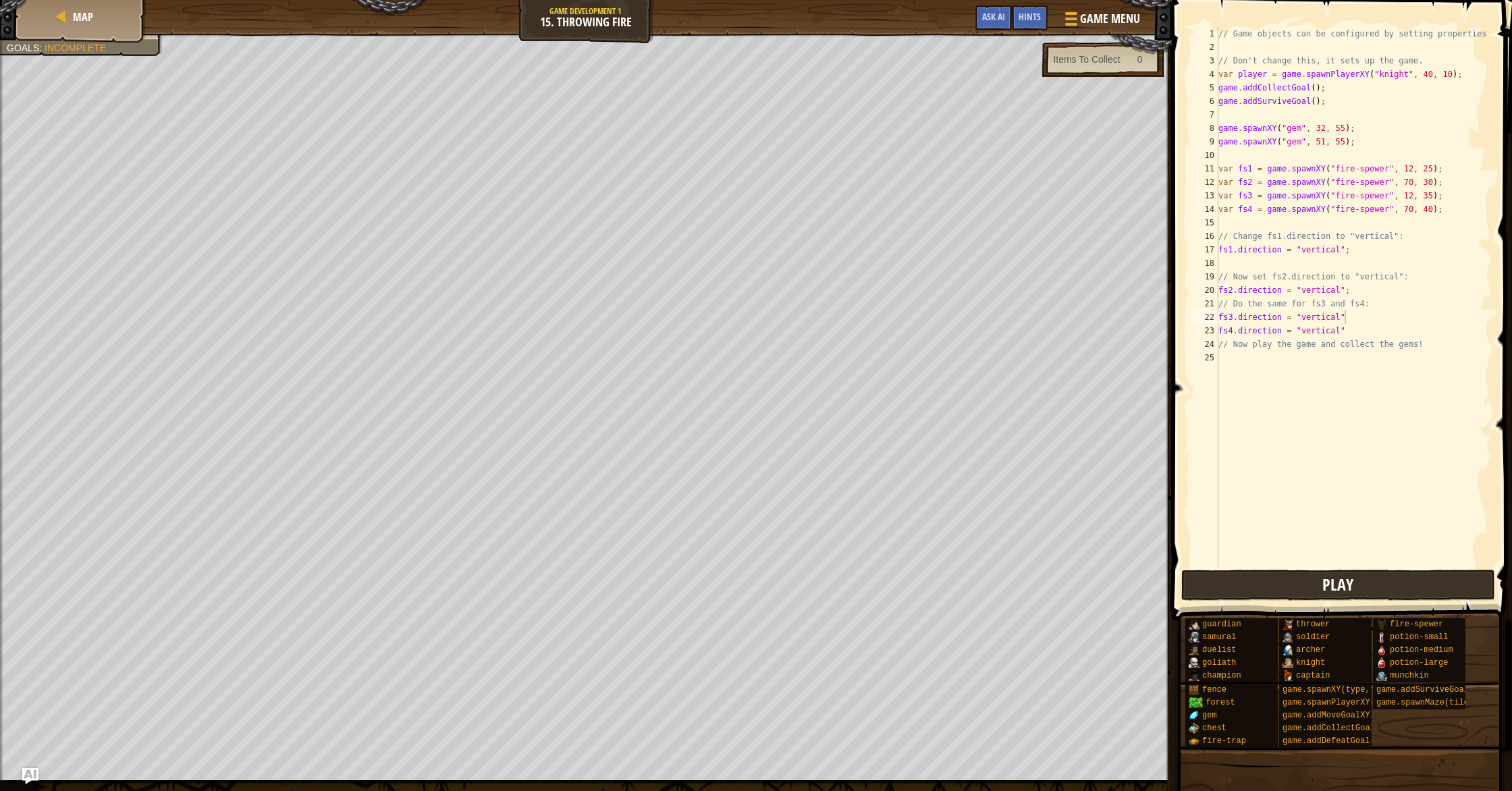
click at [1297, 602] on span at bounding box center [1343, 291] width 351 height 661
click at [1304, 585] on button "Play" at bounding box center [1338, 585] width 315 height 31
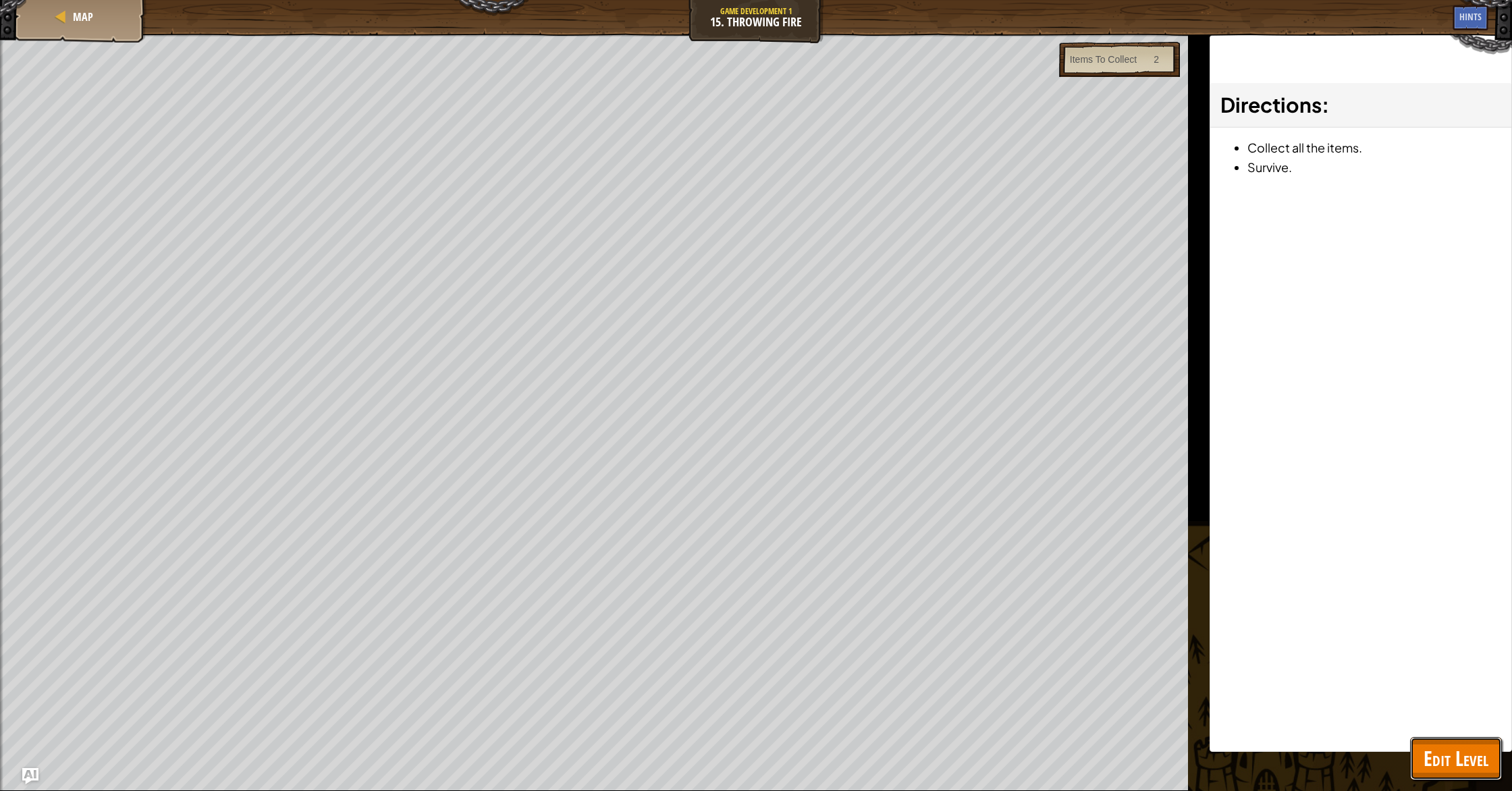
click at [1472, 764] on span "Edit Level" at bounding box center [1456, 758] width 65 height 28
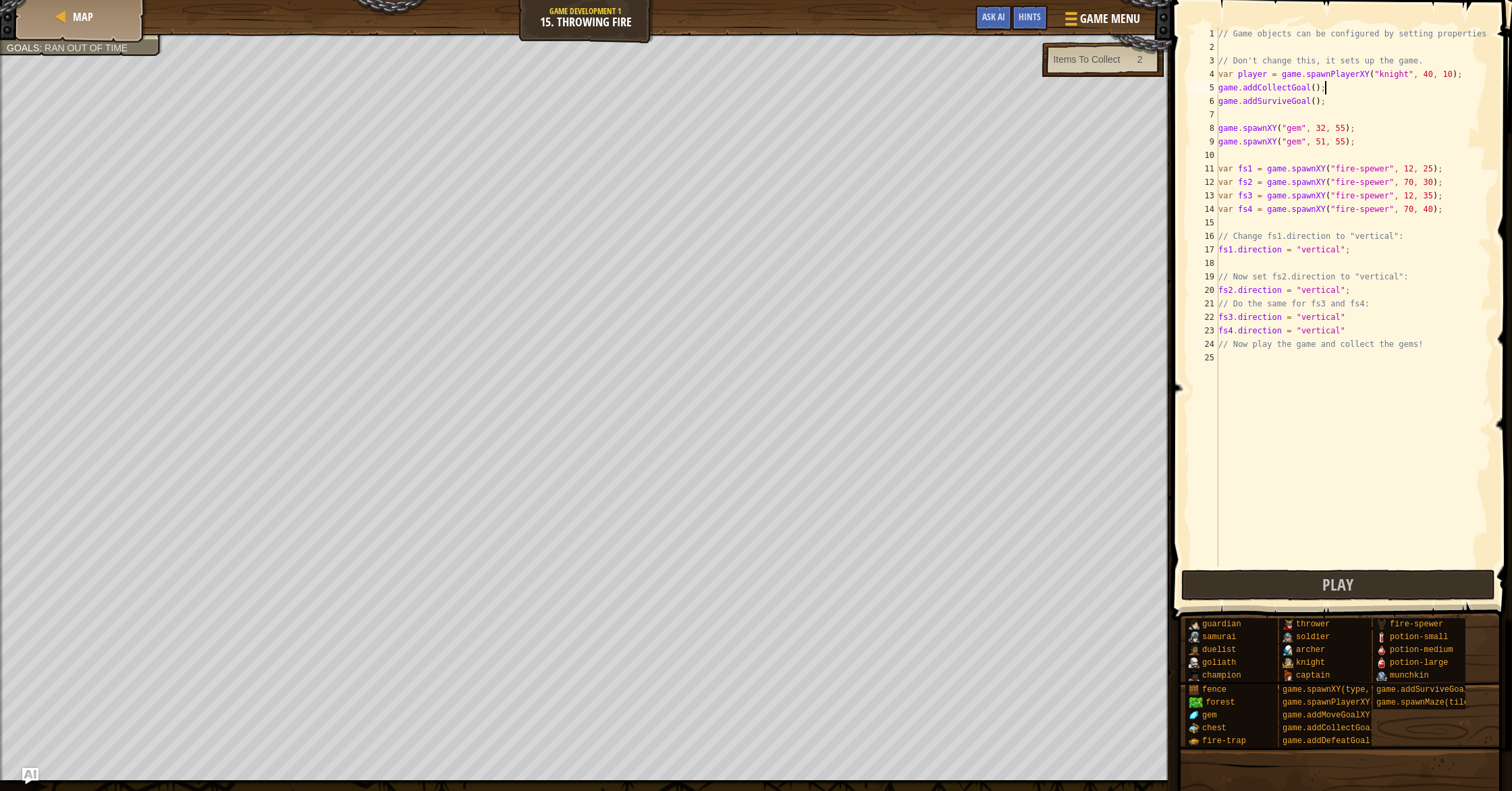
drag, startPoint x: 1383, startPoint y: 85, endPoint x: 1448, endPoint y: 79, distance: 65.3
click at [1385, 84] on div "// Game objects can be configured by setting properties // Don't change this, i…" at bounding box center [1353, 310] width 276 height 567
click at [1479, 79] on div "// Game objects can be configured by setting properties // Don't change this, i…" at bounding box center [1353, 310] width 276 height 567
type textarea "var player = game.spawnPlayerXY("knight", 40, 10);"
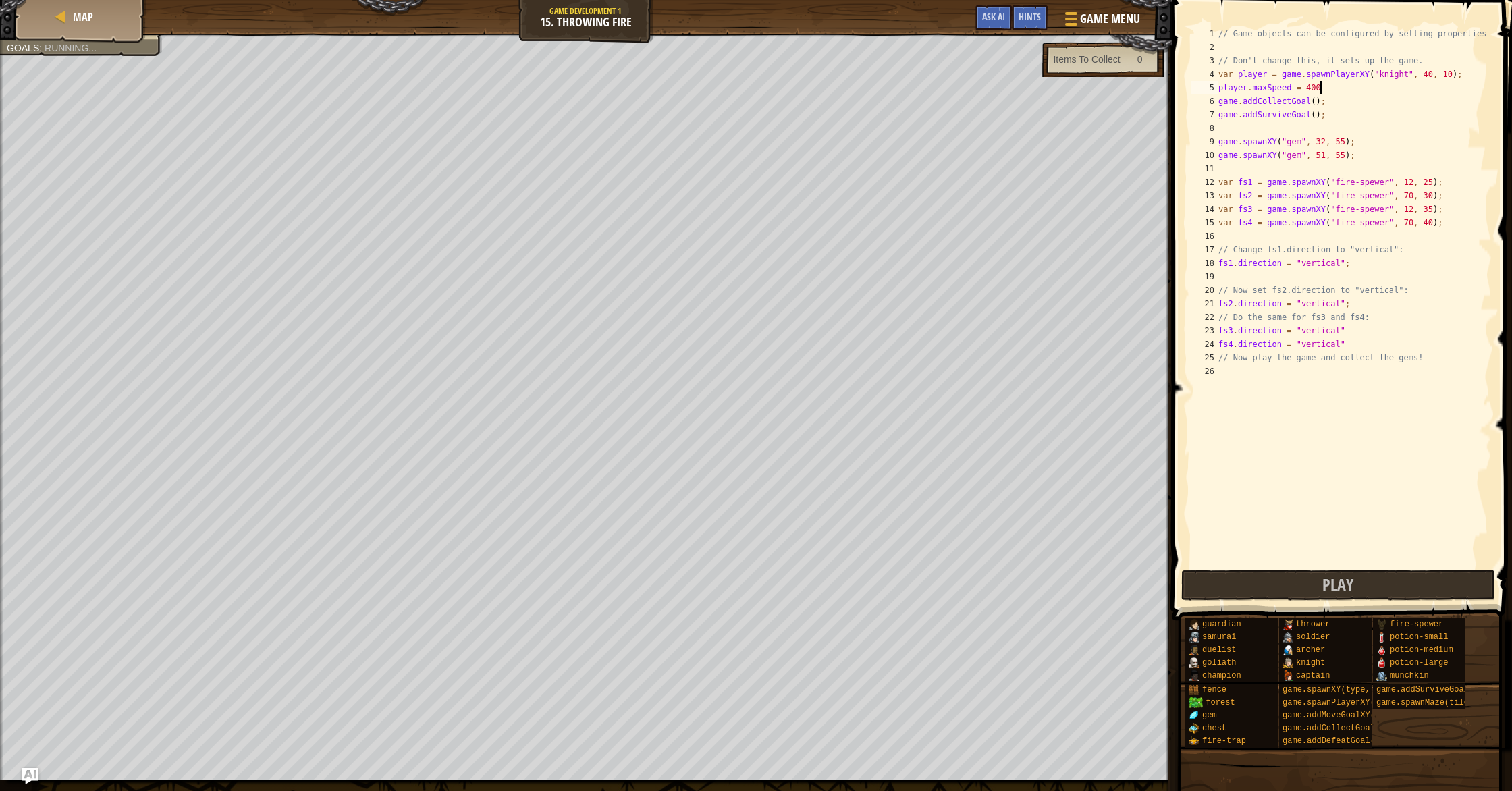
scroll to position [6, 8]
type textarea "player.maxSpeed = 400;"
click at [1279, 598] on button "Play" at bounding box center [1338, 585] width 315 height 31
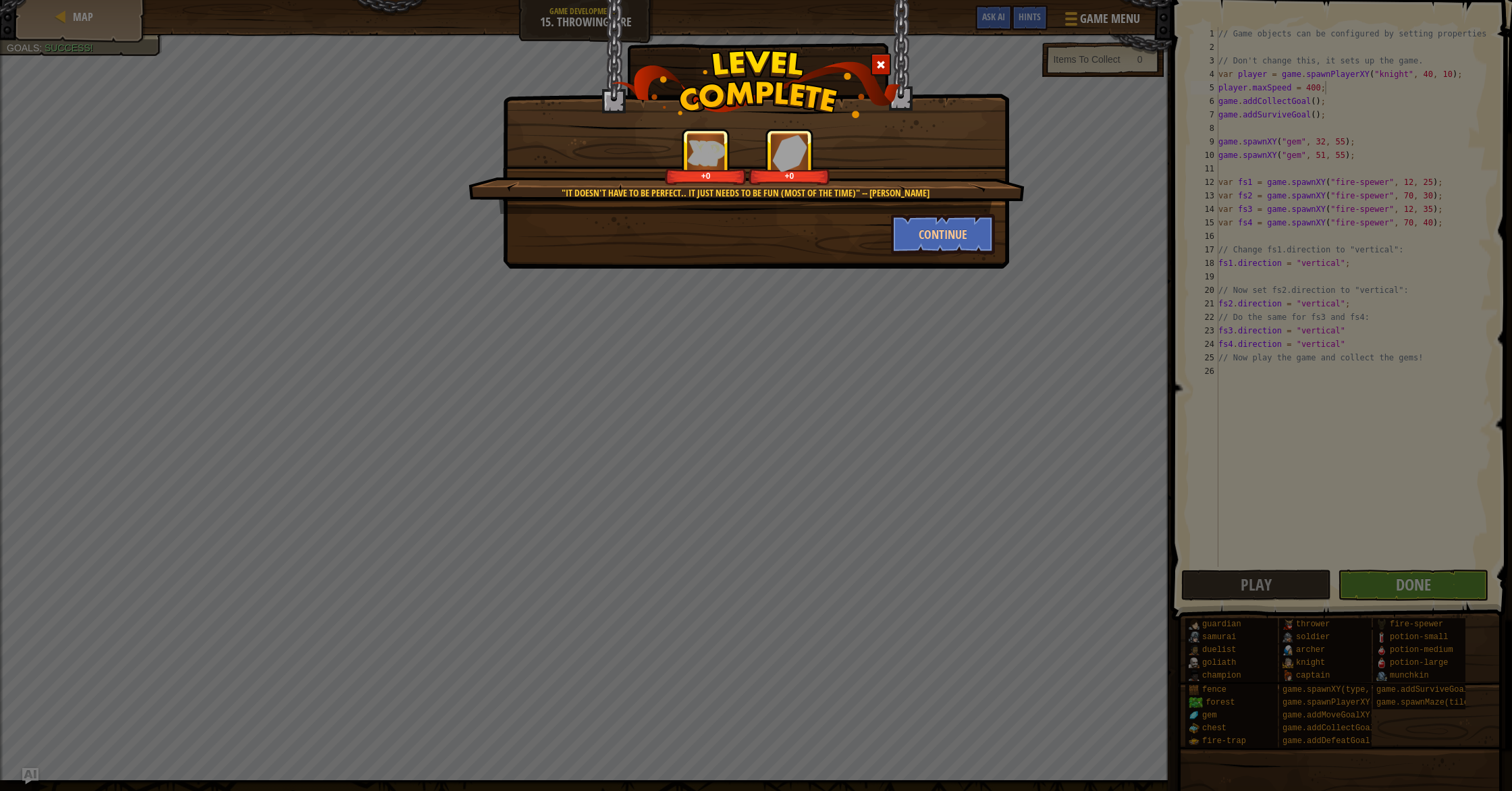
click at [1421, 593] on div ""It doesn't have to be perfect.. It just needs to be fun (most of the time)" --…" at bounding box center [756, 396] width 1512 height 791
click at [948, 240] on button "Continue" at bounding box center [944, 234] width 105 height 40
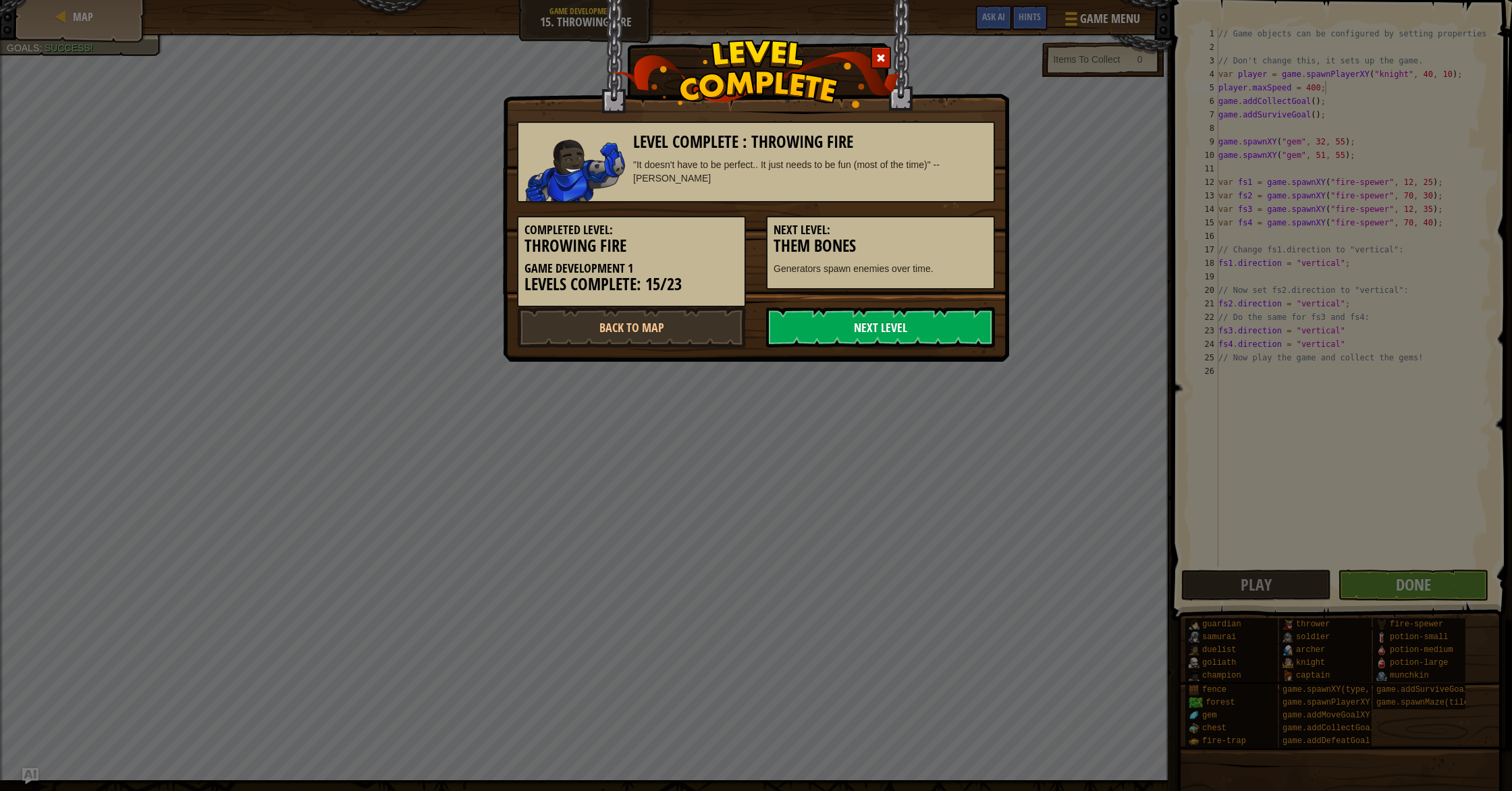
click at [947, 342] on link "Next Level" at bounding box center [881, 327] width 229 height 40
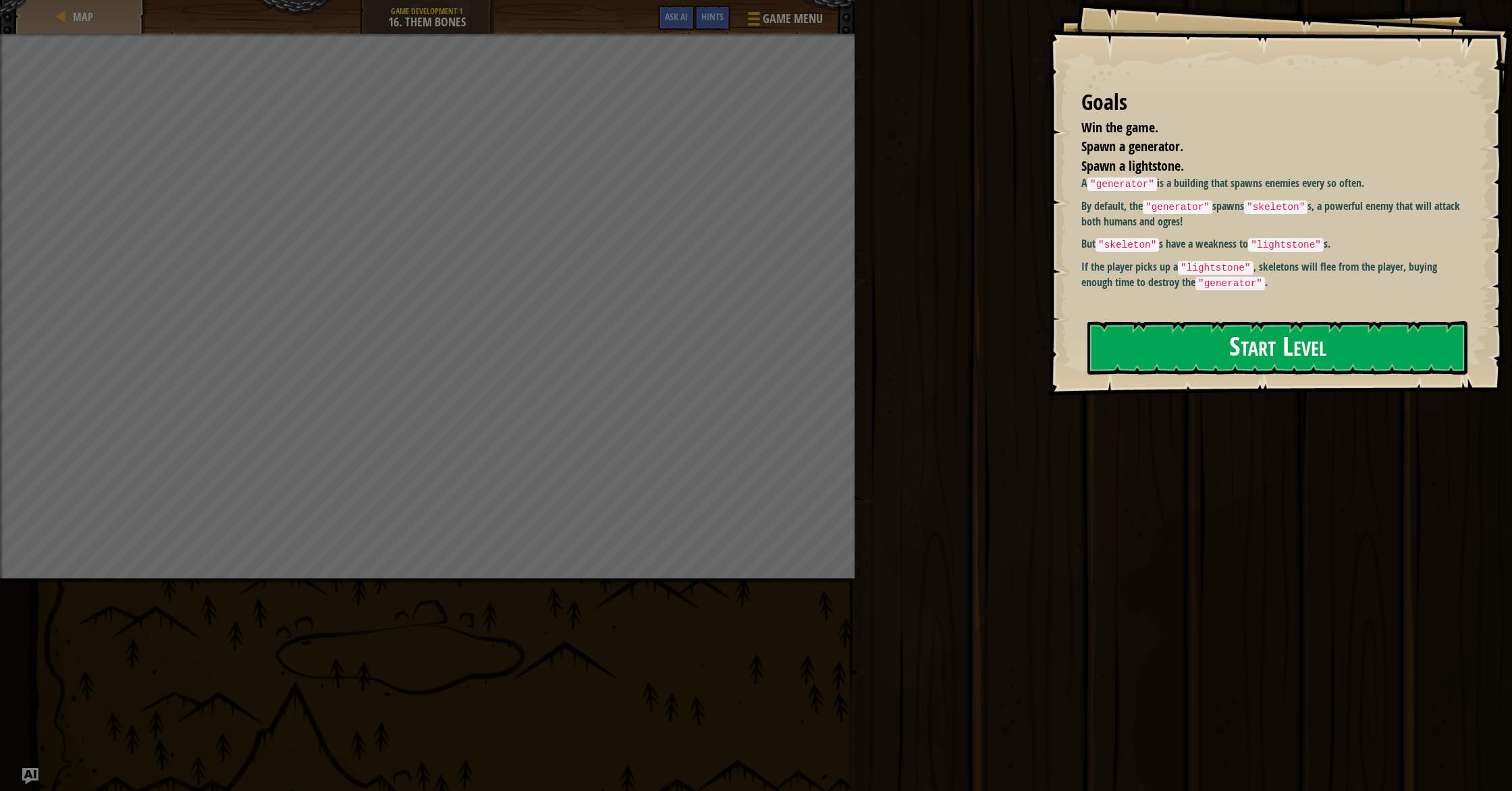
click at [1197, 324] on button "Start Level" at bounding box center [1277, 348] width 380 height 53
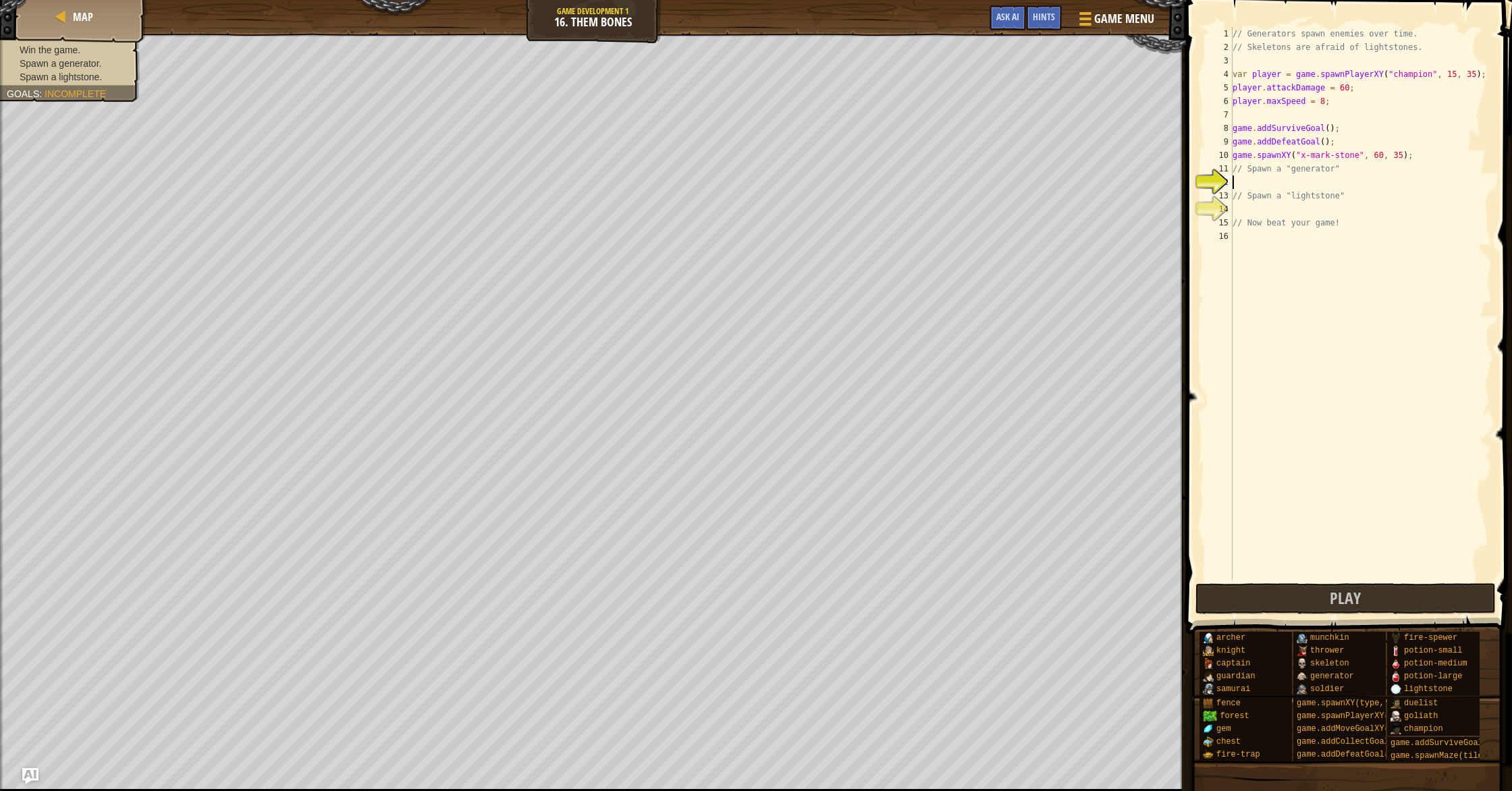
click at [1277, 181] on div "// Generators spawn enemies over time. // Skeletons are afraid of lightstones. …" at bounding box center [1361, 317] width 262 height 581
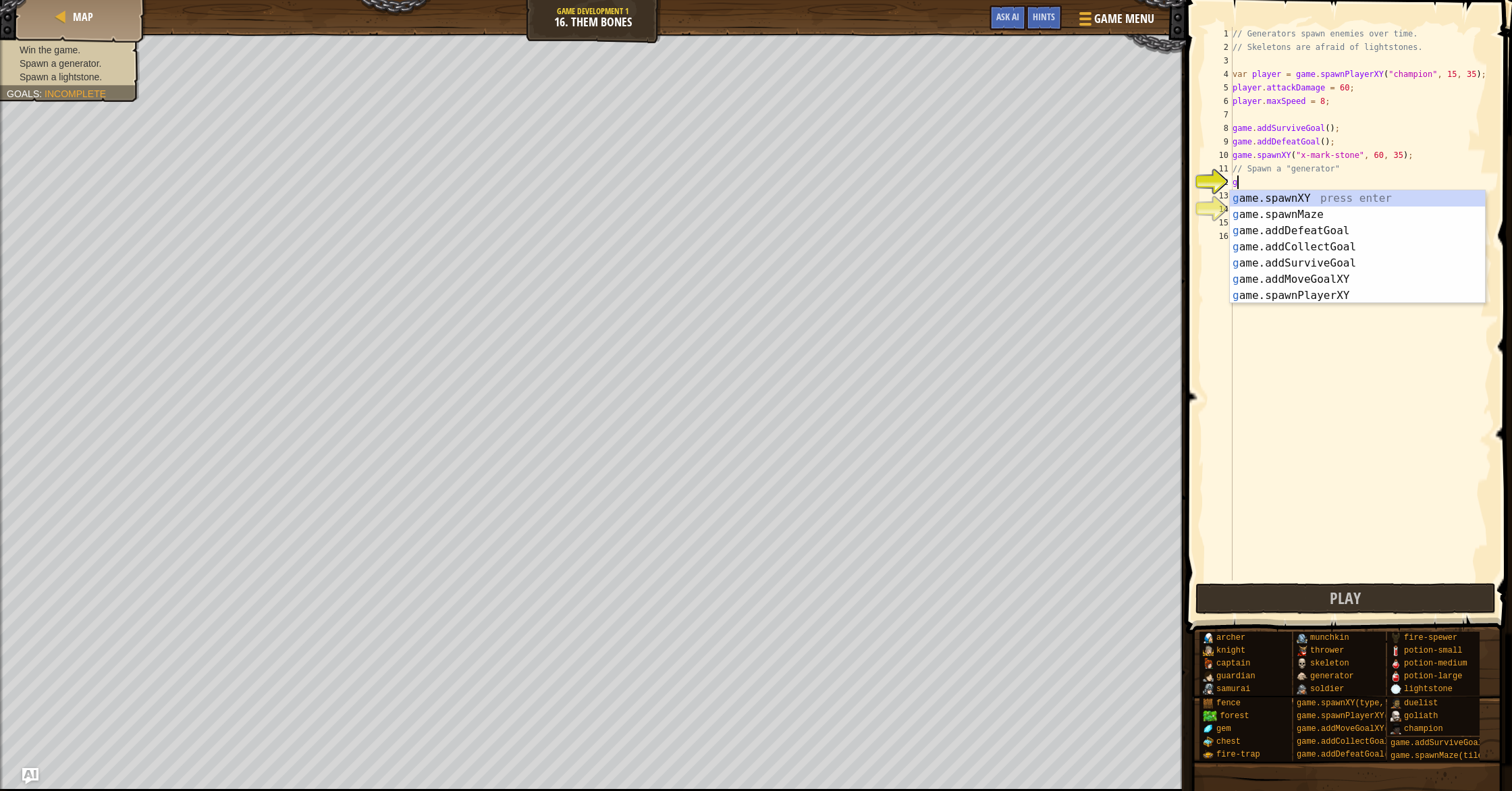
scroll to position [6, 0]
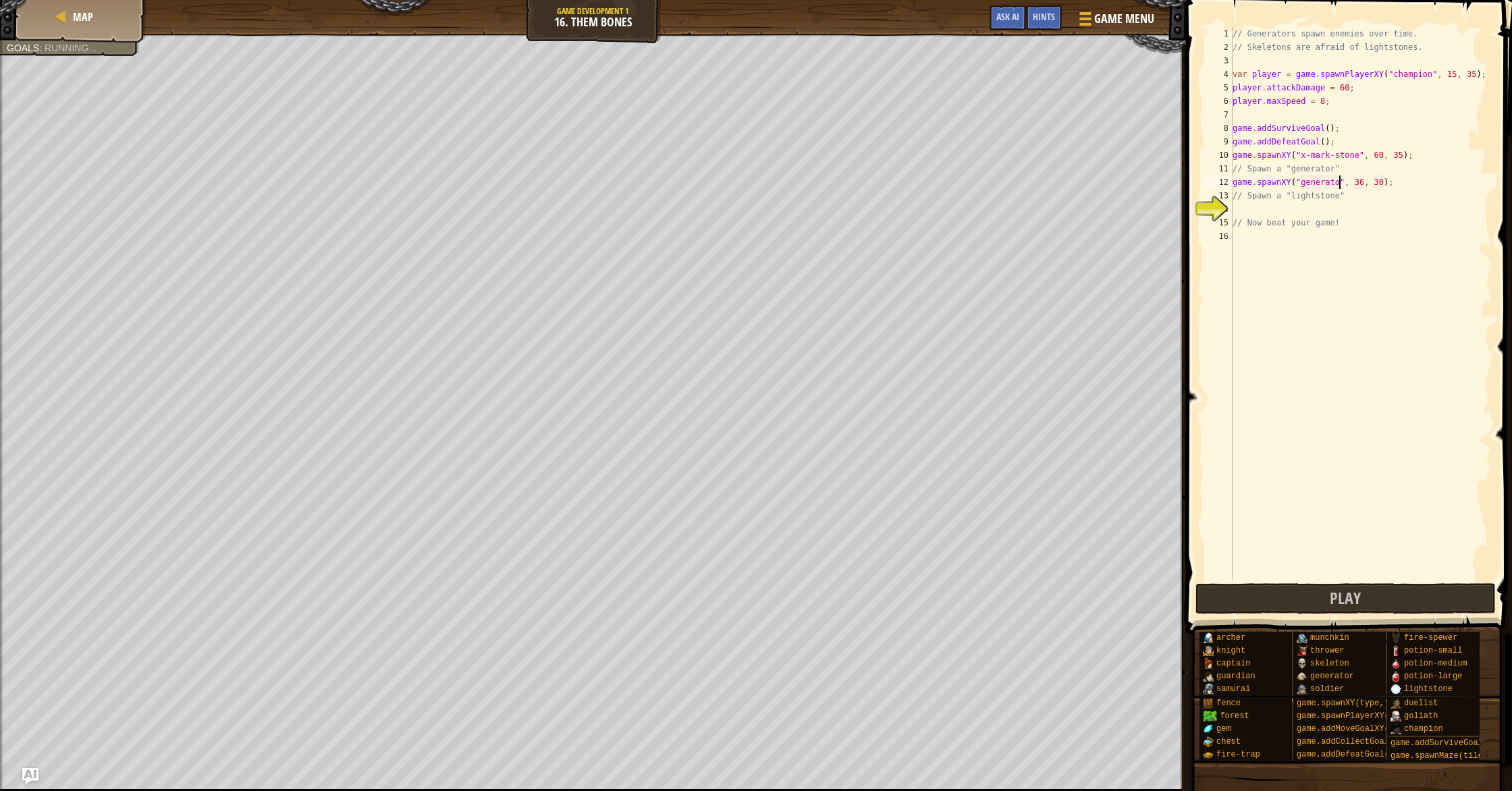
type textarea "game.spawnXY("generator", 36, 30);"
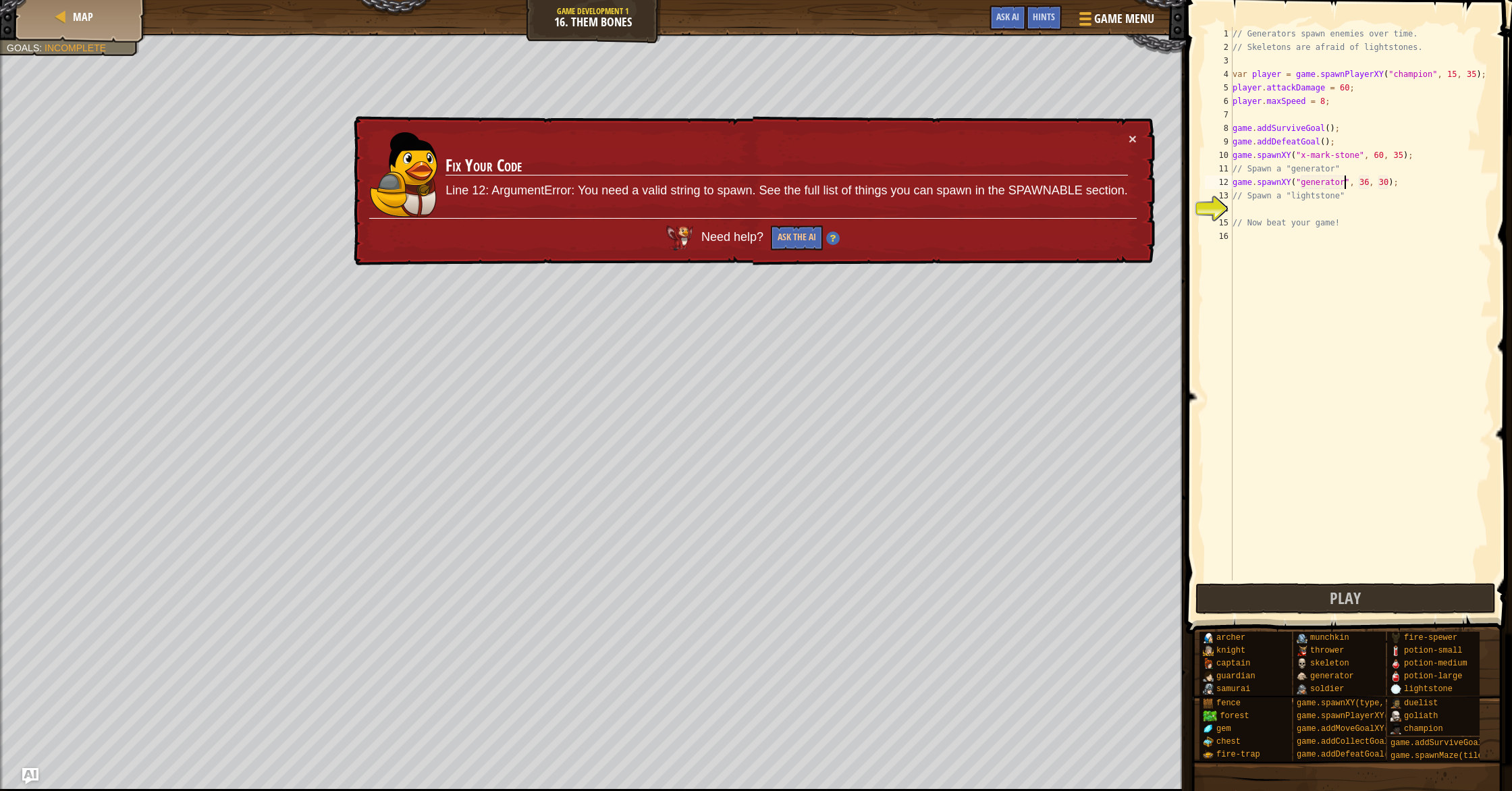
scroll to position [6, 9]
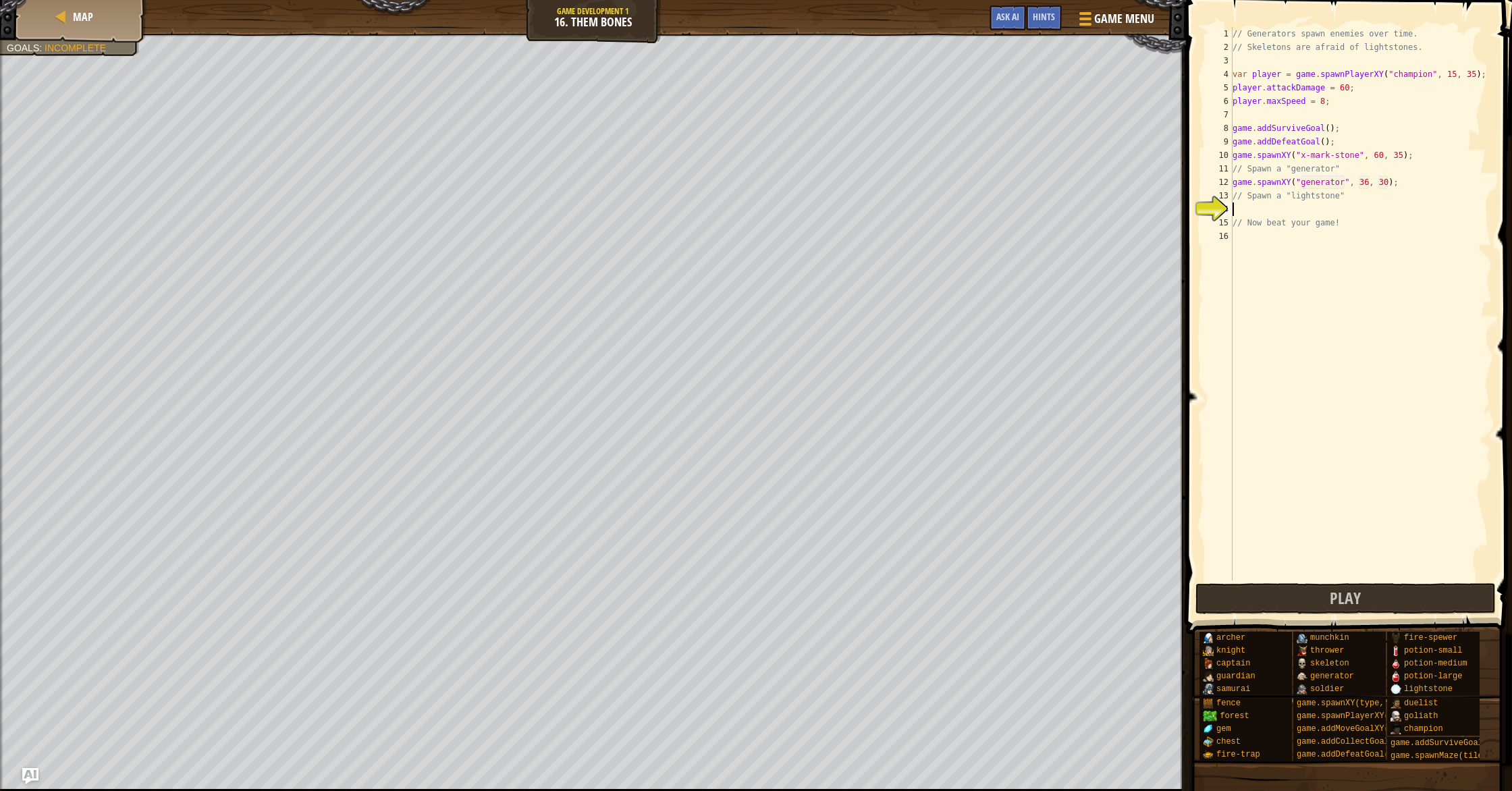
click at [1346, 213] on div "// Generators spawn enemies over time. // Skeletons are afraid of lightstones. …" at bounding box center [1361, 317] width 262 height 581
click at [1408, 597] on button "Play" at bounding box center [1345, 598] width 300 height 31
click at [1329, 599] on button "Play" at bounding box center [1266, 598] width 143 height 31
click at [1345, 86] on div "// Generators spawn enemies over time. // Skeletons are afraid of lightstones. …" at bounding box center [1361, 317] width 262 height 581
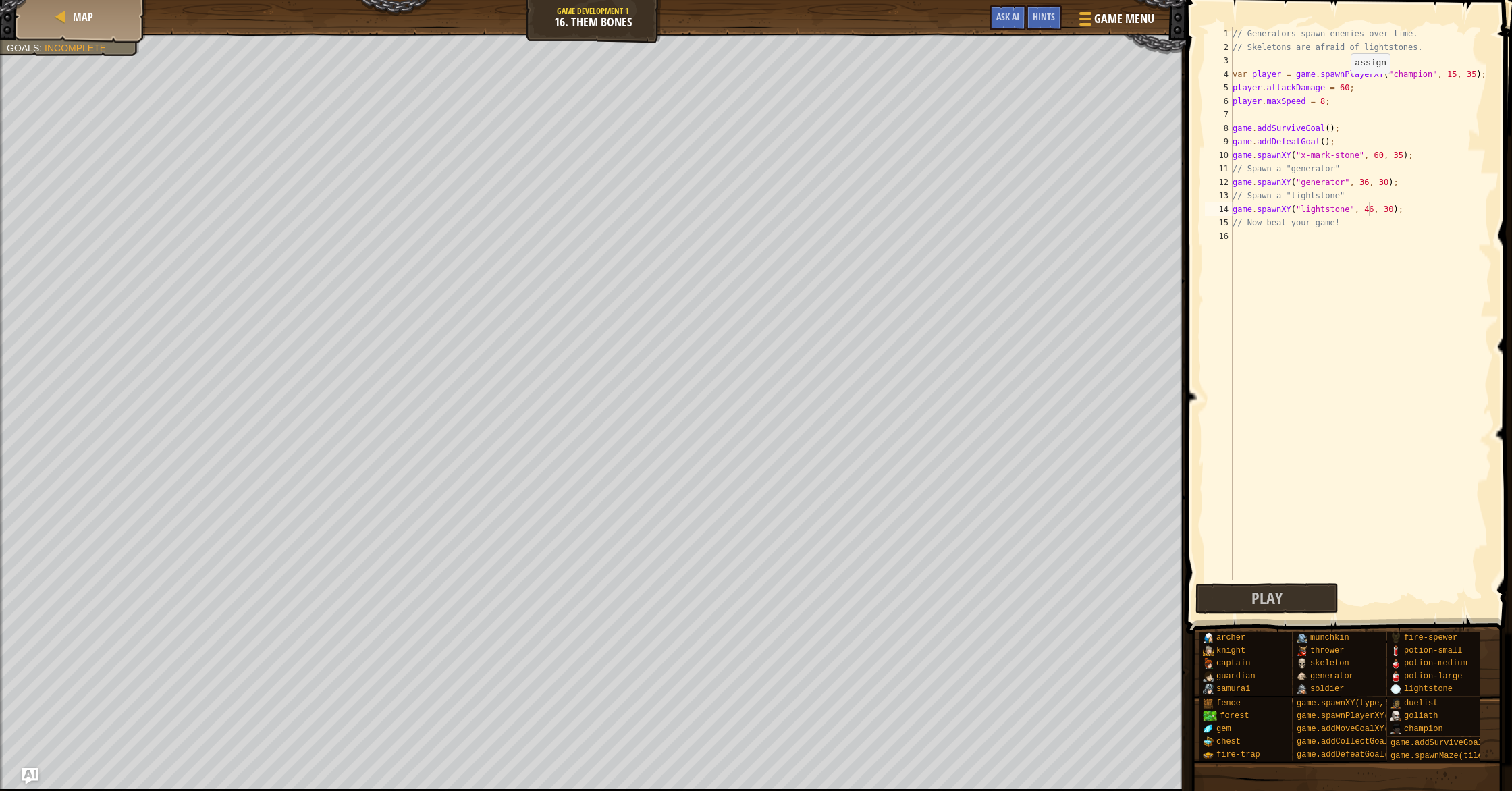
scroll to position [6, 10]
click at [1345, 86] on div "// Generators spawn enemies over time. // Skeletons are afraid of lightstones. …" at bounding box center [1361, 317] width 262 height 581
click at [1320, 100] on div "// Generators spawn enemies over time. // Skeletons are afraid of lightstones. …" at bounding box center [1361, 317] width 262 height 581
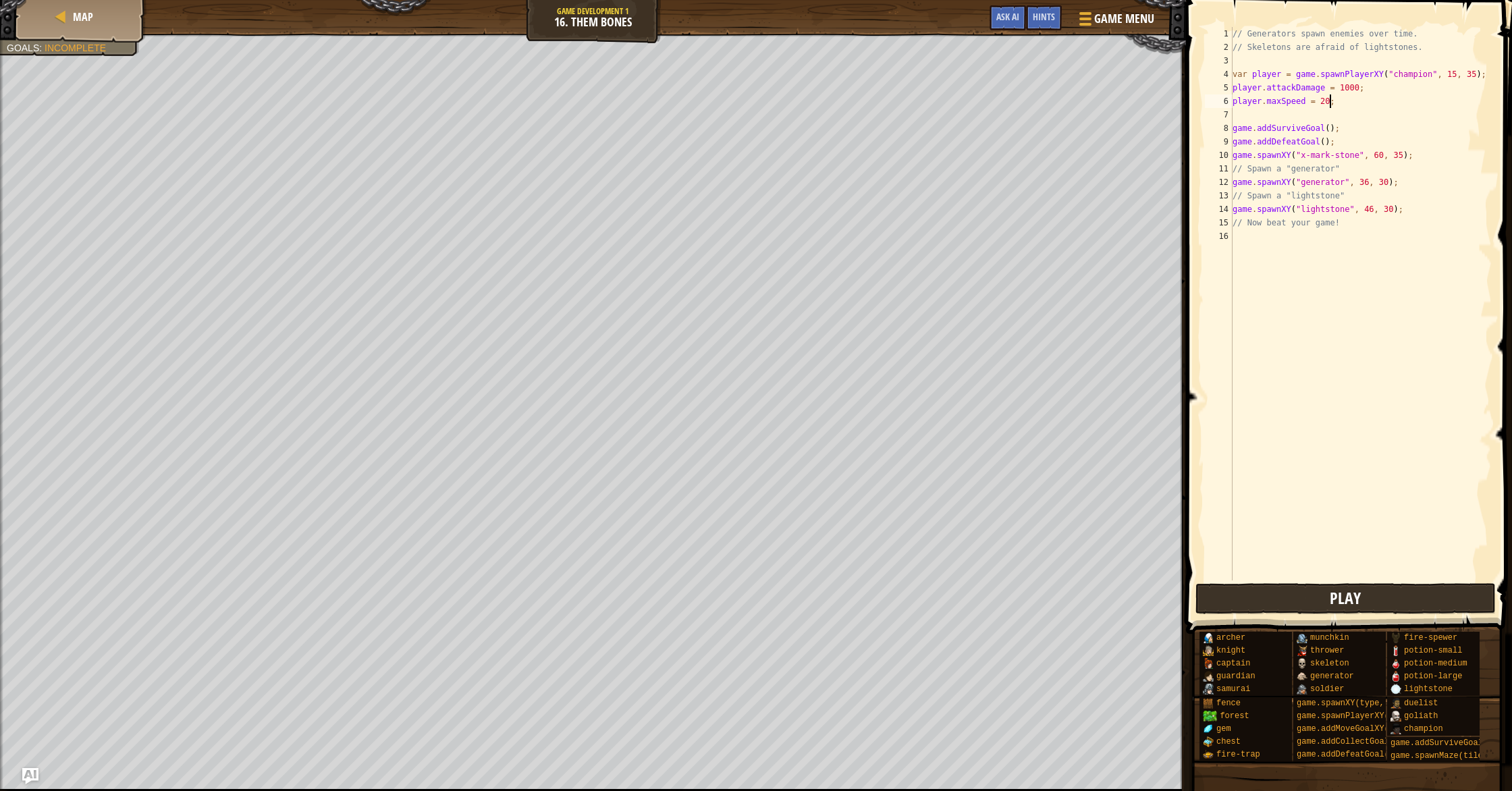
type textarea "player.maxSpeed = 20;"
click at [1368, 601] on button "Play" at bounding box center [1345, 598] width 300 height 31
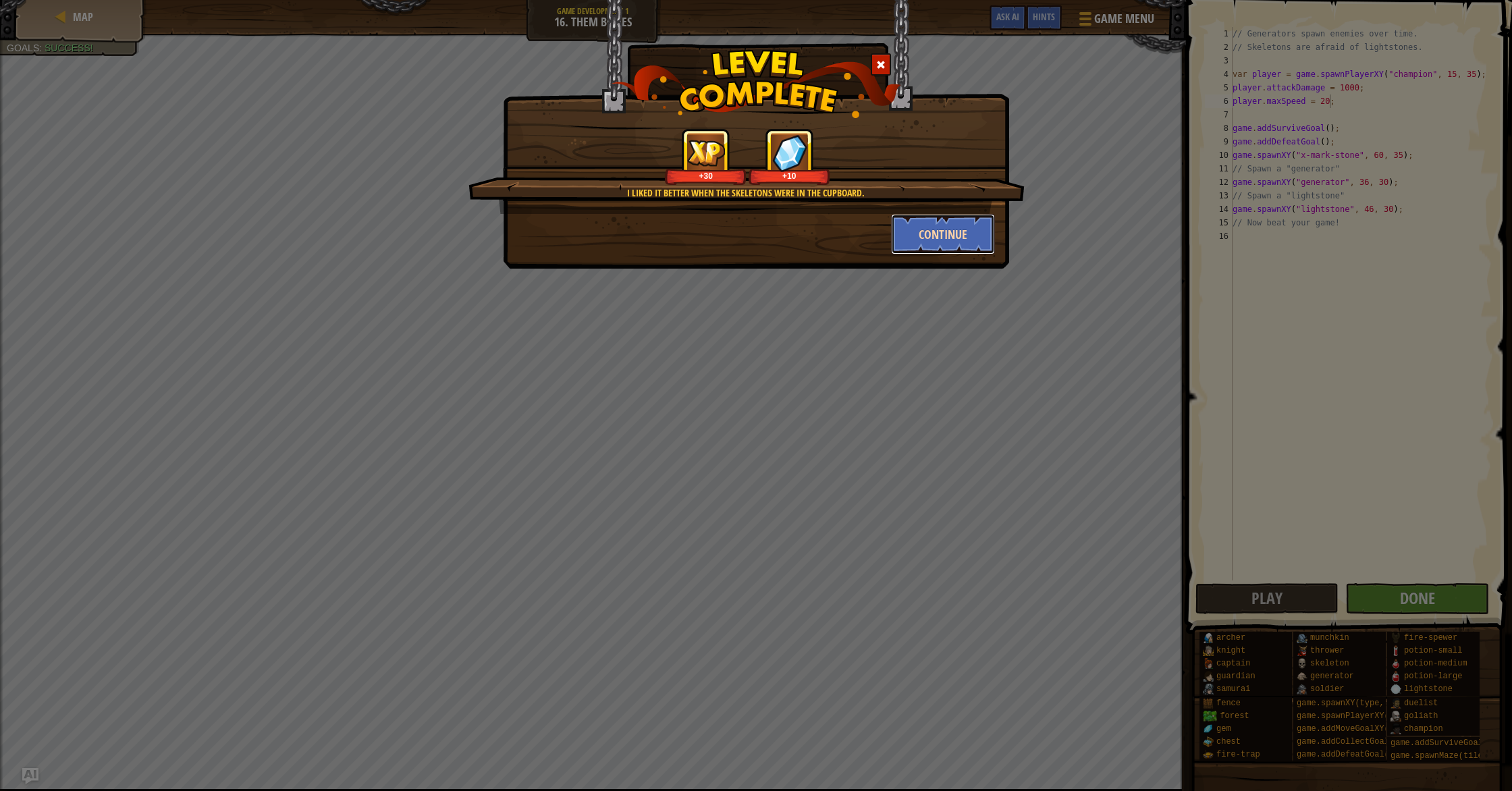
click at [944, 241] on button "Continue" at bounding box center [944, 234] width 105 height 40
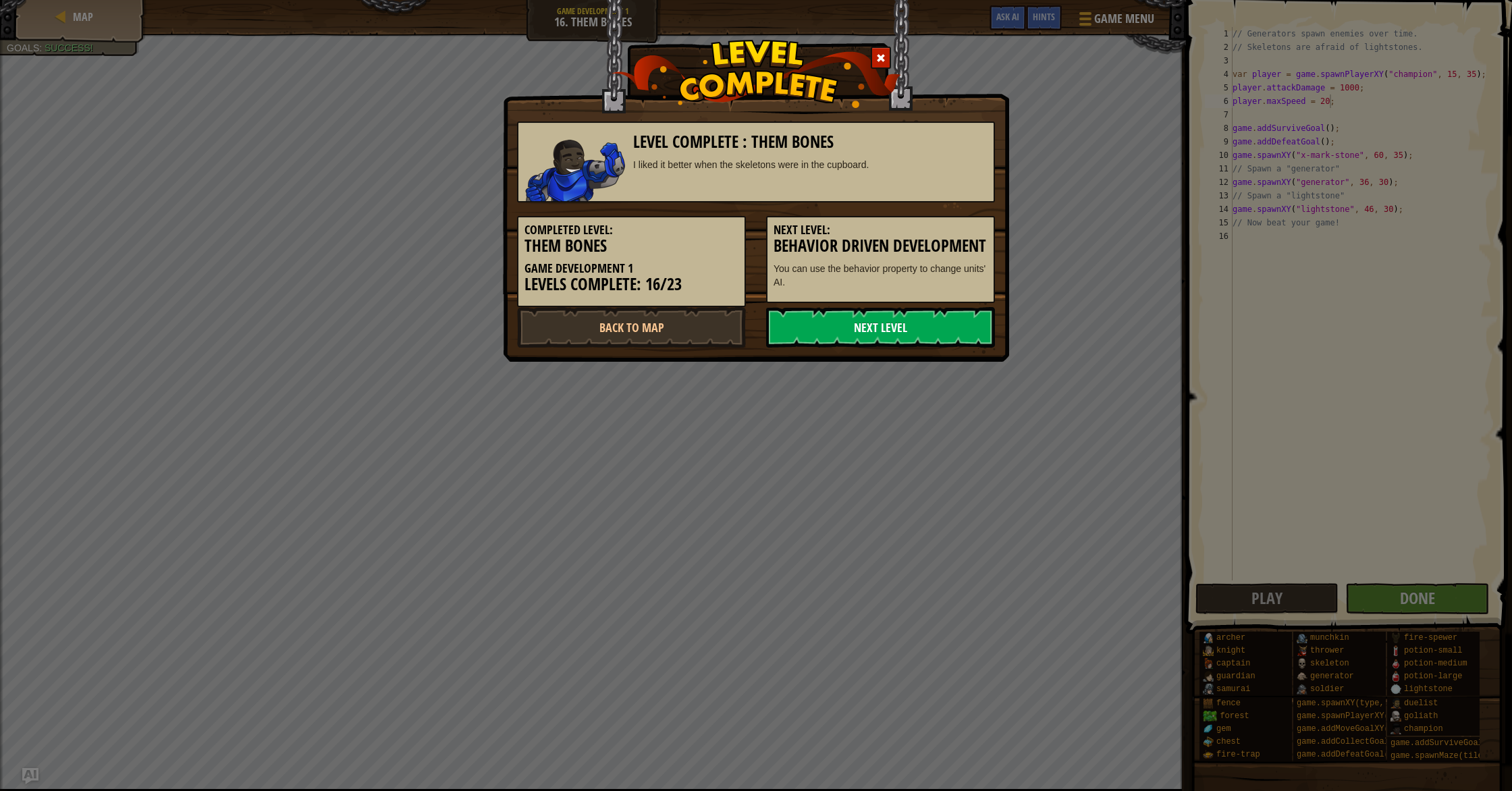
click at [869, 339] on link "Next Level" at bounding box center [881, 327] width 229 height 40
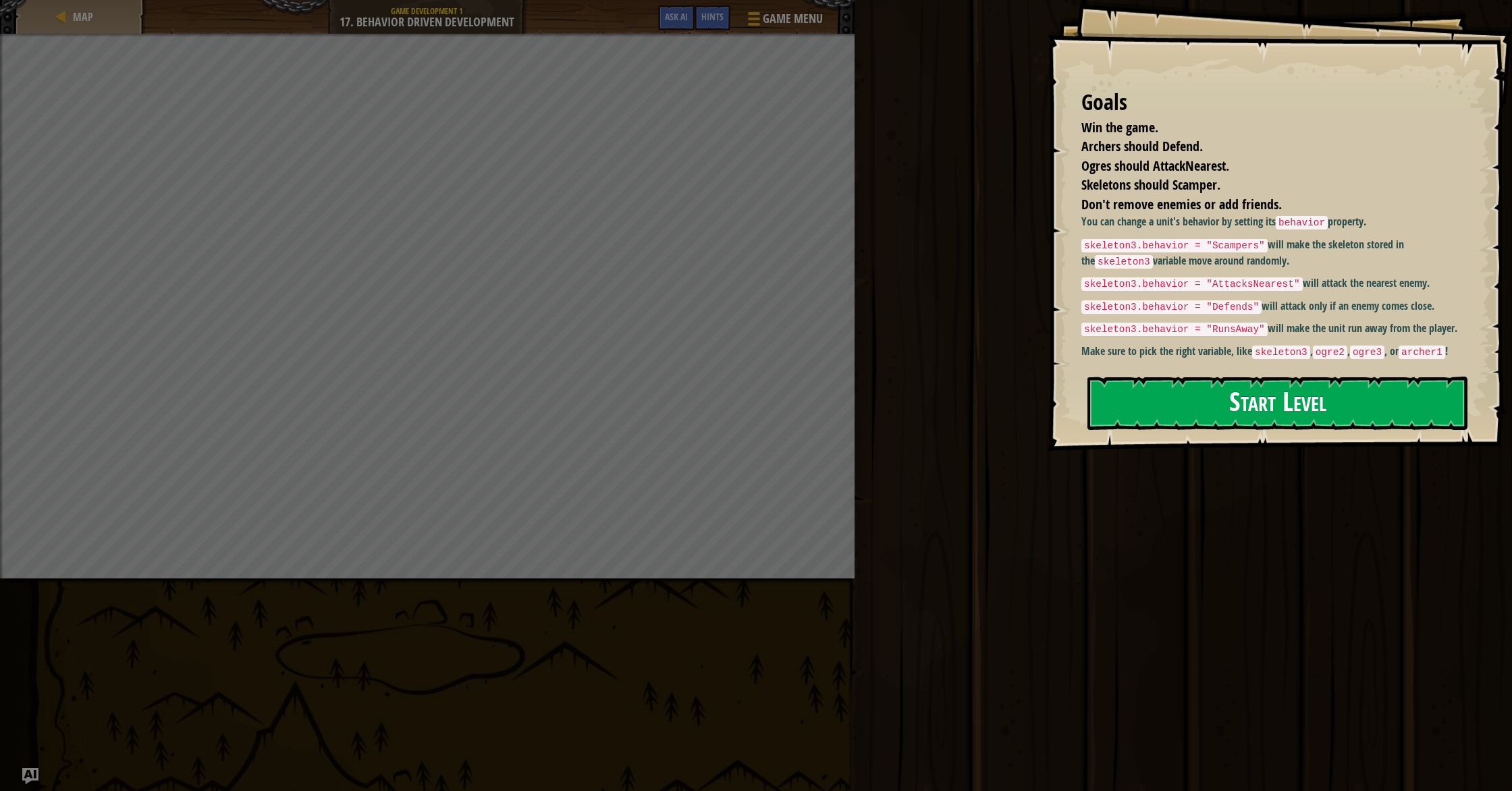
click at [1236, 428] on button "Start Level" at bounding box center [1277, 403] width 380 height 53
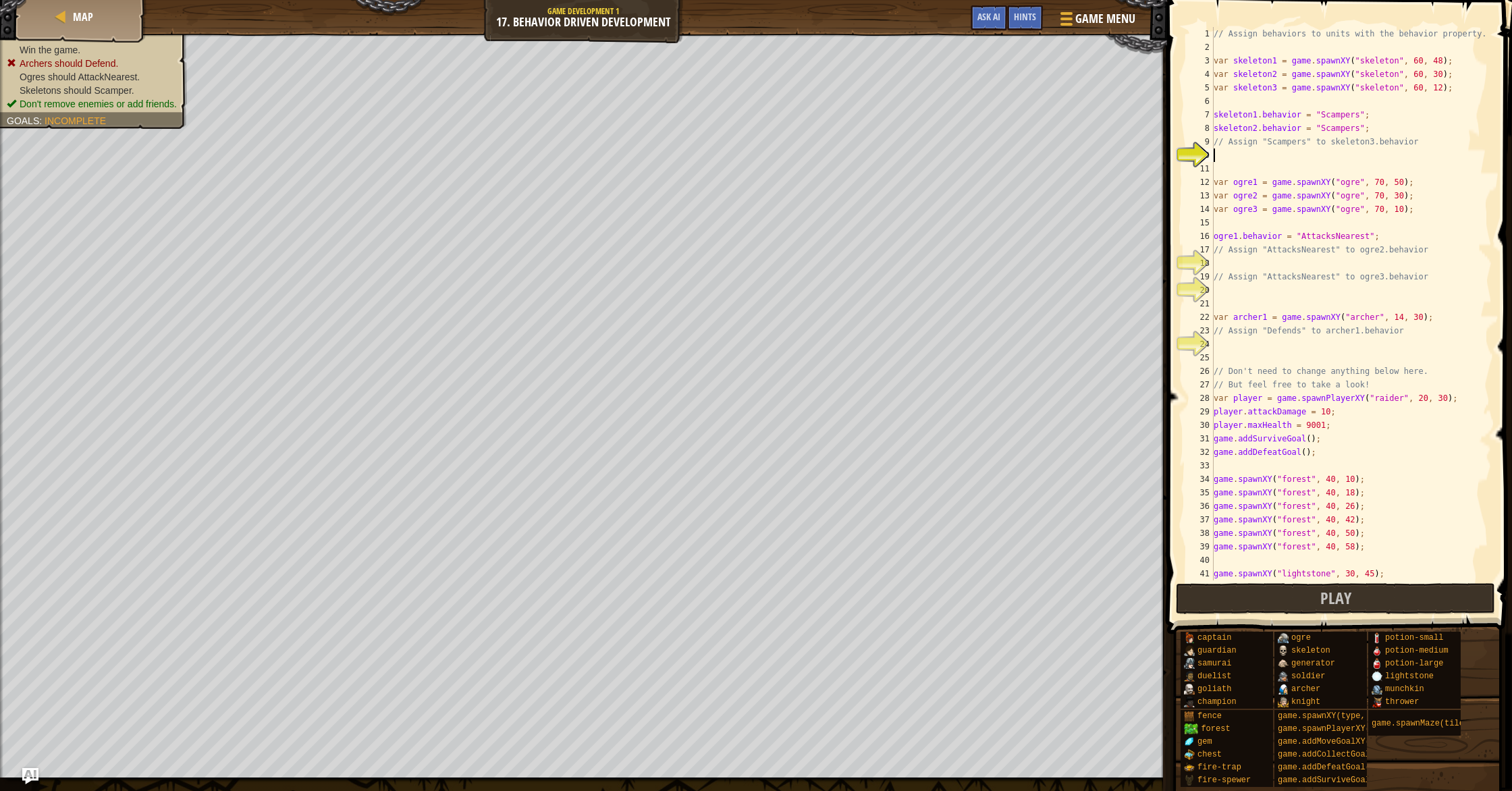
click at [1269, 149] on div "// Assign behaviors to units with the behavior property. var skeleton1 = game .…" at bounding box center [1351, 317] width 281 height 581
type textarea "s"
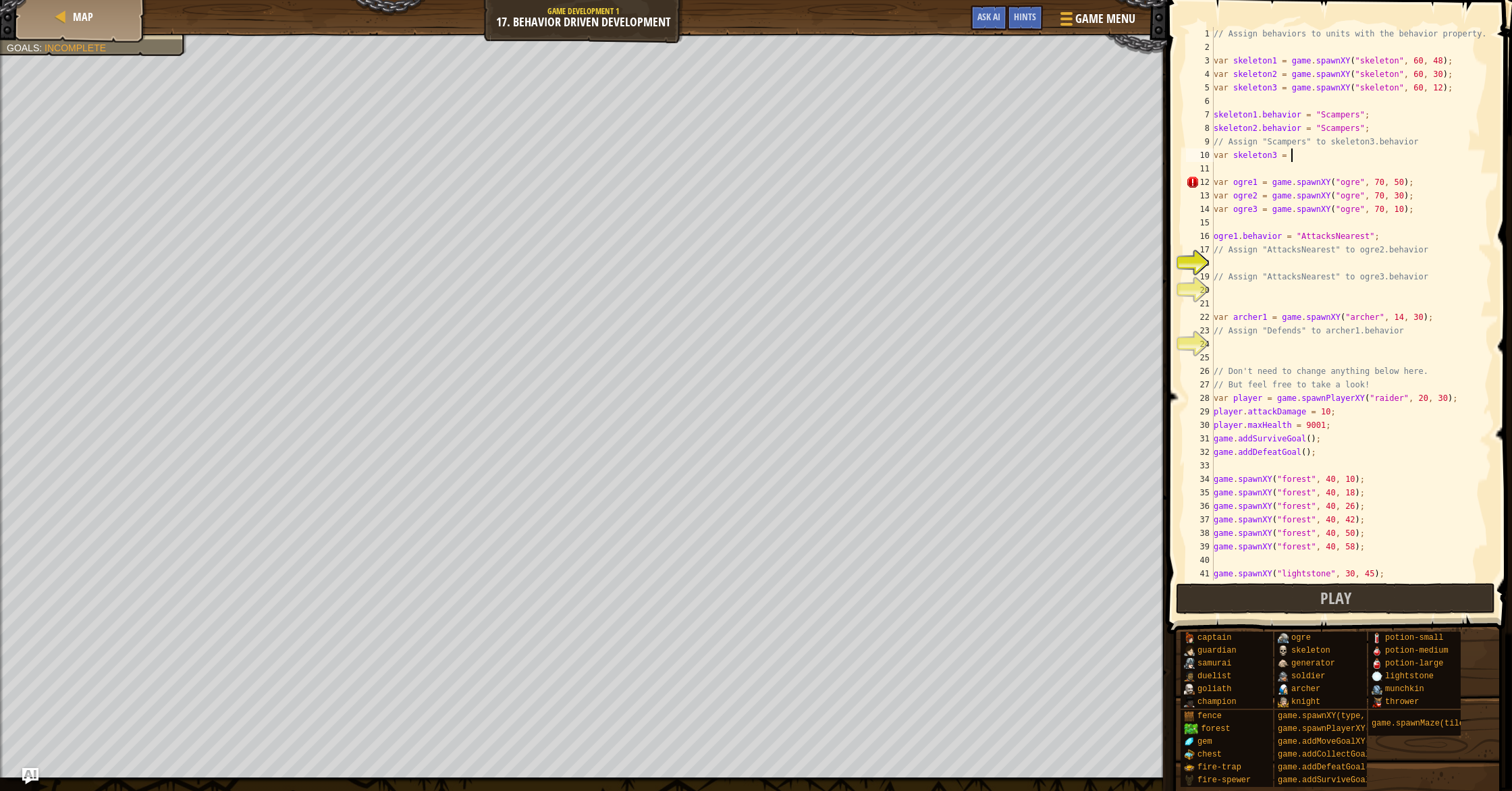
scroll to position [6, 6]
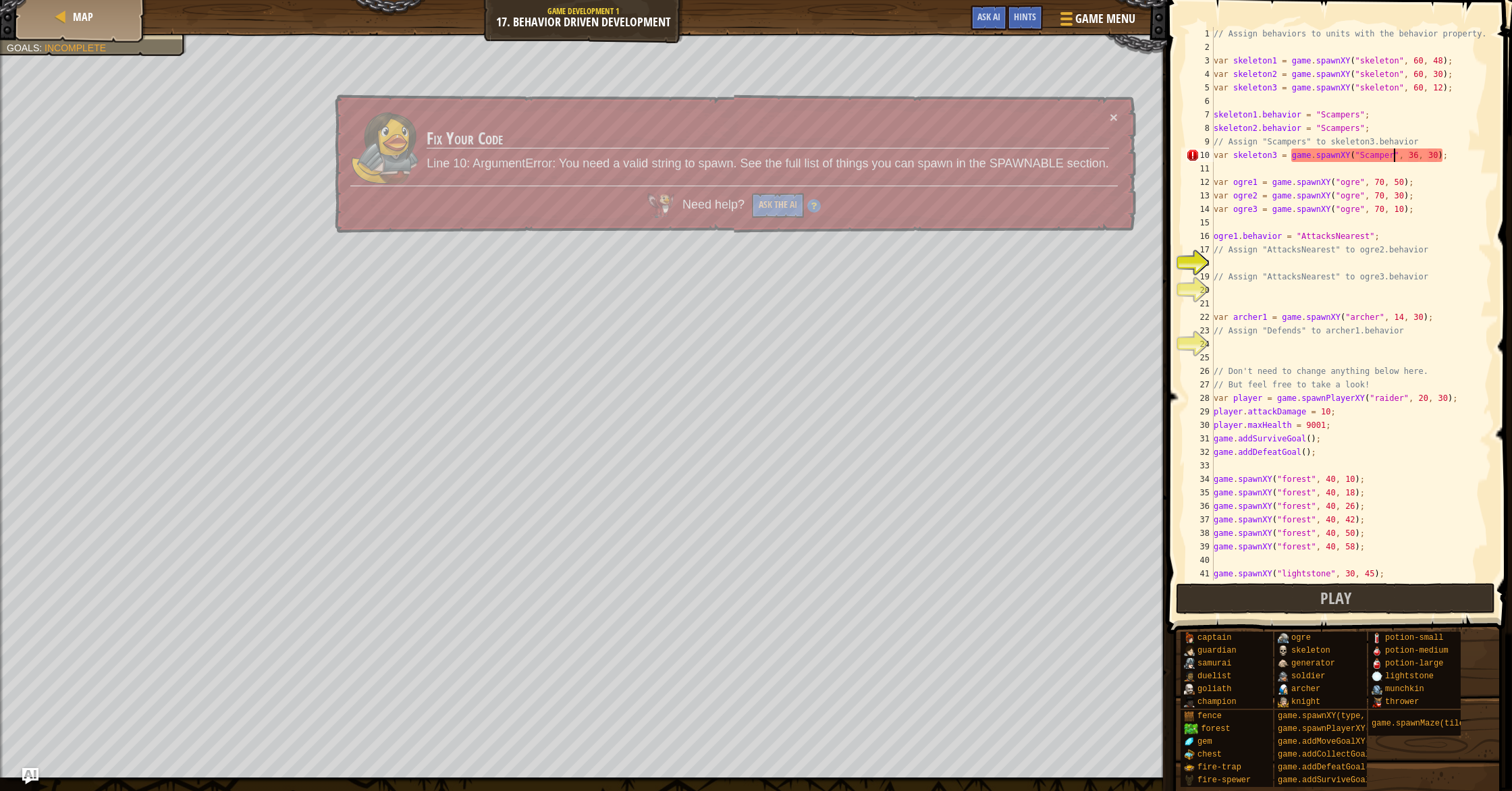
type textarea "var skeleton3 = game.spawnXY("Scampers", 36, 30);"
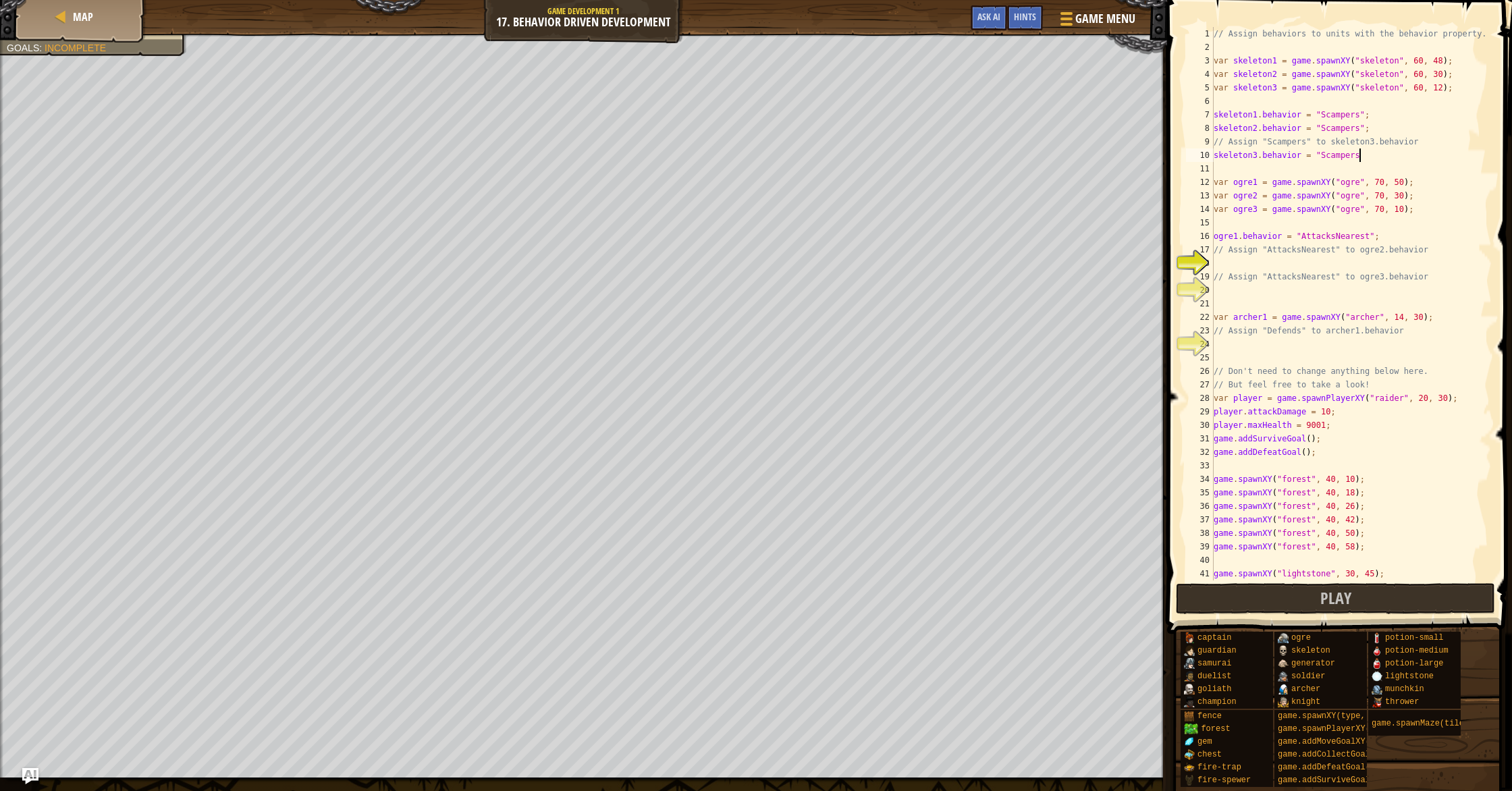
scroll to position [6, 11]
type textarea "skeleton3.behavior = "Scampers";"
click at [1308, 259] on div "// Assign behaviors to units with the behavior property. var skeleton1 = game .…" at bounding box center [1351, 317] width 281 height 581
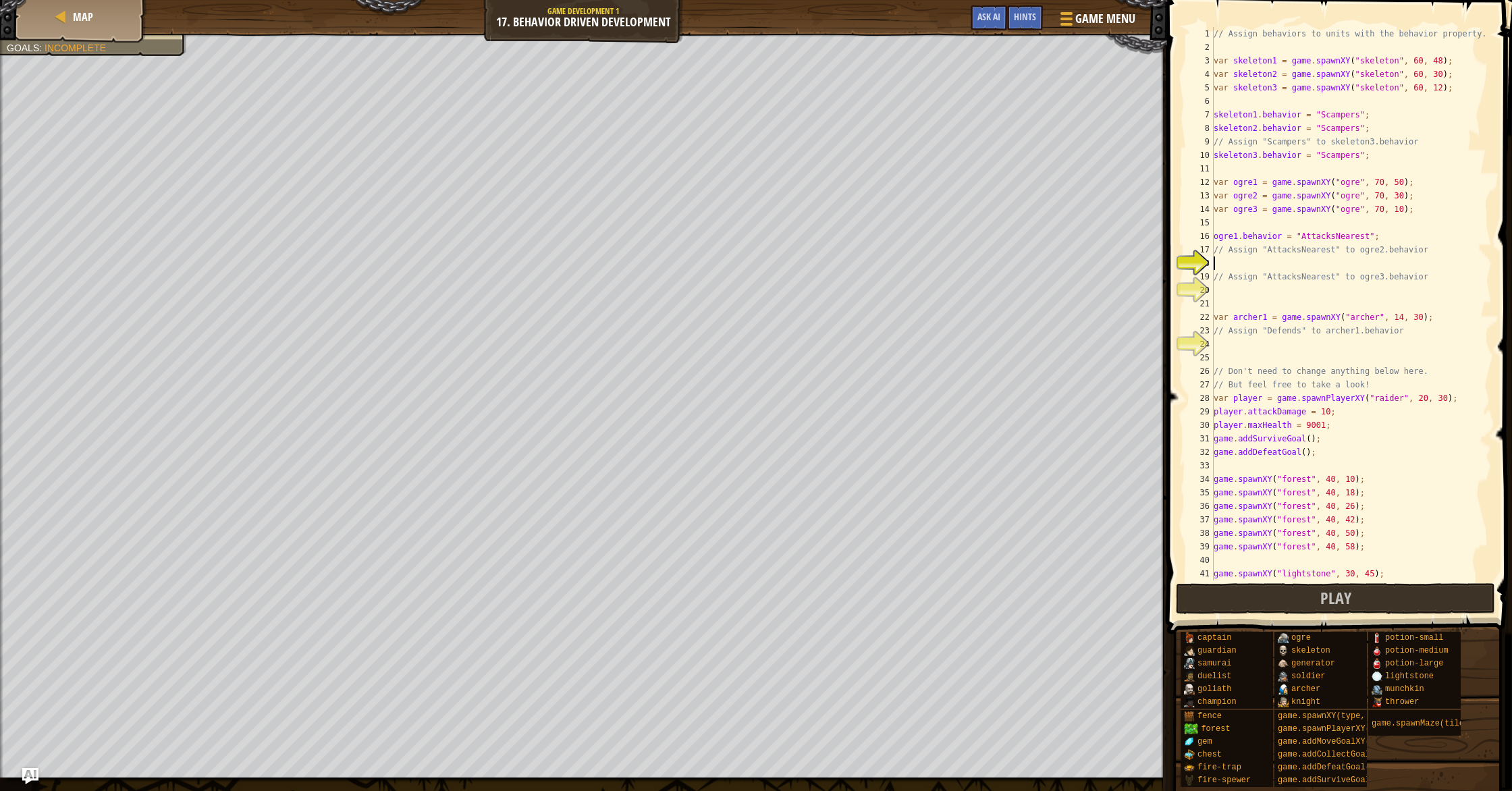
type textarea "O"
type textarea "ogre2.behavior = "AttacksNearest";"
click at [1246, 291] on div "// Assign behaviors to units with the behavior property. var skeleton1 = game .…" at bounding box center [1351, 317] width 281 height 581
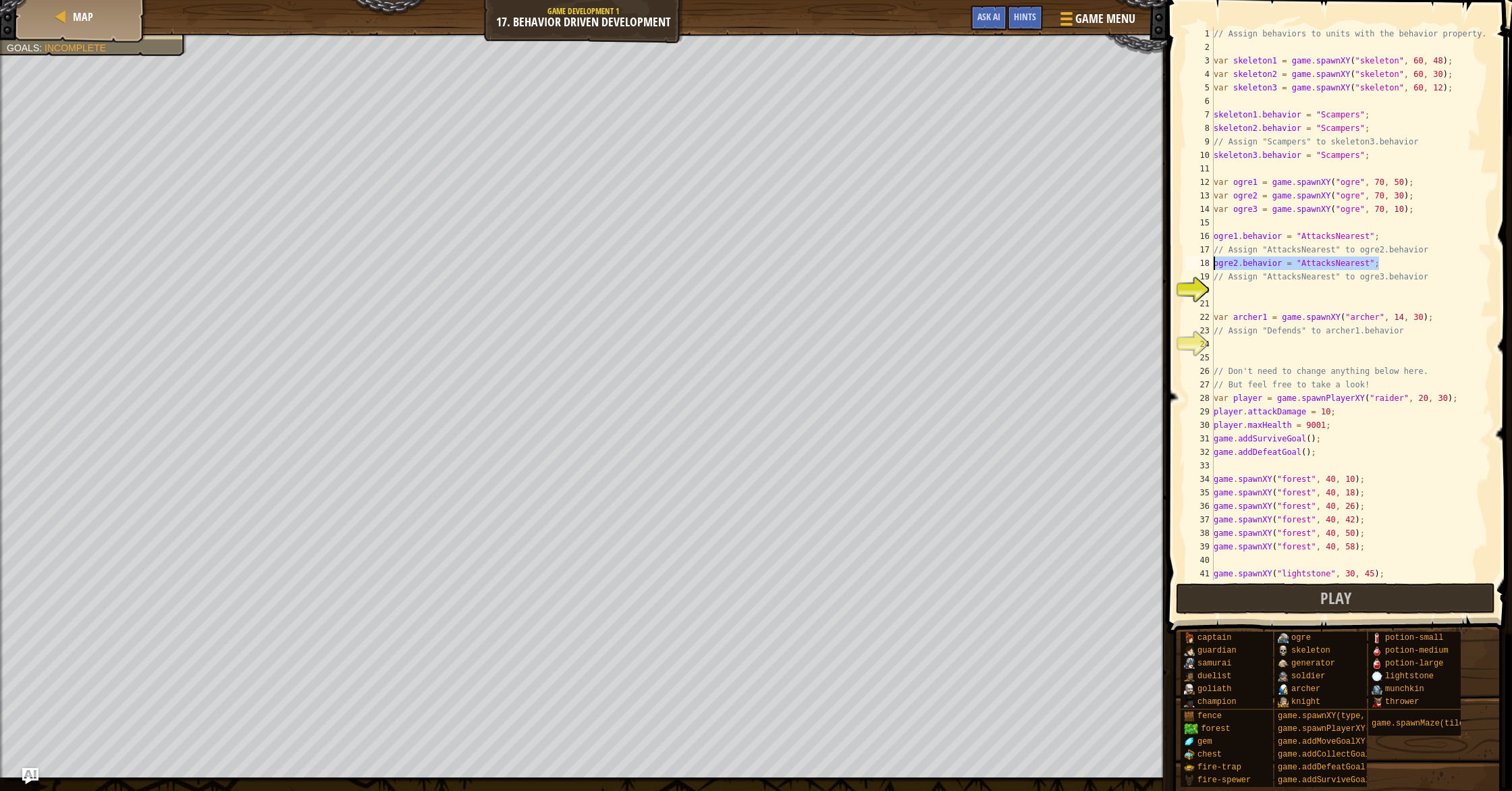
click at [1153, 263] on div "Map Game Development 1 17. Behavior Driven Development Game Menu Done Hints Ask…" at bounding box center [756, 396] width 1512 height 791
drag, startPoint x: 1247, startPoint y: 279, endPoint x: 1249, endPoint y: 286, distance: 7.3
click at [1247, 279] on div "// Assign behaviors to units with the behavior property. var skeleton1 = game .…" at bounding box center [1351, 317] width 281 height 581
type textarea "// Assign "AttacksNearest" to ogre3.behavior"
click at [1249, 288] on div "// Assign behaviors to units with the behavior property. var skeleton1 = game .…" at bounding box center [1351, 317] width 281 height 581
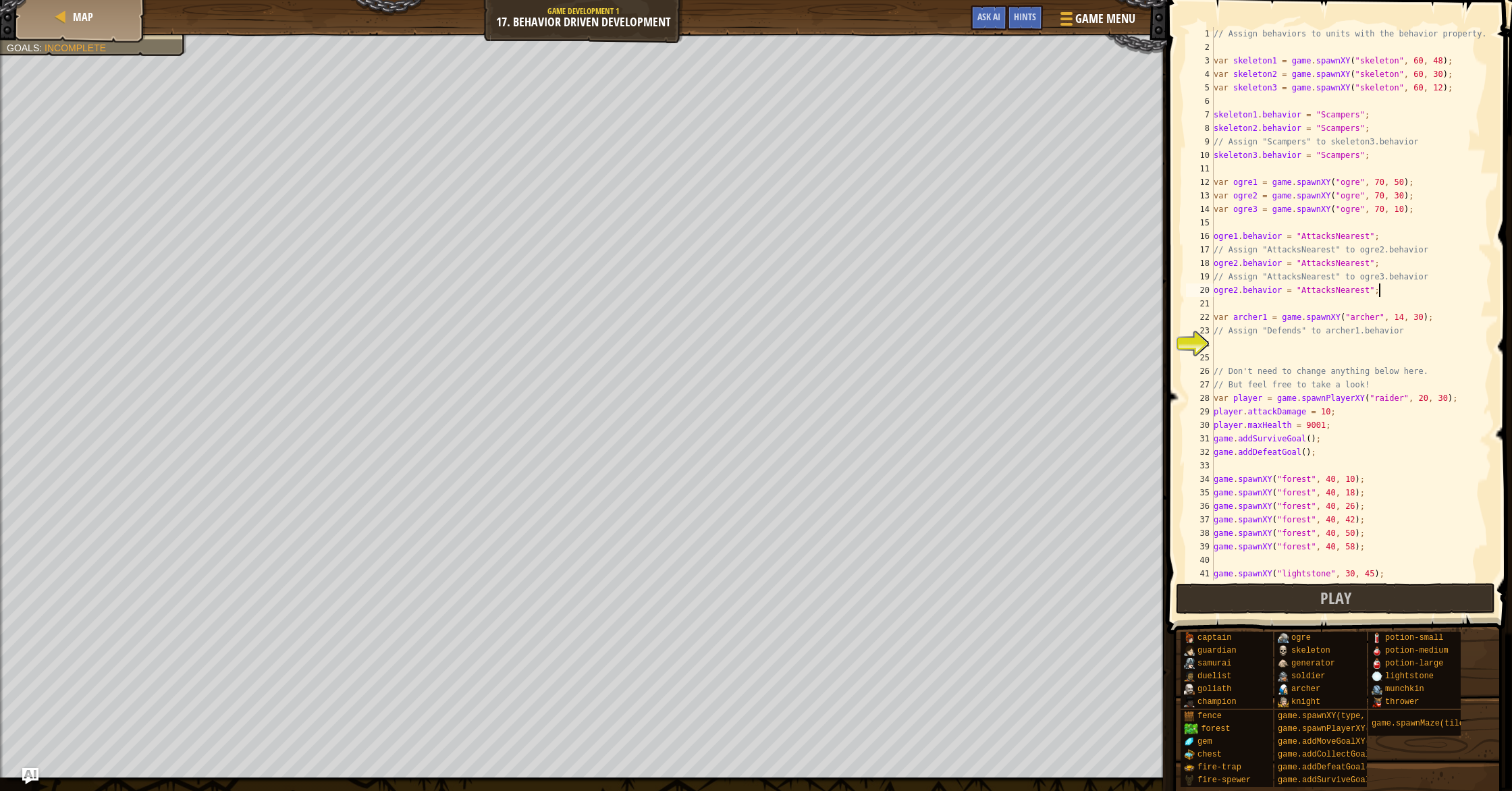
click at [1232, 291] on div "// Assign behaviors to units with the behavior property. var skeleton1 = game .…" at bounding box center [1351, 317] width 281 height 581
click at [1235, 291] on div "// Assign behaviors to units with the behavior property. var skeleton1 = game .…" at bounding box center [1351, 317] width 281 height 581
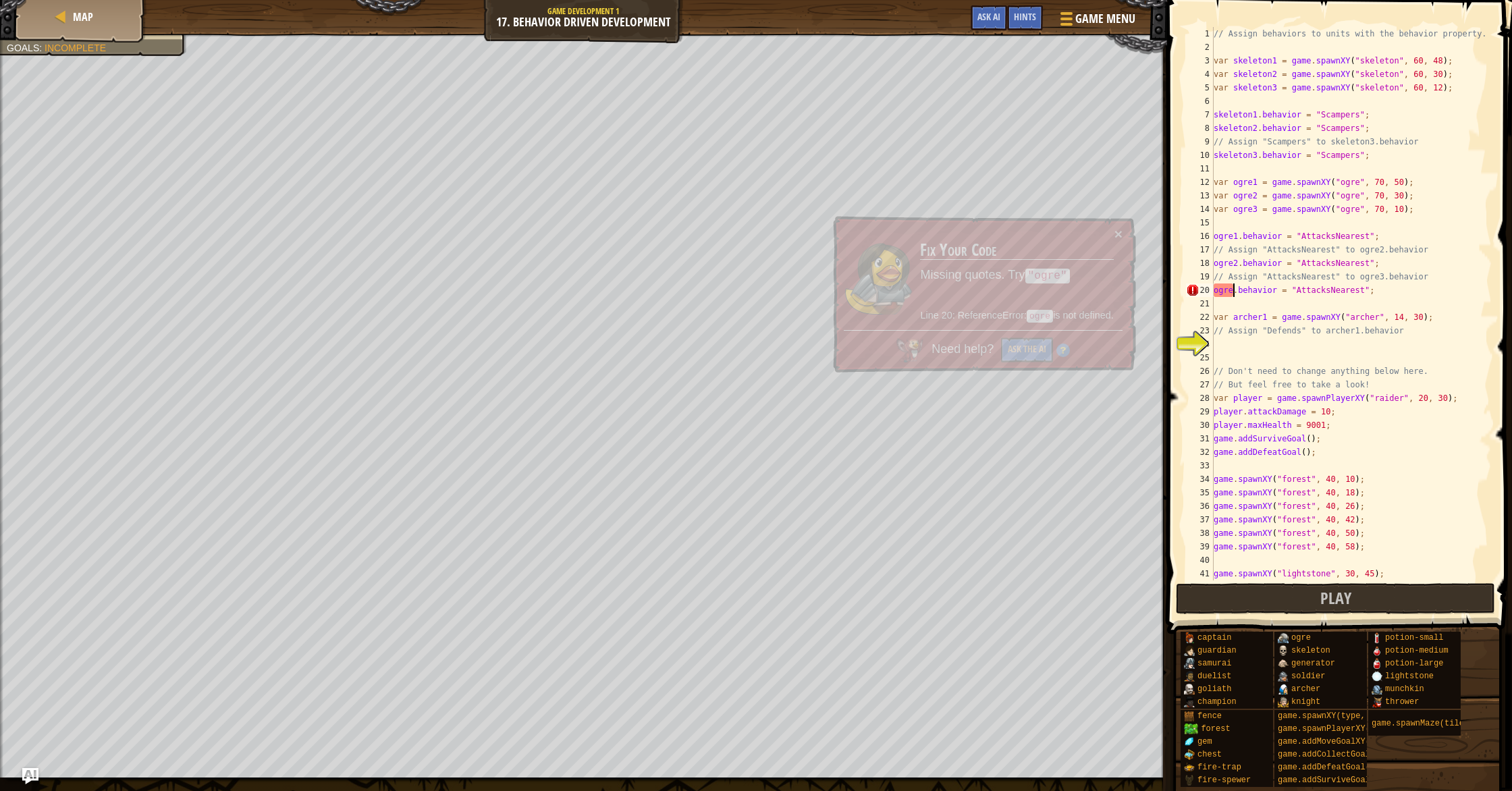
type textarea "ogre3.behavior = "AttacksNearest";"
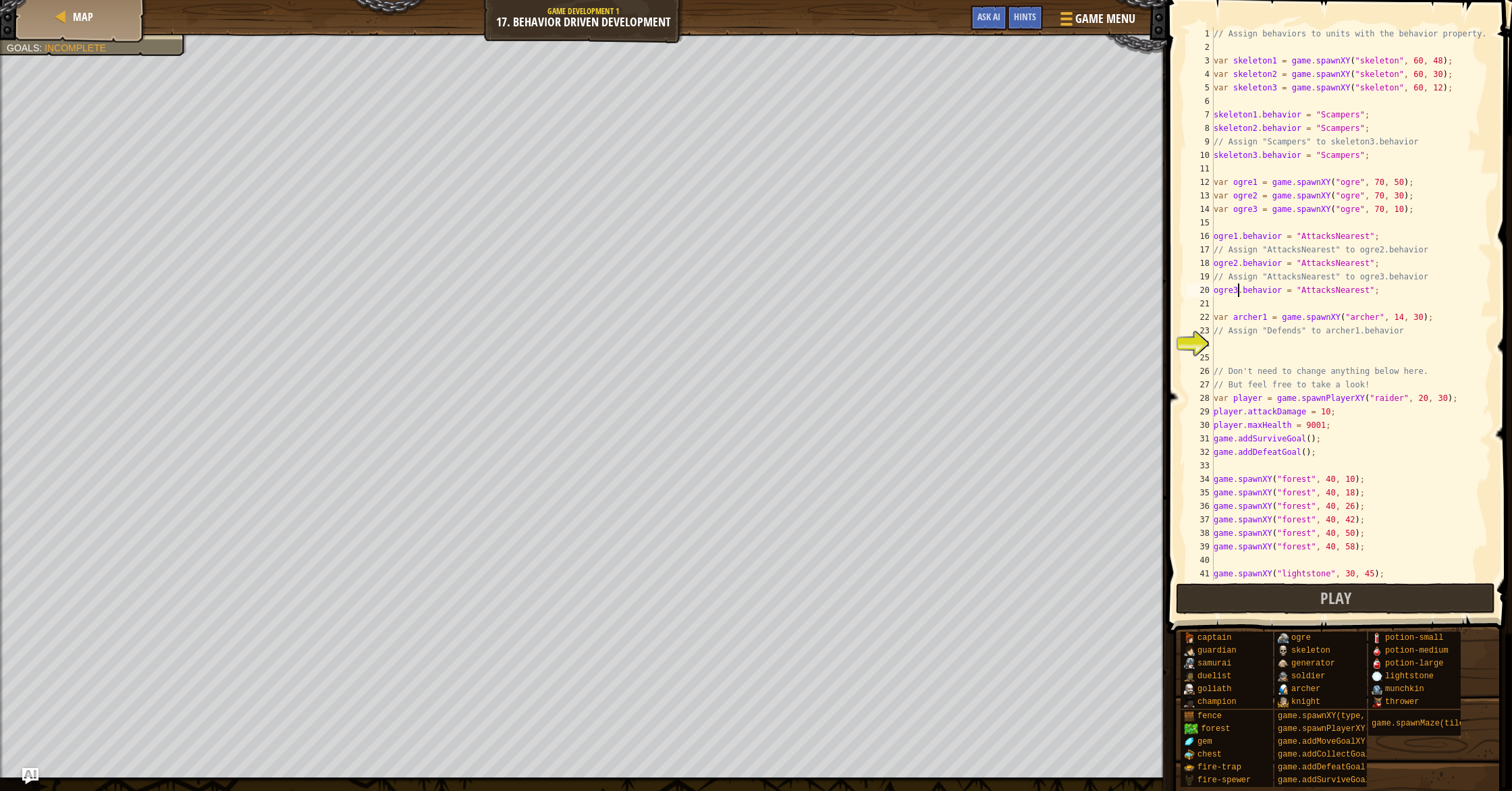
click at [1311, 339] on div "// Assign behaviors to units with the behavior property. var skeleton1 = game .…" at bounding box center [1351, 317] width 281 height 581
drag, startPoint x: 1454, startPoint y: 317, endPoint x: 1204, endPoint y: 317, distance: 250.0
click at [1204, 317] on div "1 2 3 4 5 6 7 8 9 10 11 12 13 14 15 16 17 18 19 20 21 22 23 24 25 26 27 28 29 3…" at bounding box center [1338, 303] width 309 height 554
type textarea "var archer1 = game.spawnXY("[PERSON_NAME]", 14, 30);"
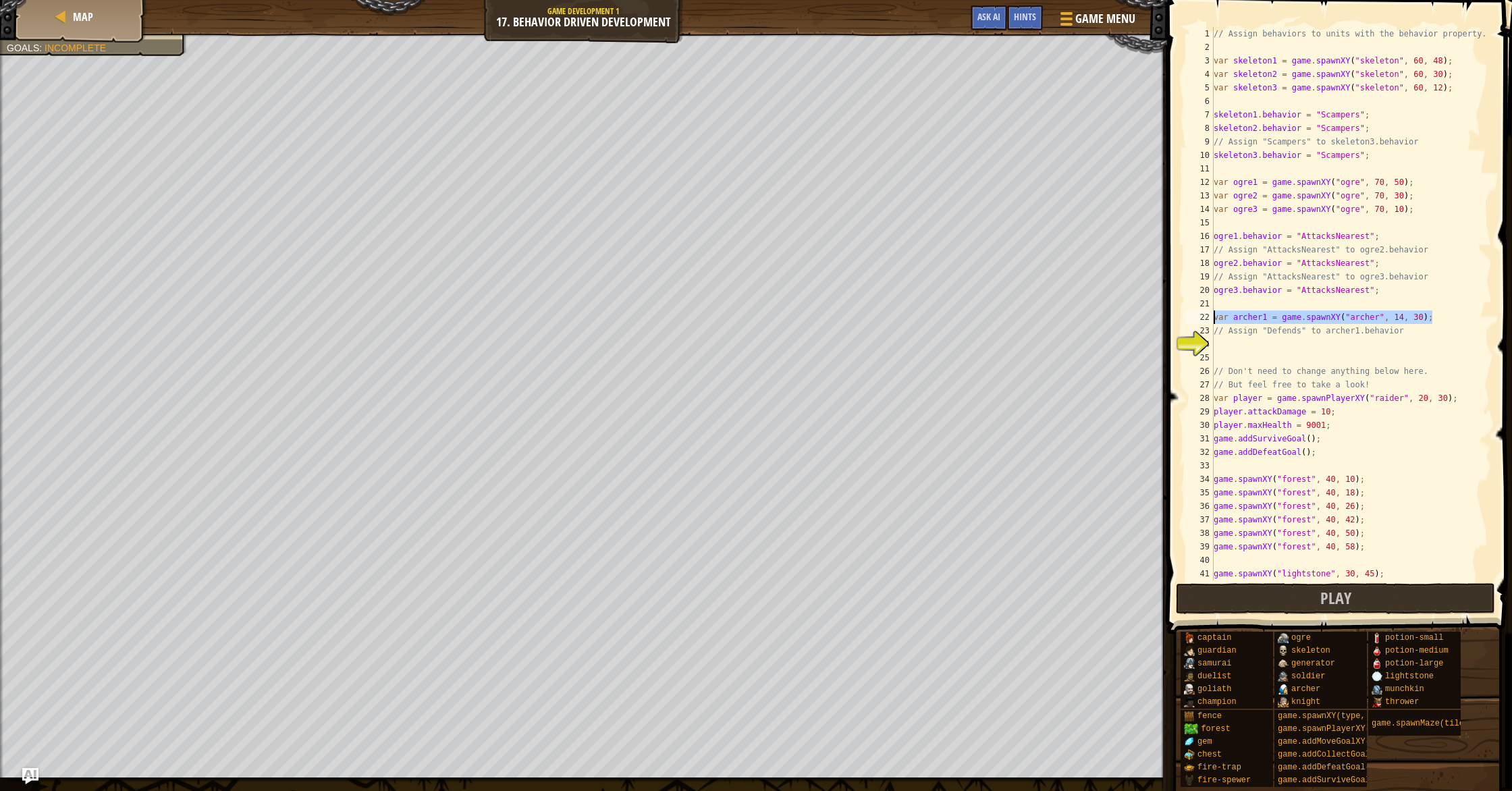
click at [1311, 318] on div "// Assign behaviors to units with the behavior property. var skeleton1 = game .…" at bounding box center [1351, 317] width 281 height 581
click at [1389, 348] on div "// Assign behaviors to units with the behavior property. var skeleton1 = game .…" at bounding box center [1351, 317] width 281 height 581
drag, startPoint x: 1385, startPoint y: 291, endPoint x: 1208, endPoint y: 296, distance: 177.1
click at [1208, 296] on div "1 2 3 4 5 6 7 8 9 10 11 12 13 14 15 16 17 18 19 20 21 22 23 24 25 26 27 28 29 3…" at bounding box center [1338, 303] width 309 height 554
click at [1252, 337] on div "// Assign behaviors to units with the behavior property. var skeleton1 = game .…" at bounding box center [1351, 317] width 281 height 581
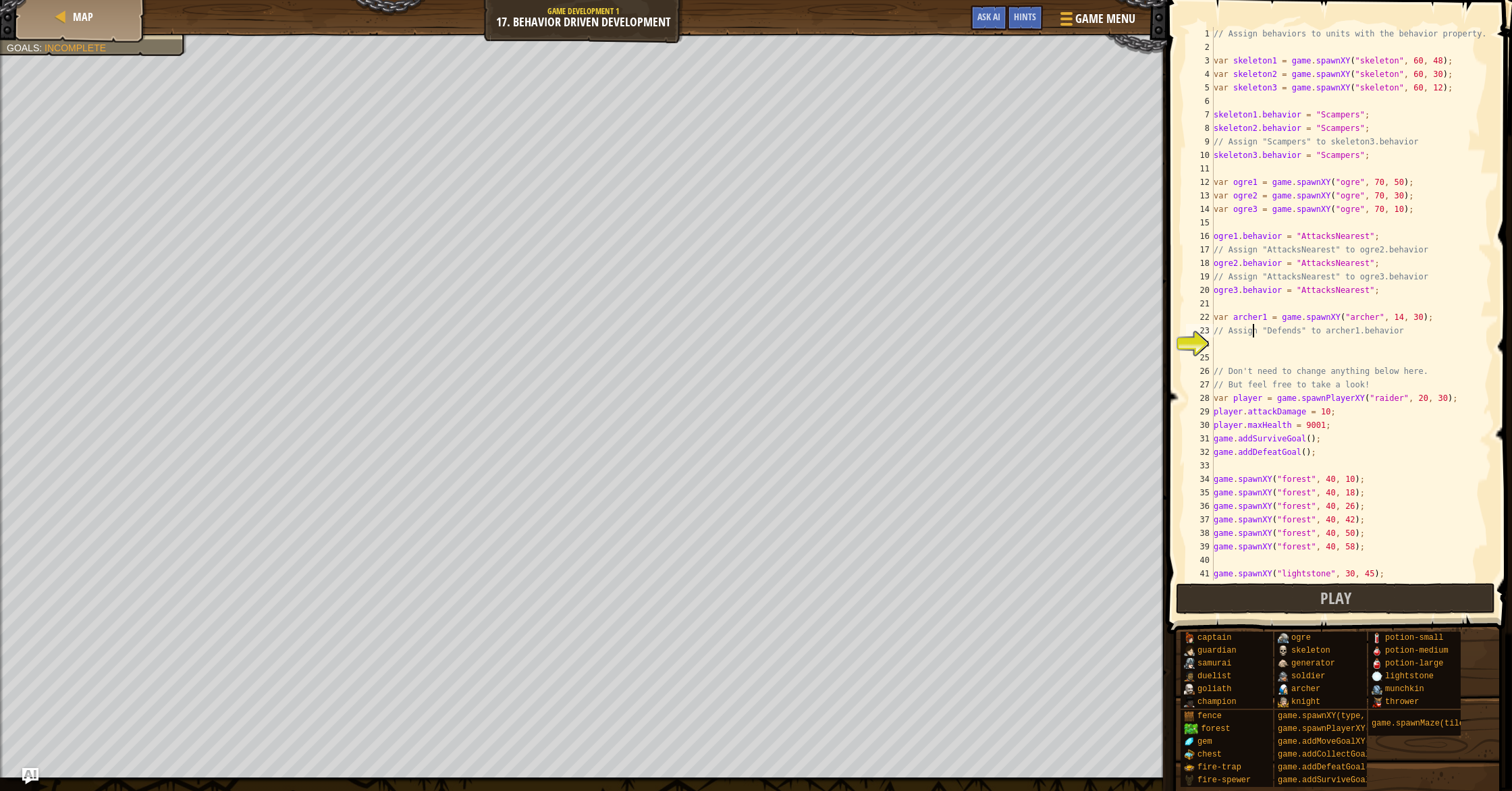
type textarea "// Assign "Defends" to archer1.behavior"
click at [1248, 342] on div "// Assign behaviors to units with the behavior property. var skeleton1 = game .…" at bounding box center [1351, 317] width 281 height 581
paste textarea "ogre2.behavior = "AttacksNearest";"
click at [1346, 348] on div "// Assign behaviors to units with the behavior property. var skeleton1 = game .…" at bounding box center [1351, 317] width 281 height 581
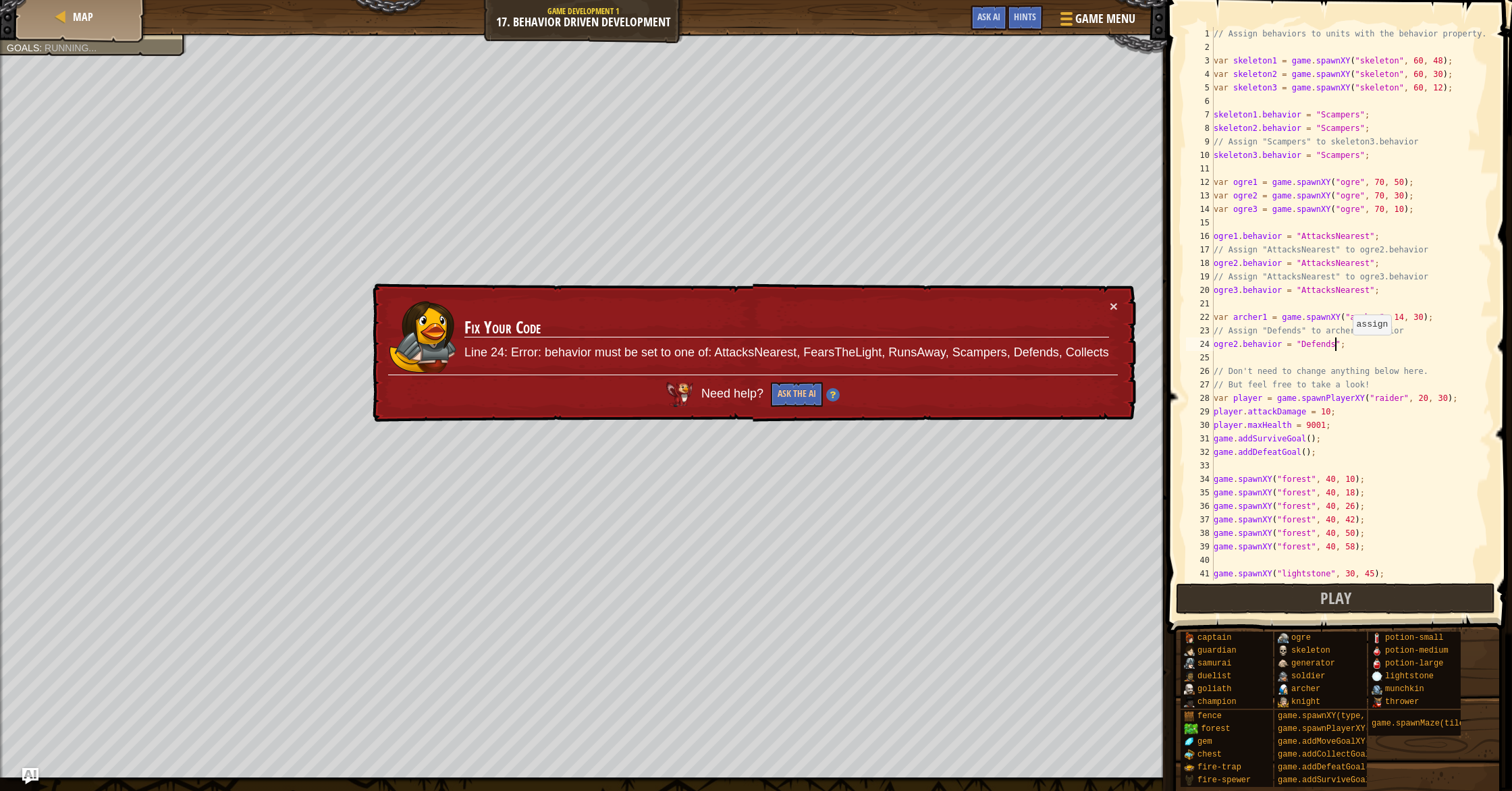
scroll to position [6, 10]
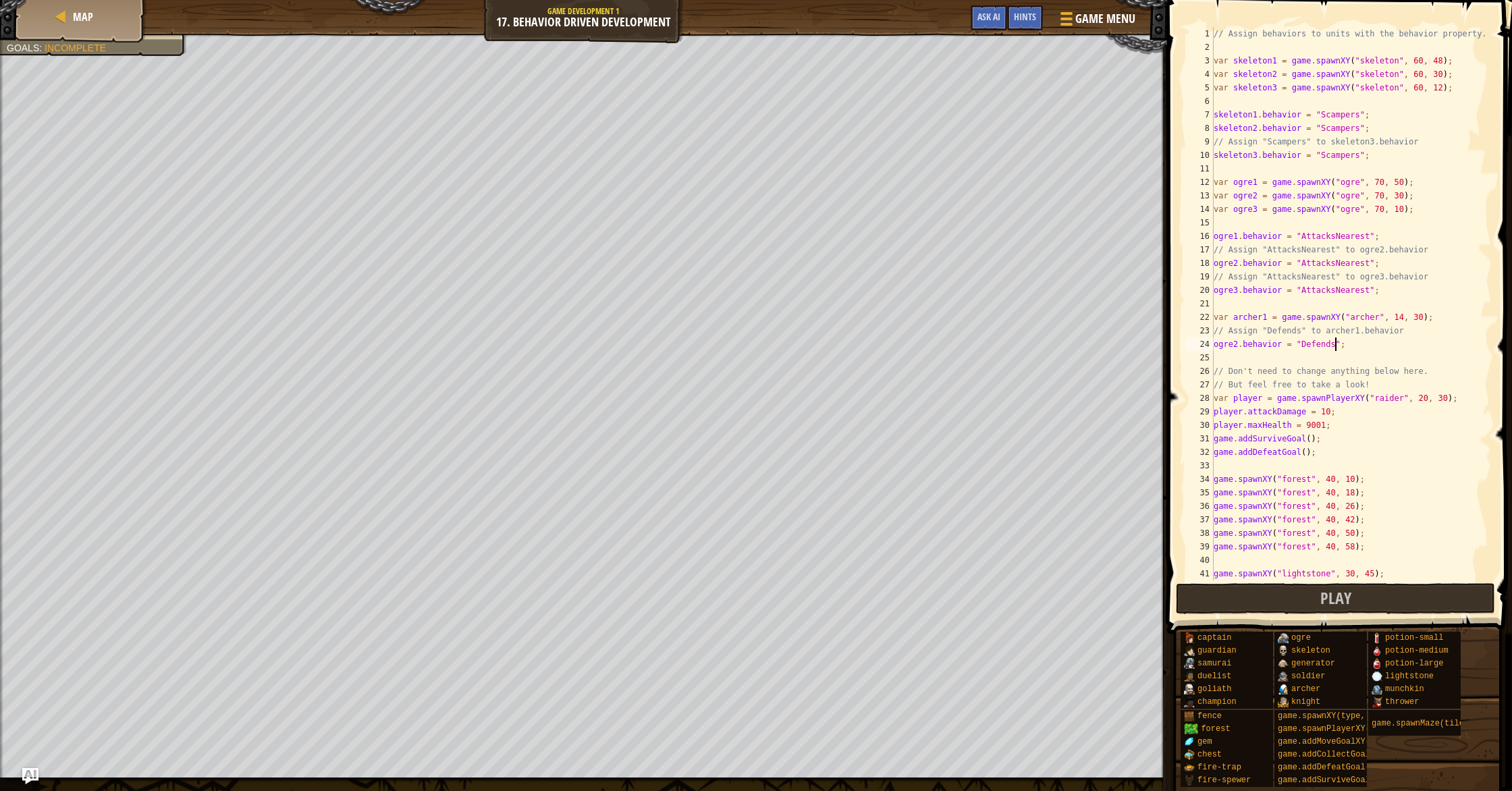
click at [1216, 342] on div "// Assign behaviors to units with the behavior property. var skeleton1 = game .…" at bounding box center [1351, 317] width 281 height 581
click at [1216, 345] on div "// Assign behaviors to units with the behavior property. var skeleton1 = game .…" at bounding box center [1351, 317] width 281 height 581
click at [1217, 345] on div "// Assign behaviors to units with the behavior property. var skeleton1 = game .…" at bounding box center [1351, 317] width 281 height 581
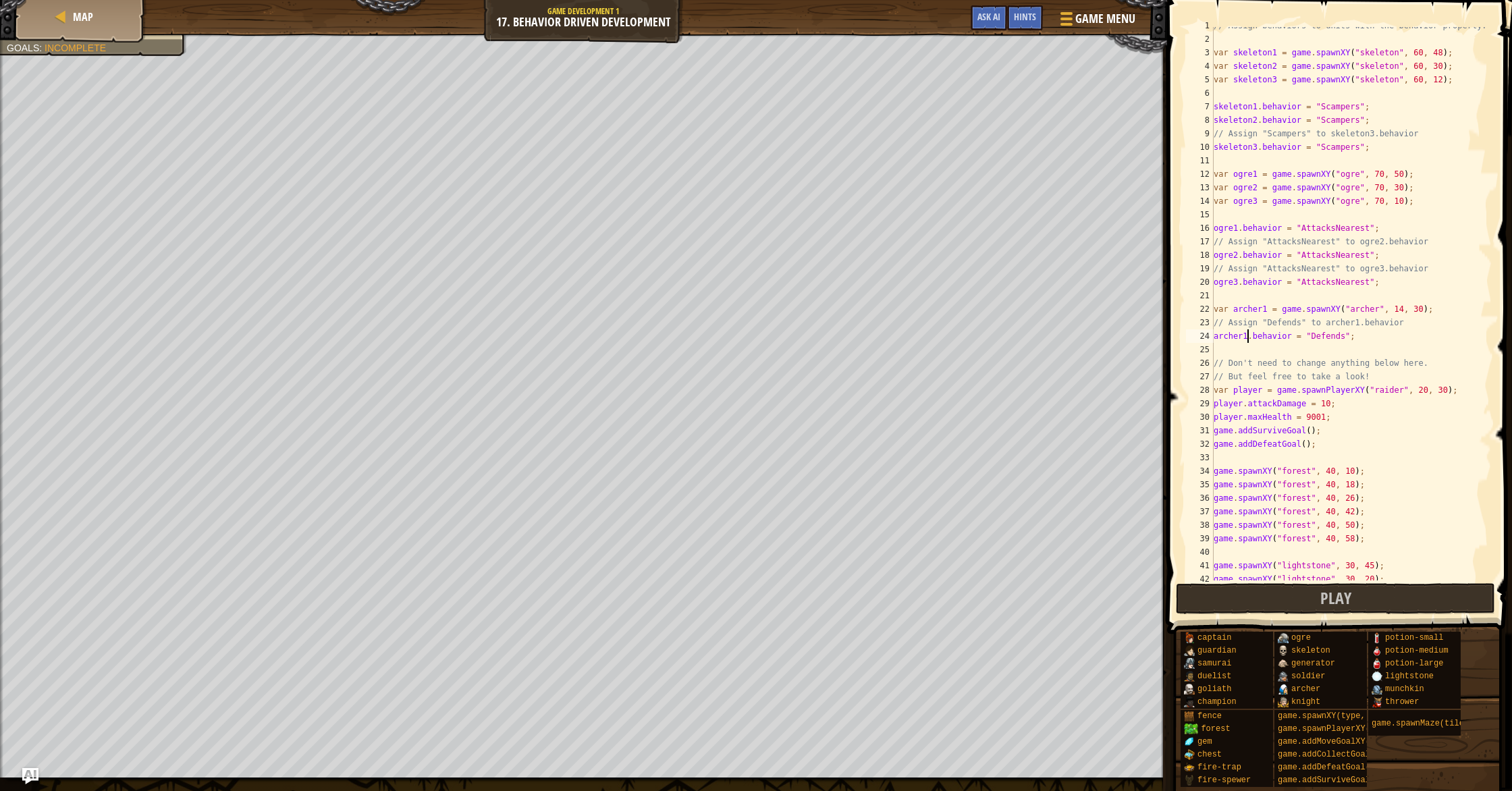
scroll to position [94, 0]
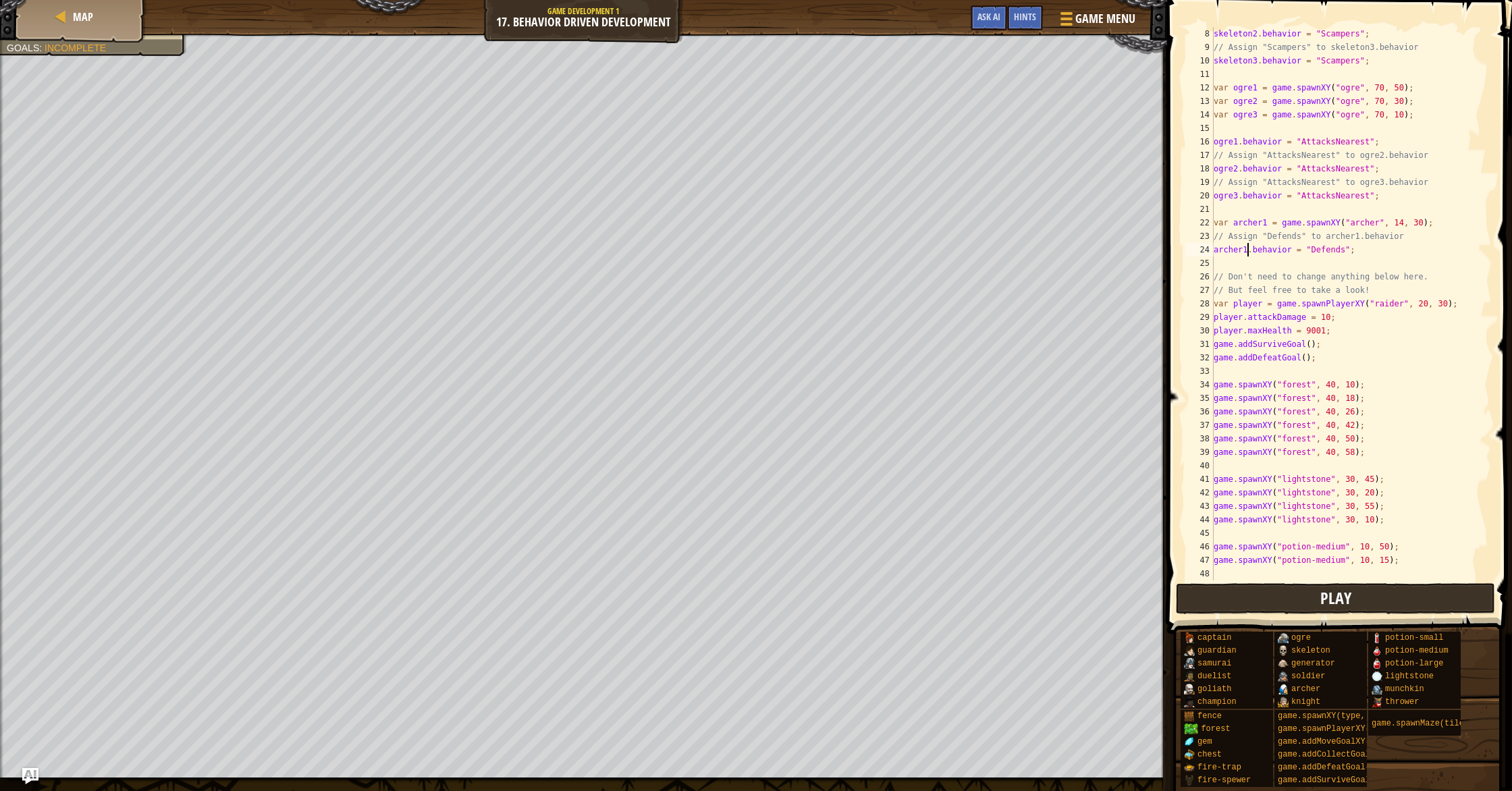
type textarea "archer1.behavior = "Defends";"
click at [1368, 592] on button "Play" at bounding box center [1335, 598] width 319 height 31
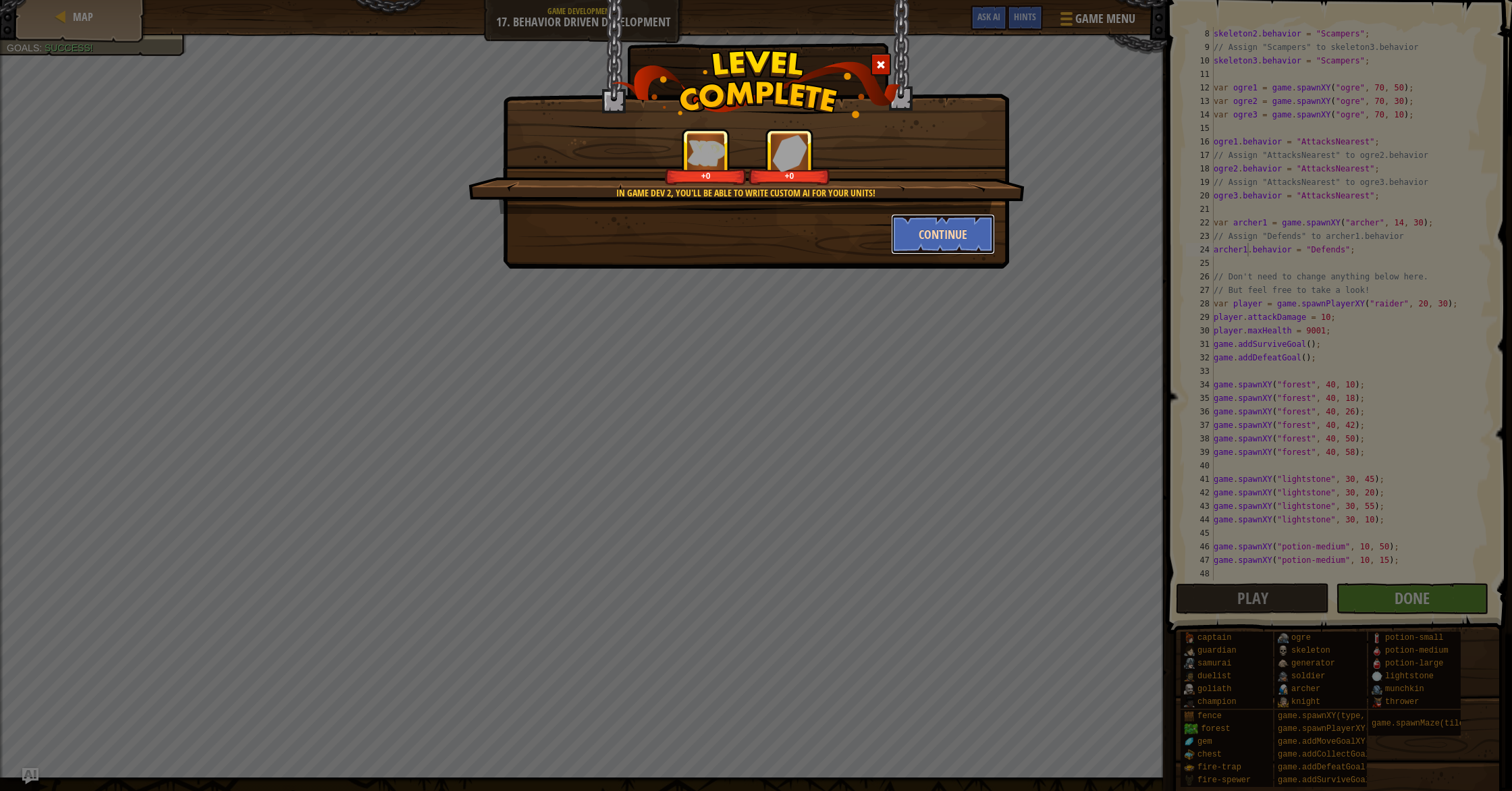
click at [977, 247] on button "Continue" at bounding box center [944, 234] width 105 height 40
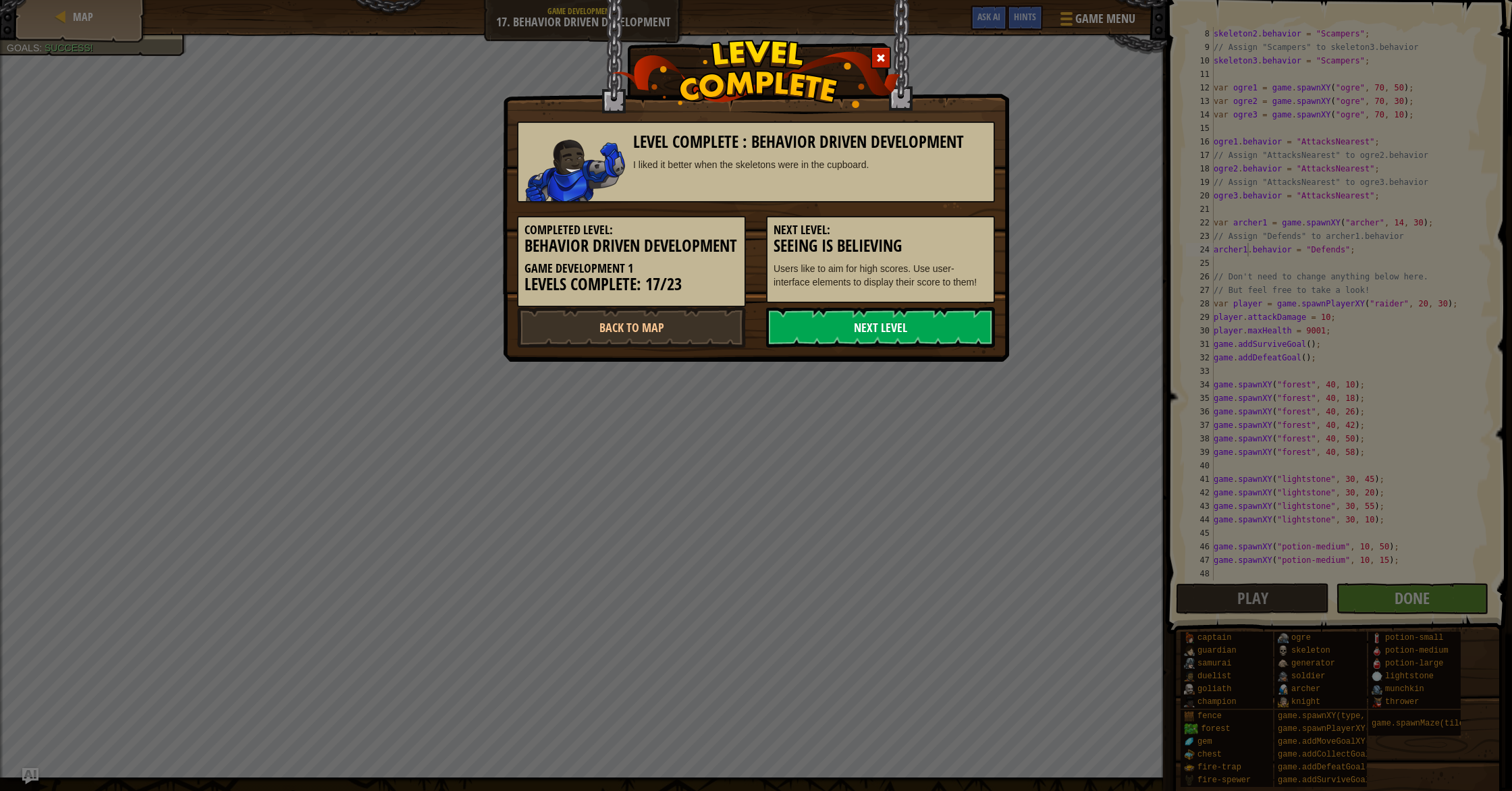
click at [853, 337] on link "Next Level" at bounding box center [881, 327] width 229 height 40
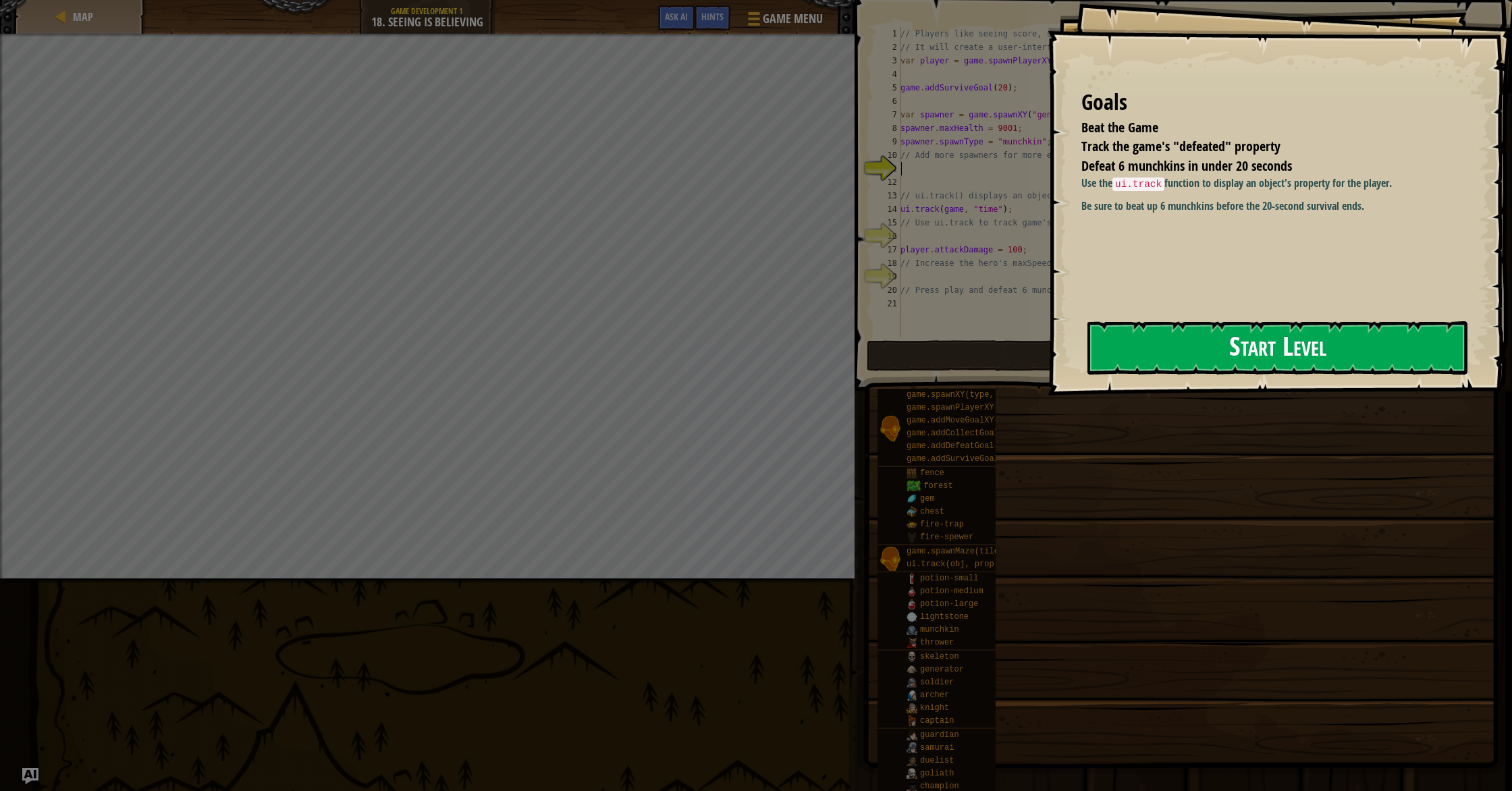
click at [1202, 349] on button "Start Level" at bounding box center [1277, 348] width 380 height 53
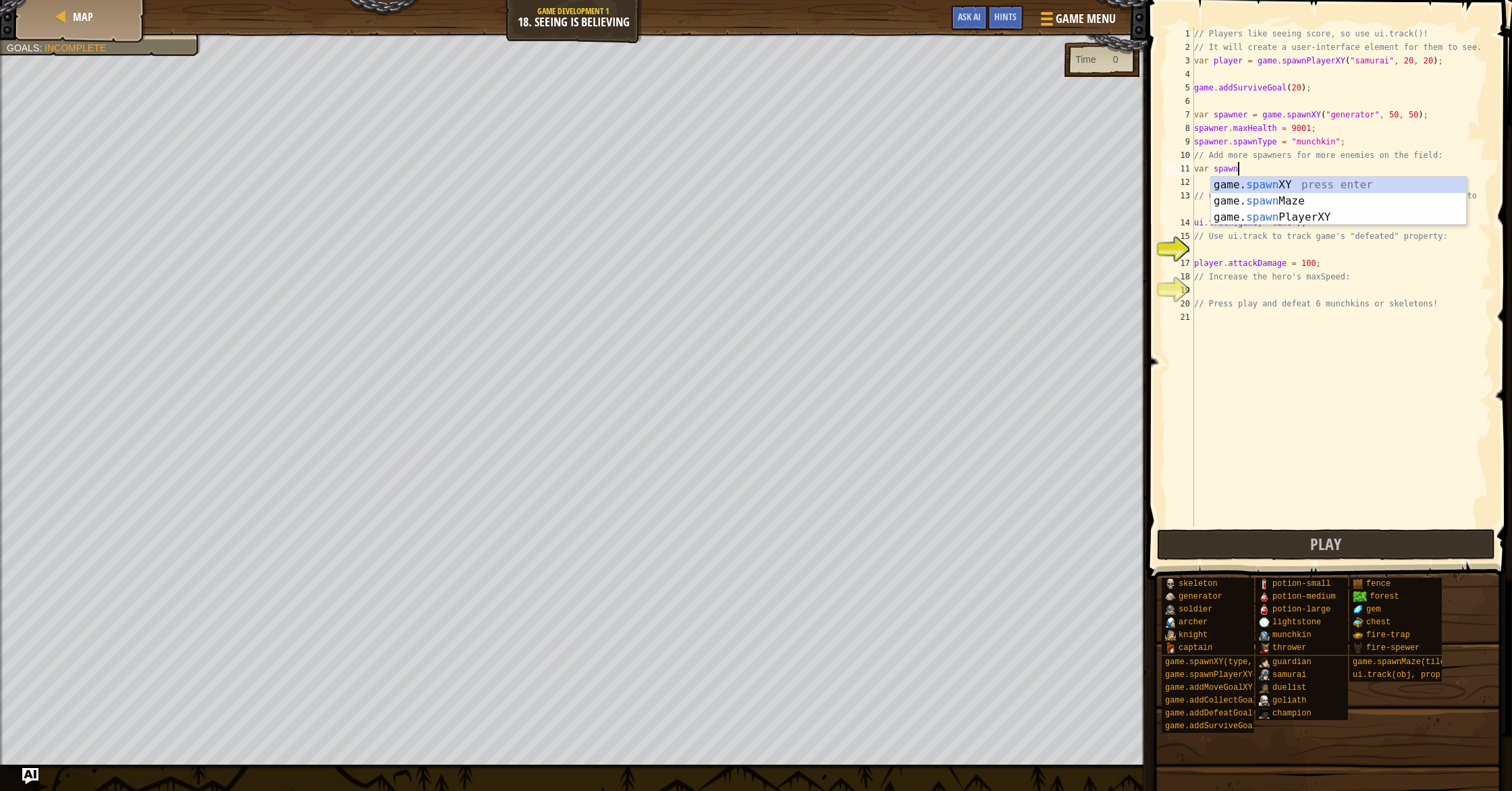
scroll to position [6, 4]
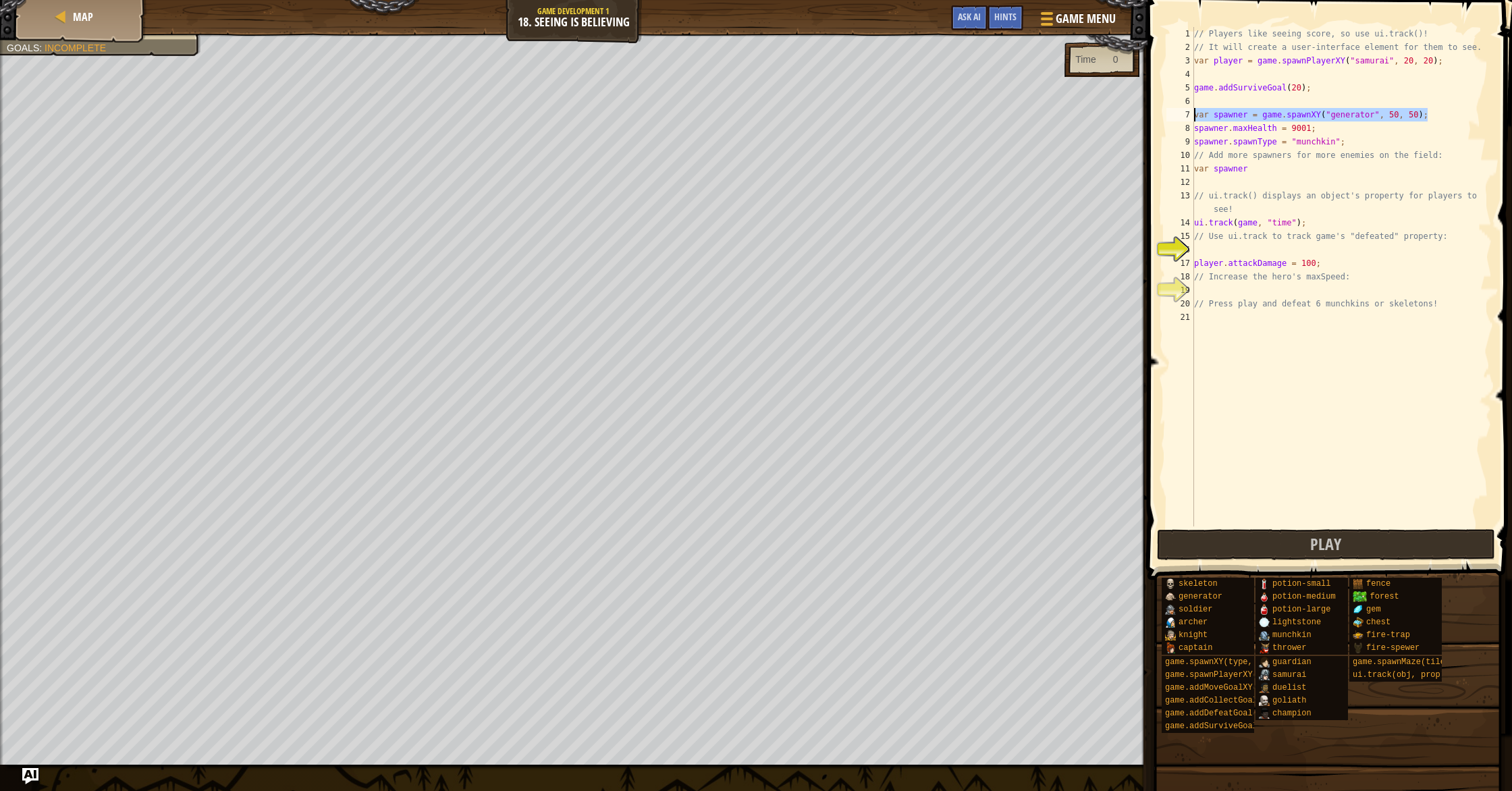
click at [1085, 117] on div "Map Game Development 1 18. Seeing is Believing Game Menu Done Hints Ask AI 1 הה…" at bounding box center [756, 396] width 1512 height 791
type textarea "var spawner = game.spawnXY("generator", 50, 50);"
drag, startPoint x: 1263, startPoint y: 169, endPoint x: 1182, endPoint y: 173, distance: 81.1
click at [1182, 173] on div "var spawner = game.spawnXY("generator", 50, 50); 1 2 3 4 5 6 7 8 9 10 11 12 13 …" at bounding box center [1328, 276] width 328 height 500
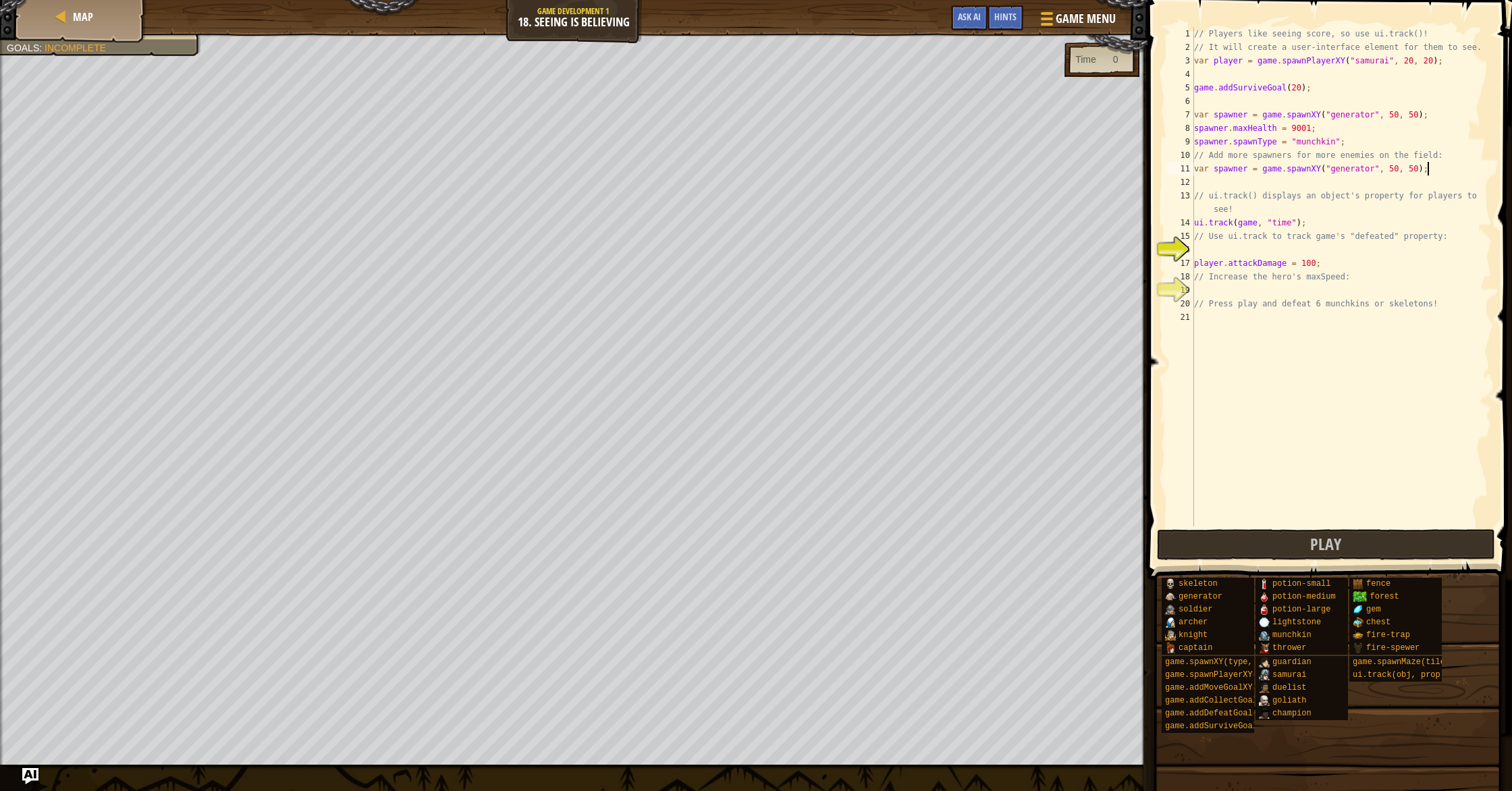
click at [1394, 168] on div "// Players like seeing score, so use ui.track()! // It will create a user-inter…" at bounding box center [1341, 290] width 300 height 527
drag, startPoint x: 1198, startPoint y: 550, endPoint x: 1188, endPoint y: 551, distance: 10.0
click at [1198, 550] on button "Play" at bounding box center [1326, 545] width 338 height 31
click at [1302, 129] on div "// Players like seeing score, so use ui.track()! // It will create a user-inter…" at bounding box center [1341, 290] width 300 height 527
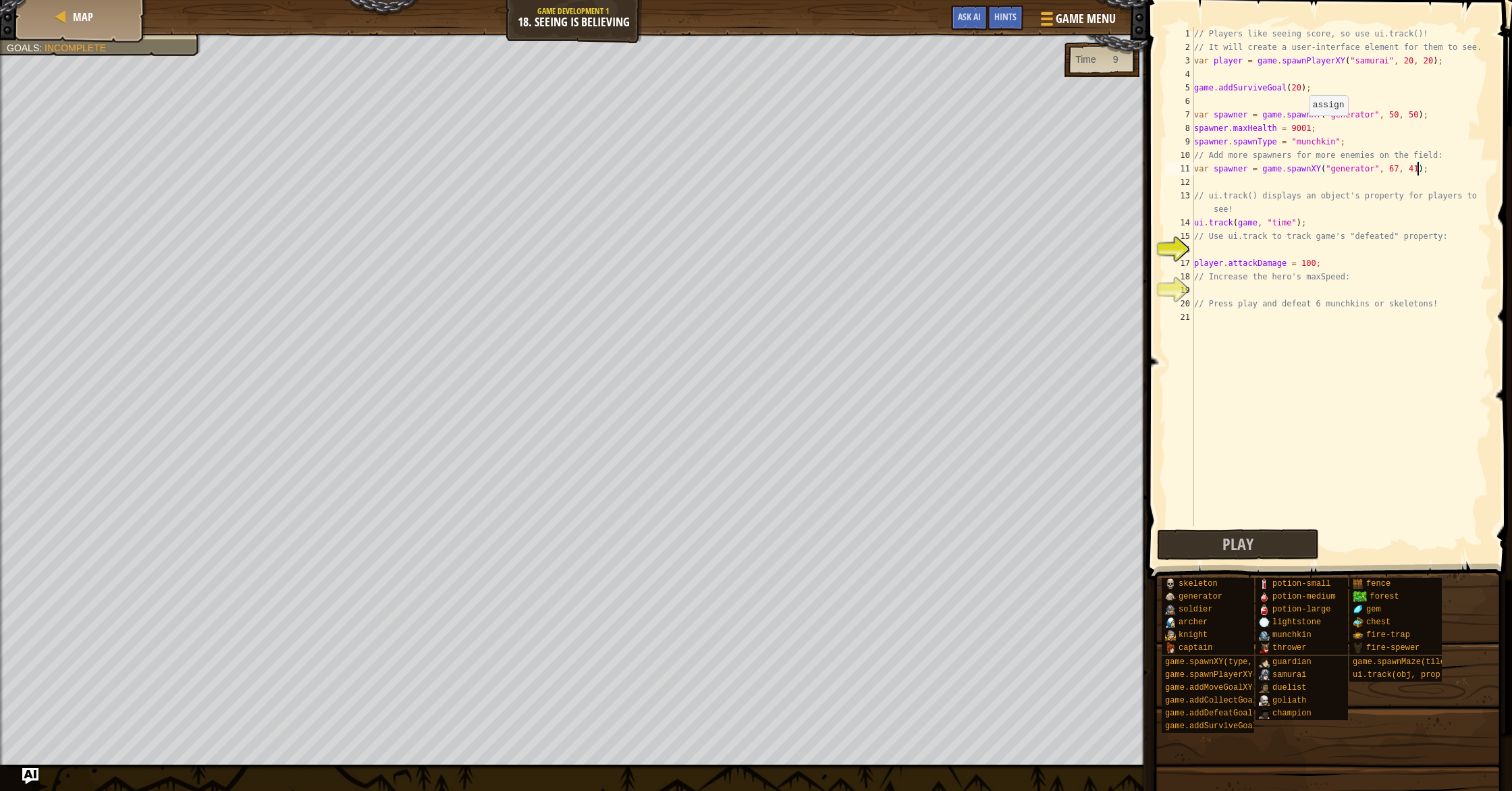
type textarea "spawner.maxHealth = 9001;"
drag, startPoint x: 1388, startPoint y: 67, endPoint x: 1399, endPoint y: 67, distance: 11.0
click at [1392, 67] on div "// Players like seeing score, so use ui.track()! // It will create a user-inter…" at bounding box center [1341, 290] width 300 height 527
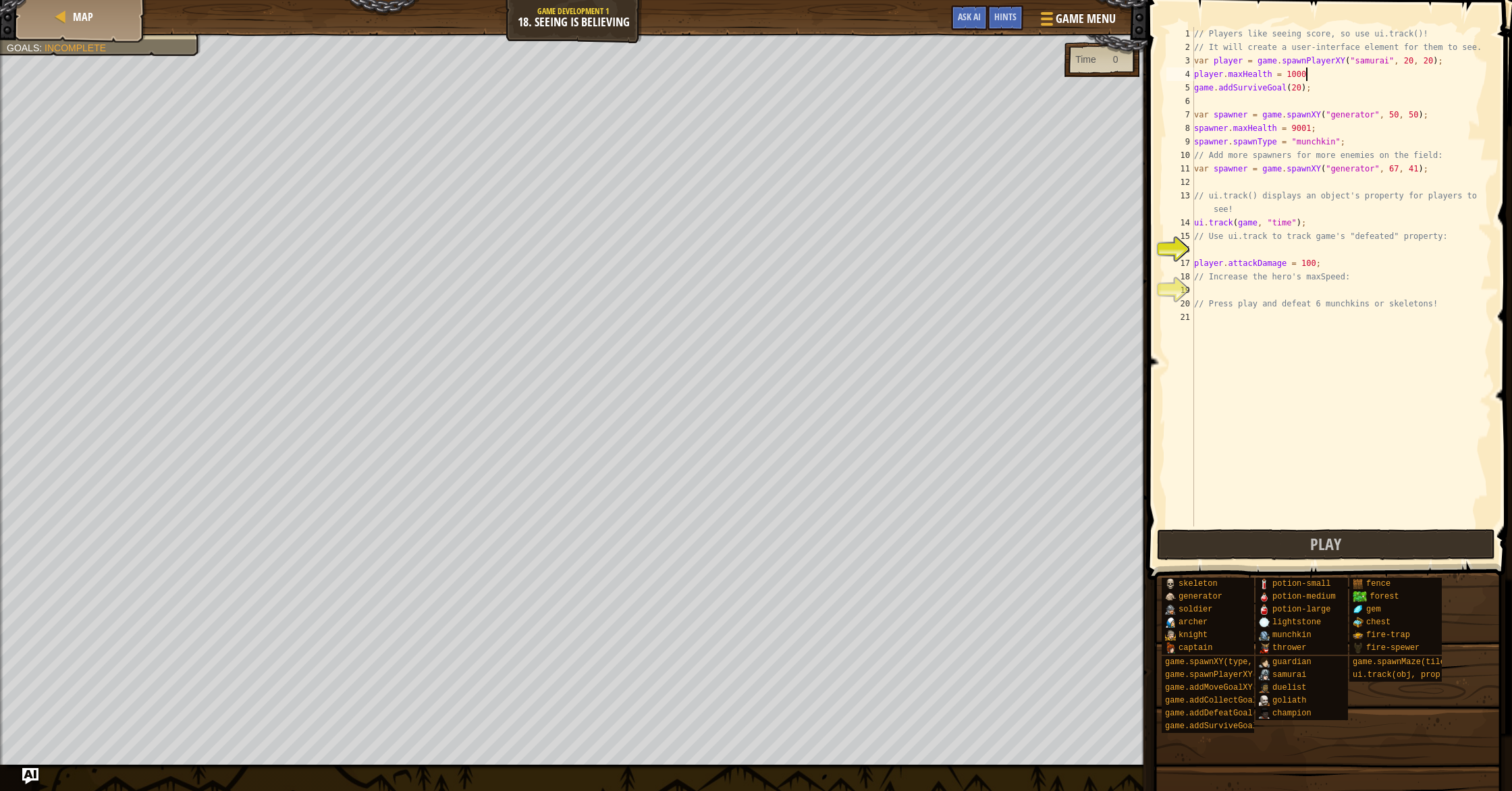
type textarea "player.maxHealth = 1000;"
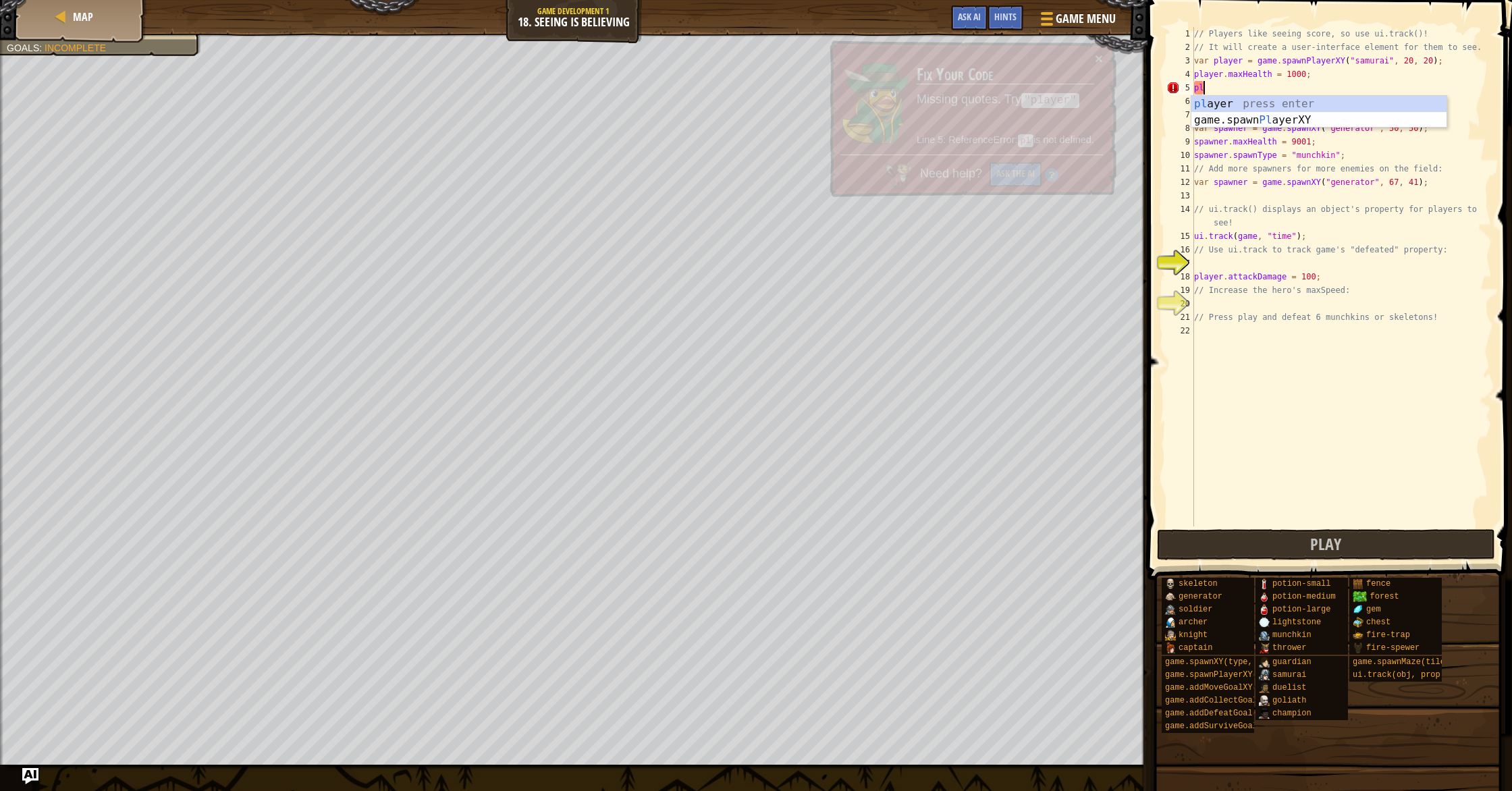
type textarea "p"
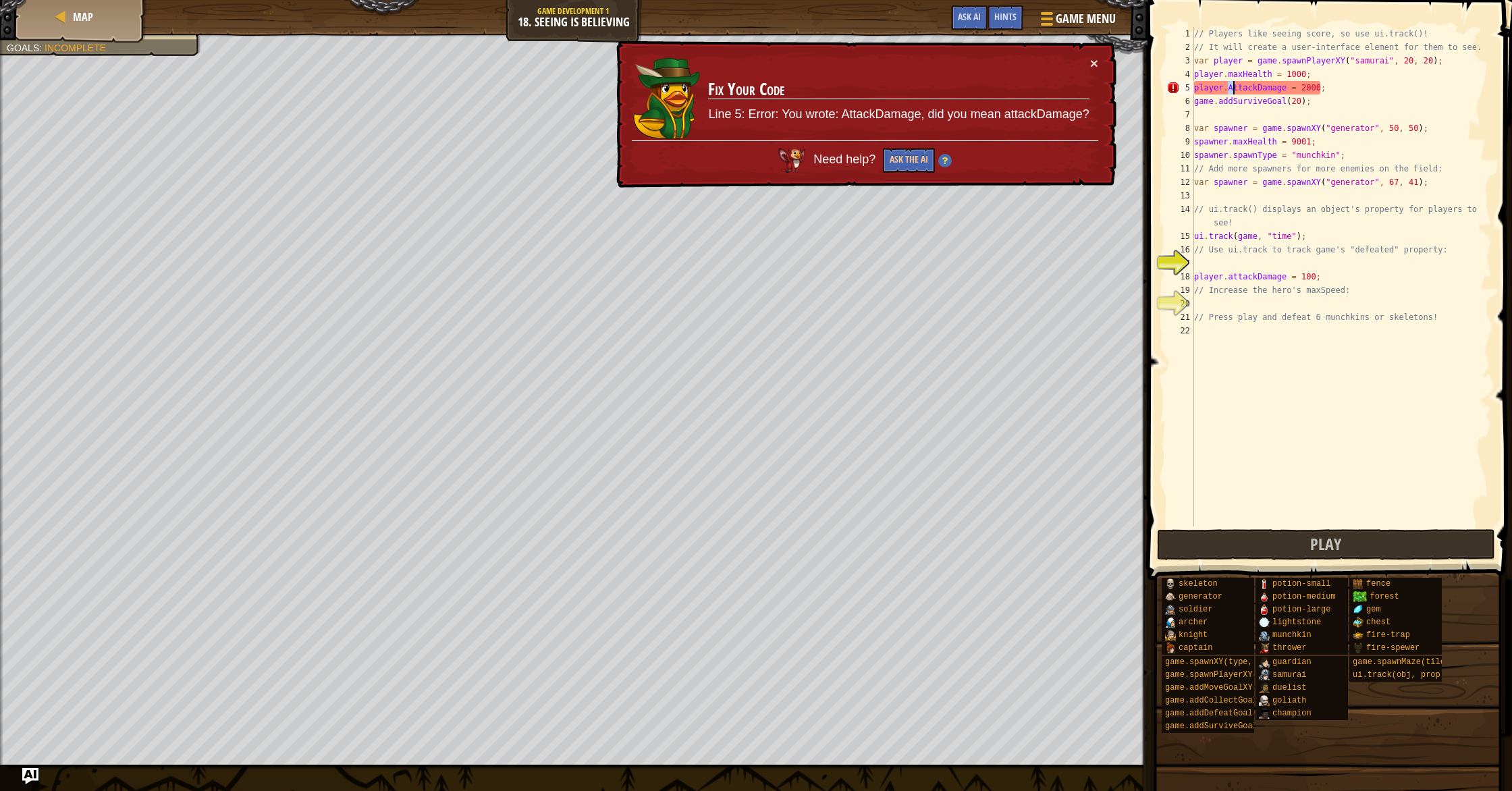
scroll to position [6, 4]
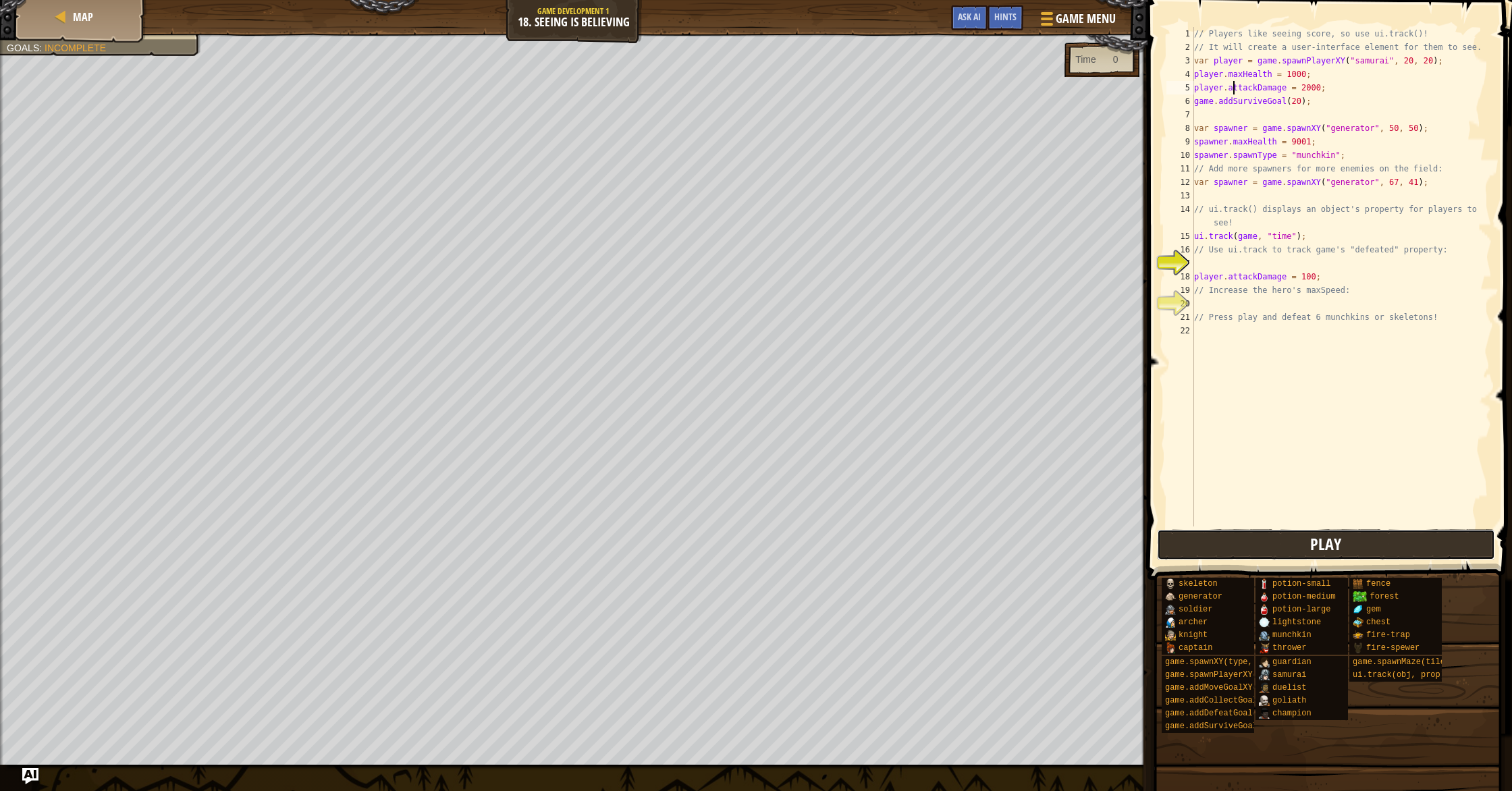
click at [1340, 538] on span "Play" at bounding box center [1326, 544] width 31 height 22
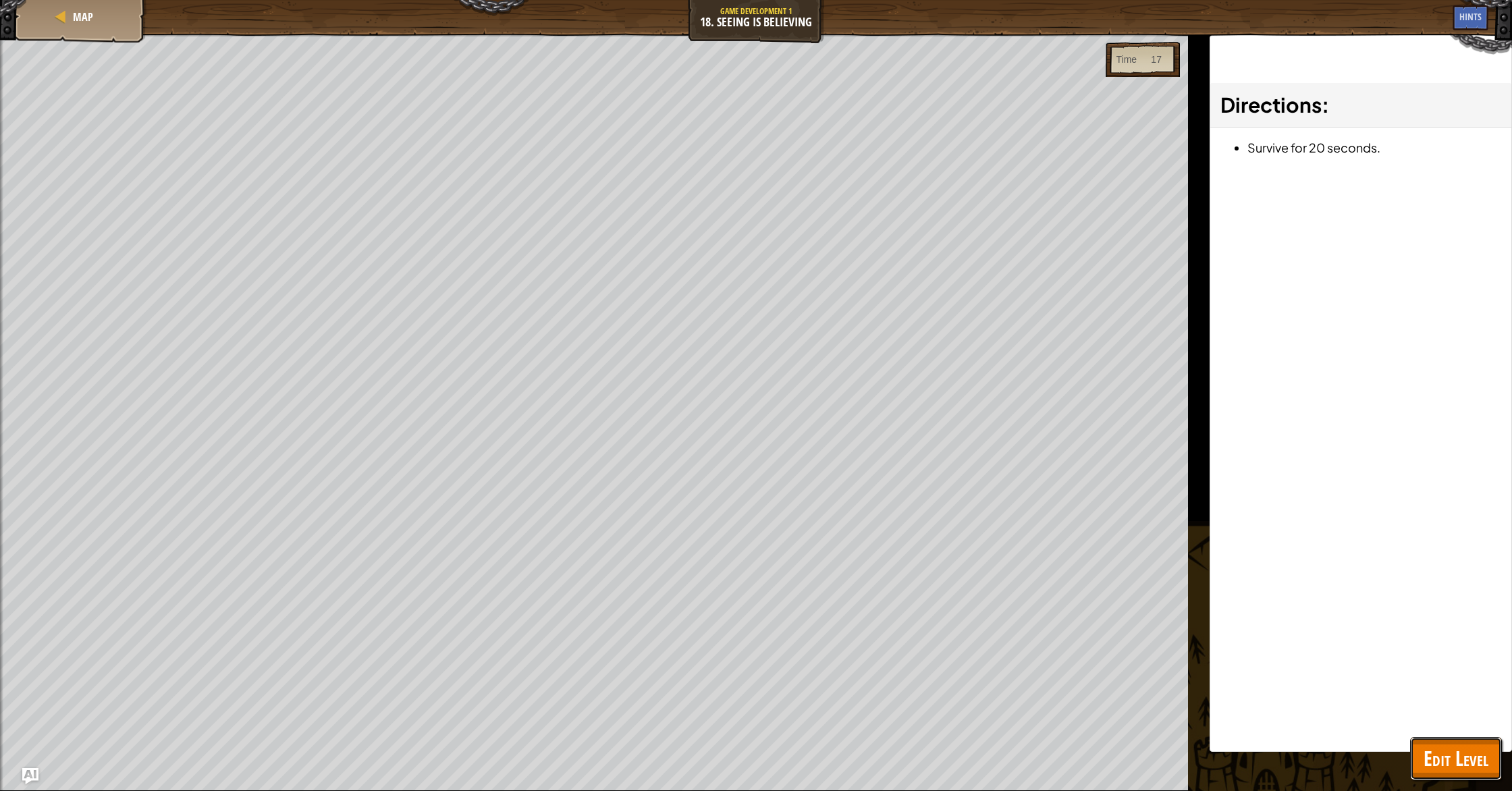
drag, startPoint x: 1462, startPoint y: 770, endPoint x: 1455, endPoint y: 766, distance: 8.1
click at [1462, 769] on span "Edit Level" at bounding box center [1456, 758] width 65 height 28
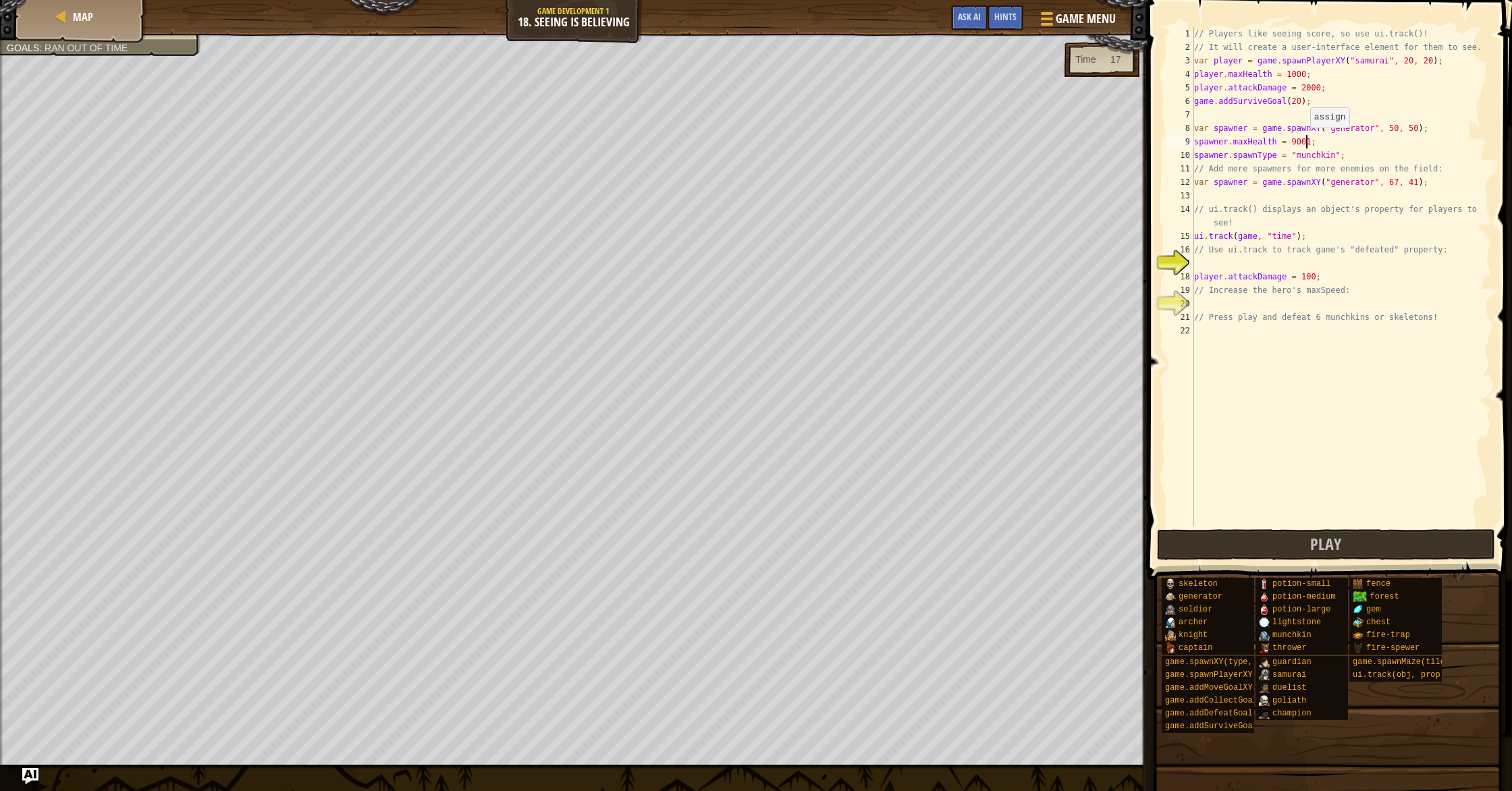
click at [1304, 141] on div "// Players like seeing score, so use ui.track()! // It will create a user-inter…" at bounding box center [1341, 290] width 300 height 527
click at [1279, 548] on button "Play" at bounding box center [1326, 545] width 338 height 31
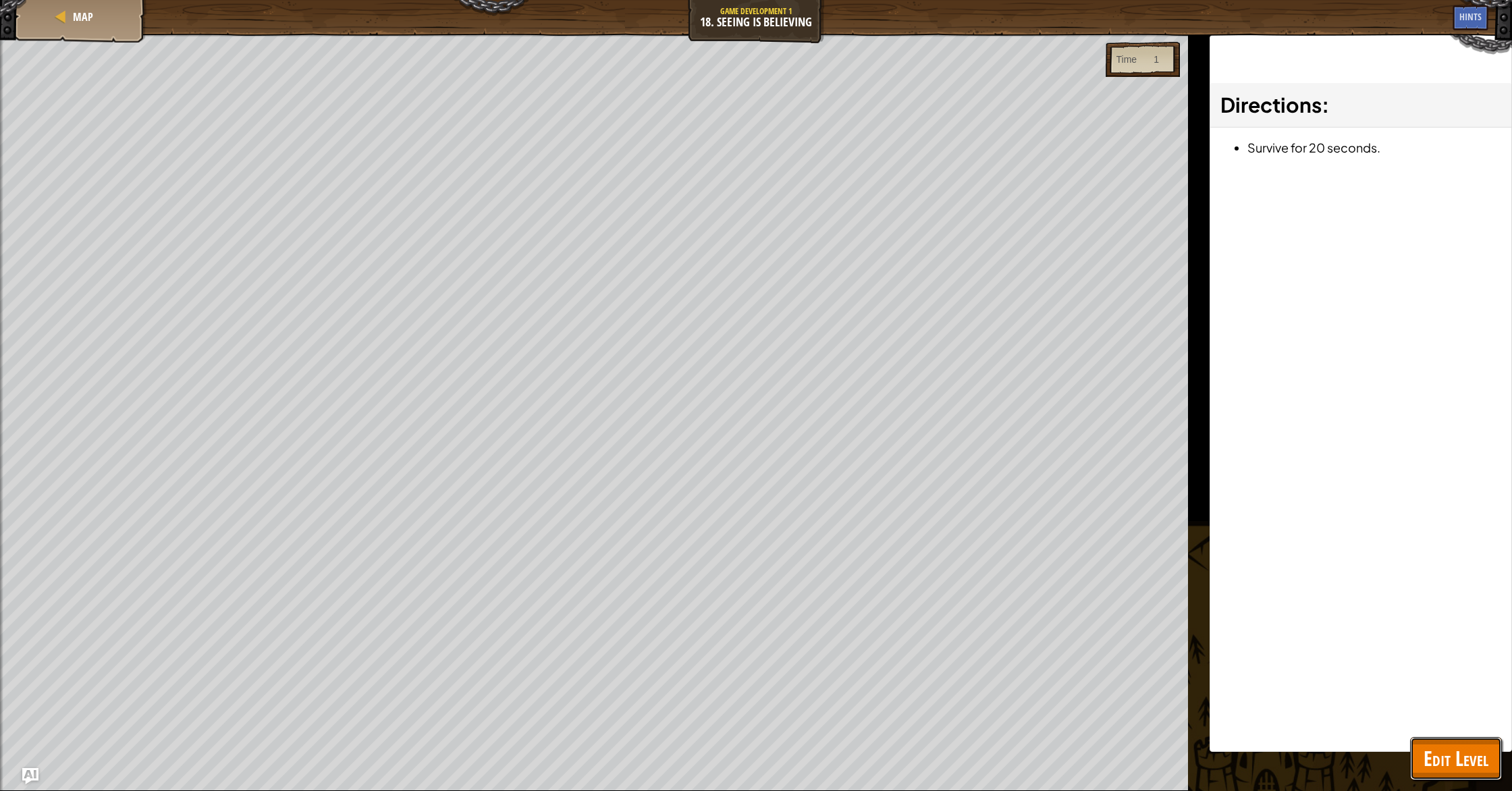
drag, startPoint x: 1478, startPoint y: 780, endPoint x: 1472, endPoint y: 775, distance: 7.8
click at [1477, 778] on button "Edit Level" at bounding box center [1456, 759] width 92 height 43
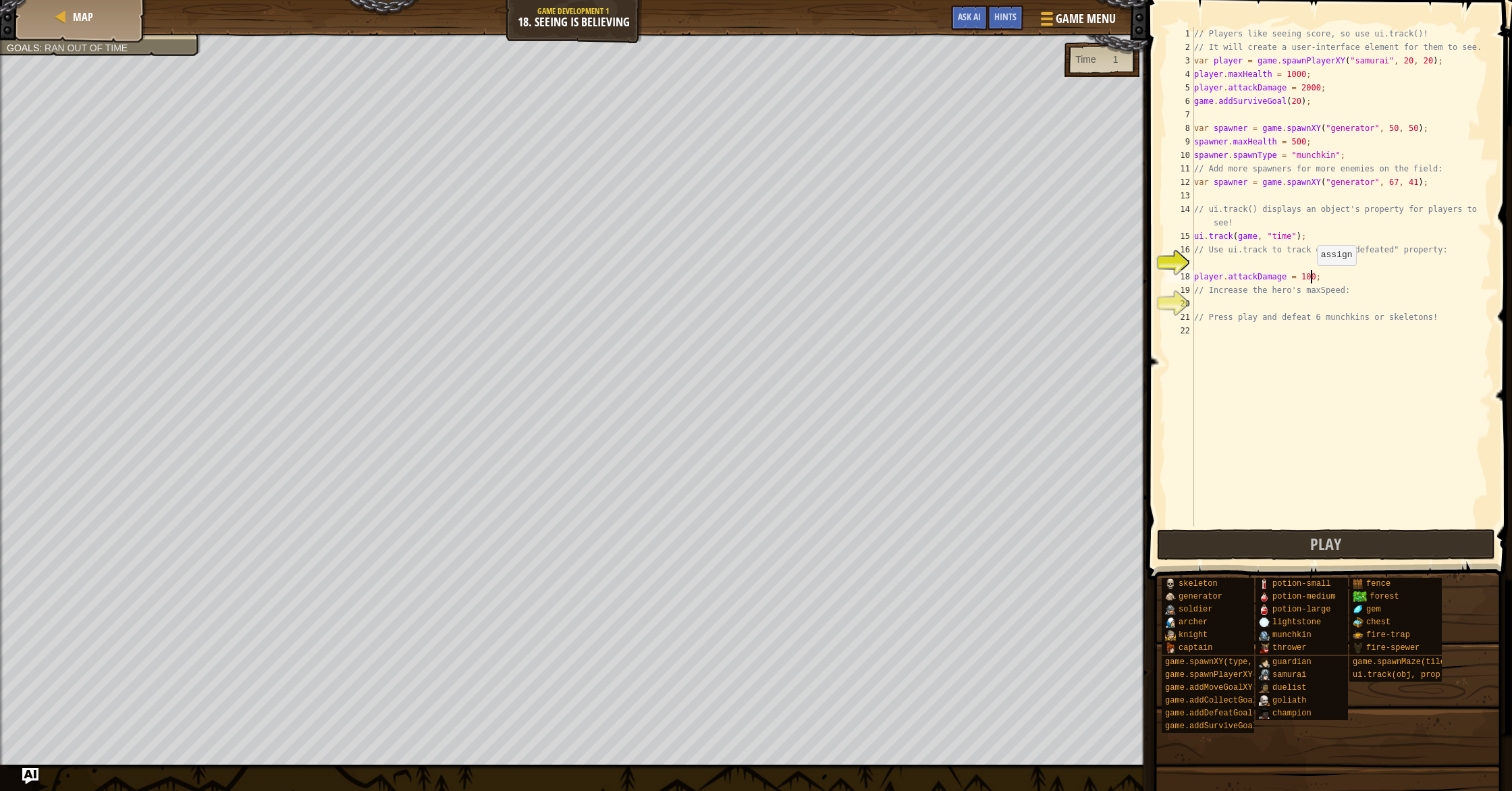
click at [1311, 278] on div "// Players like seeing score, so use ui.track()! // It will create a user-inter…" at bounding box center [1341, 290] width 300 height 527
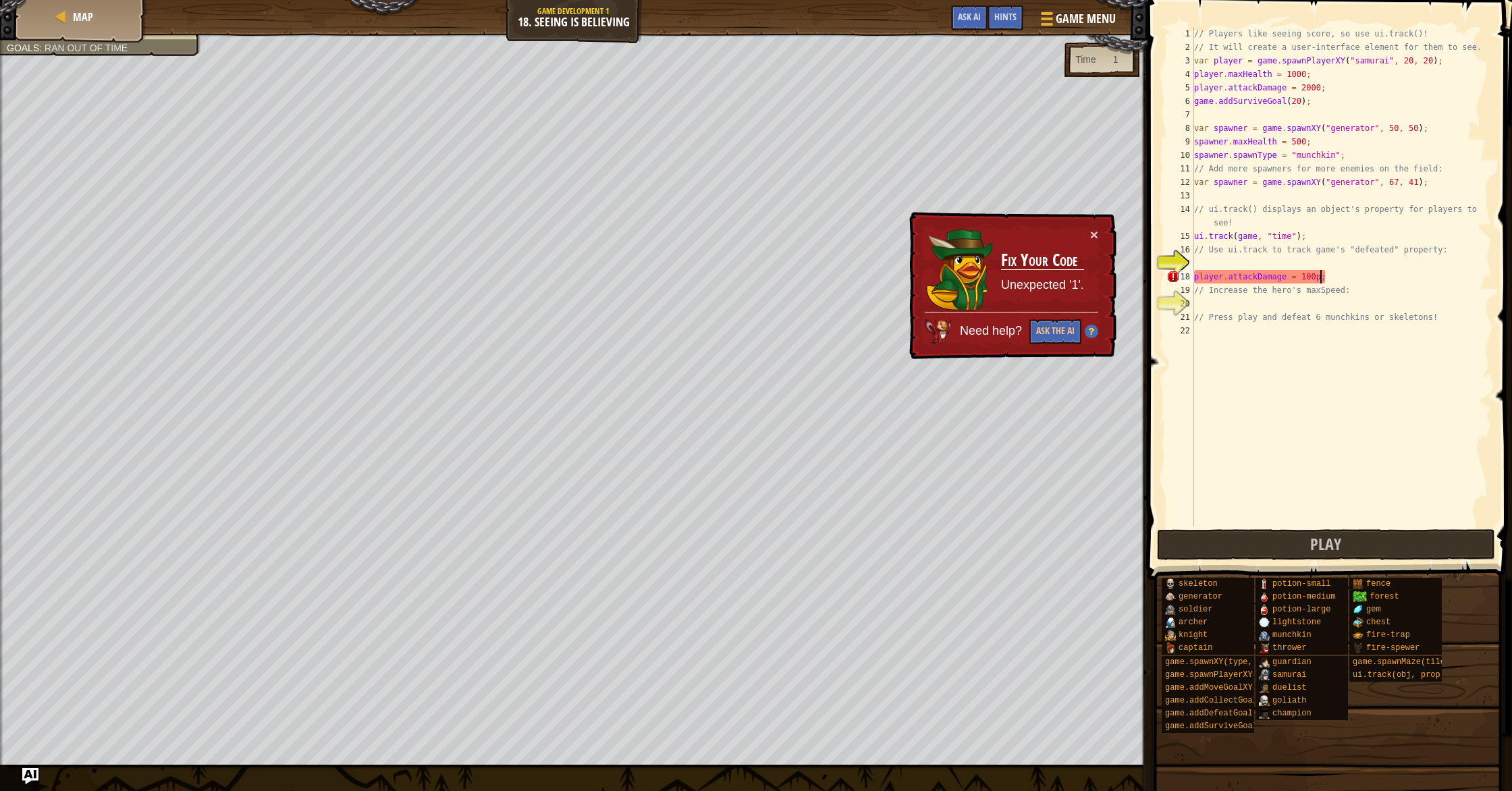
type textarea "player.attackDamage = 1000;"
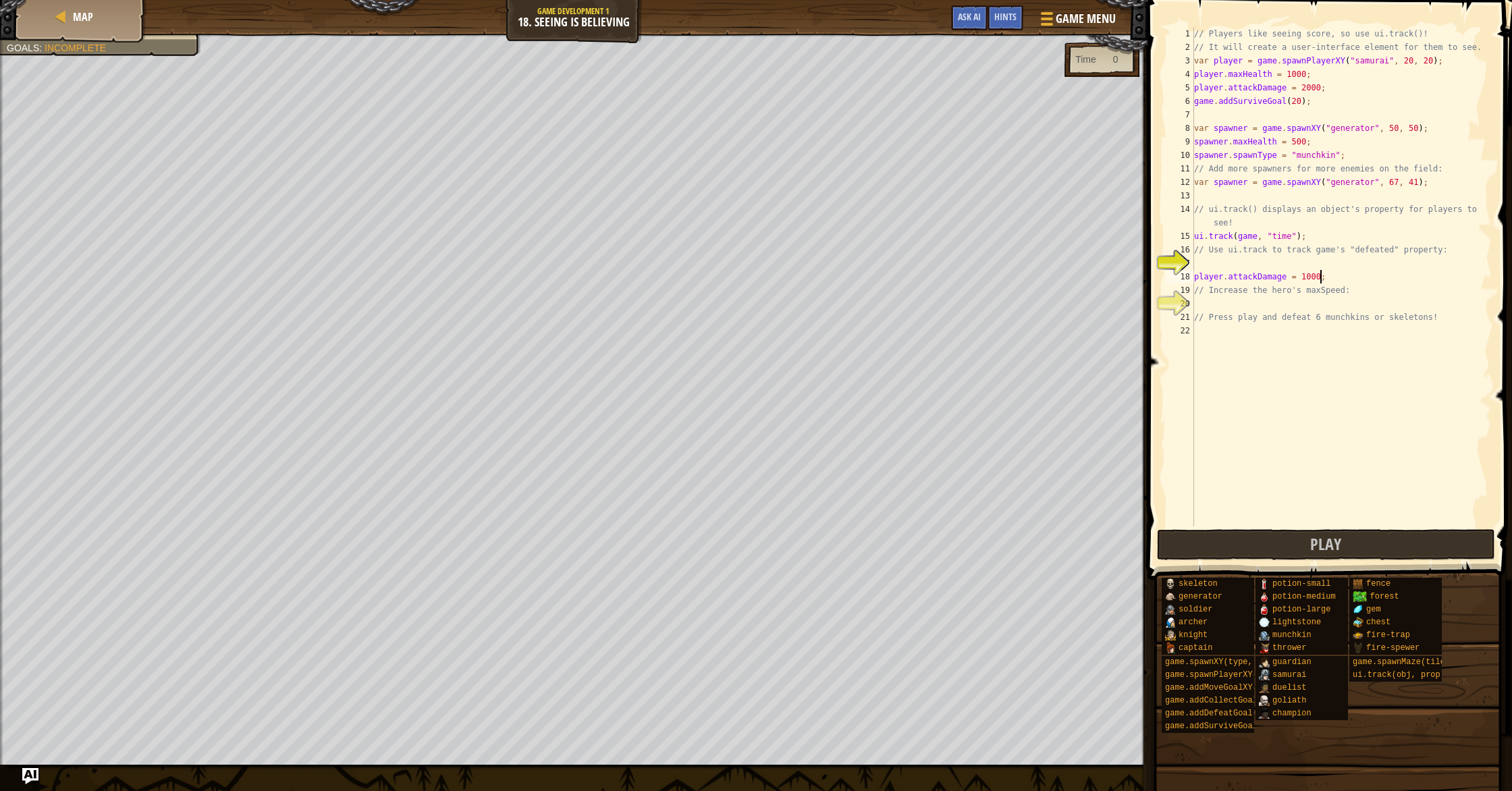
click at [1290, 300] on div "// Players like seeing score, so use ui.track()! // It will create a user-inter…" at bounding box center [1341, 290] width 300 height 527
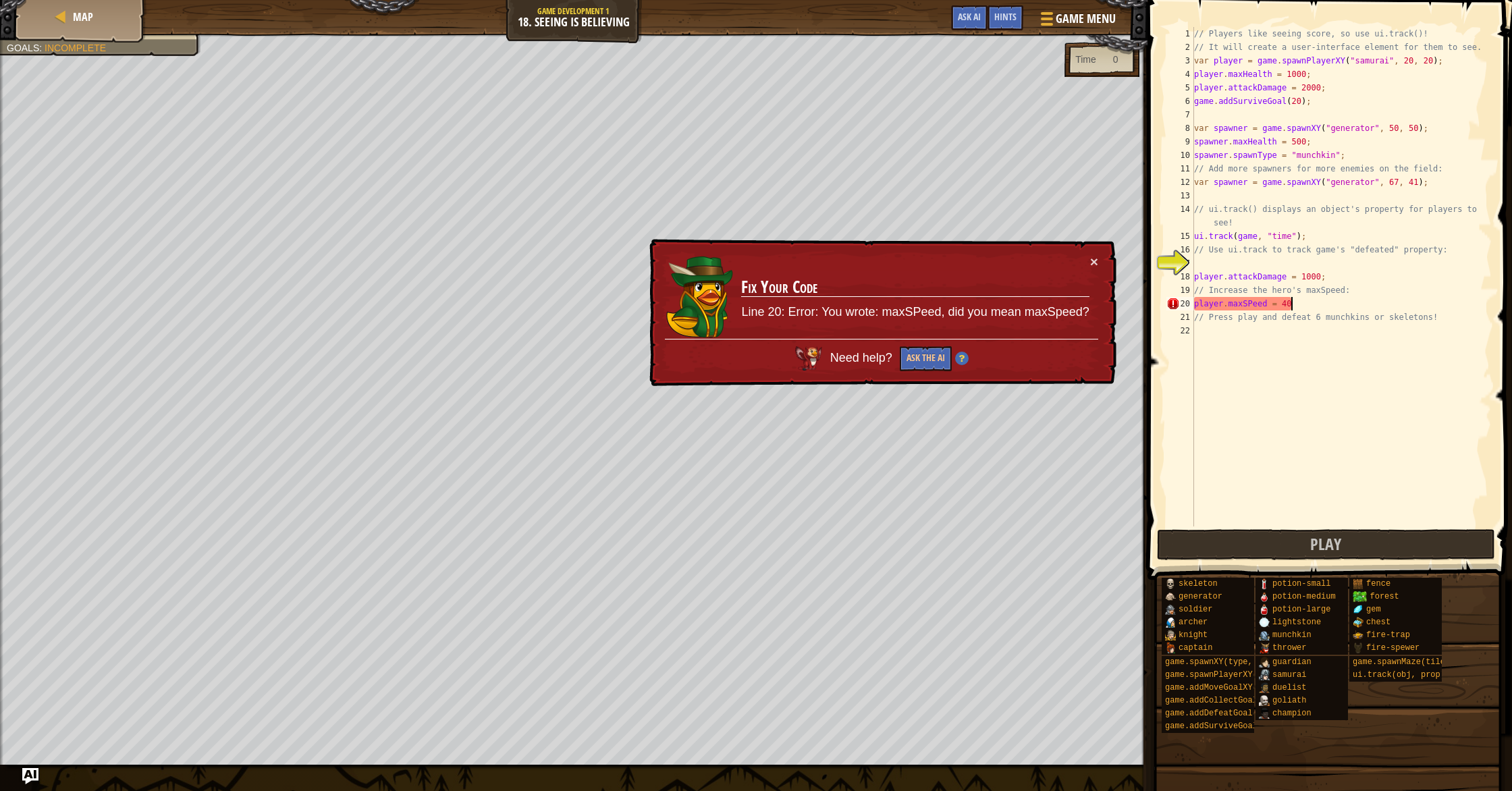
scroll to position [6, 7]
type textarea "player.maxSpeed = 40;"
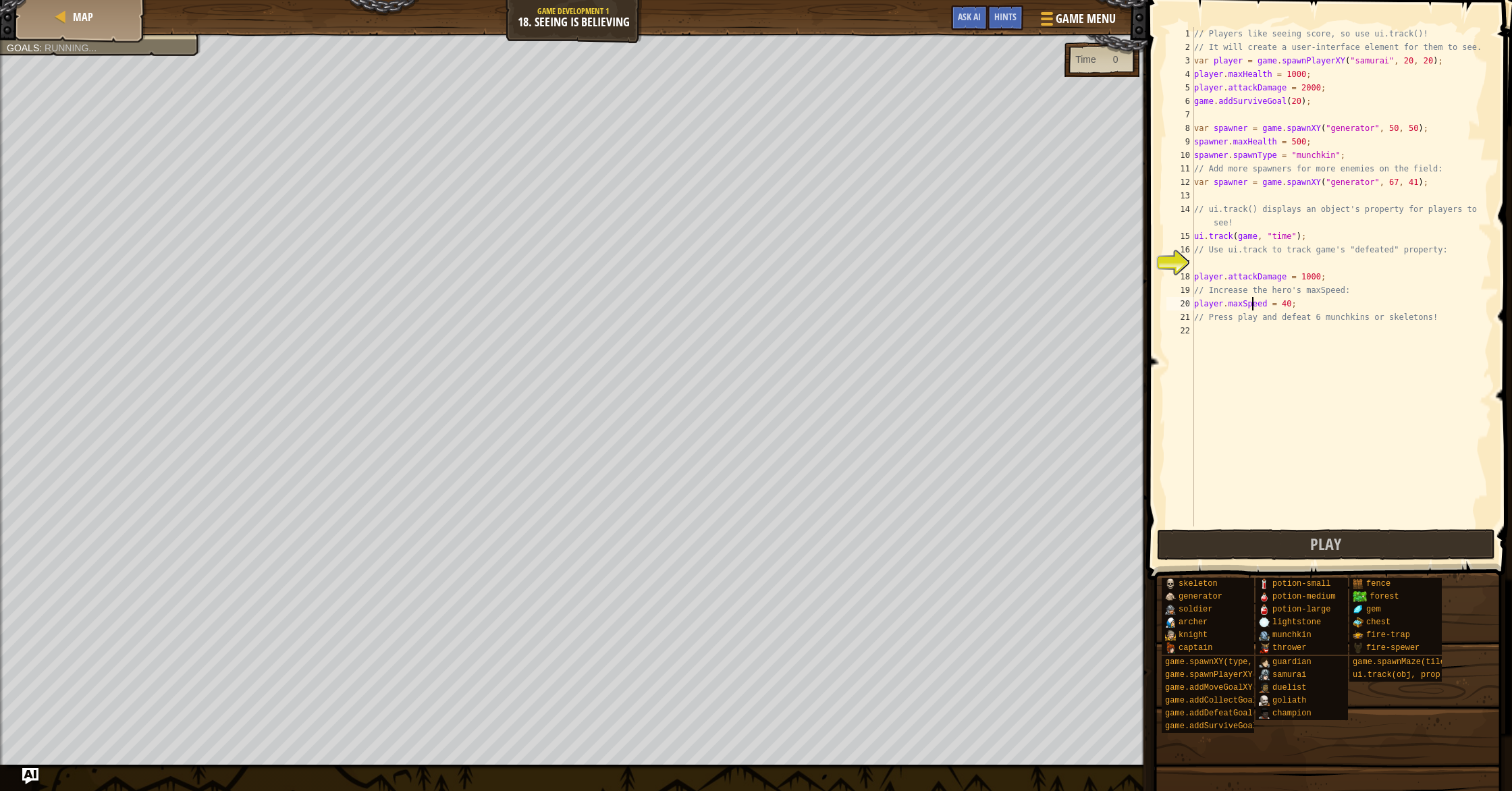
scroll to position [6, 4]
click at [1301, 340] on div "// Players like seeing score, so use ui.track()! // It will create a user-inter…" at bounding box center [1341, 290] width 300 height 527
click at [1293, 539] on button "Play" at bounding box center [1326, 545] width 338 height 31
type textarea "s"
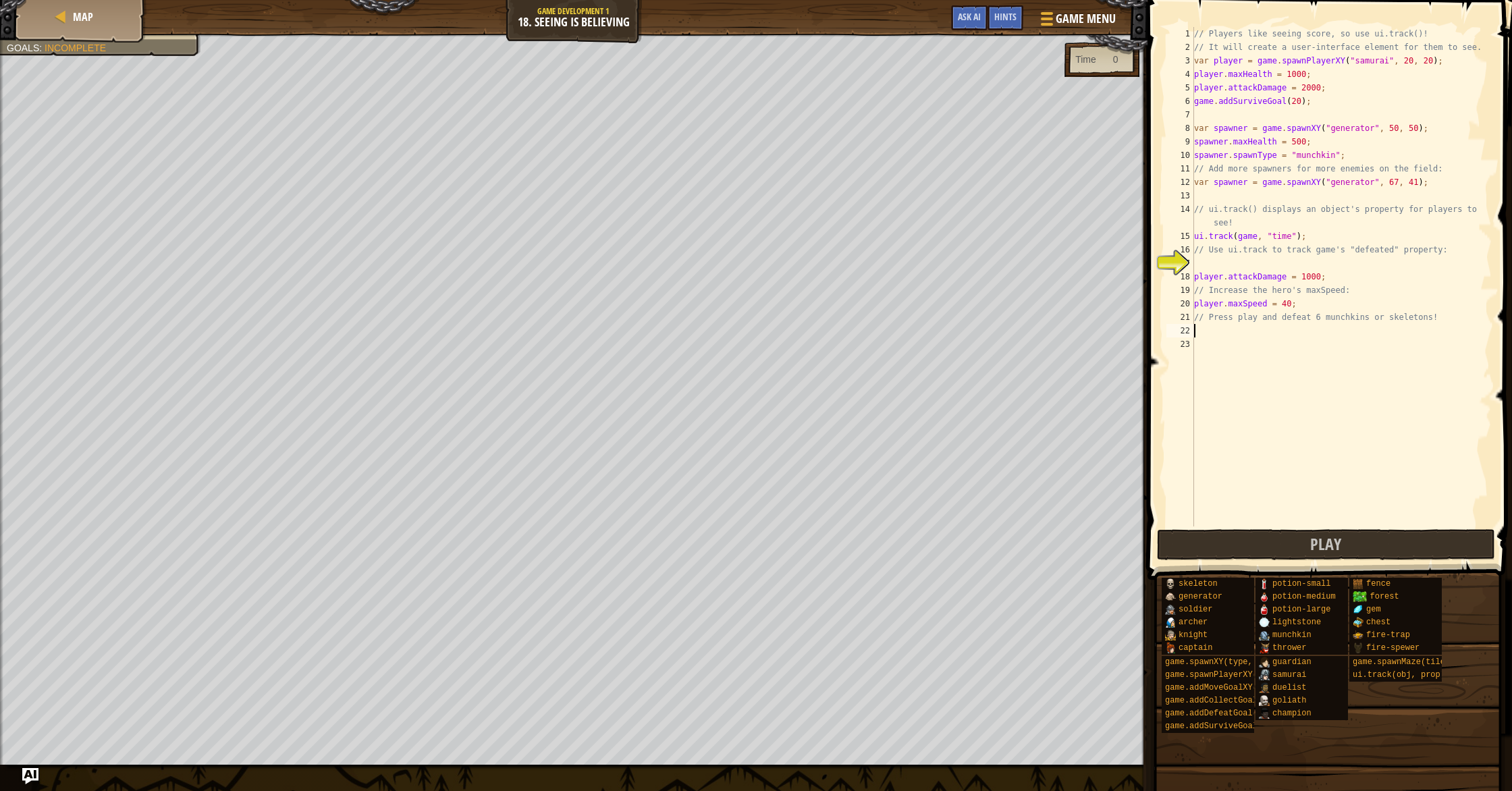
click at [1291, 105] on div "// Players like seeing score, so use ui.track()! // It will create a user-inter…" at bounding box center [1341, 290] width 300 height 527
click at [1234, 550] on button "Play" at bounding box center [1326, 545] width 338 height 31
click at [1239, 256] on div "// Players like seeing score, so use ui.track()! // It will create a user-inter…" at bounding box center [1341, 290] width 300 height 527
type textarea "// Use ui.track to track game's "defeated" property:"
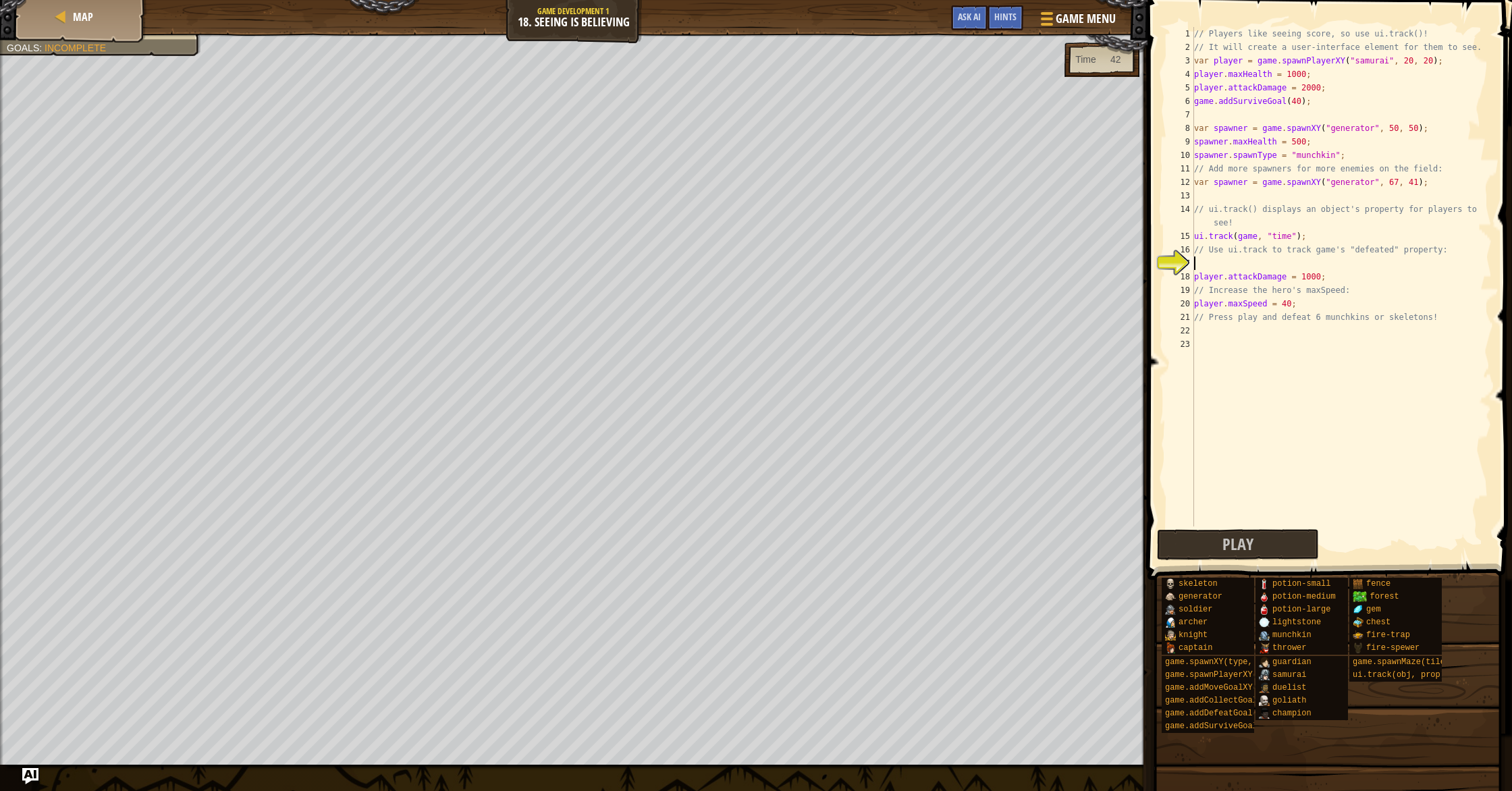
click at [1239, 261] on div "// Players like seeing score, so use ui.track()! // It will create a user-inter…" at bounding box center [1341, 290] width 300 height 527
type textarea "u"
type textarea "// Use ui.track to track game's "defeated" property:"
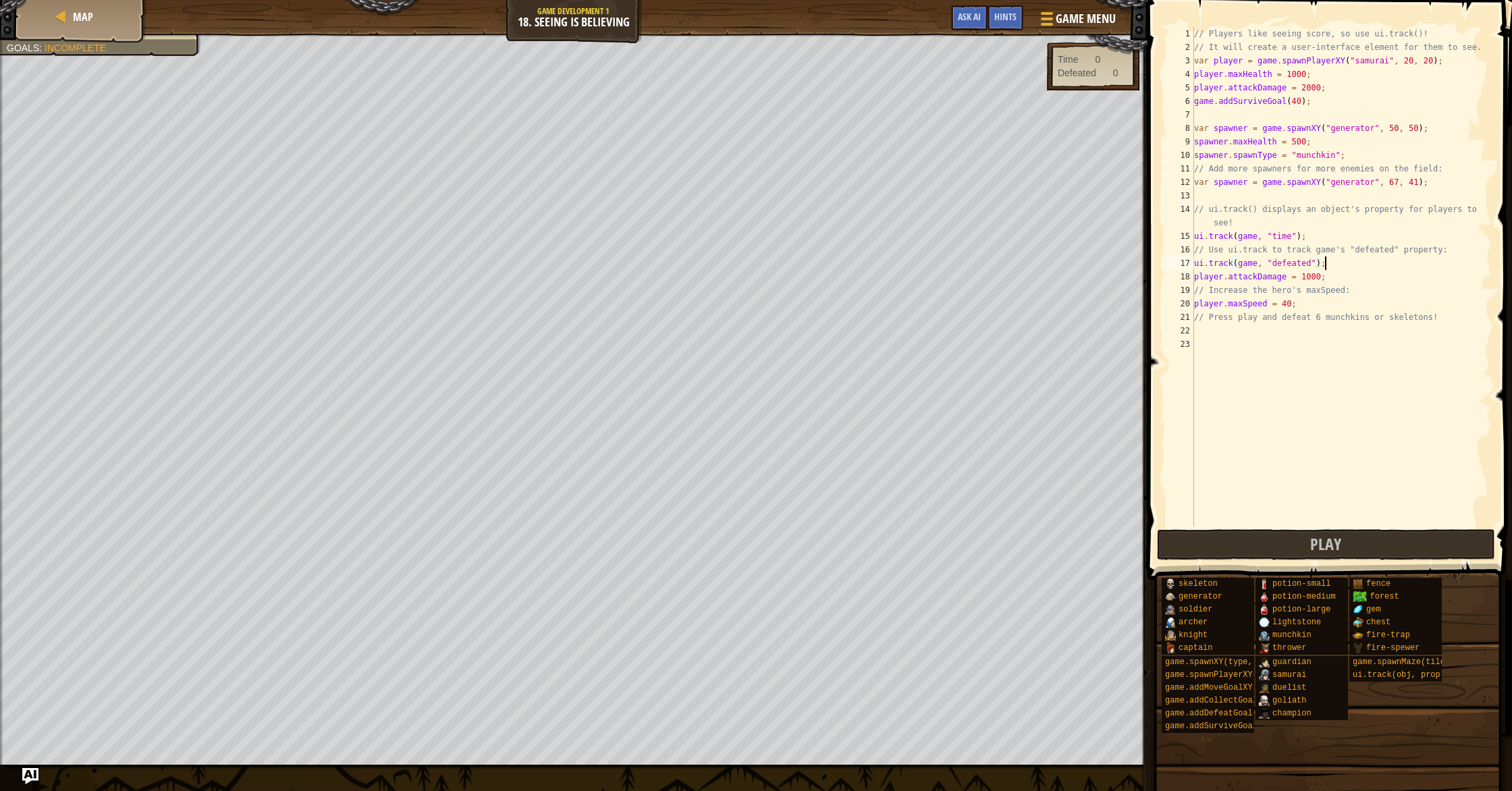
scroll to position [6, 10]
type textarea "ui.track(game, "defeated");"
click at [1386, 544] on button "Play" at bounding box center [1326, 545] width 338 height 31
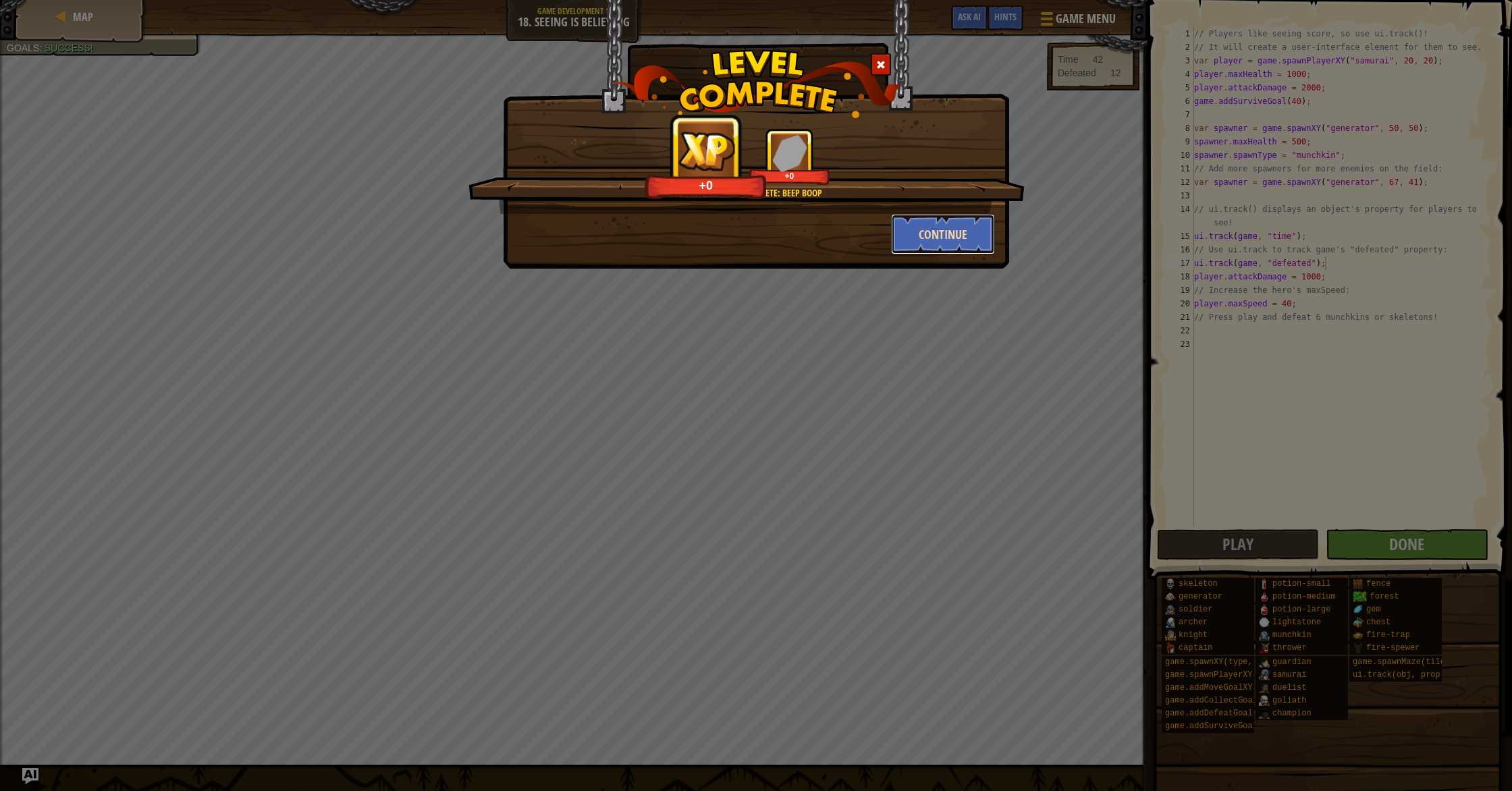
click at [958, 243] on button "Continue" at bounding box center [944, 234] width 105 height 40
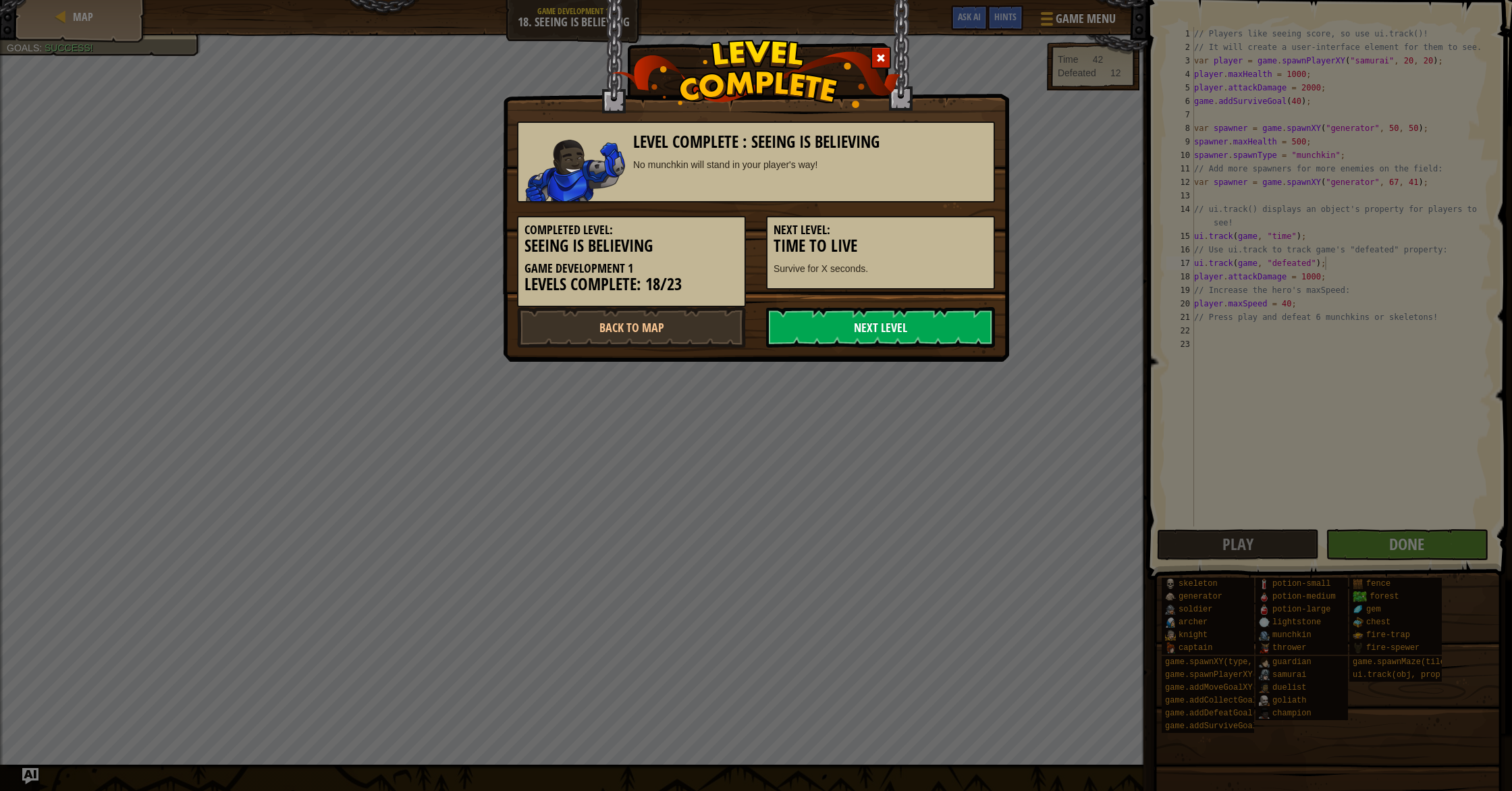
click at [912, 323] on link "Next Level" at bounding box center [881, 327] width 229 height 40
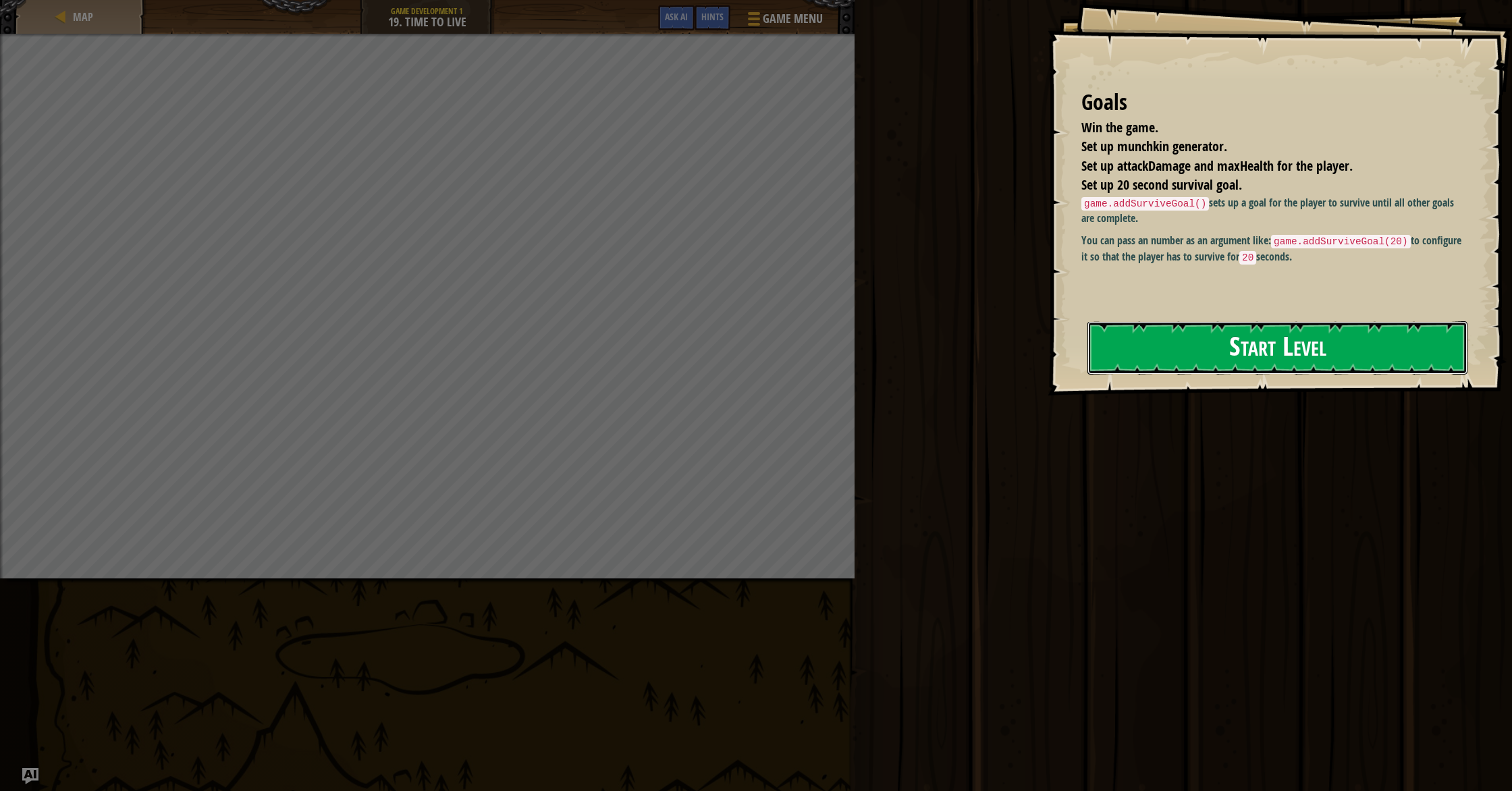
click at [1234, 332] on button "Start Level" at bounding box center [1277, 348] width 380 height 53
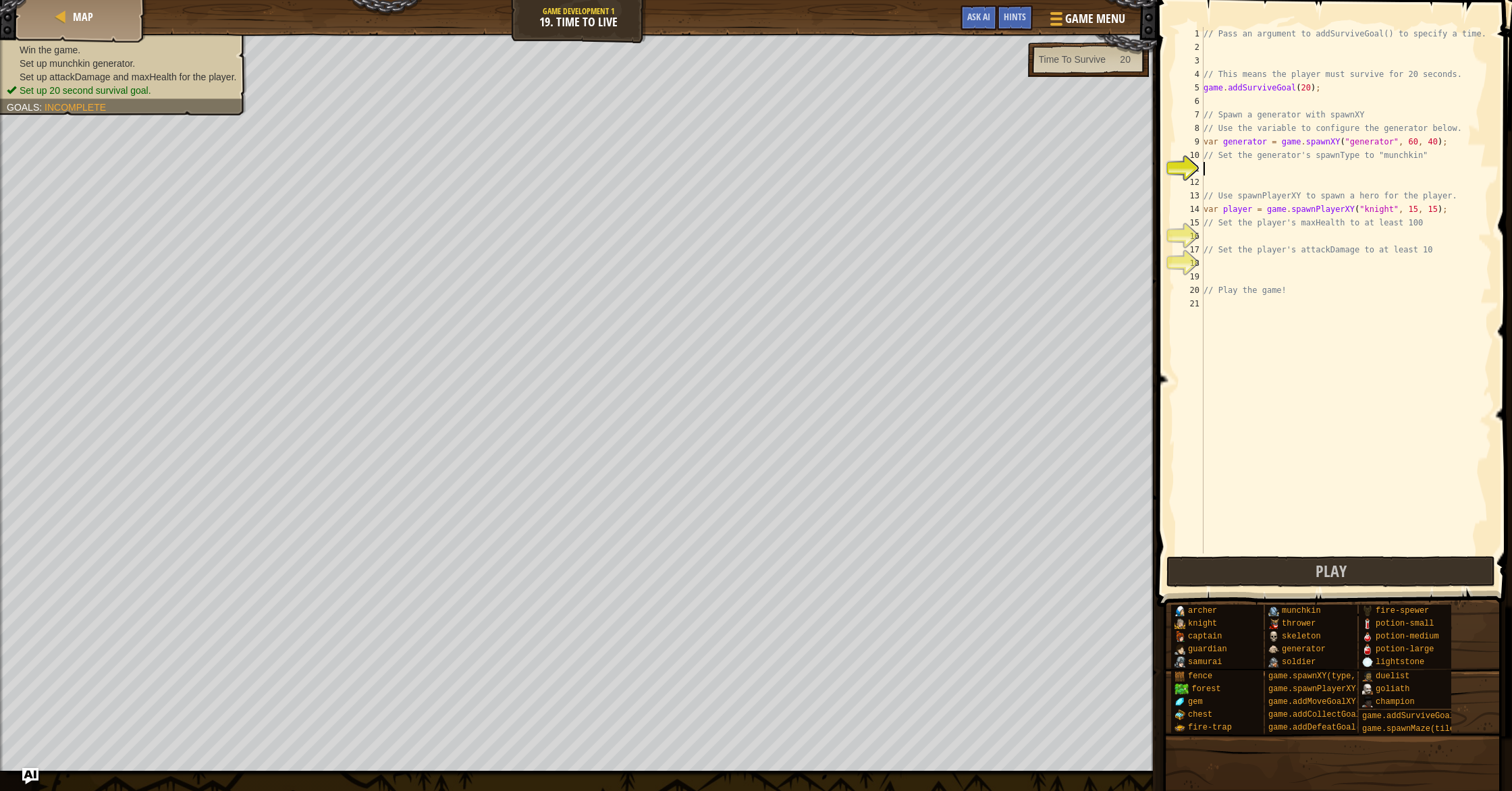
click at [1312, 56] on div "// Pass an argument to addSurviveGoal() to specify a time. // This means the pl…" at bounding box center [1346, 303] width 291 height 554
click at [1280, 43] on div "// Pass an argument to addSurviveGoal() to specify a time. // This means the pl…" at bounding box center [1346, 303] width 291 height 554
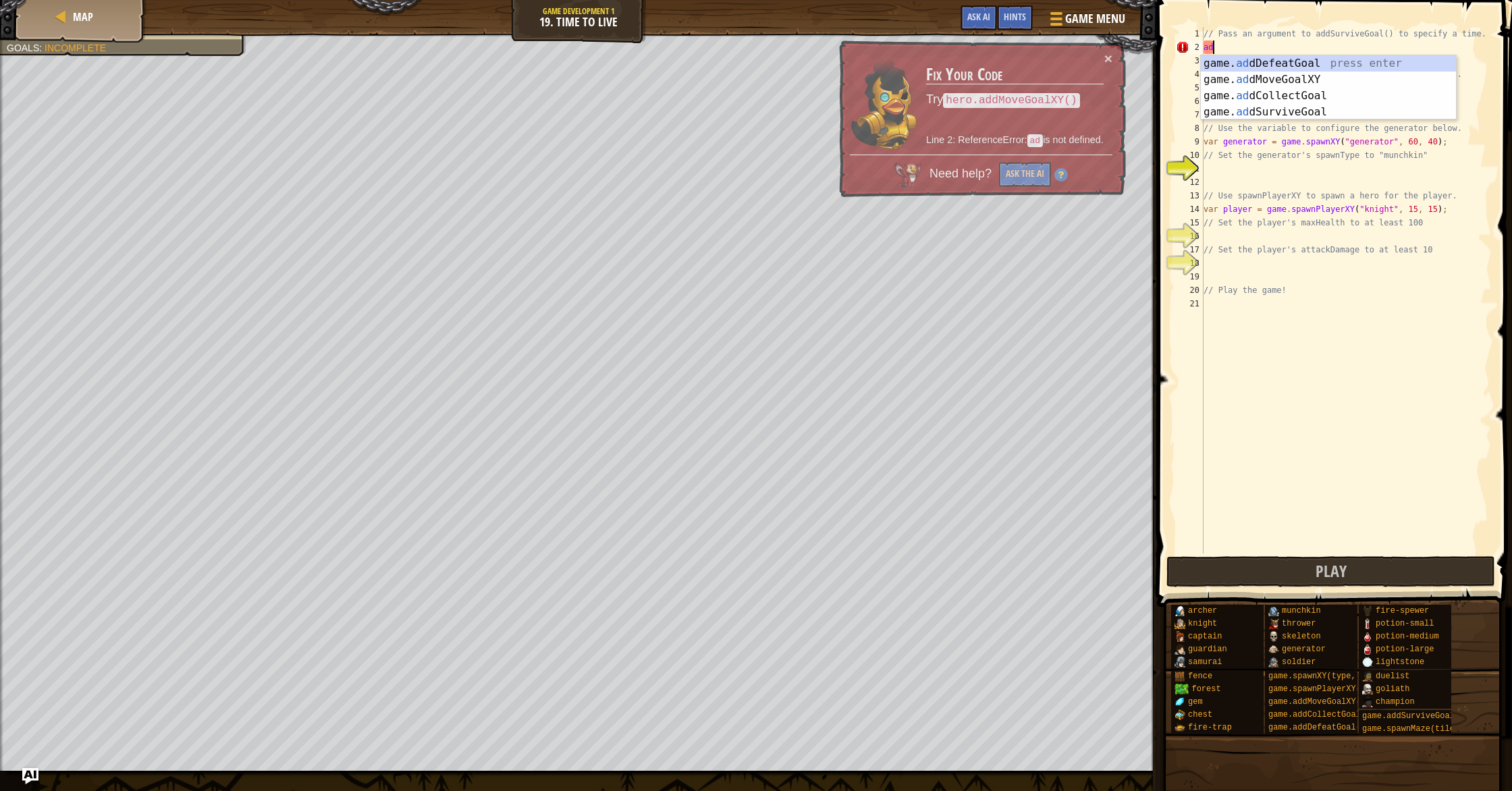
type textarea "add"
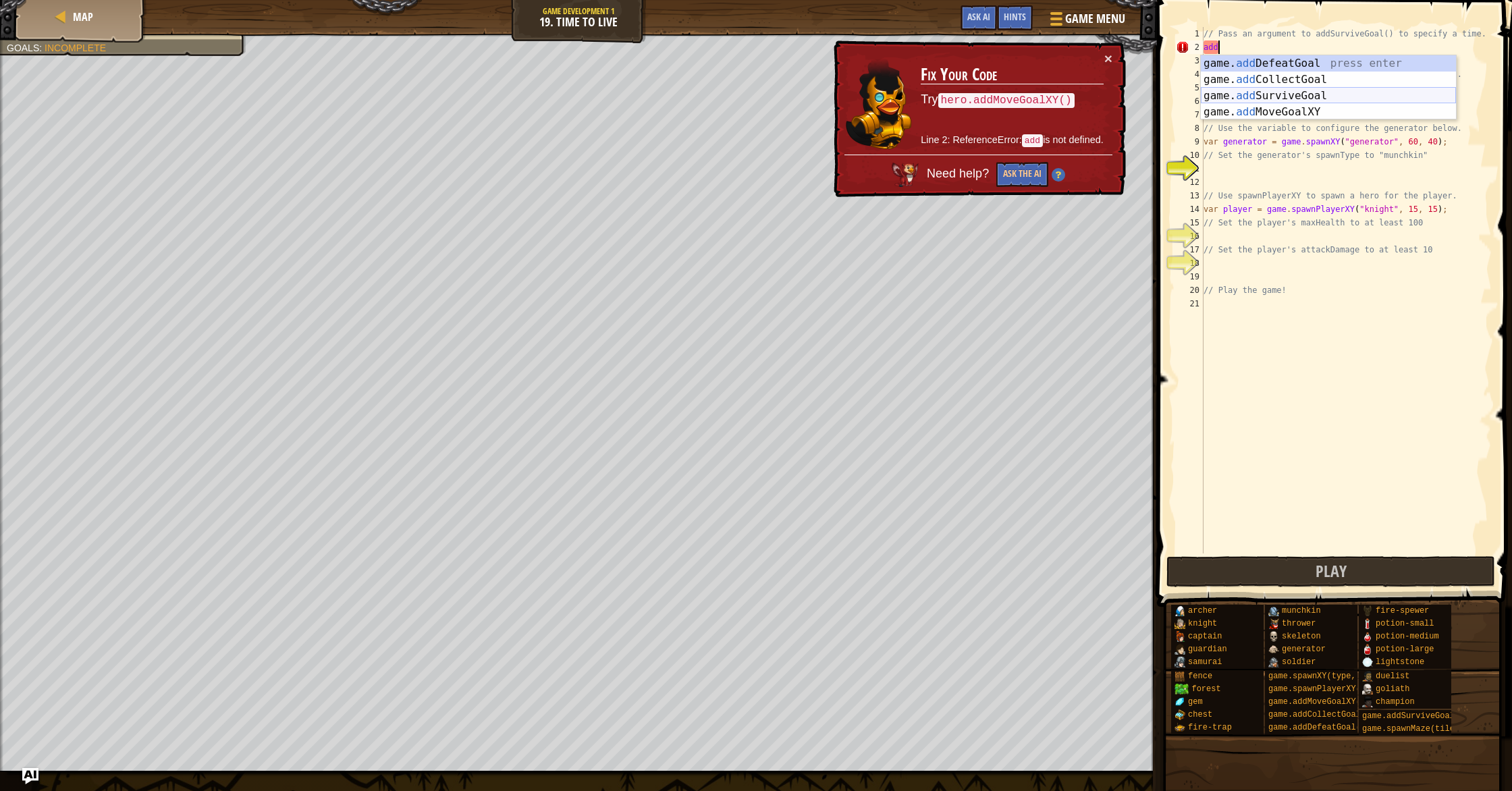
click at [1306, 95] on div "game. add DefeatGoal press enter game. add CollectGoal press enter game. add Su…" at bounding box center [1329, 104] width 255 height 97
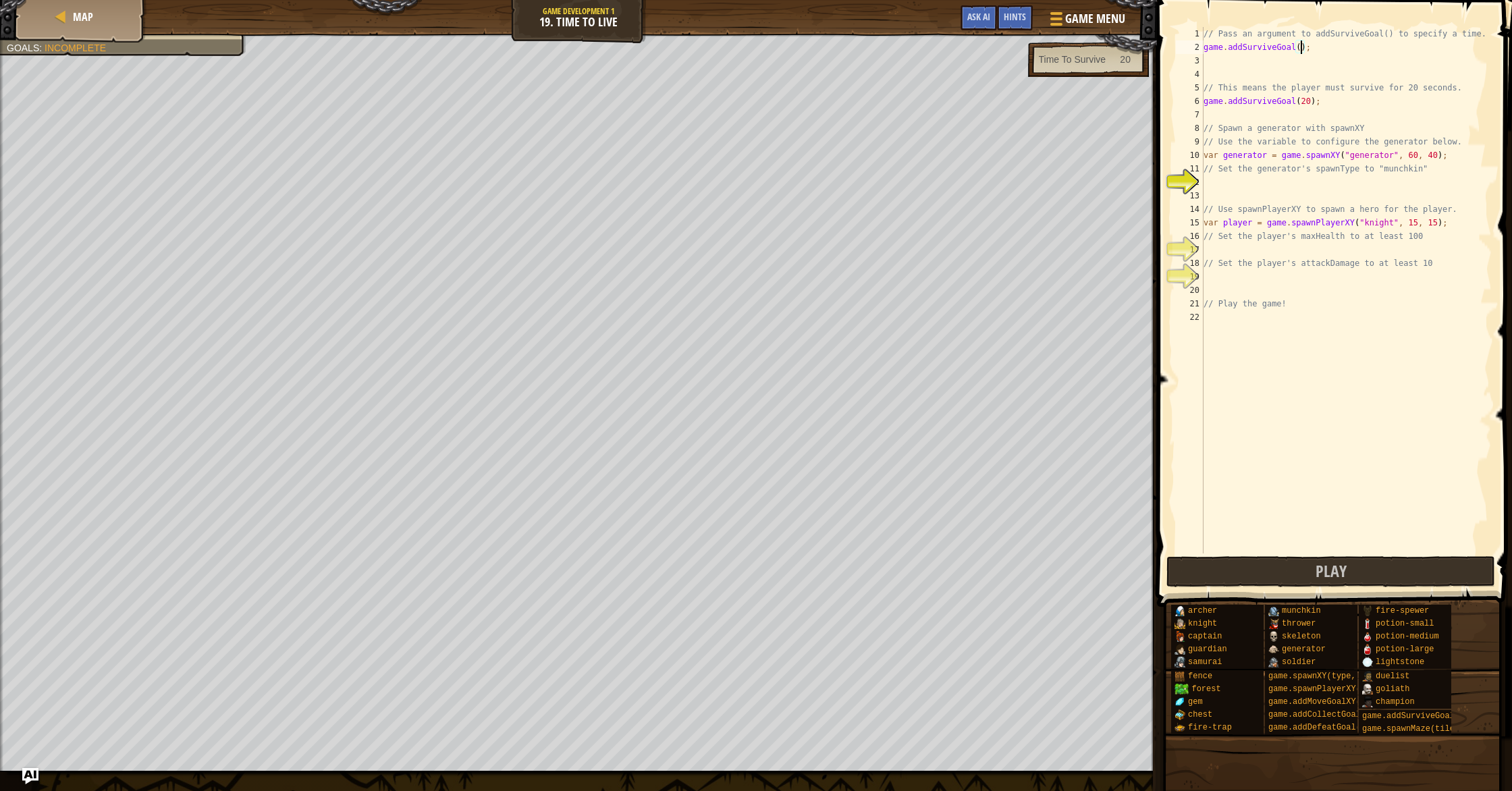
click at [1302, 47] on div "// Pass an argument to addSurviveGoal() to specify a time. game . addSurviveGoa…" at bounding box center [1346, 303] width 291 height 554
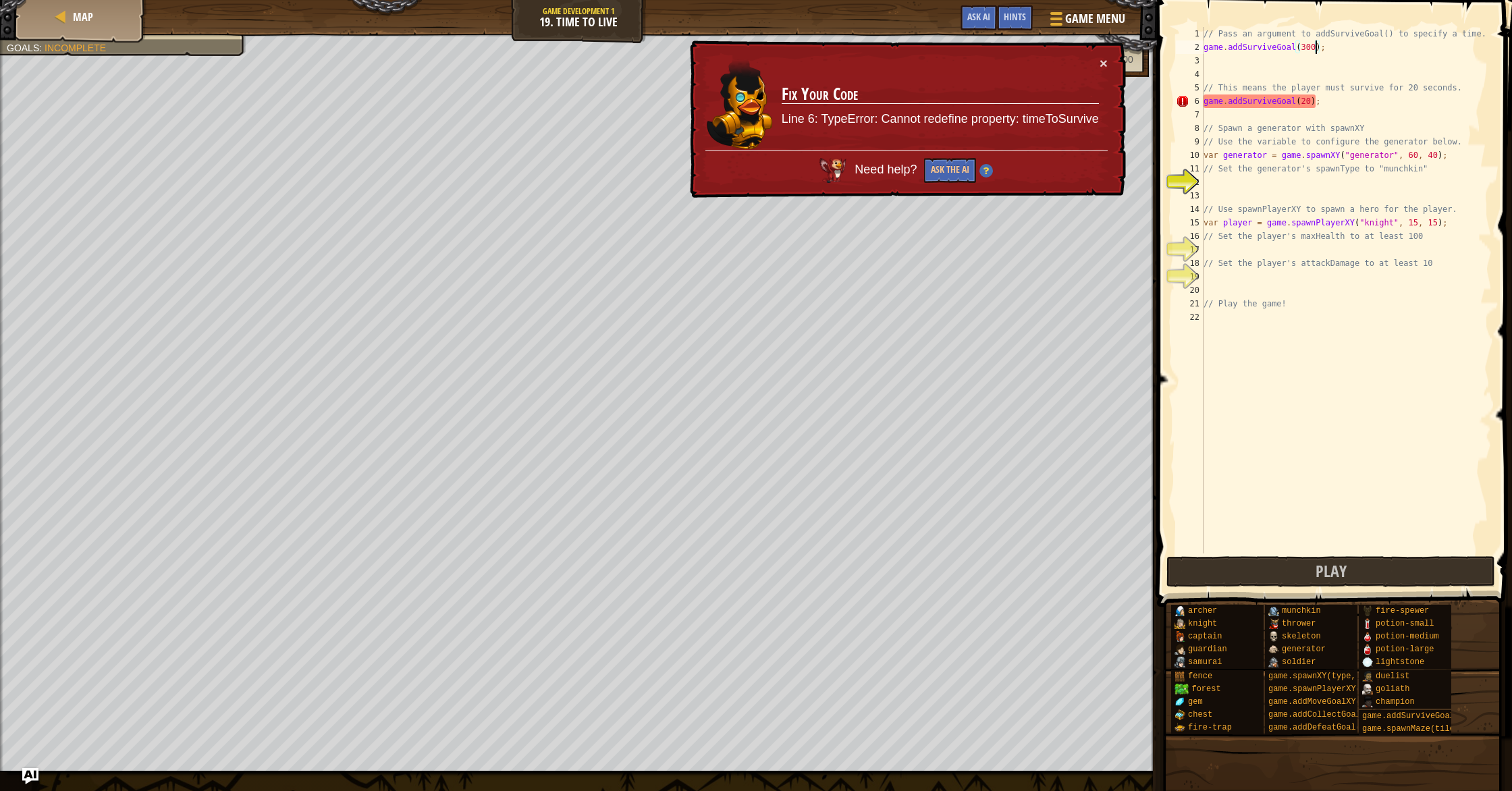
click at [1235, 44] on div "// Pass an argument to addSurviveGoal() to specify a time. game . addSurviveGoa…" at bounding box center [1346, 303] width 291 height 554
click at [1257, 96] on div "// Pass an argument to addSurviveGoal() to specify a time. game . addSurviveGoa…" at bounding box center [1346, 303] width 291 height 554
type textarea "game.addSurviveGoal(20);"
drag, startPoint x: 1338, startPoint y: 105, endPoint x: 1200, endPoint y: 105, distance: 138.0
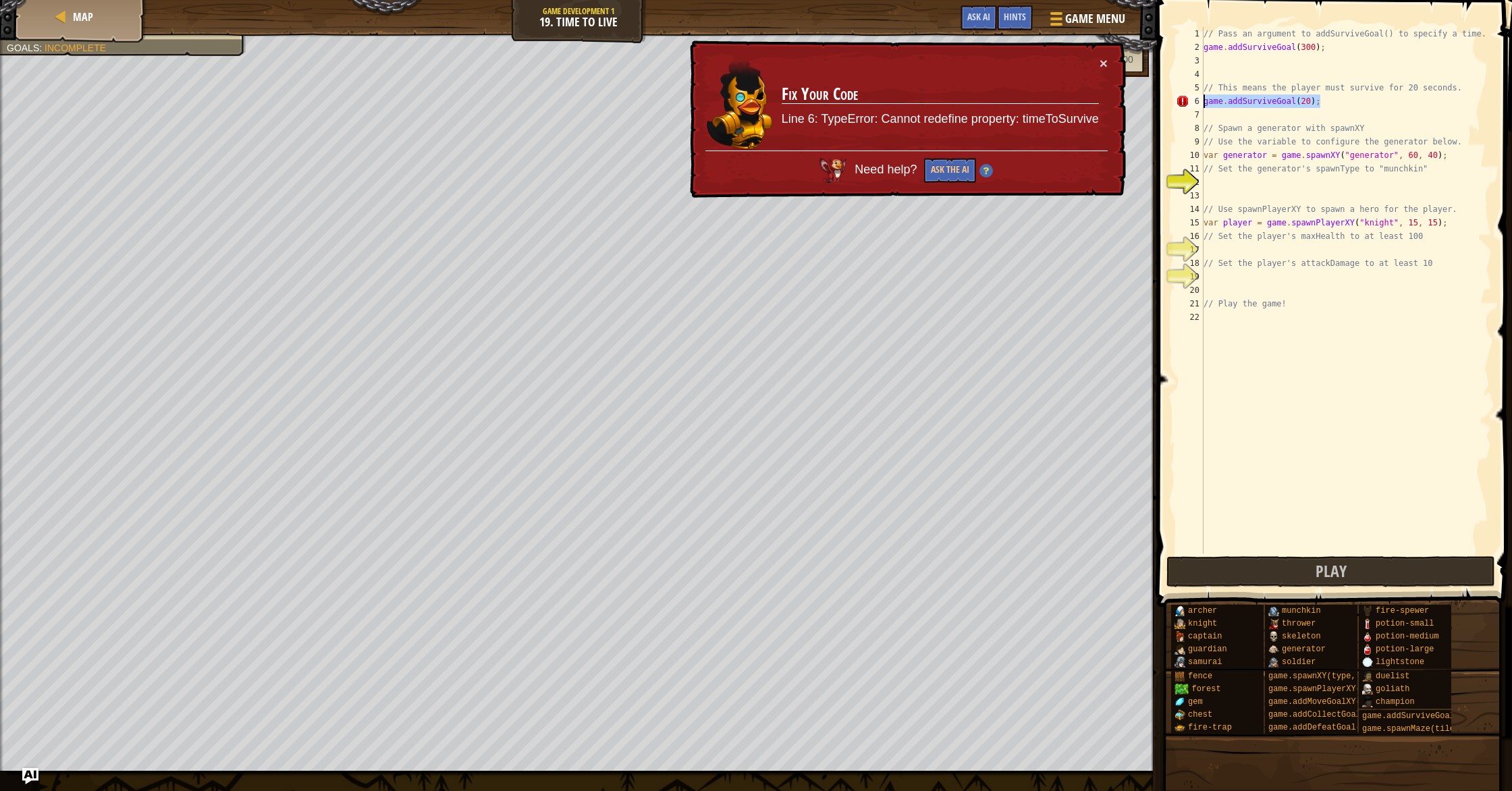
click at [1200, 105] on div "game.addSurviveGoal(20); 1 2 3 4 5 6 7 8 9 10 11 12 13 14 15 16 17 18 19 20 21 …" at bounding box center [1332, 290] width 318 height 527
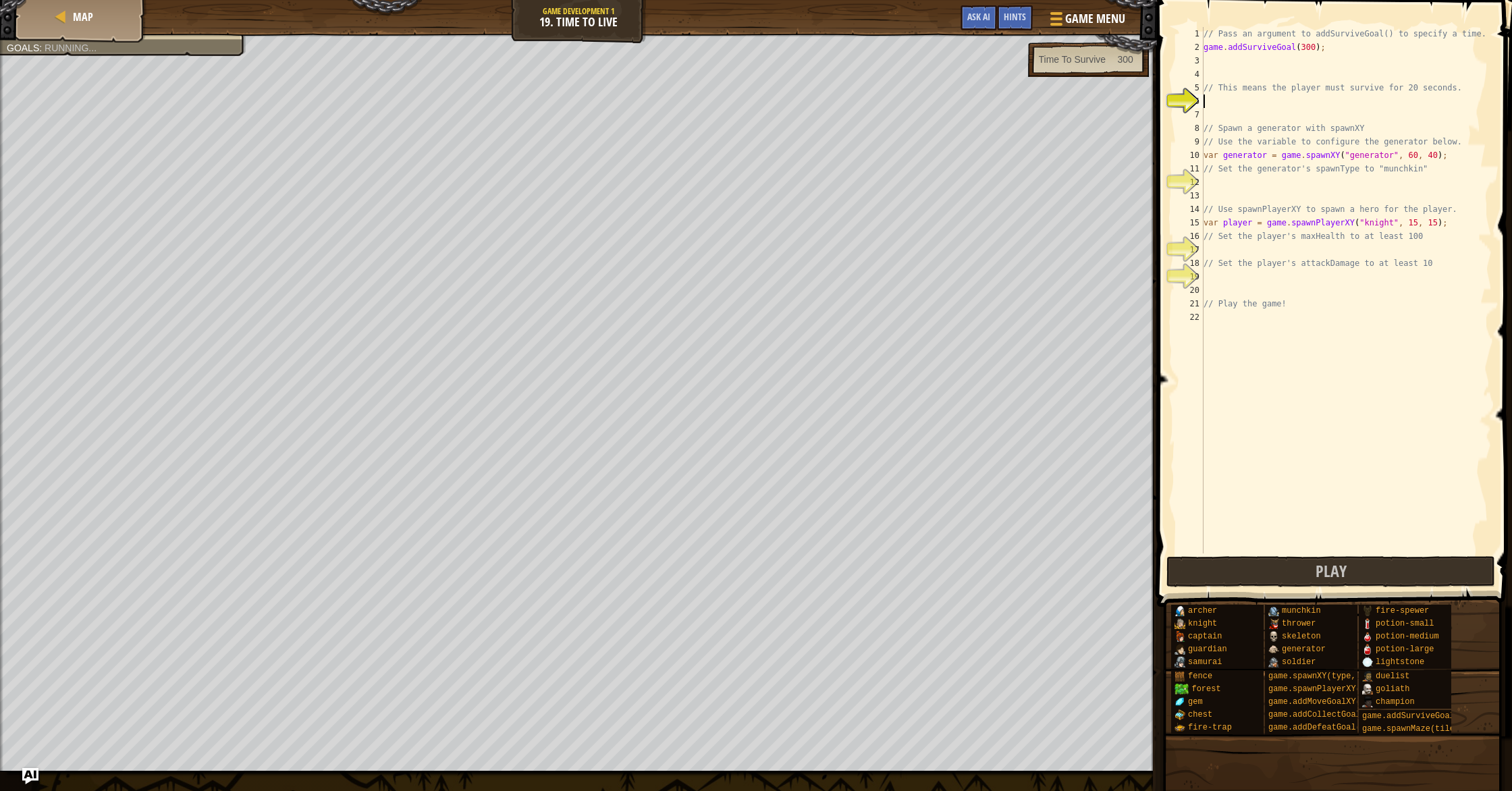
scroll to position [6, 0]
drag, startPoint x: 1259, startPoint y: 113, endPoint x: 1251, endPoint y: 99, distance: 16.1
click at [1251, 99] on div "// Pass an argument to addSurviveGoal() to specify a time. game . addSurviveGoa…" at bounding box center [1346, 303] width 291 height 554
click at [1251, 153] on div "// Pass an argument to addSurviveGoal() to specify a time. game . addSurviveGoa…" at bounding box center [1346, 303] width 291 height 554
click at [1379, 127] on div "// Pass an argument to addSurviveGoal() to specify a time. game . addSurviveGoa…" at bounding box center [1346, 303] width 291 height 554
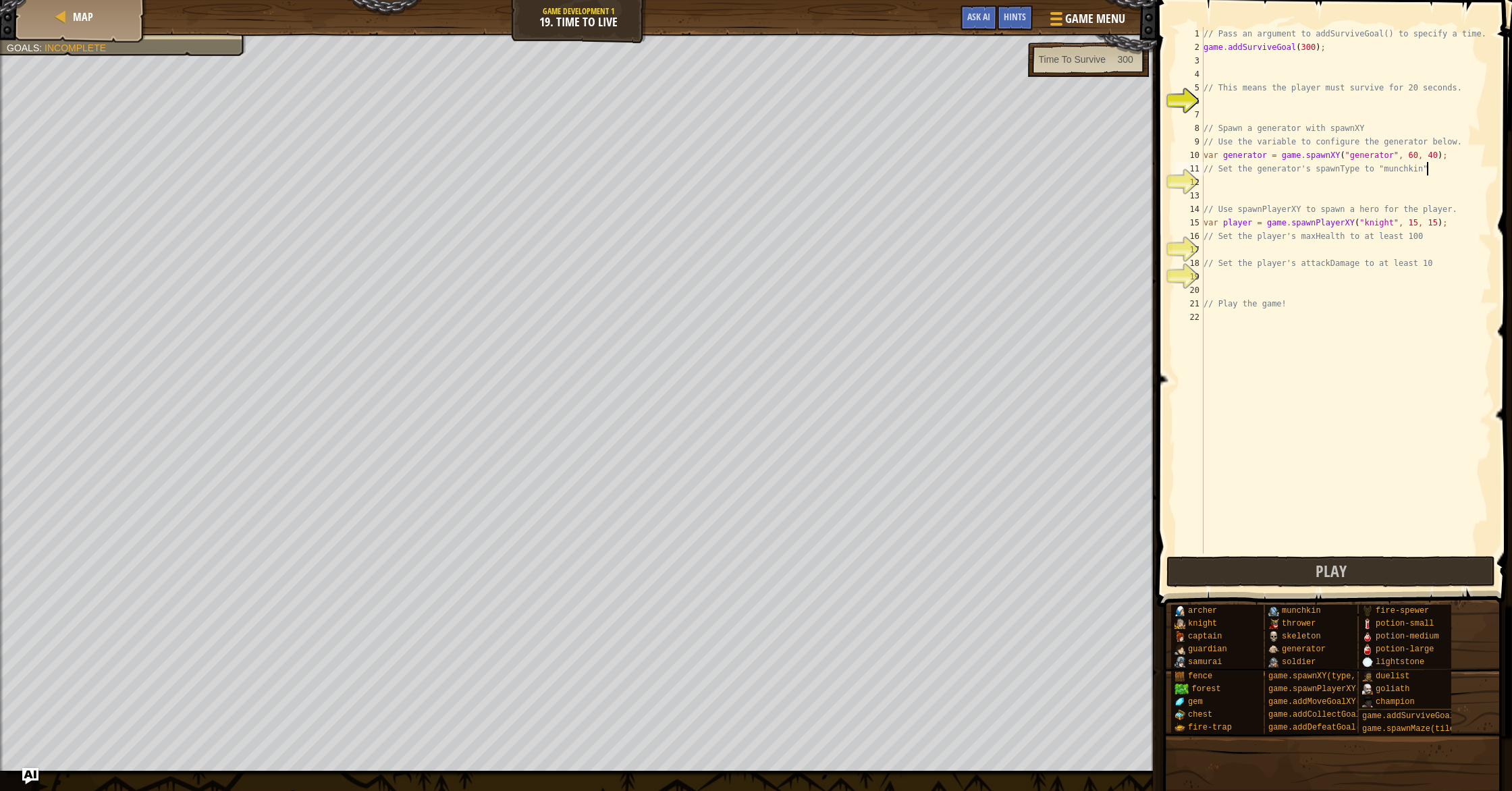
click at [1441, 170] on div "// Pass an argument to addSurviveGoal() to specify a time. game . addSurviveGoa…" at bounding box center [1346, 303] width 291 height 554
click at [1366, 162] on div "// Pass an argument to addSurviveGoal() to specify a time. game . addSurviveGoa…" at bounding box center [1346, 303] width 291 height 554
click at [1376, 156] on div "// Pass an argument to addSurviveGoal() to specify a time. game . addSurviveGoa…" at bounding box center [1346, 303] width 291 height 554
type textarea "var generator = game.spawnXY("generator", 60, 40);"
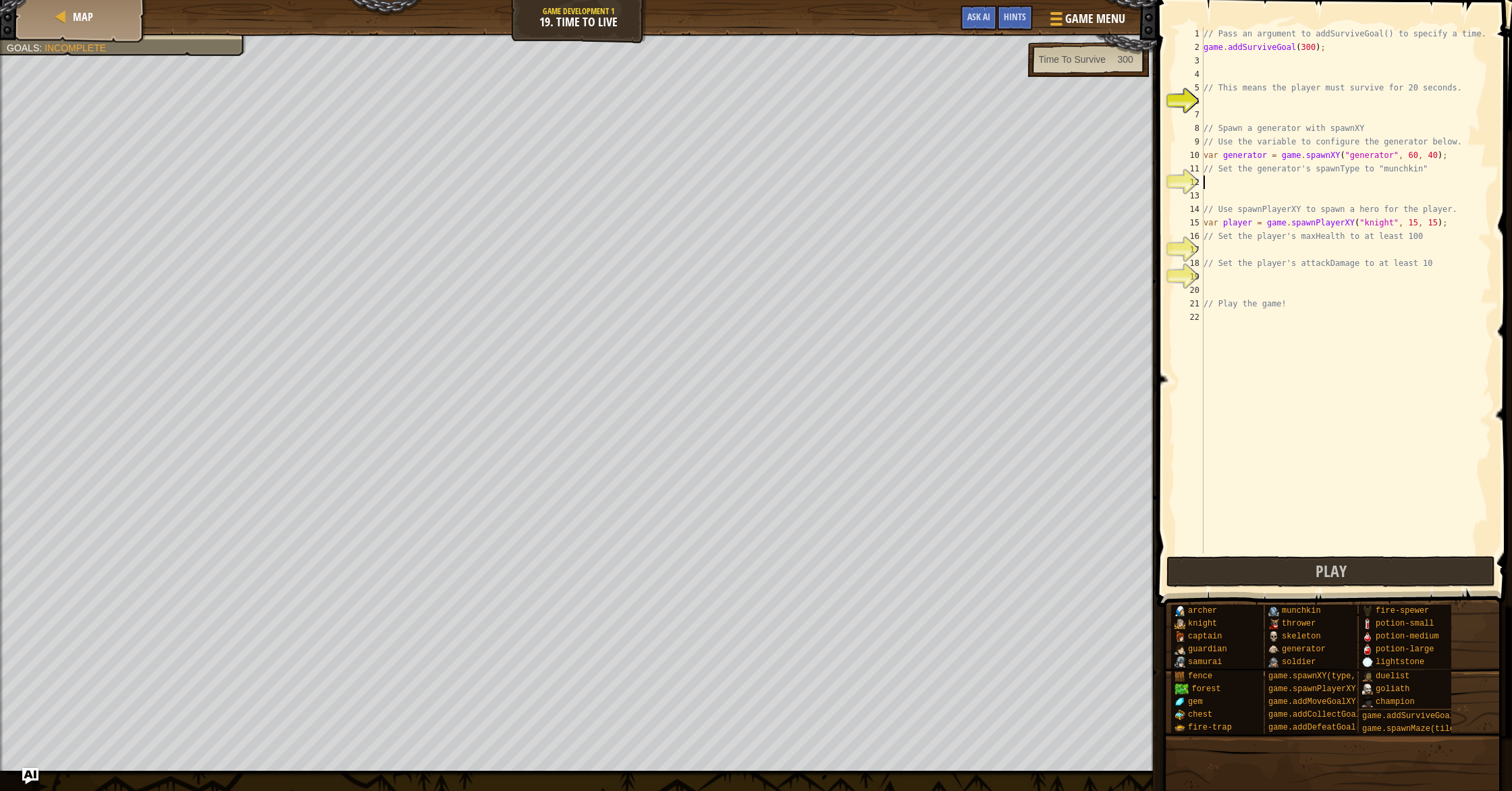
click at [1286, 187] on div "// Pass an argument to addSurviveGoal() to specify a time. game . addSurviveGoa…" at bounding box center [1346, 303] width 291 height 554
type textarea "s"
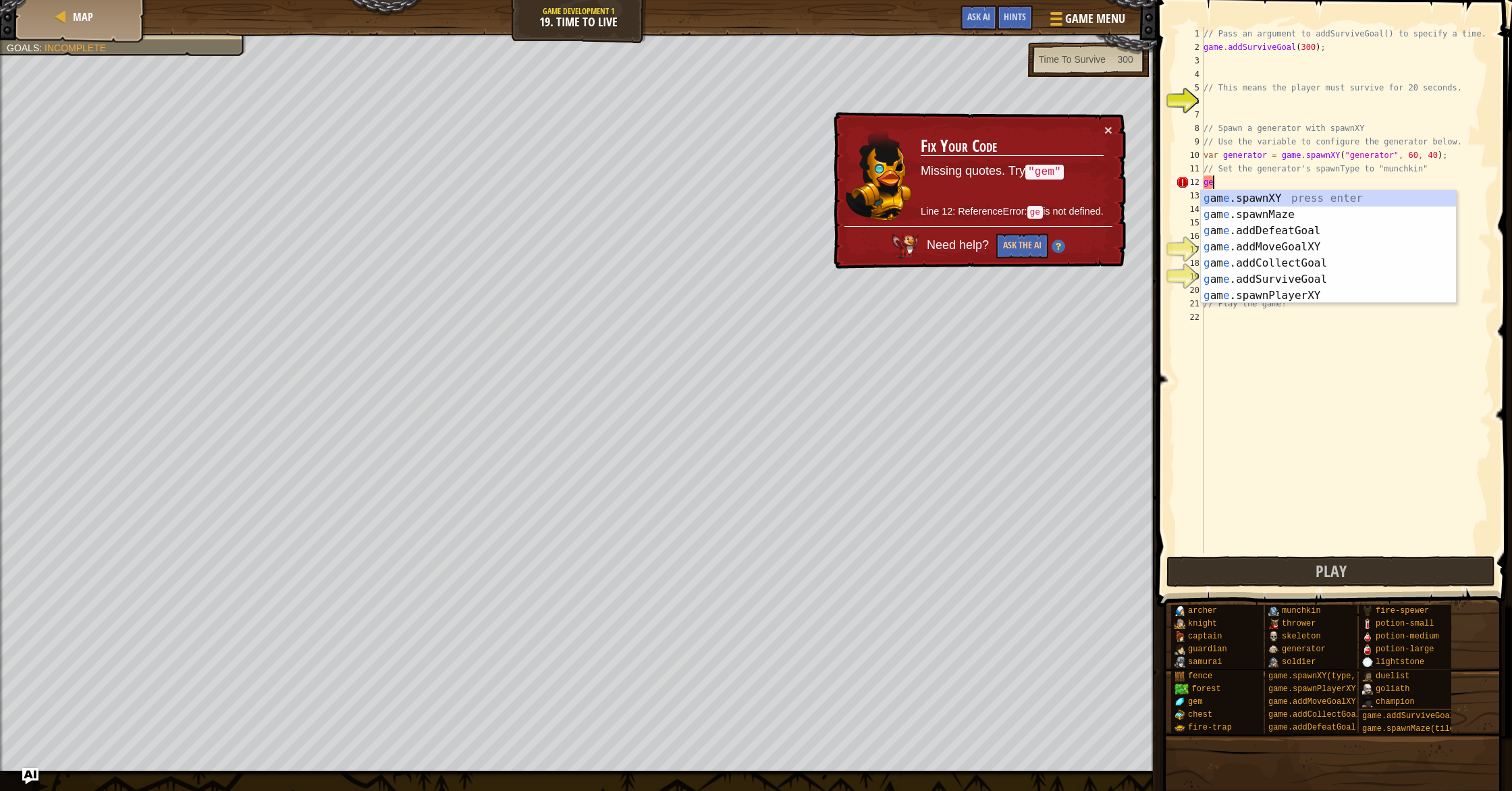
type textarea "g"
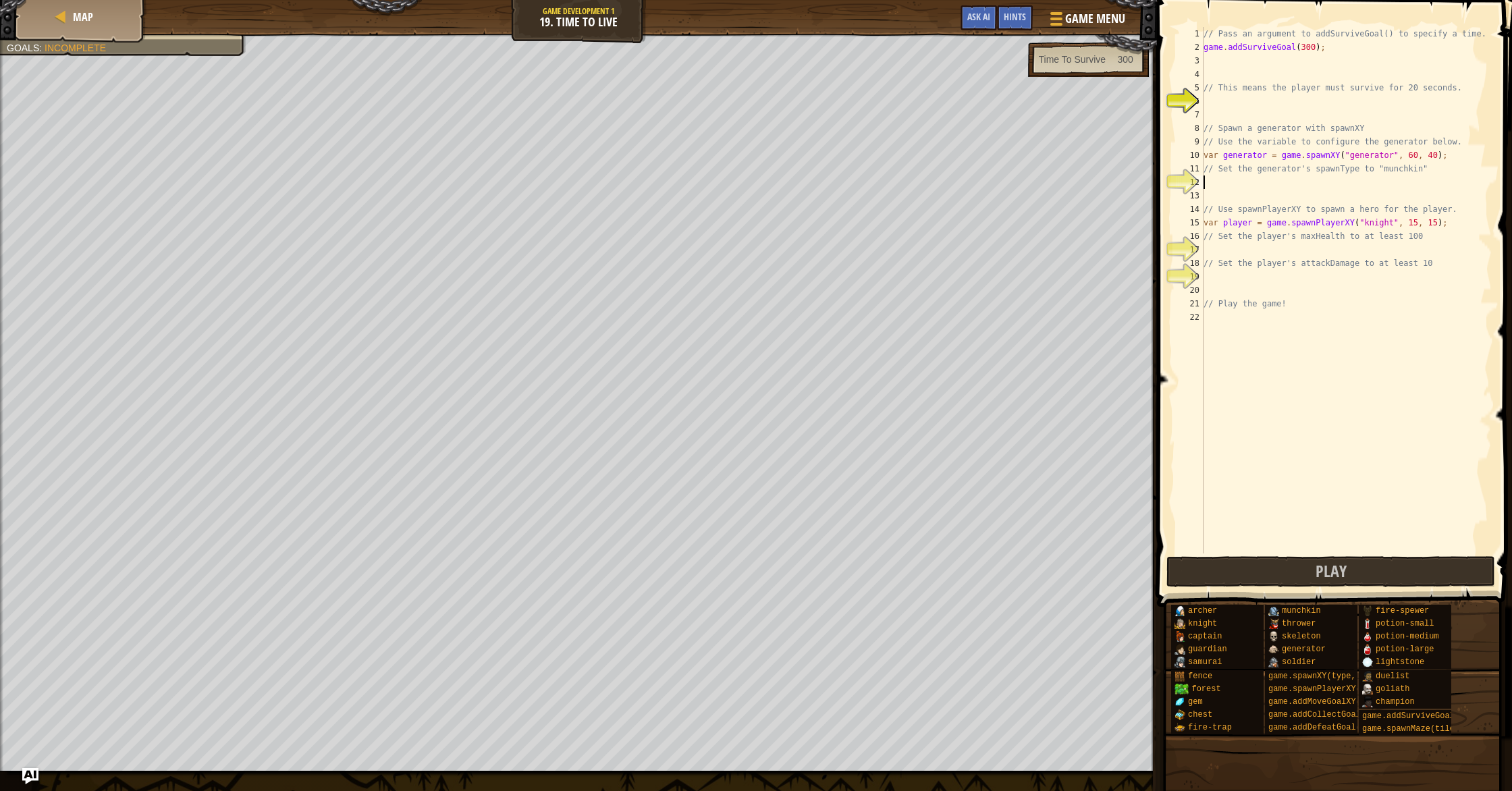
click at [1365, 154] on div "// Pass an argument to addSurviveGoal() to specify a time. game . addSurviveGoa…" at bounding box center [1346, 303] width 291 height 554
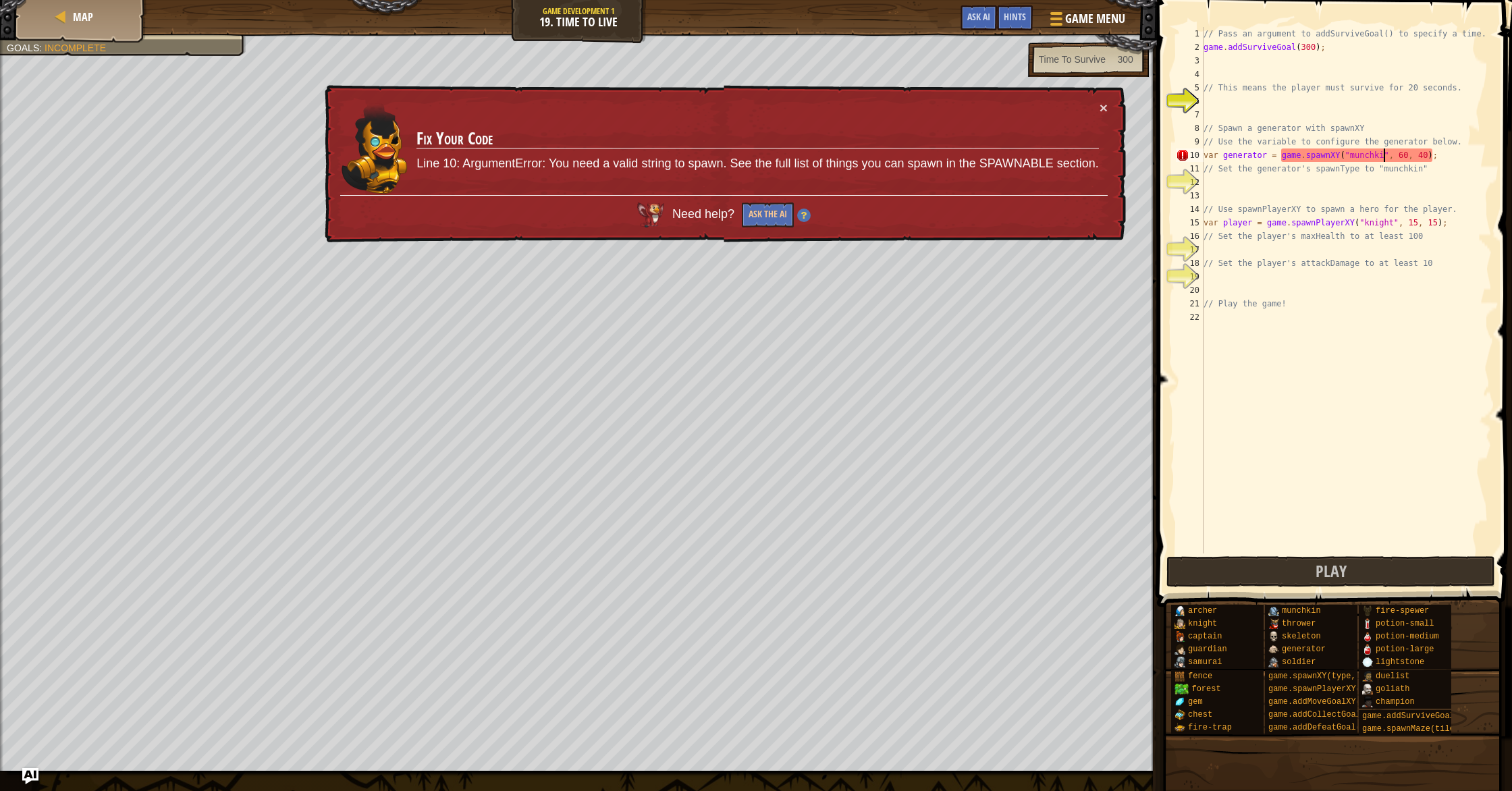
scroll to position [6, 16]
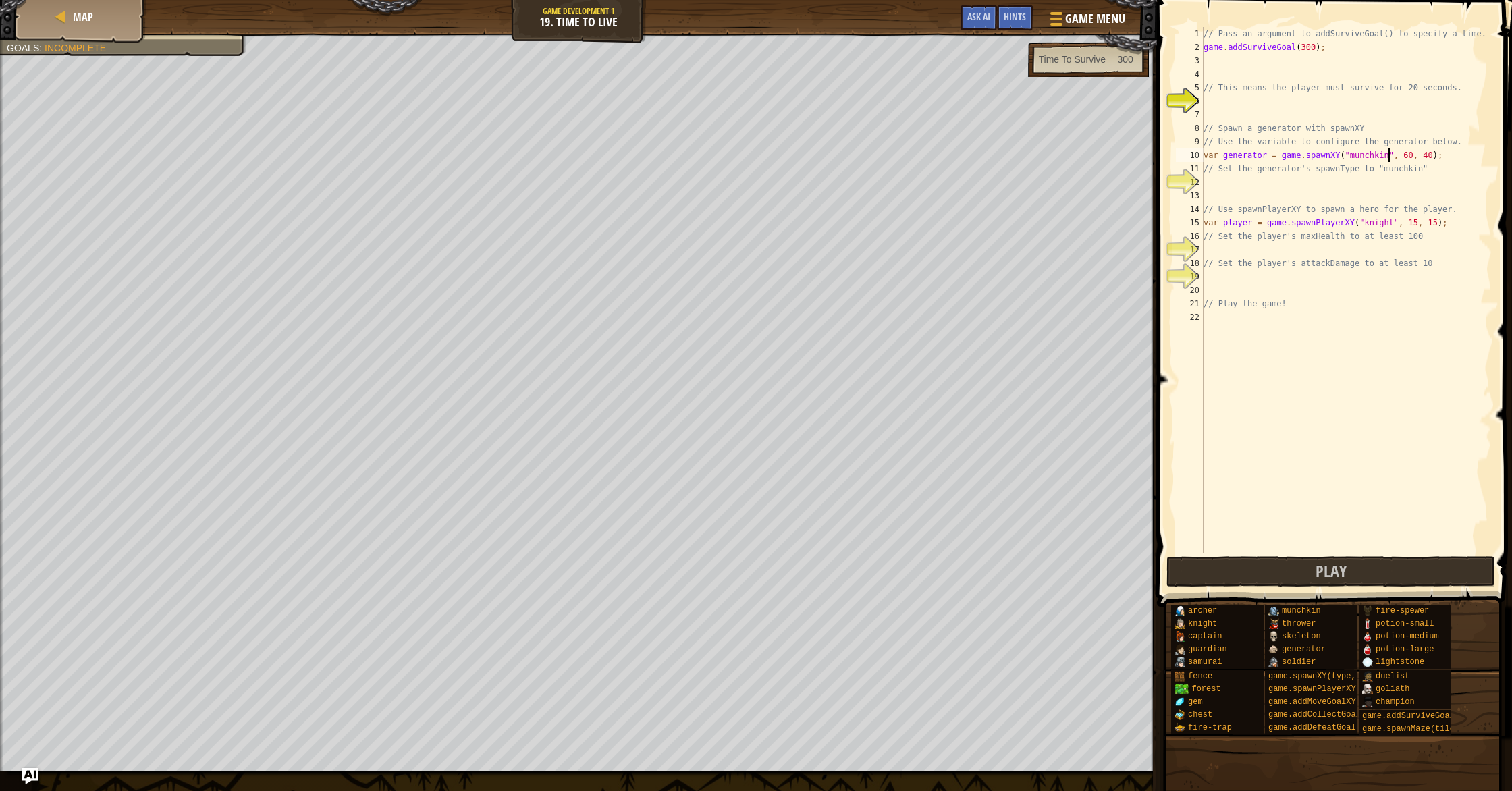
click at [1319, 203] on div "// Pass an argument to addSurviveGoal() to specify a time. game . addSurviveGoa…" at bounding box center [1346, 303] width 291 height 554
click at [1288, 562] on button "Play" at bounding box center [1331, 572] width 329 height 31
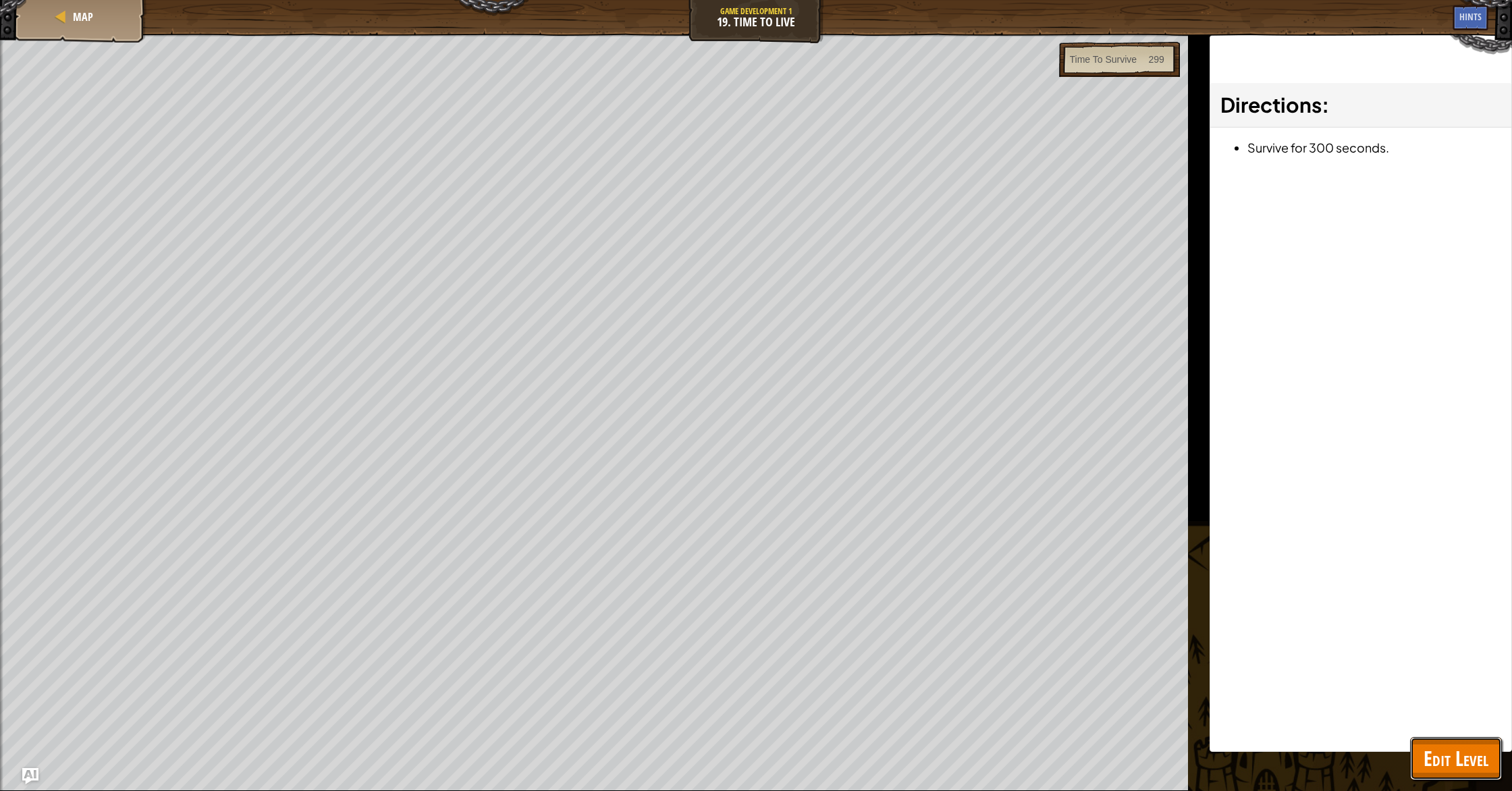
drag, startPoint x: 1488, startPoint y: 773, endPoint x: 1493, endPoint y: 759, distance: 14.9
click at [1489, 765] on button "Edit Level" at bounding box center [1456, 759] width 92 height 43
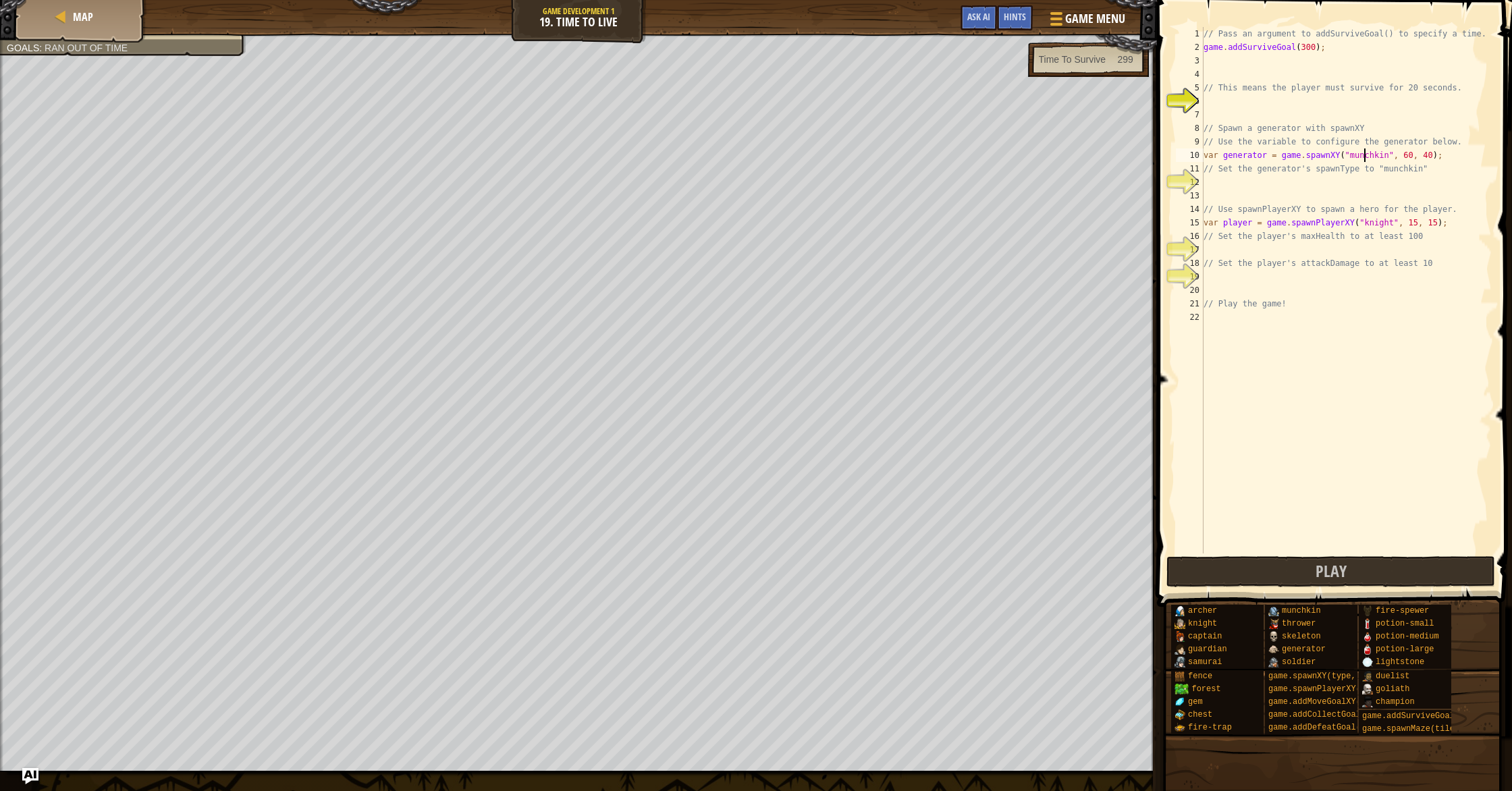
click at [1363, 153] on div "// Pass an argument to addSurviveGoal() to specify a time. game . addSurviveGoa…" at bounding box center [1346, 303] width 291 height 554
click at [1446, 240] on div "// Pass an argument to addSurviveGoal() to specify a time. game . addSurviveGoa…" at bounding box center [1346, 303] width 291 height 554
type textarea "// Set the player's maxHealth to at least 100"
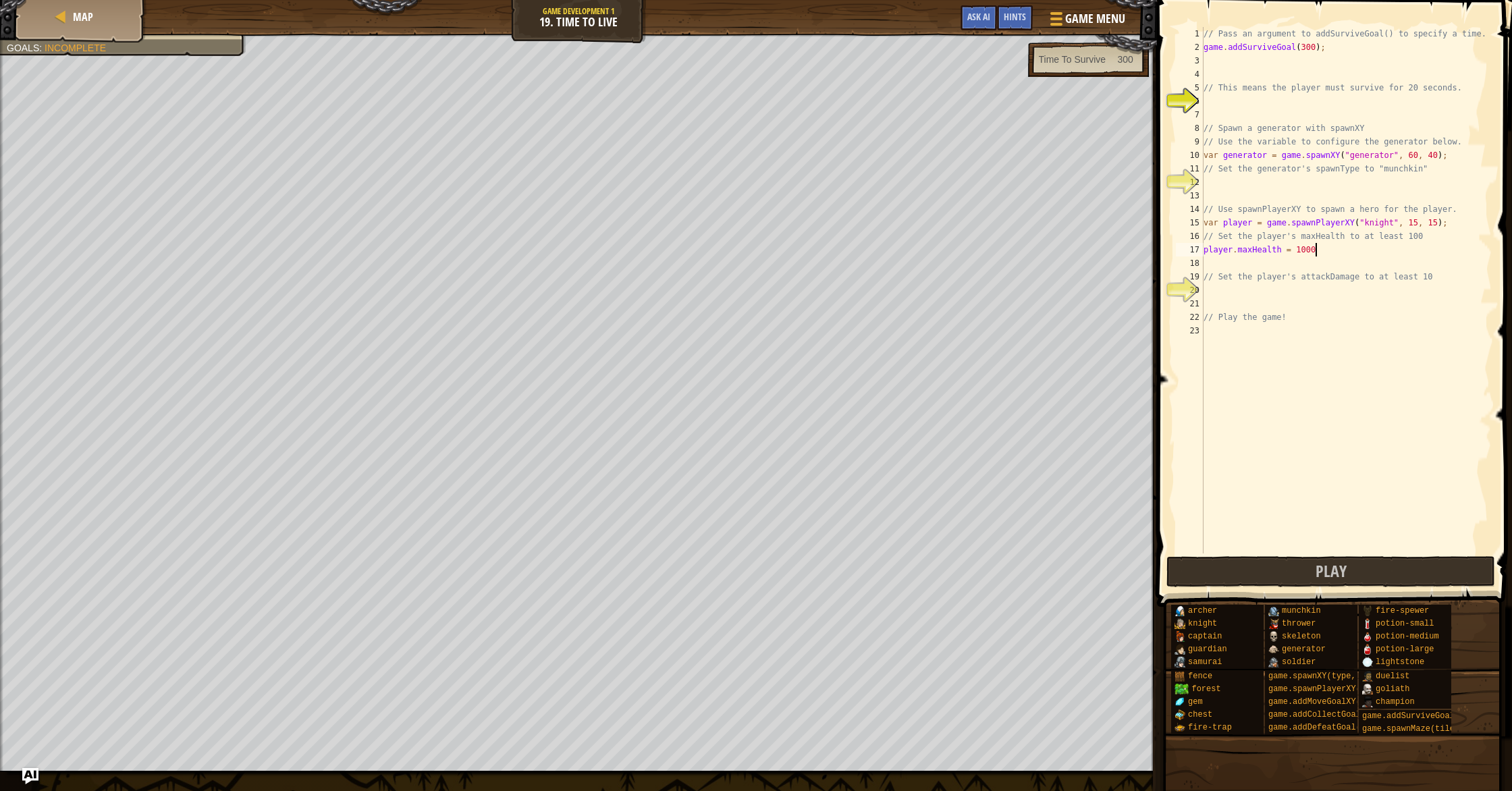
type textarea "player.maxHealth = 1000;"
type textarea "// Set the player's attackDamage to at least 10"
type textarea "h"
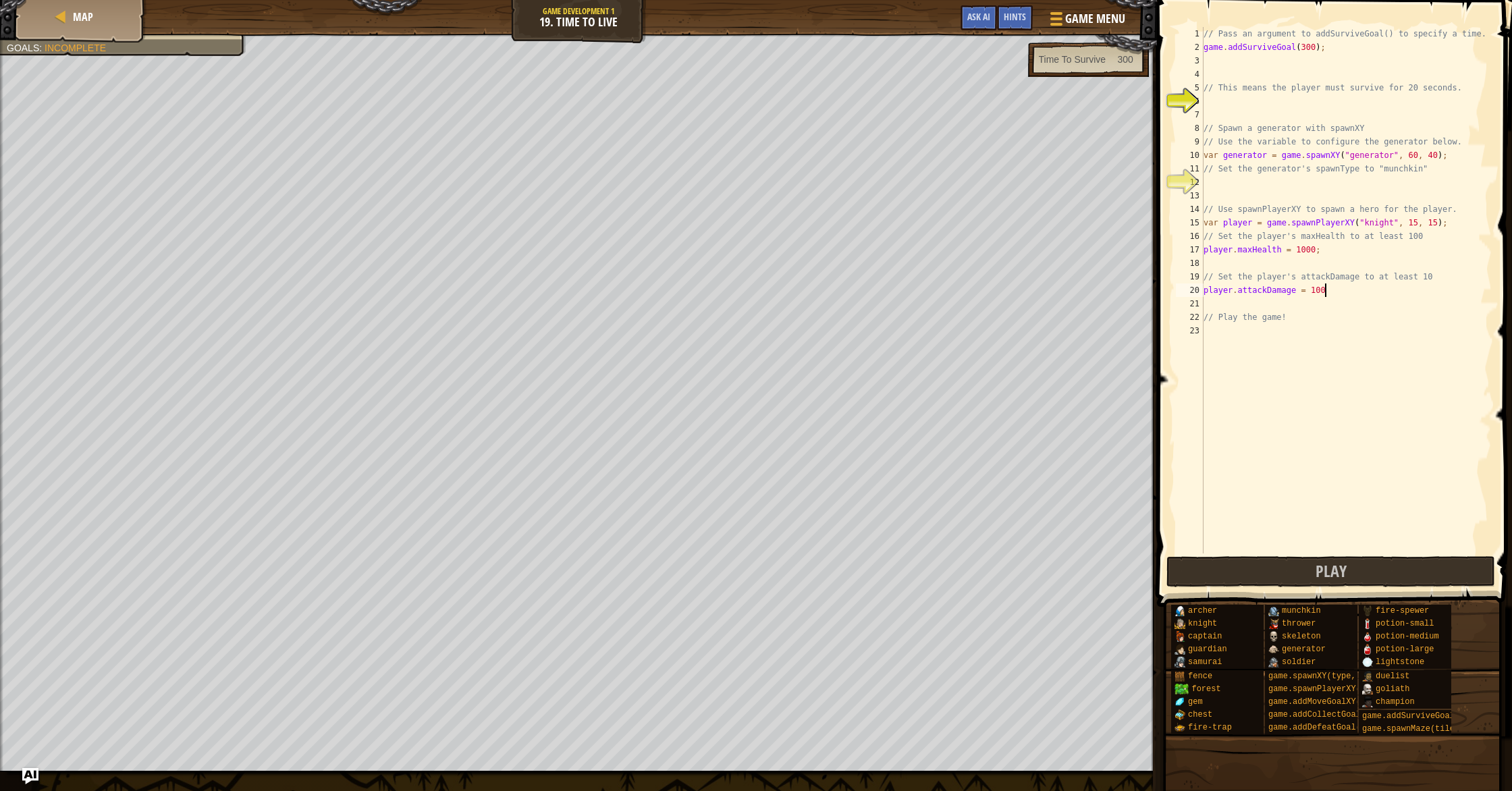
scroll to position [6, 10]
type textarea "player.attackDamage = 100;"
click at [1332, 610] on div "munchkin" at bounding box center [1341, 611] width 151 height 13
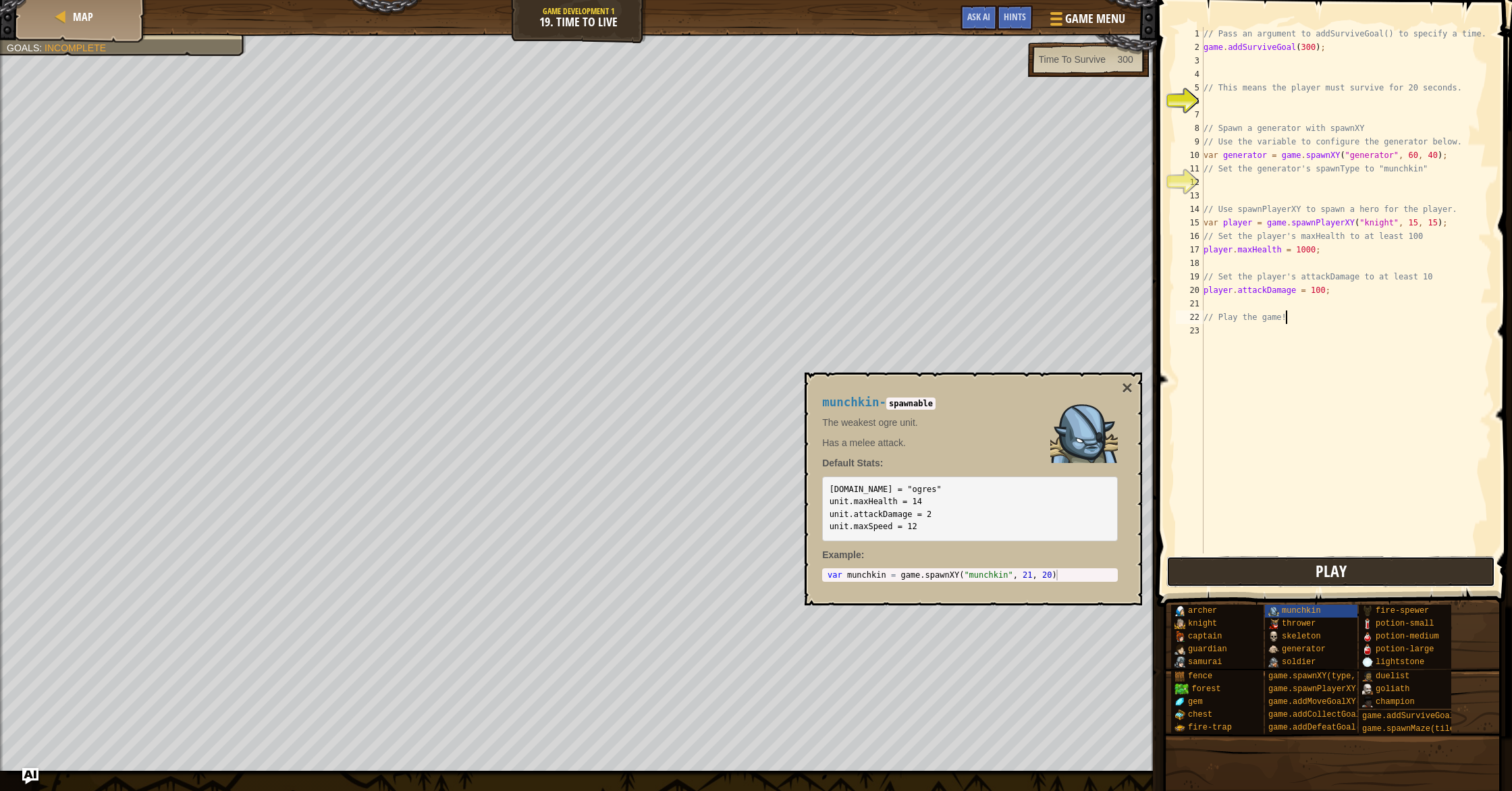
click at [1350, 575] on button "Play" at bounding box center [1331, 572] width 329 height 31
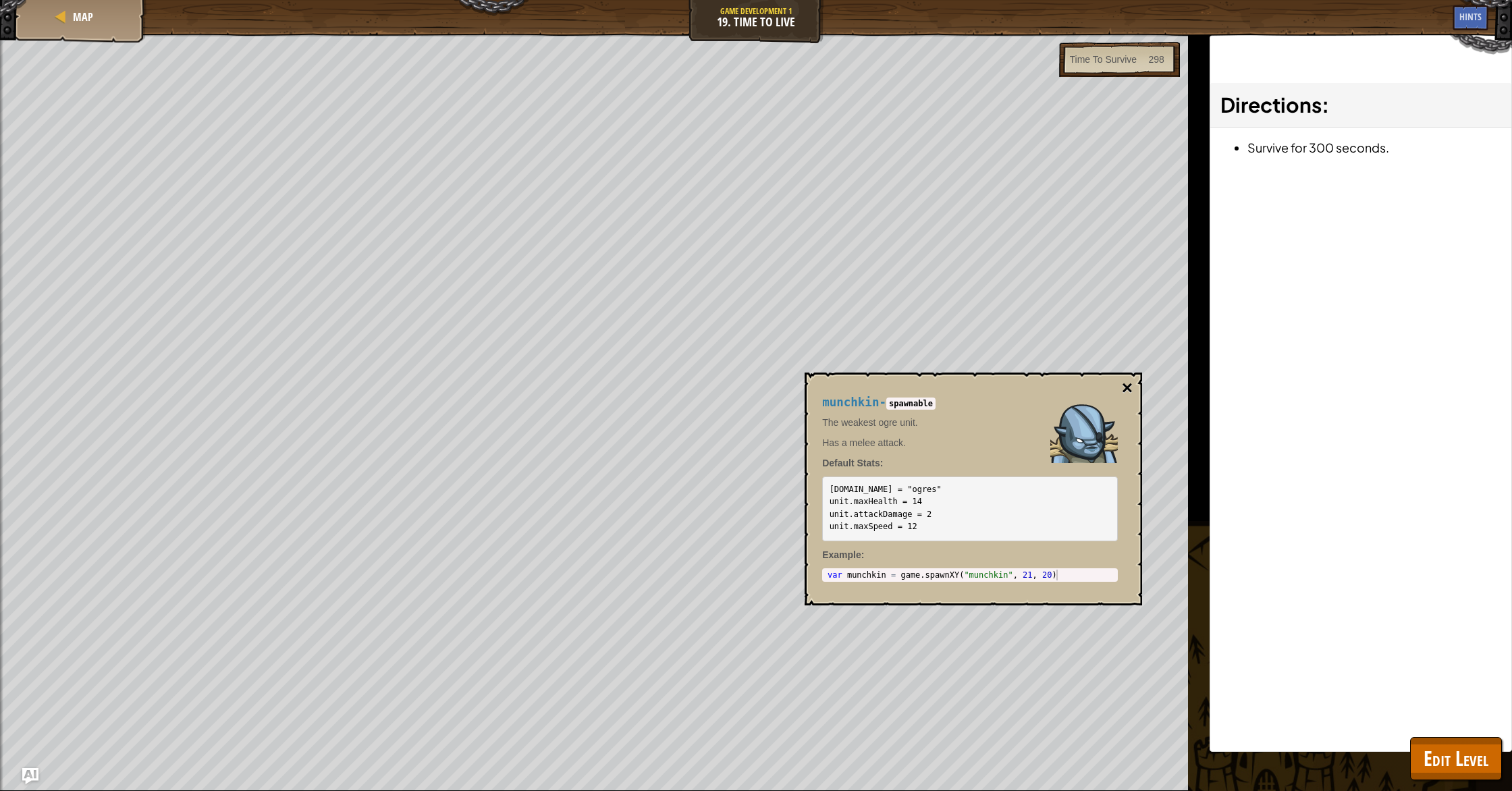
click at [1126, 396] on button "×" at bounding box center [1127, 388] width 10 height 19
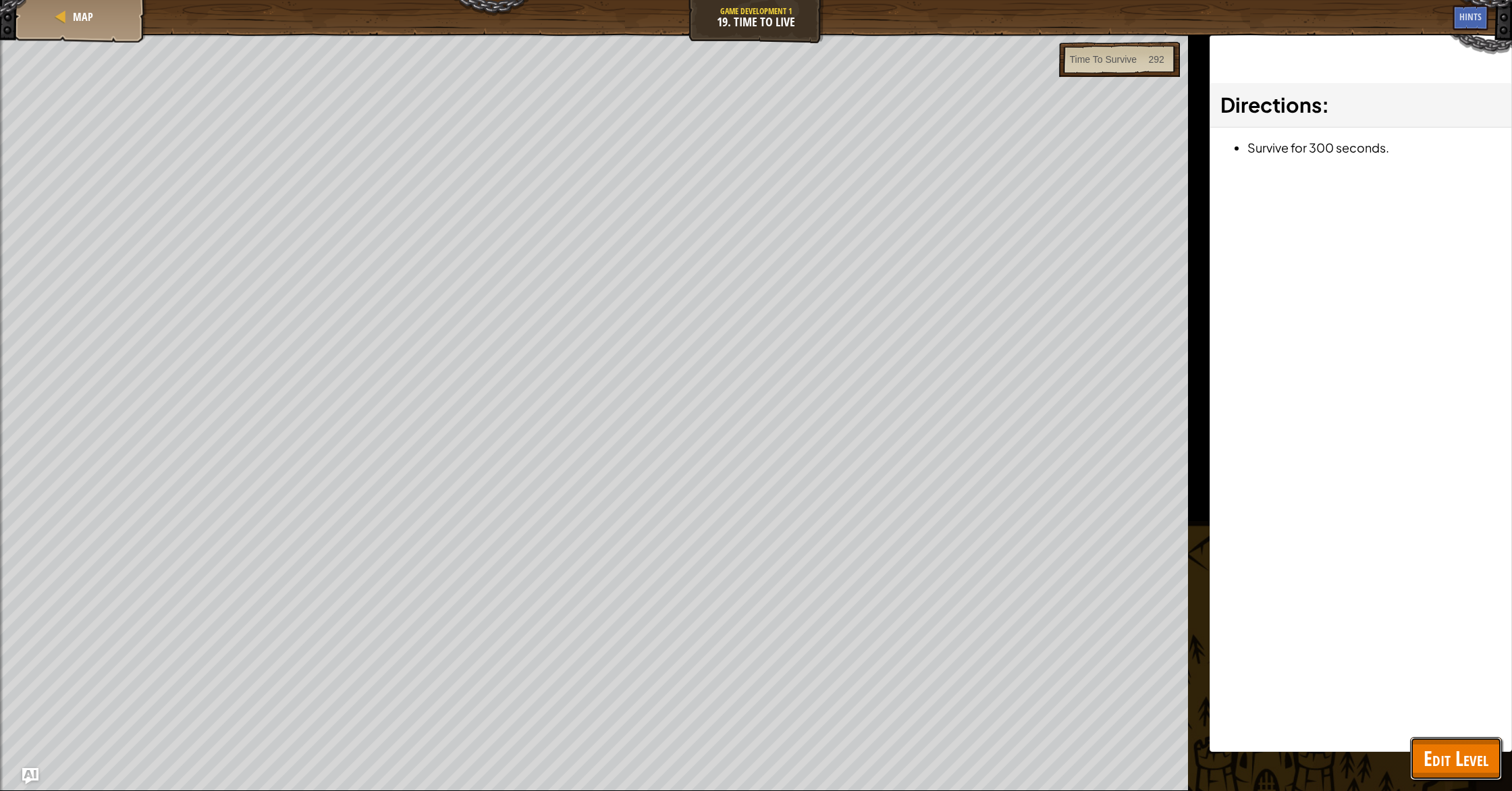
drag, startPoint x: 1431, startPoint y: 748, endPoint x: 1392, endPoint y: 182, distance: 567.3
click at [1433, 746] on span "Edit Level" at bounding box center [1456, 758] width 65 height 28
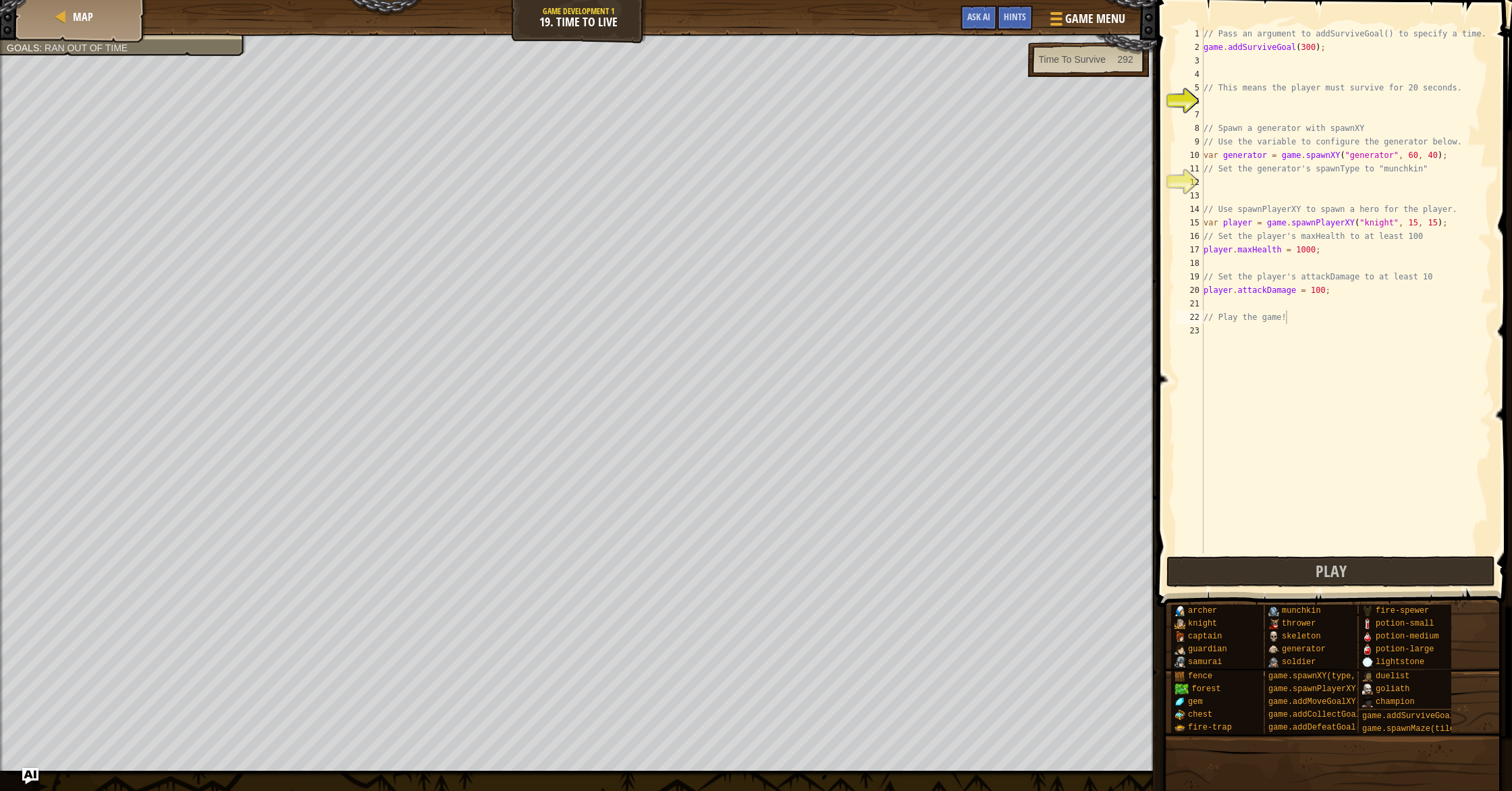
click at [1311, 44] on div "// Pass an argument to addSurviveGoal() to specify a time. game . addSurviveGoa…" at bounding box center [1346, 303] width 291 height 554
type textarea "game.addSurviveGoal(15);"
click at [1268, 375] on div "// Pass an argument to addSurviveGoal() to specify a time. game . addSurviveGoa…" at bounding box center [1346, 303] width 291 height 554
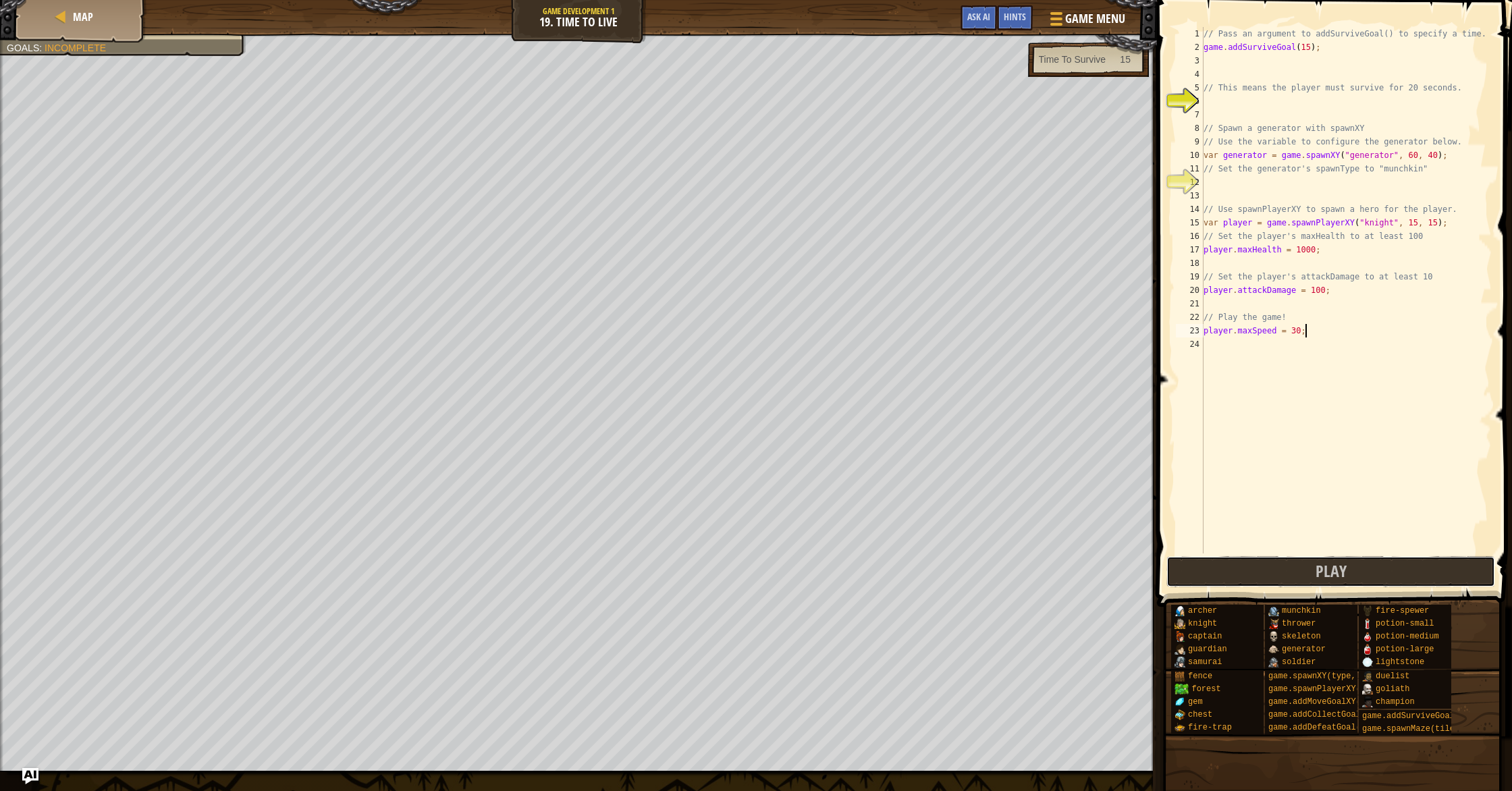
drag, startPoint x: 1308, startPoint y: 581, endPoint x: 1197, endPoint y: 581, distance: 111.0
click at [1304, 582] on button "Play" at bounding box center [1331, 572] width 329 height 31
type textarea "var generator = game.spawnXY("generator", 60, 40);"
click at [1215, 155] on div "// Pass an argument to addSurviveGoal() to specify a time. game . addSurviveGoa…" at bounding box center [1346, 303] width 291 height 554
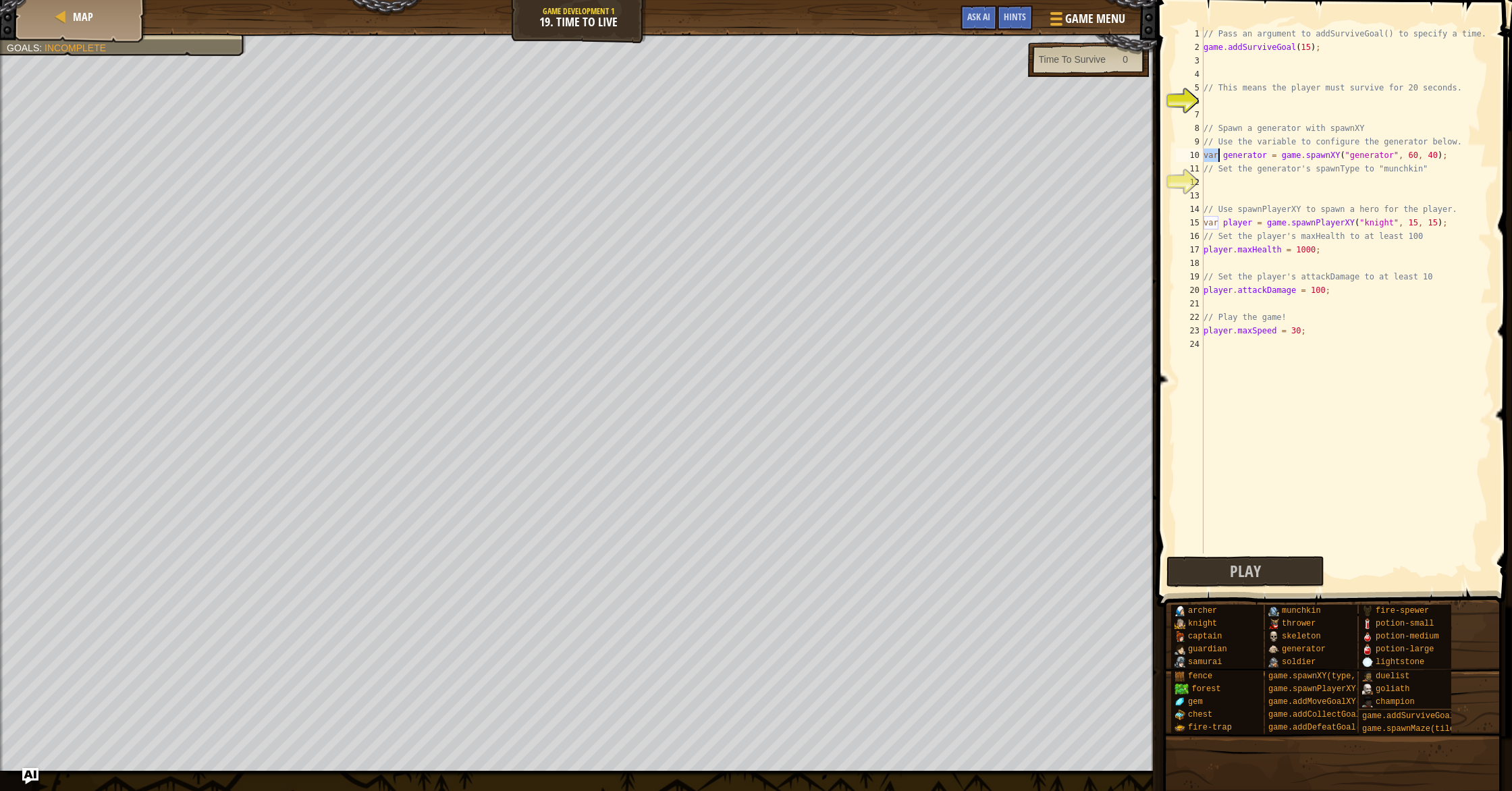
click at [1220, 185] on div "// Pass an argument to addSurviveGoal() to specify a time. game . addSurviveGoa…" at bounding box center [1346, 303] width 291 height 554
click at [1206, 155] on div "// Pass an argument to addSurviveGoal() to specify a time. game . addSurviveGoa…" at bounding box center [1346, 303] width 291 height 554
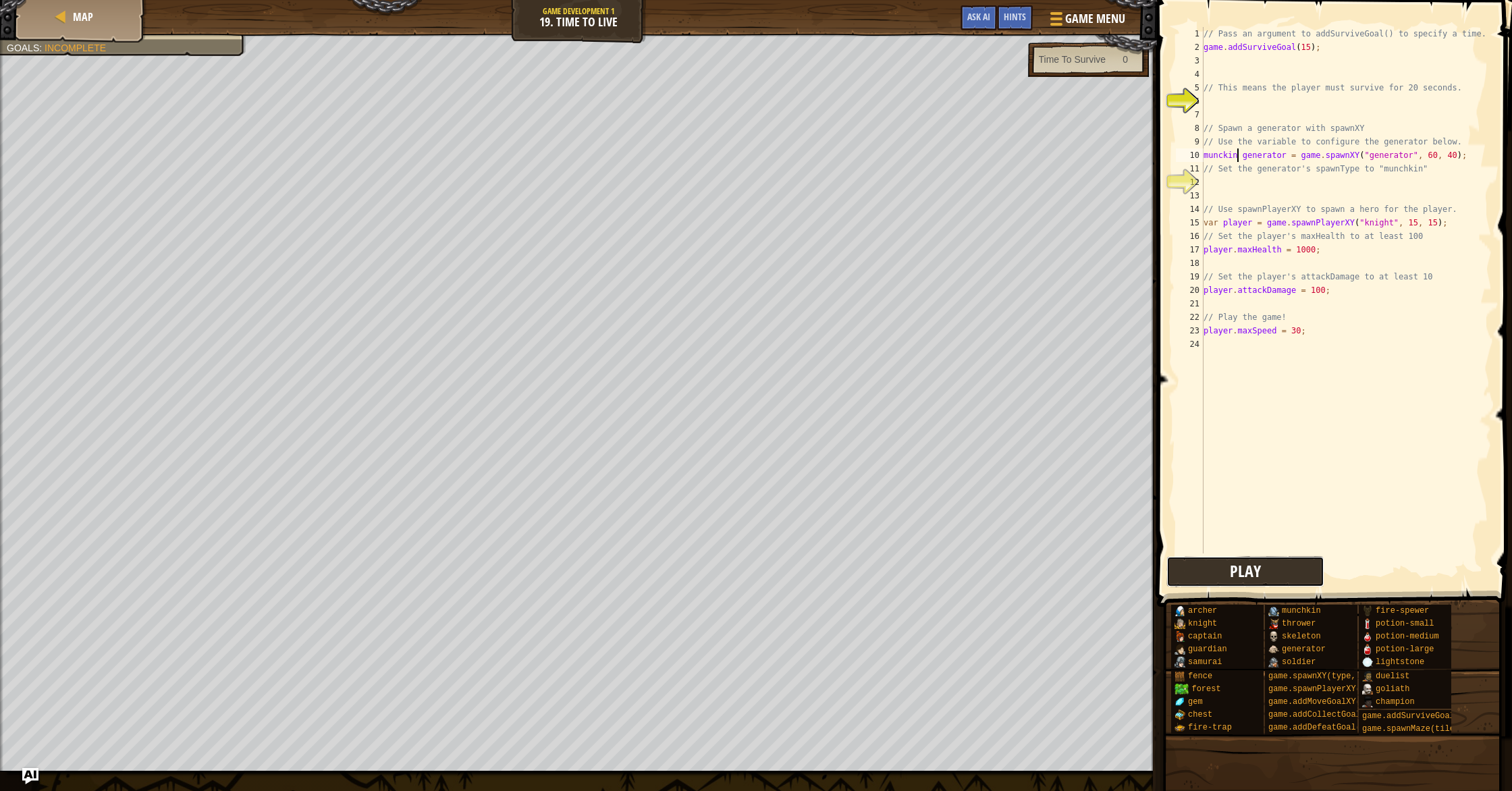
click at [1276, 578] on button "Play" at bounding box center [1245, 572] width 157 height 31
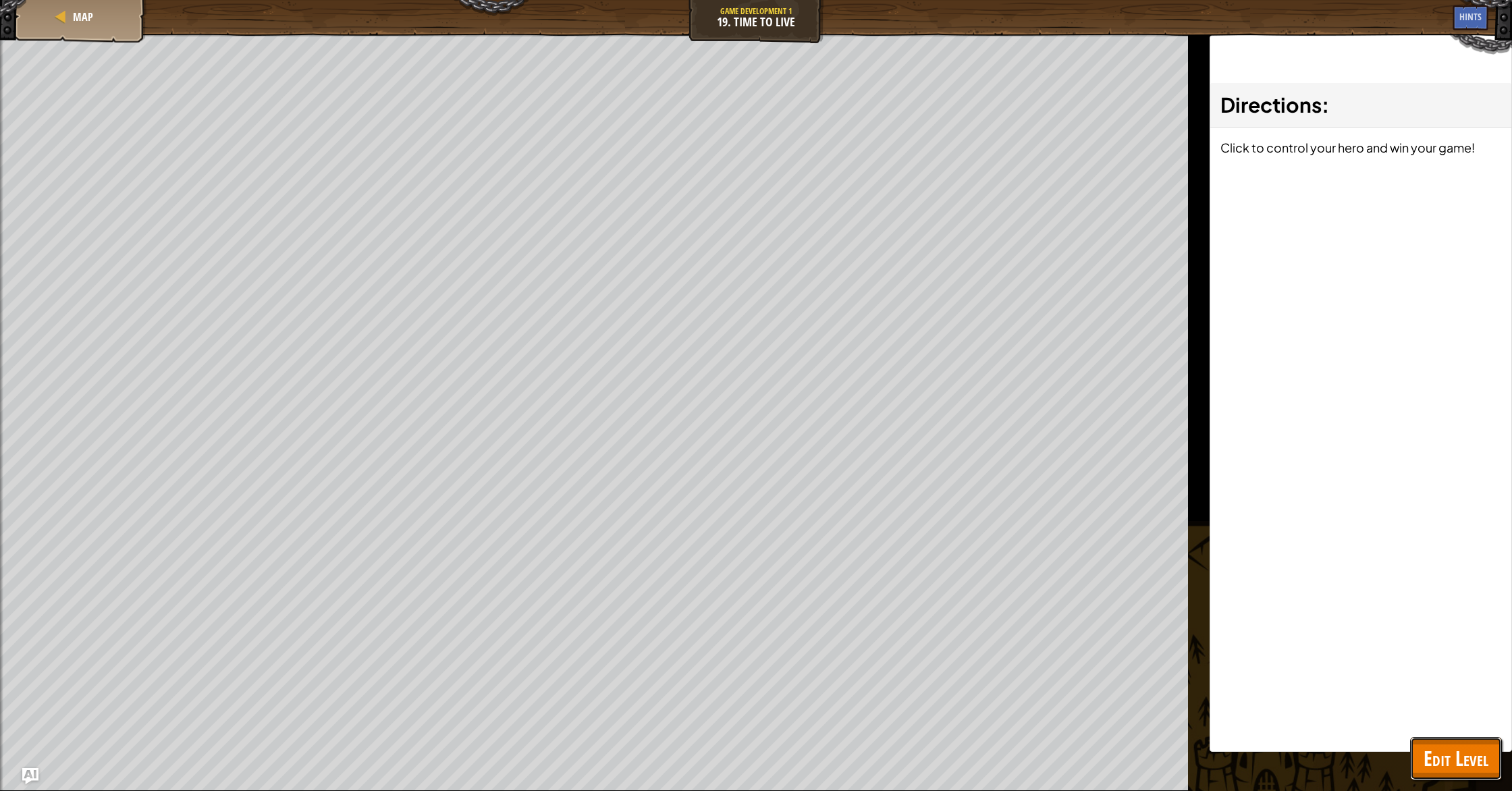
drag, startPoint x: 1447, startPoint y: 748, endPoint x: 1440, endPoint y: 745, distance: 7.6
click at [1447, 748] on span "Edit Level" at bounding box center [1456, 758] width 65 height 28
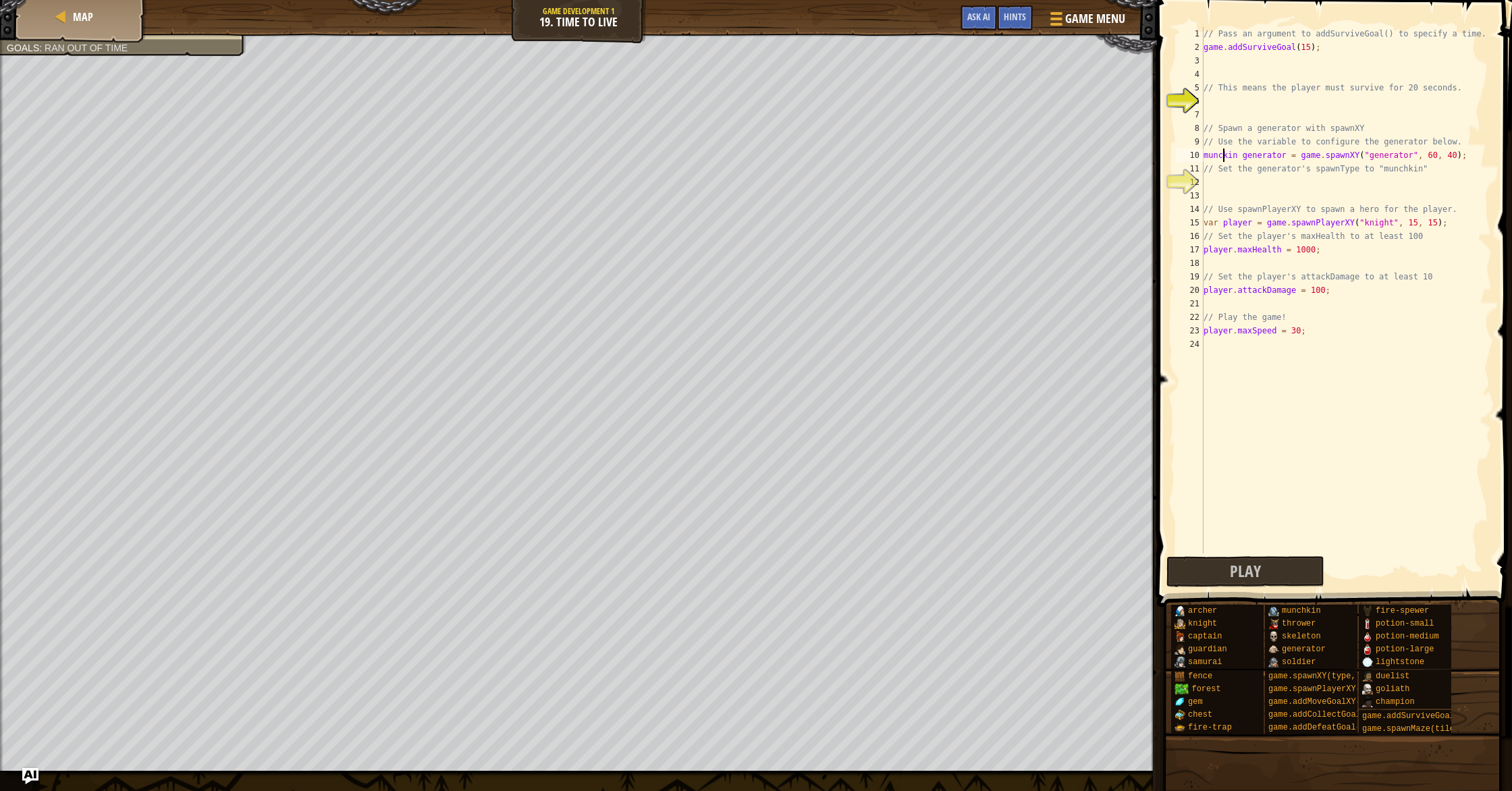
click at [1225, 157] on div "// Pass an argument to addSurviveGoal() to specify a time. game . addSurviveGoa…" at bounding box center [1346, 303] width 291 height 554
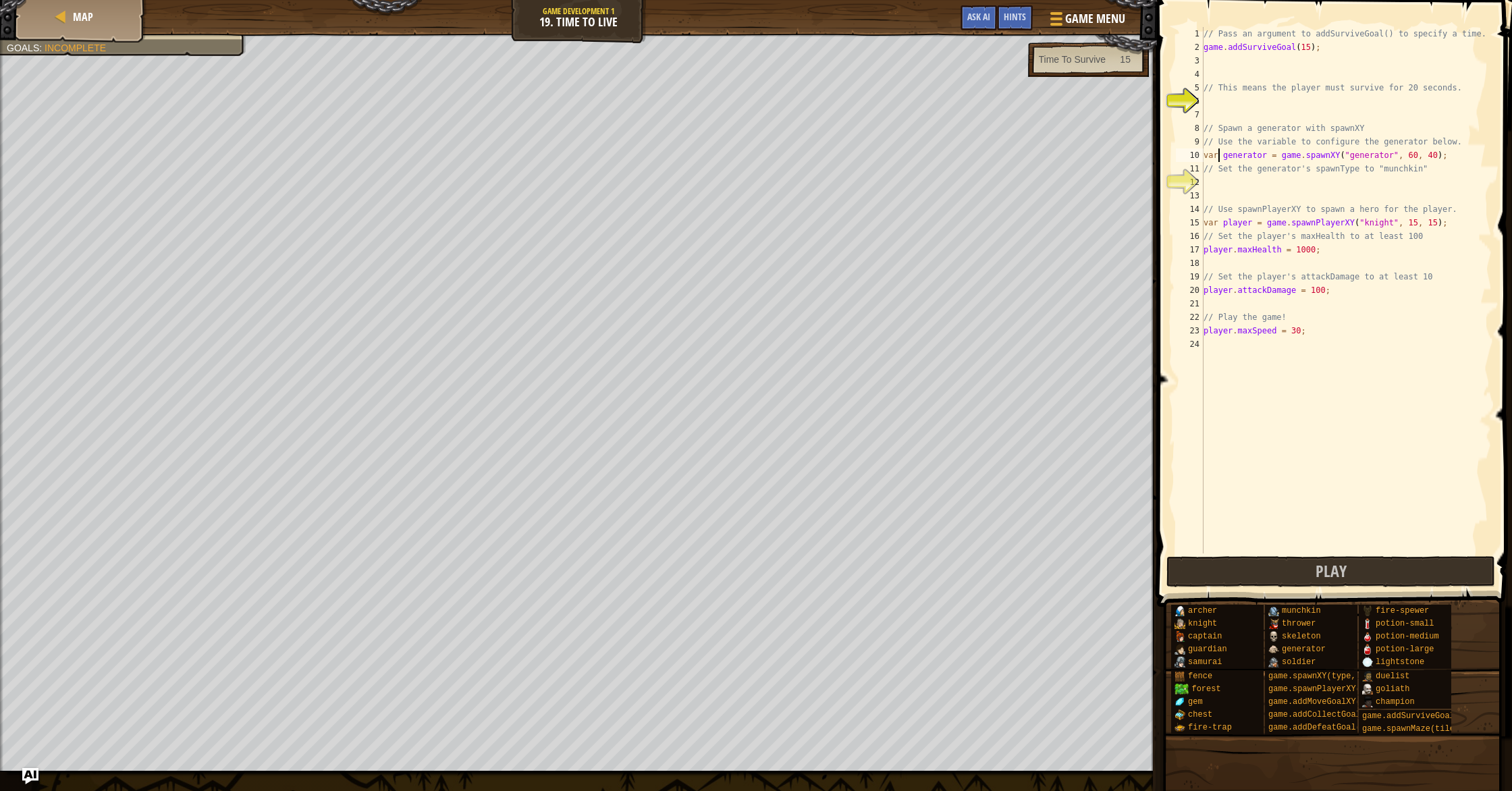
click at [1255, 154] on div "// Pass an argument to addSurviveGoal() to specify a time. game . addSurviveGoa…" at bounding box center [1346, 303] width 291 height 554
click at [1382, 578] on button "Play" at bounding box center [1331, 572] width 329 height 31
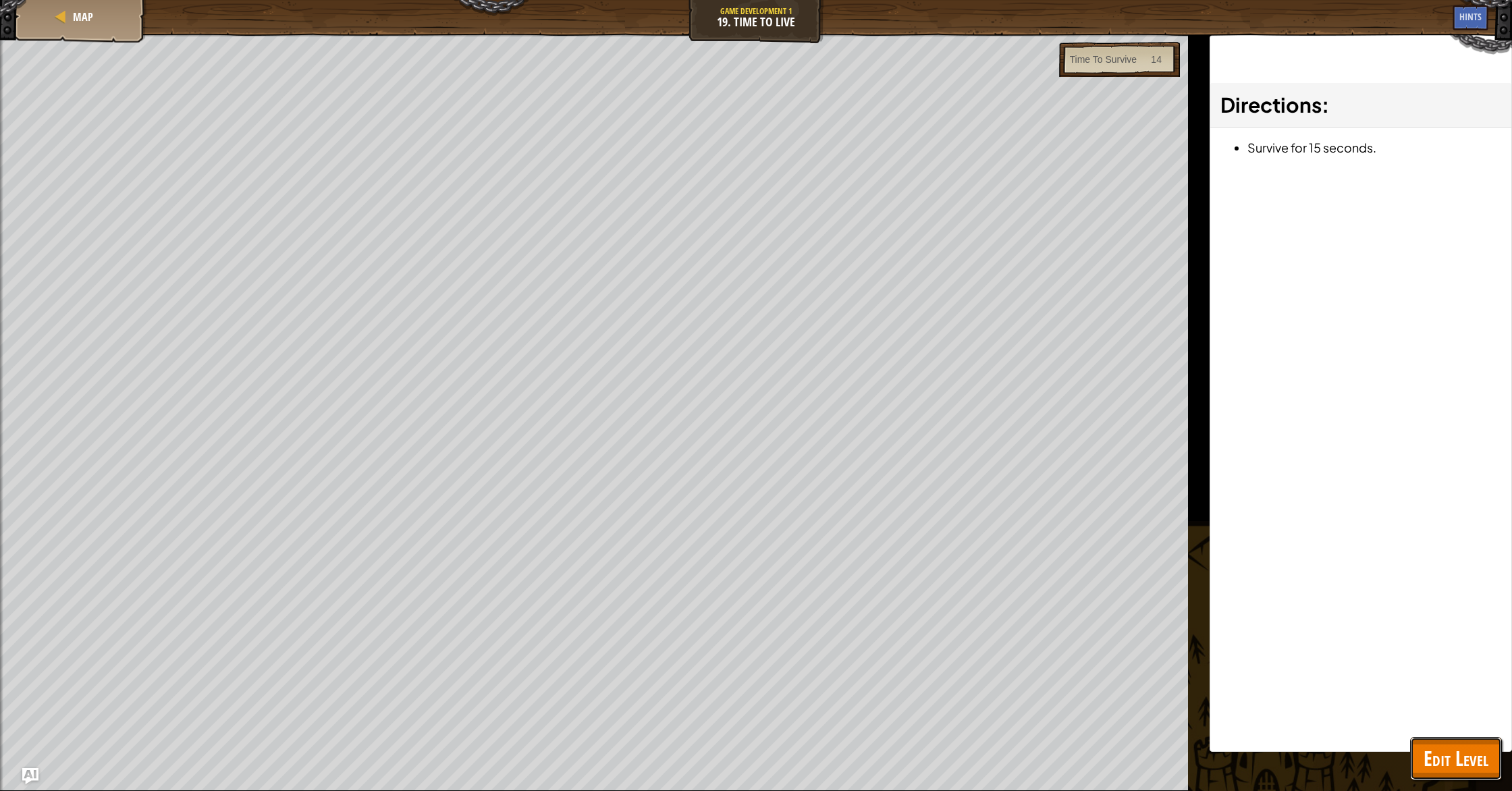
click at [1493, 760] on button "Edit Level" at bounding box center [1456, 759] width 92 height 43
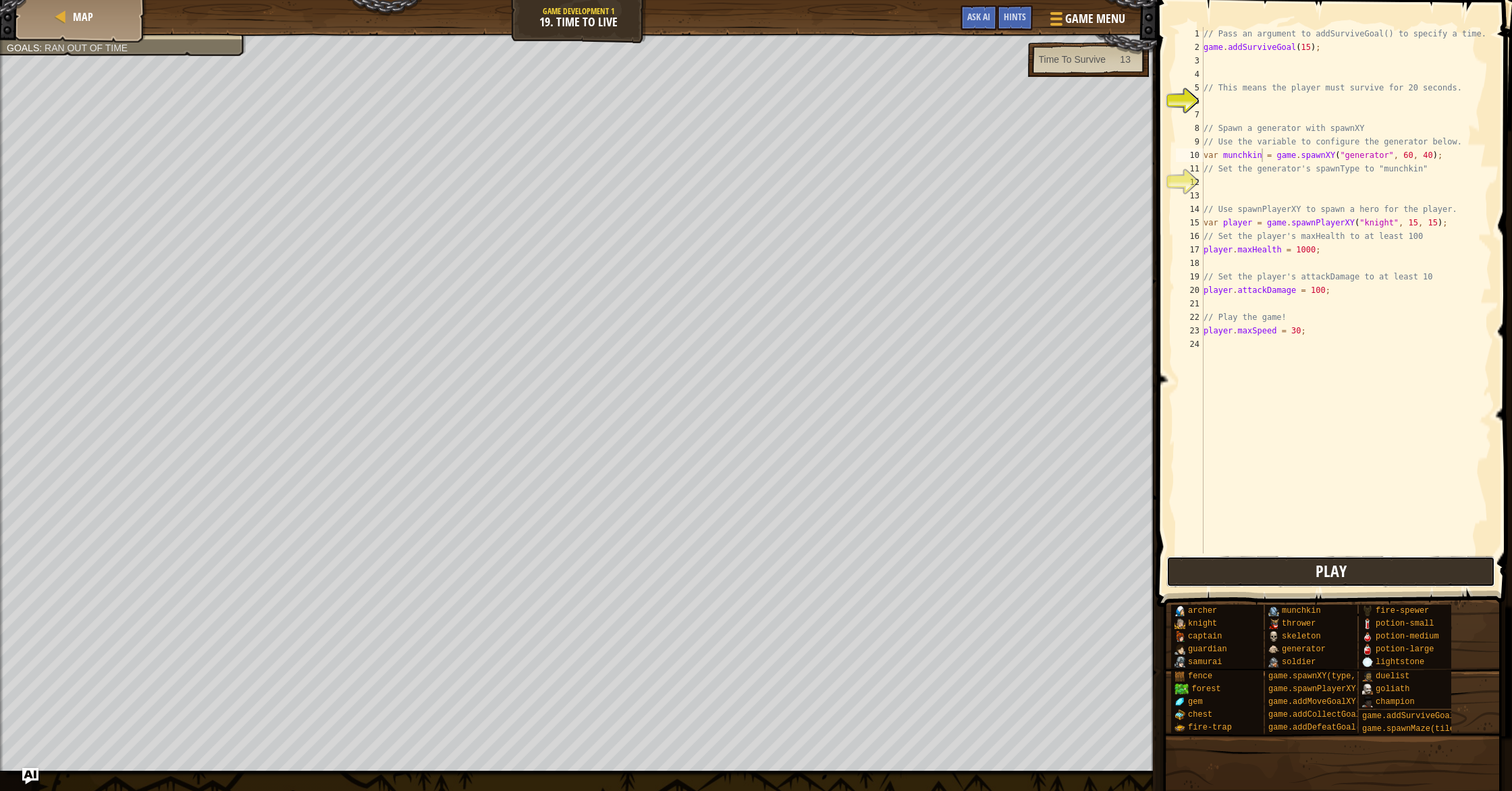
click at [1382, 583] on button "Play" at bounding box center [1331, 572] width 329 height 31
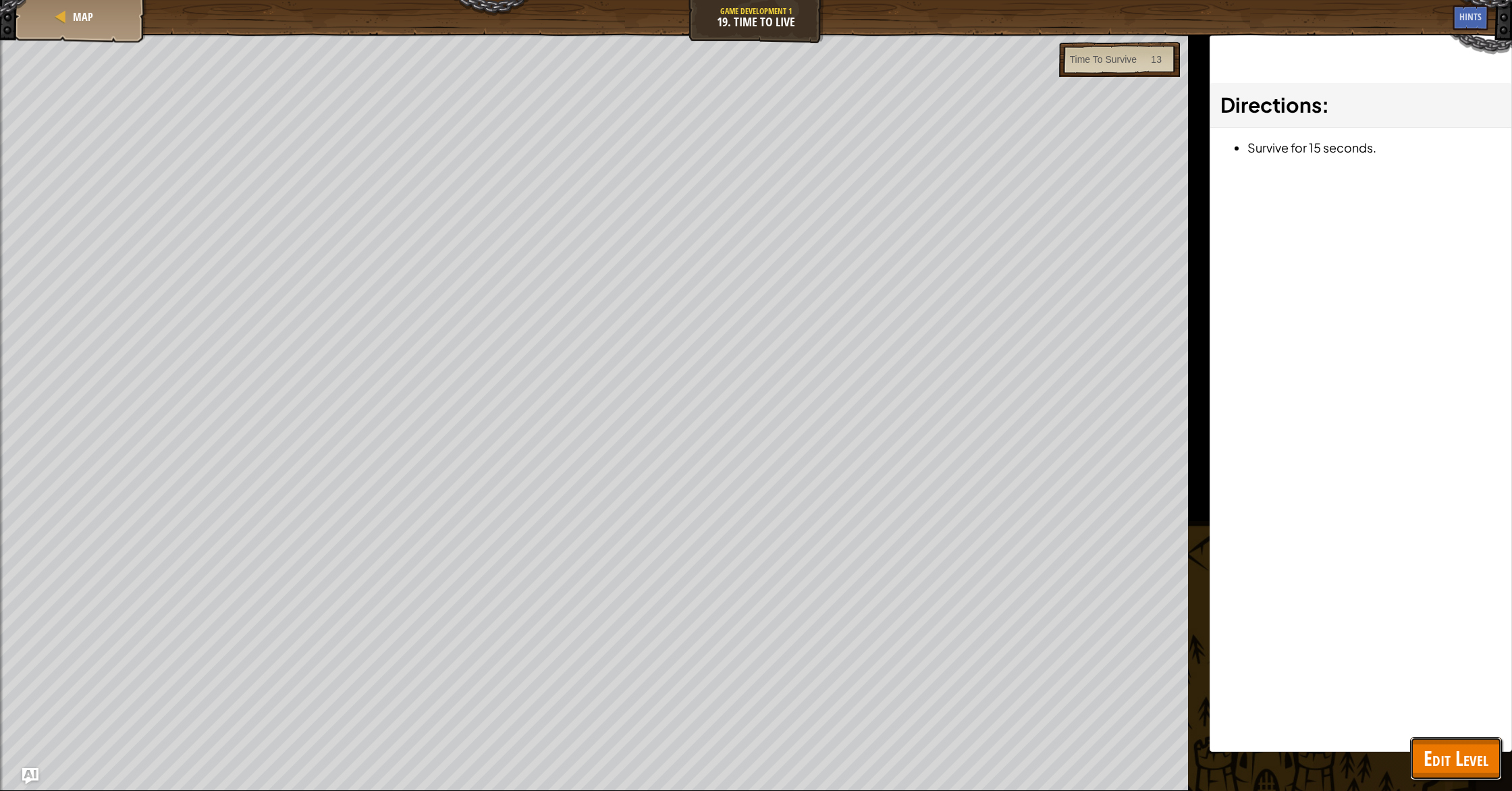
drag, startPoint x: 1493, startPoint y: 765, endPoint x: 1426, endPoint y: 354, distance: 416.4
click at [1502, 756] on div "Map Game Development 1 19. Time To Live Game Menu Done Hints Ask AI 1 ההההההההה…" at bounding box center [756, 396] width 1512 height 791
click at [1442, 752] on span "Edit Level" at bounding box center [1456, 758] width 65 height 28
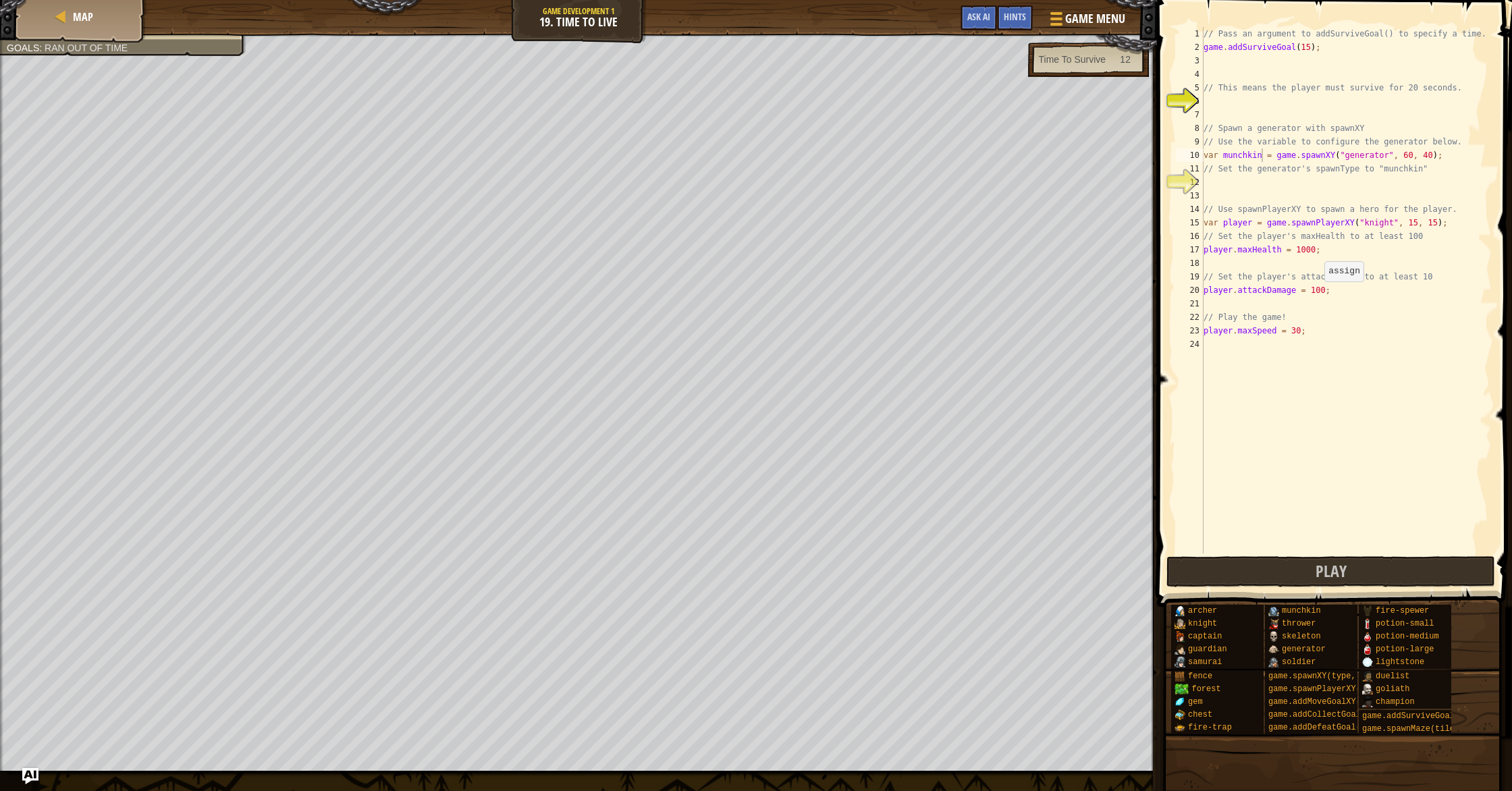
click at [1318, 294] on div "// Pass an argument to addSurviveGoal() to specify a time. game . addSurviveGoa…" at bounding box center [1346, 303] width 291 height 554
click at [1297, 329] on div "// Pass an argument to addSurviveGoal() to specify a time. game . addSurviveGoa…" at bounding box center [1346, 303] width 291 height 554
click at [1385, 563] on button "Play" at bounding box center [1331, 572] width 329 height 31
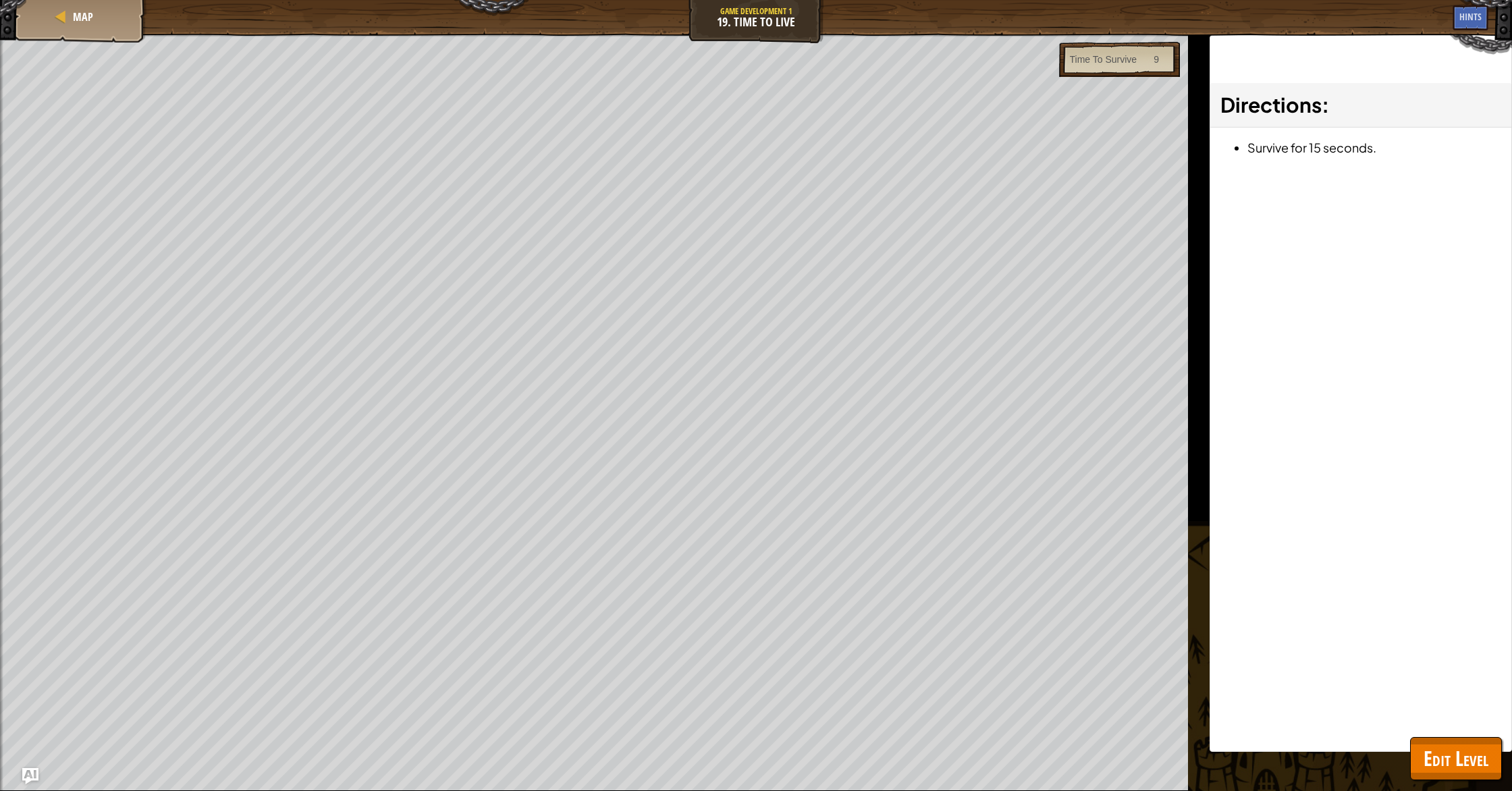
click at [1448, 737] on div "Map Game Development 1 19. Time To Live Game Menu Done Hints Ask AI 1 ההההההההה…" at bounding box center [756, 396] width 1512 height 791
click at [1448, 742] on button "Edit Level" at bounding box center [1456, 759] width 92 height 43
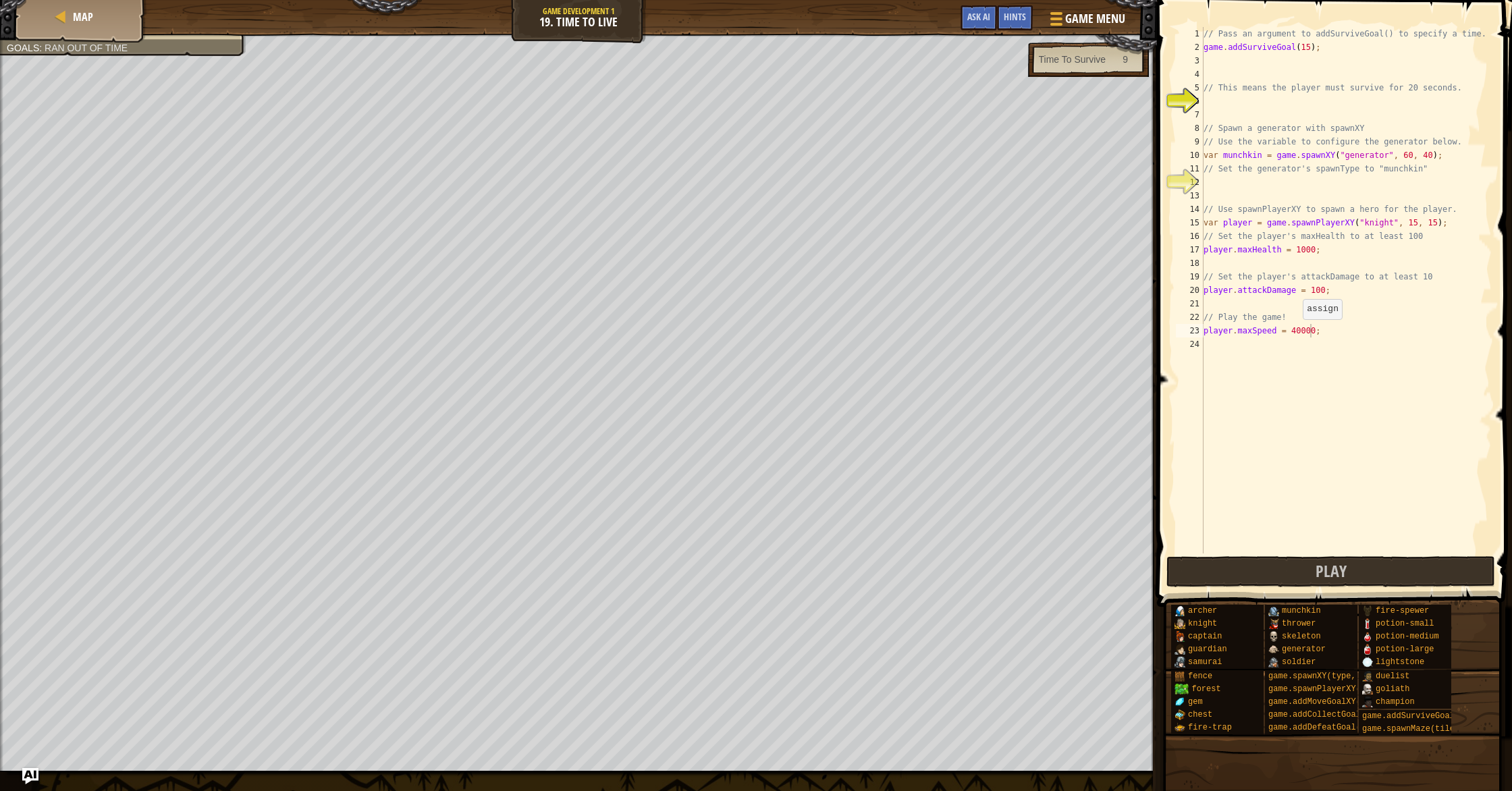
click at [1298, 332] on div "// Pass an argument to addSurviveGoal() to specify a time. game . addSurviveGoa…" at bounding box center [1346, 303] width 291 height 554
click at [1320, 575] on span "Play" at bounding box center [1331, 571] width 31 height 22
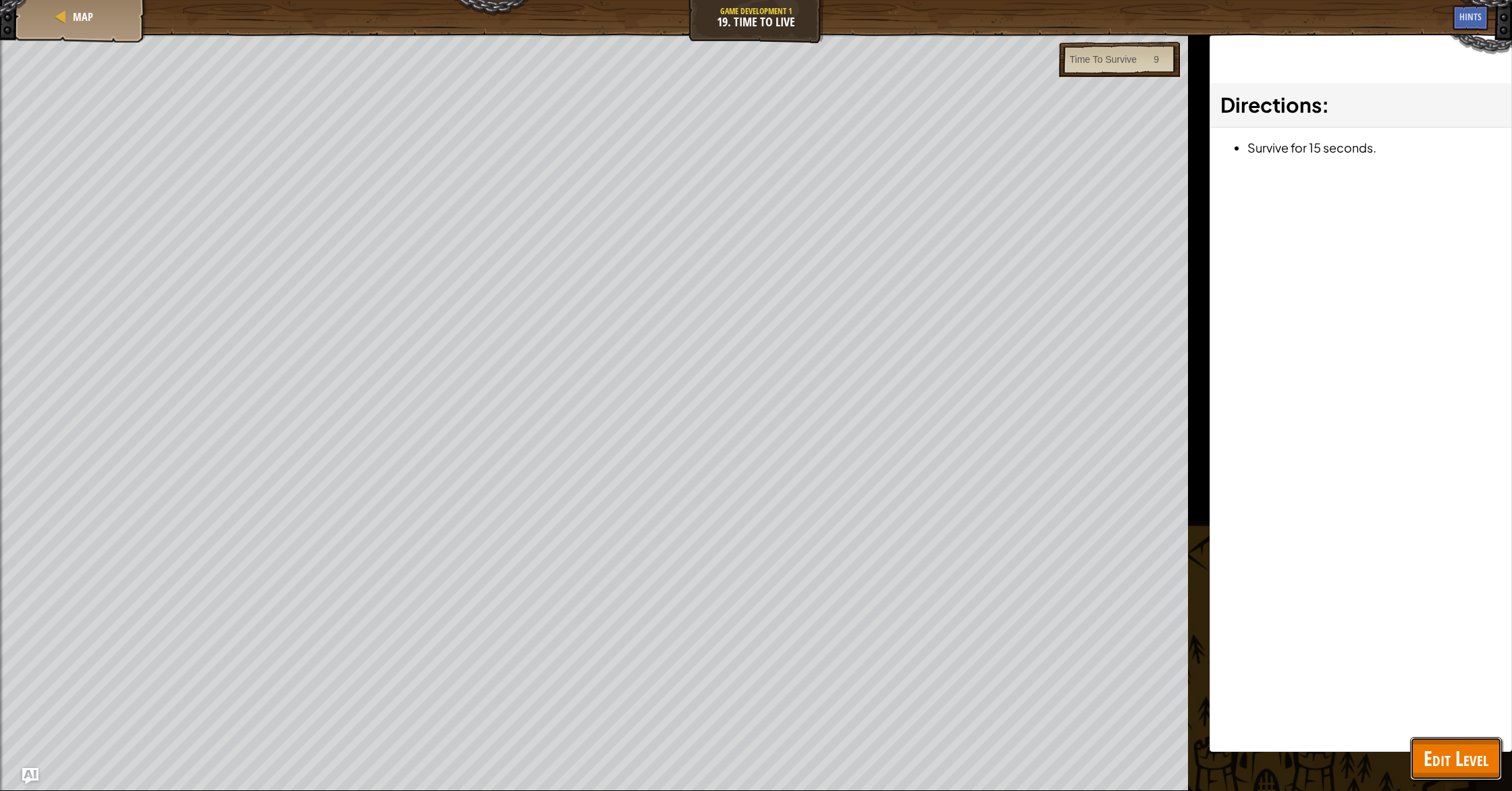
click at [1430, 769] on span "Edit Level" at bounding box center [1456, 758] width 65 height 28
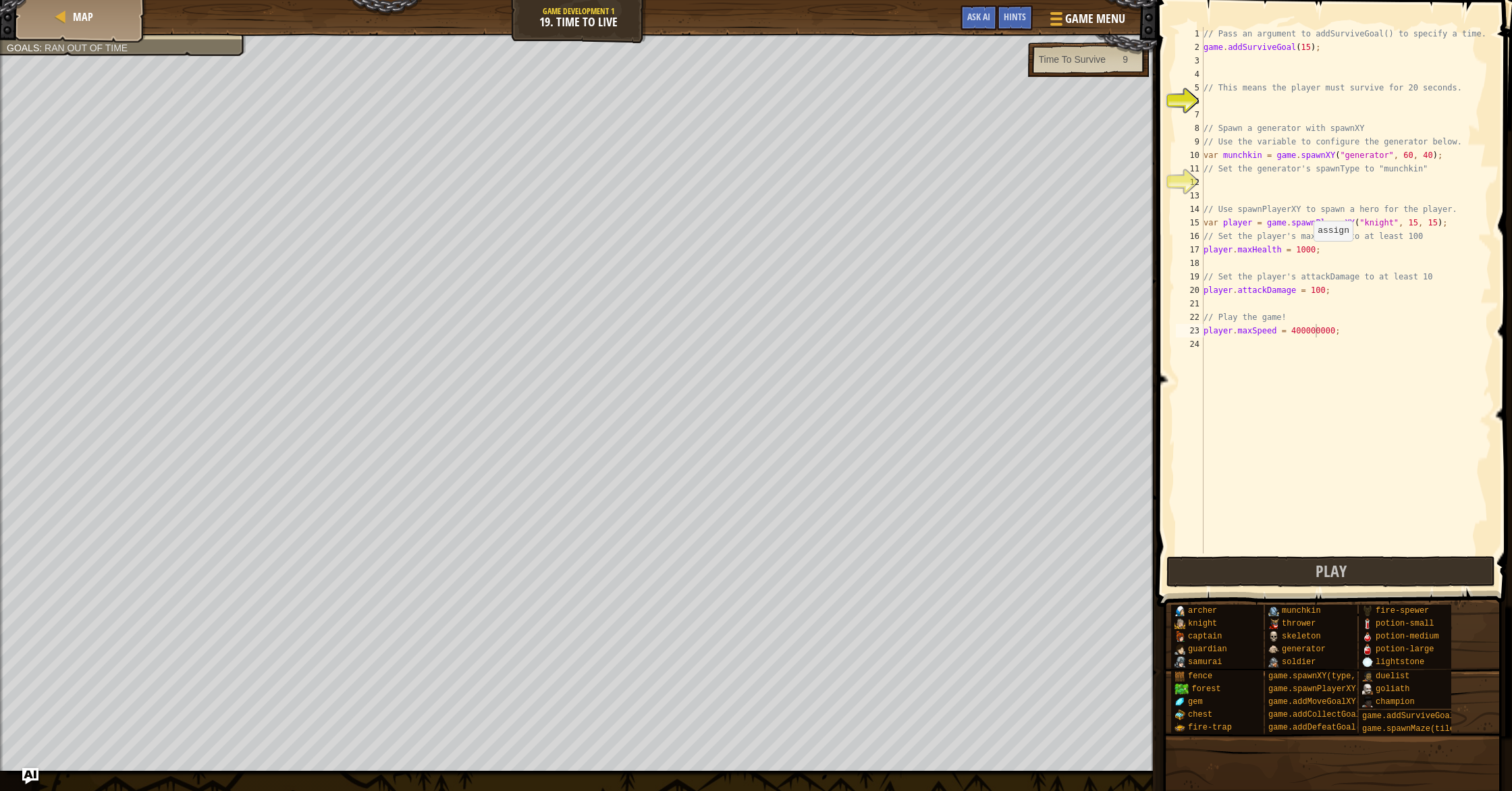
click at [1308, 254] on div "// Pass an argument to addSurviveGoal() to specify a time. game . addSurviveGoa…" at bounding box center [1346, 303] width 291 height 554
click at [1320, 288] on div "// Pass an argument to addSurviveGoal() to specify a time. game . addSurviveGoa…" at bounding box center [1346, 303] width 291 height 554
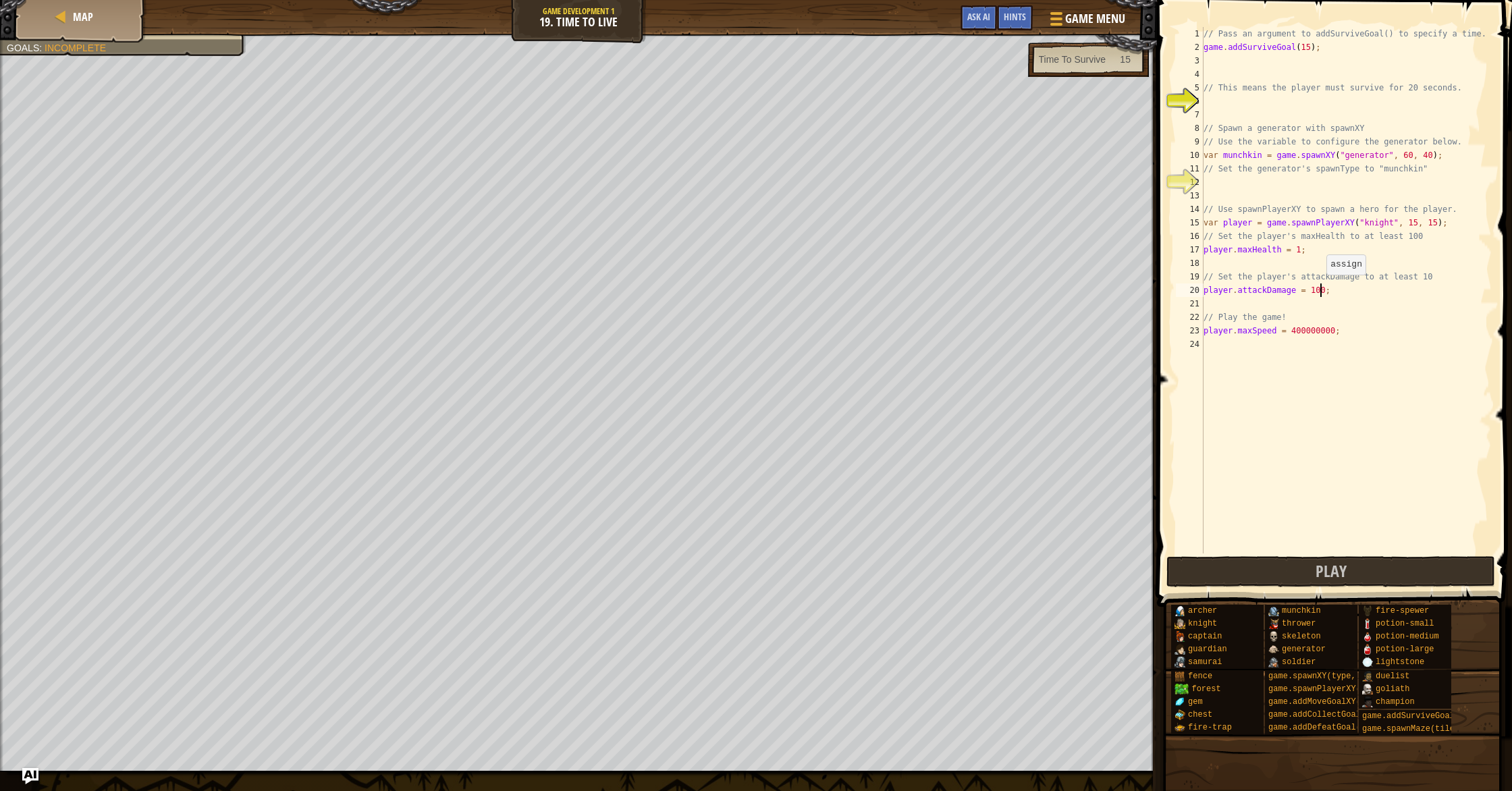
click at [1320, 288] on div "// Pass an argument to addSurviveGoal() to specify a time. game . addSurviveGoa…" at bounding box center [1346, 303] width 291 height 554
click at [1383, 565] on button "Play" at bounding box center [1331, 572] width 329 height 31
click at [1239, 578] on span "Play" at bounding box center [1245, 571] width 31 height 22
click at [1213, 564] on button "Play" at bounding box center [1245, 572] width 157 height 31
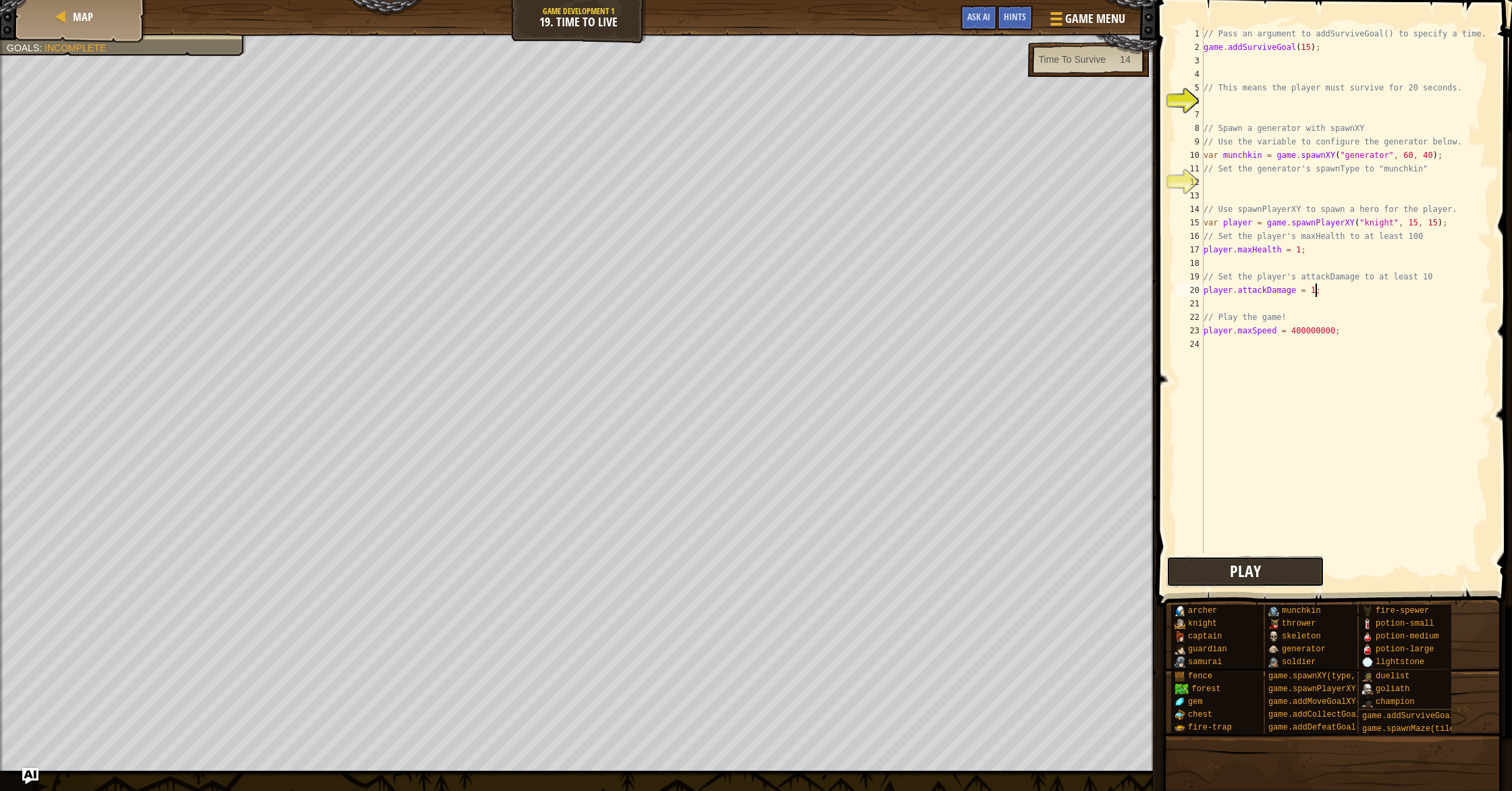
click at [1249, 566] on span "Play" at bounding box center [1245, 571] width 31 height 22
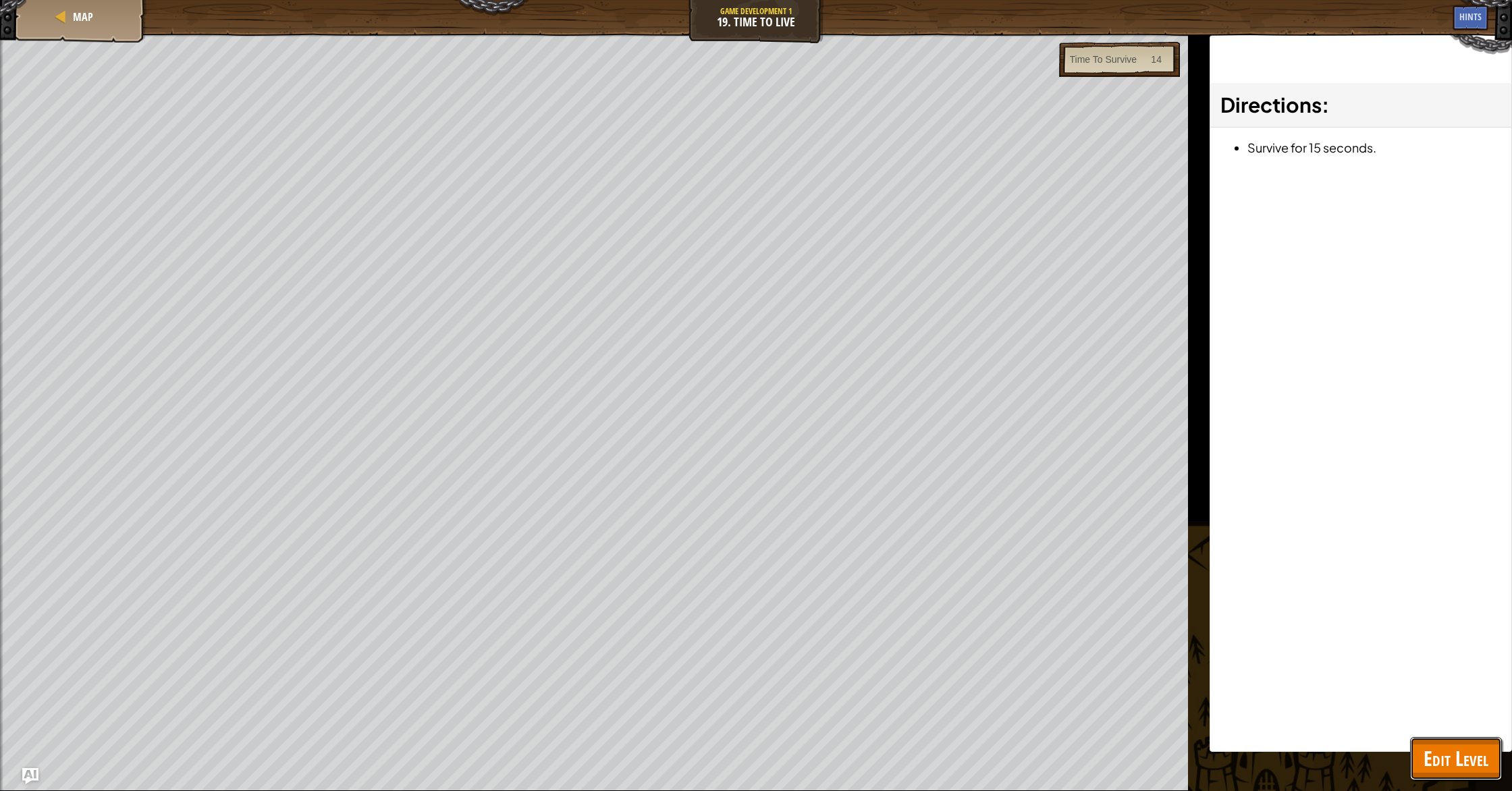
drag, startPoint x: 1438, startPoint y: 752, endPoint x: 1440, endPoint y: 743, distance: 9.2
click at [1440, 748] on span "Edit Level" at bounding box center [1456, 758] width 65 height 28
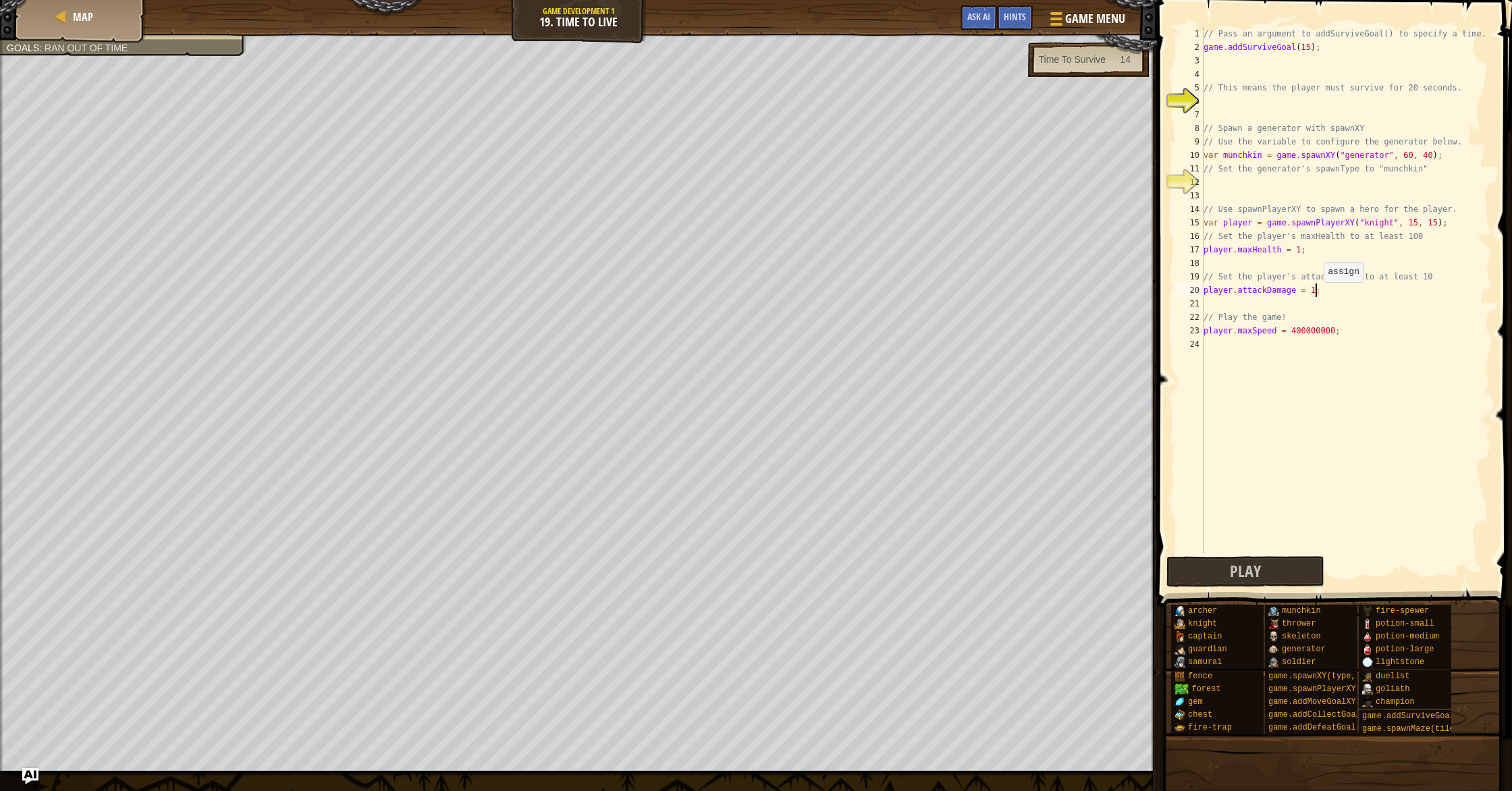
click at [1317, 295] on div "// Pass an argument to addSurviveGoal() to specify a time. game . addSurviveGoa…" at bounding box center [1346, 303] width 291 height 554
click at [1351, 568] on button "Play" at bounding box center [1331, 572] width 329 height 31
drag, startPoint x: 1217, startPoint y: 567, endPoint x: 1200, endPoint y: 560, distance: 18.4
click at [1217, 567] on button "Play" at bounding box center [1245, 572] width 157 height 31
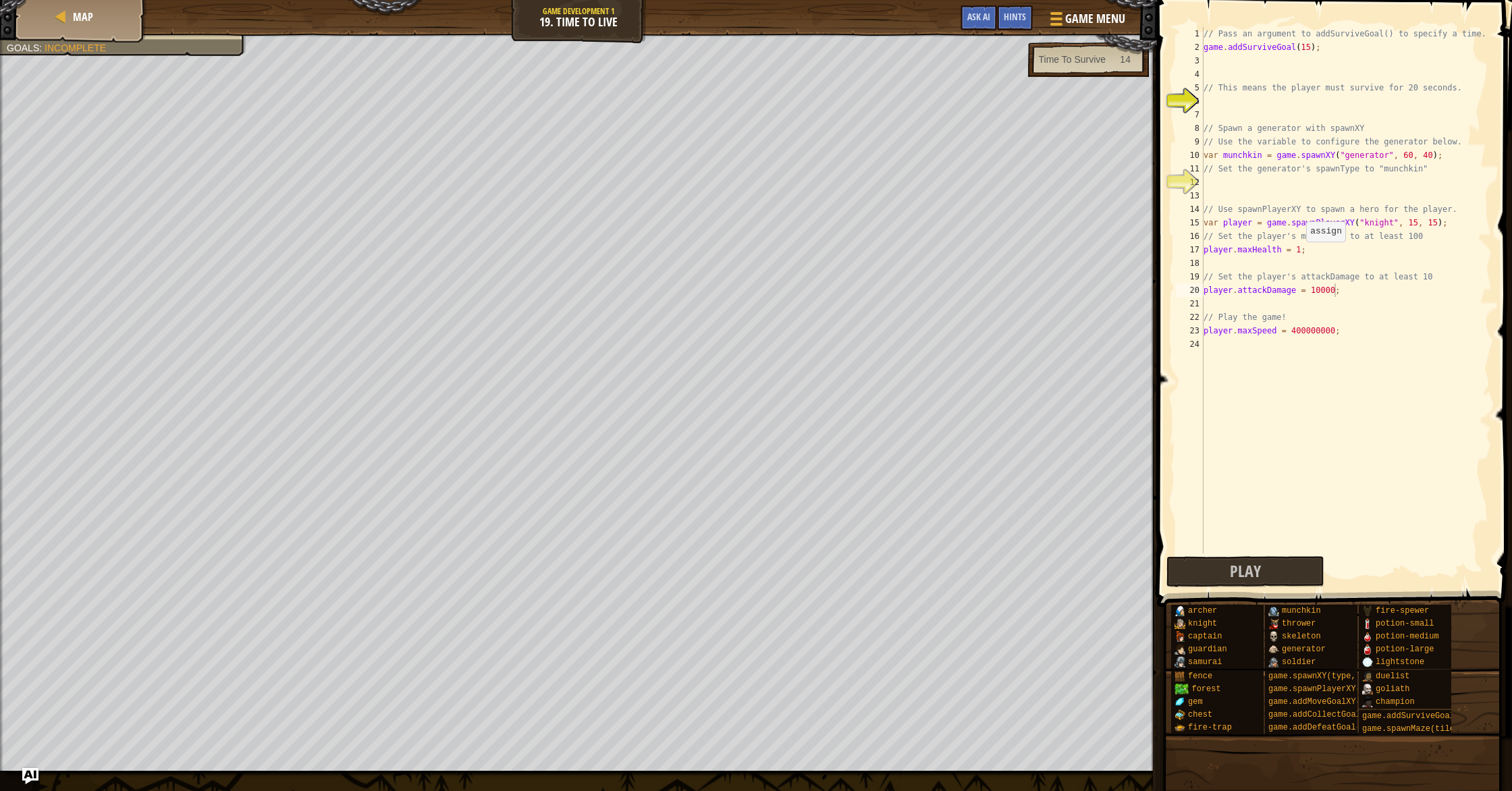
click at [1299, 255] on div "// Pass an argument to addSurviveGoal() to specify a time. game . addSurviveGoa…" at bounding box center [1346, 303] width 291 height 554
type textarea "player.maxHealth = 10000;"
drag, startPoint x: 1365, startPoint y: 569, endPoint x: 1203, endPoint y: 537, distance: 165.1
click at [1365, 569] on button "Play" at bounding box center [1331, 572] width 329 height 31
